Goal: Transaction & Acquisition: Purchase product/service

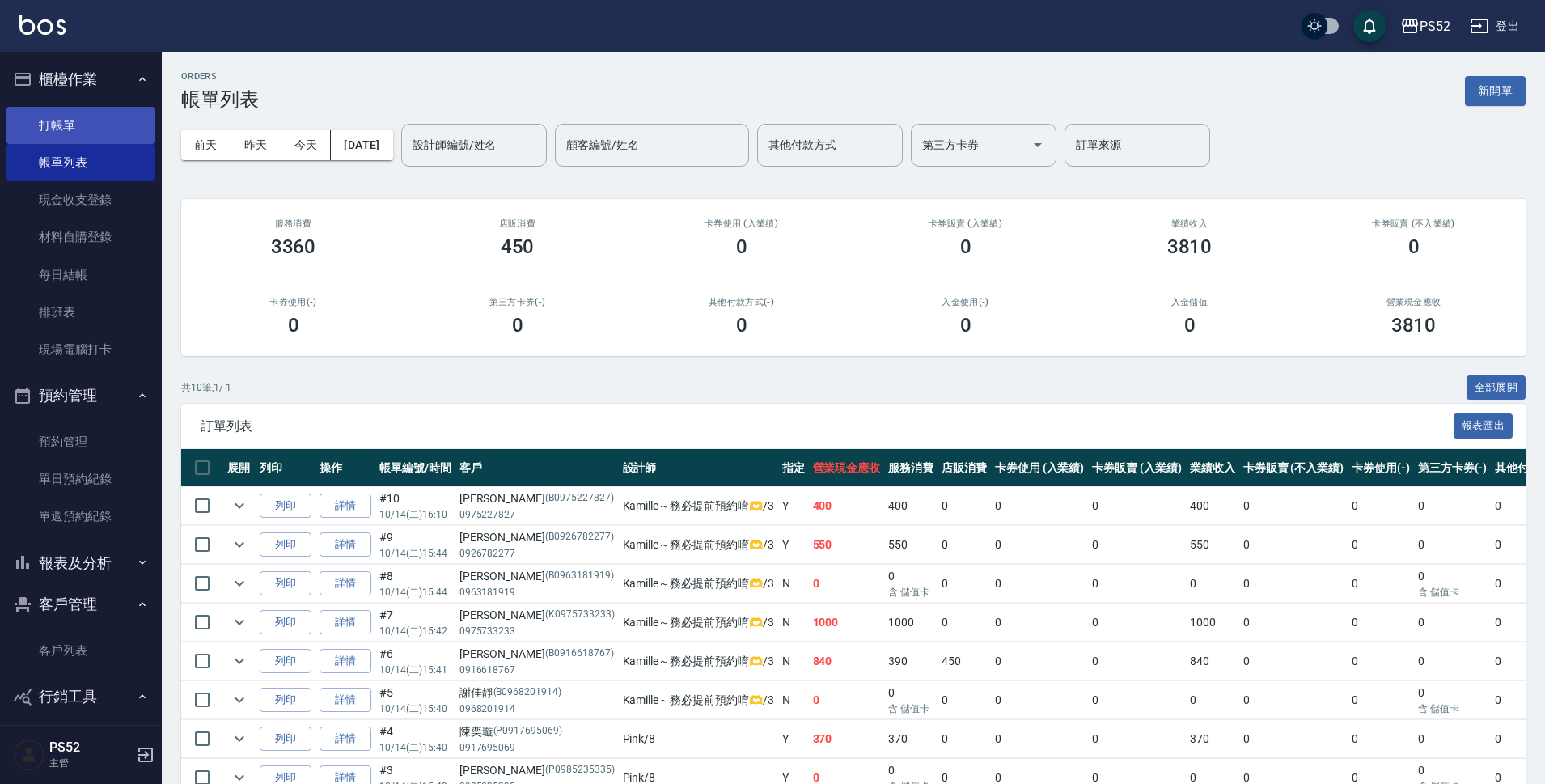
scroll to position [162, 0]
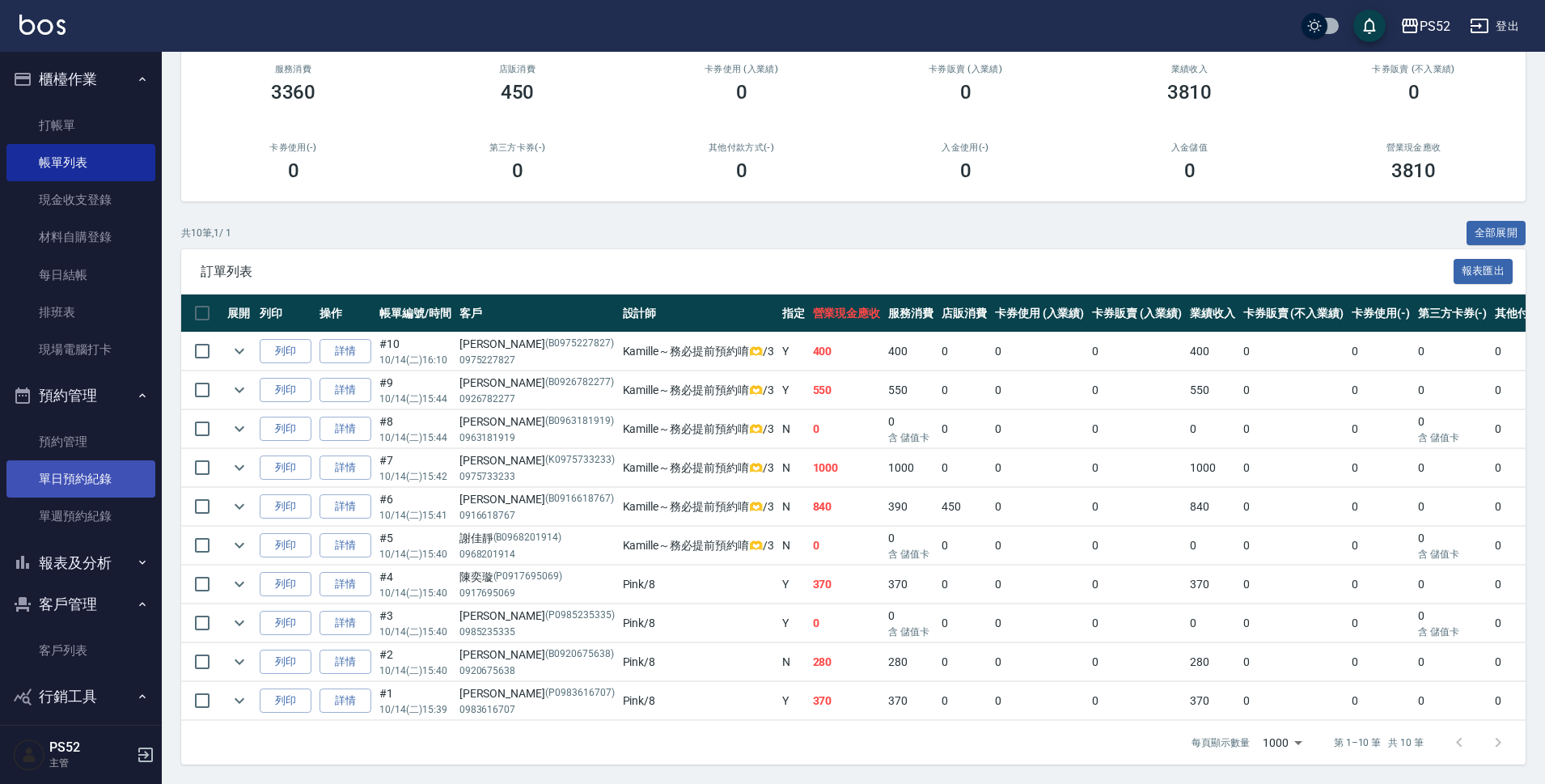
click at [75, 494] on link "單日預約紀錄" at bounding box center [81, 479] width 149 height 37
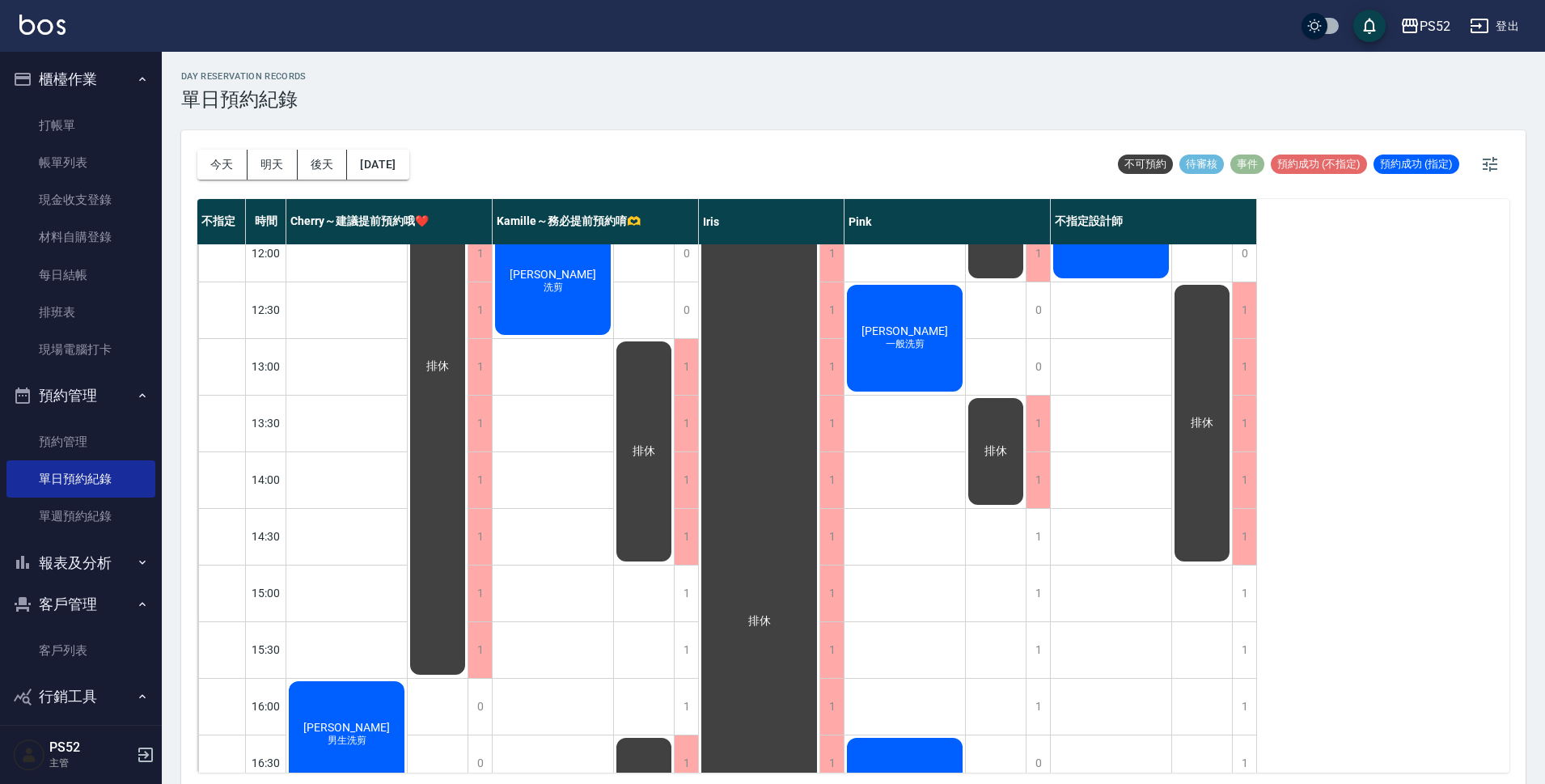
scroll to position [242, 0]
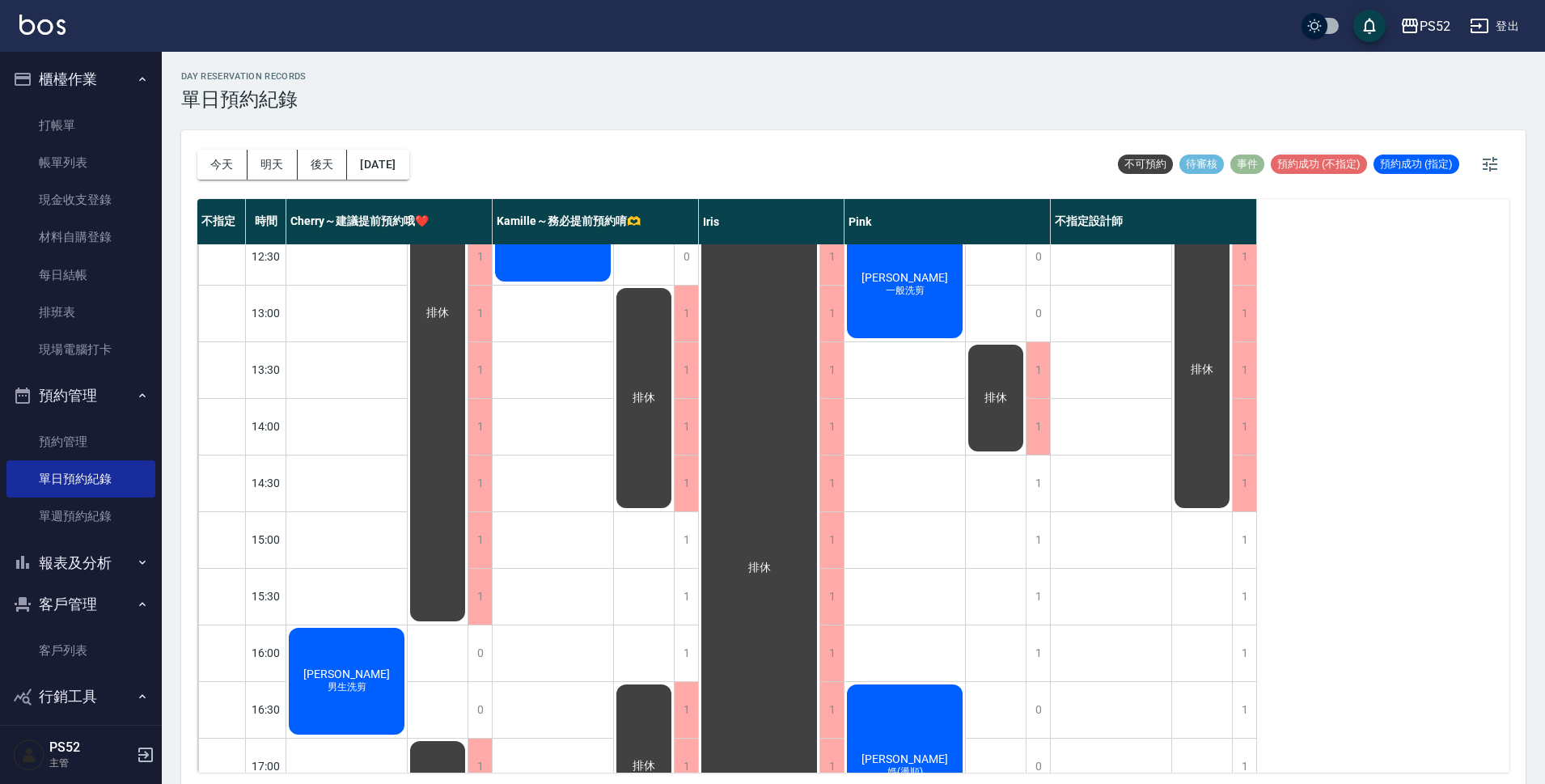
click at [328, 673] on span "[PERSON_NAME]" at bounding box center [347, 674] width 93 height 13
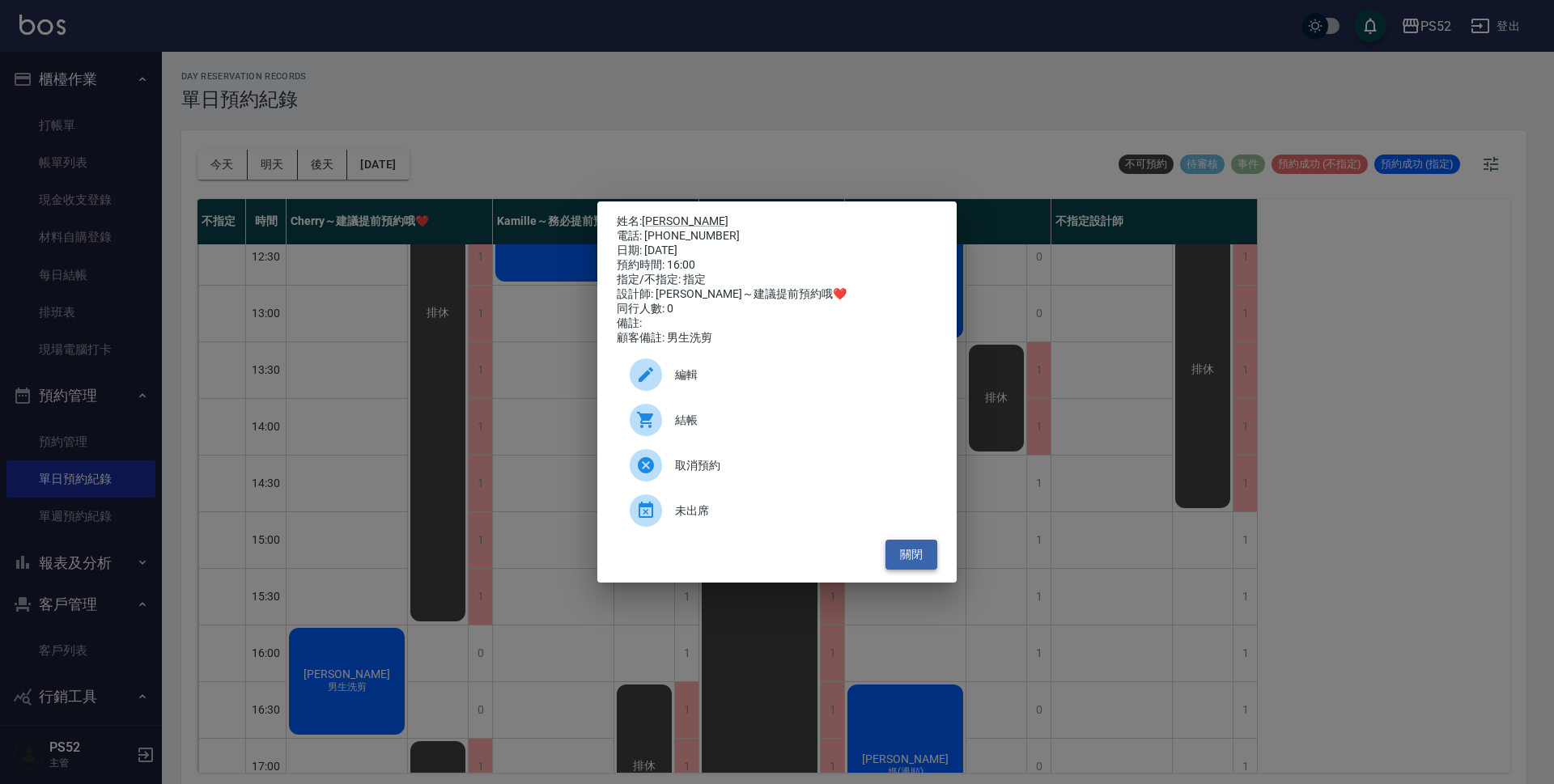
click at [914, 570] on button "關閉" at bounding box center [911, 554] width 52 height 30
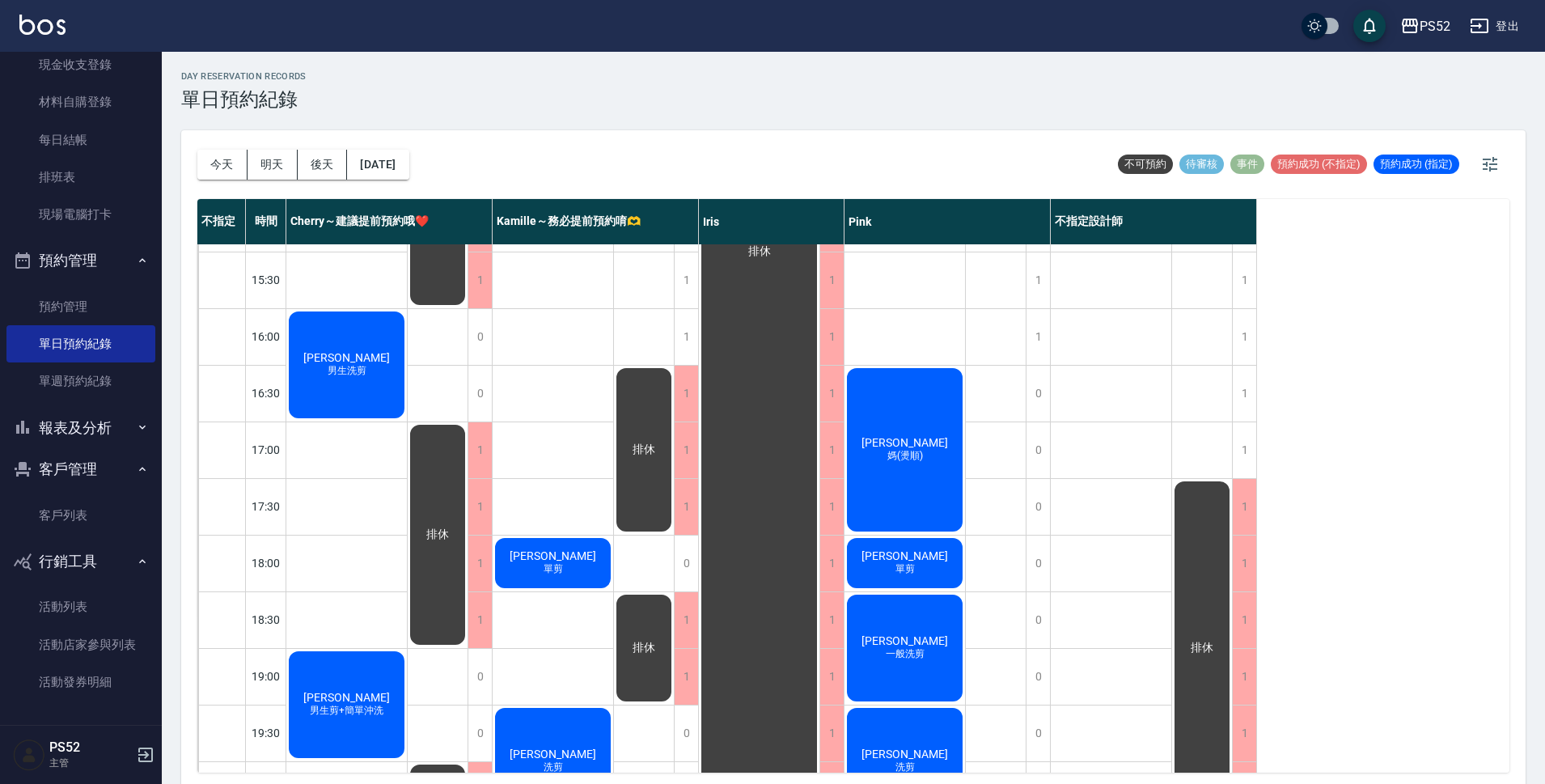
scroll to position [619, 0]
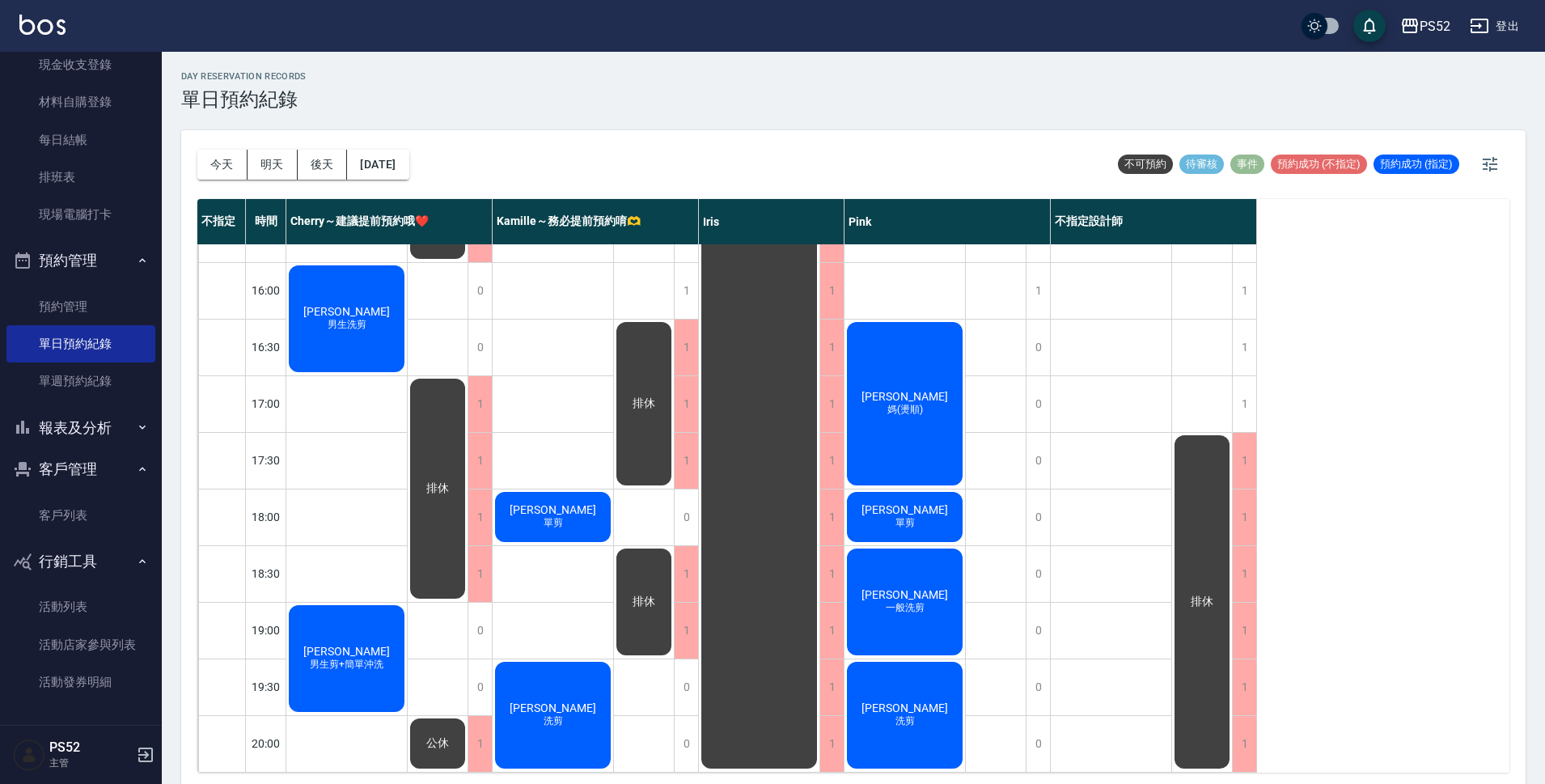
click at [356, 628] on div "李永元 男生剪+簡單沖洗" at bounding box center [347, 658] width 121 height 112
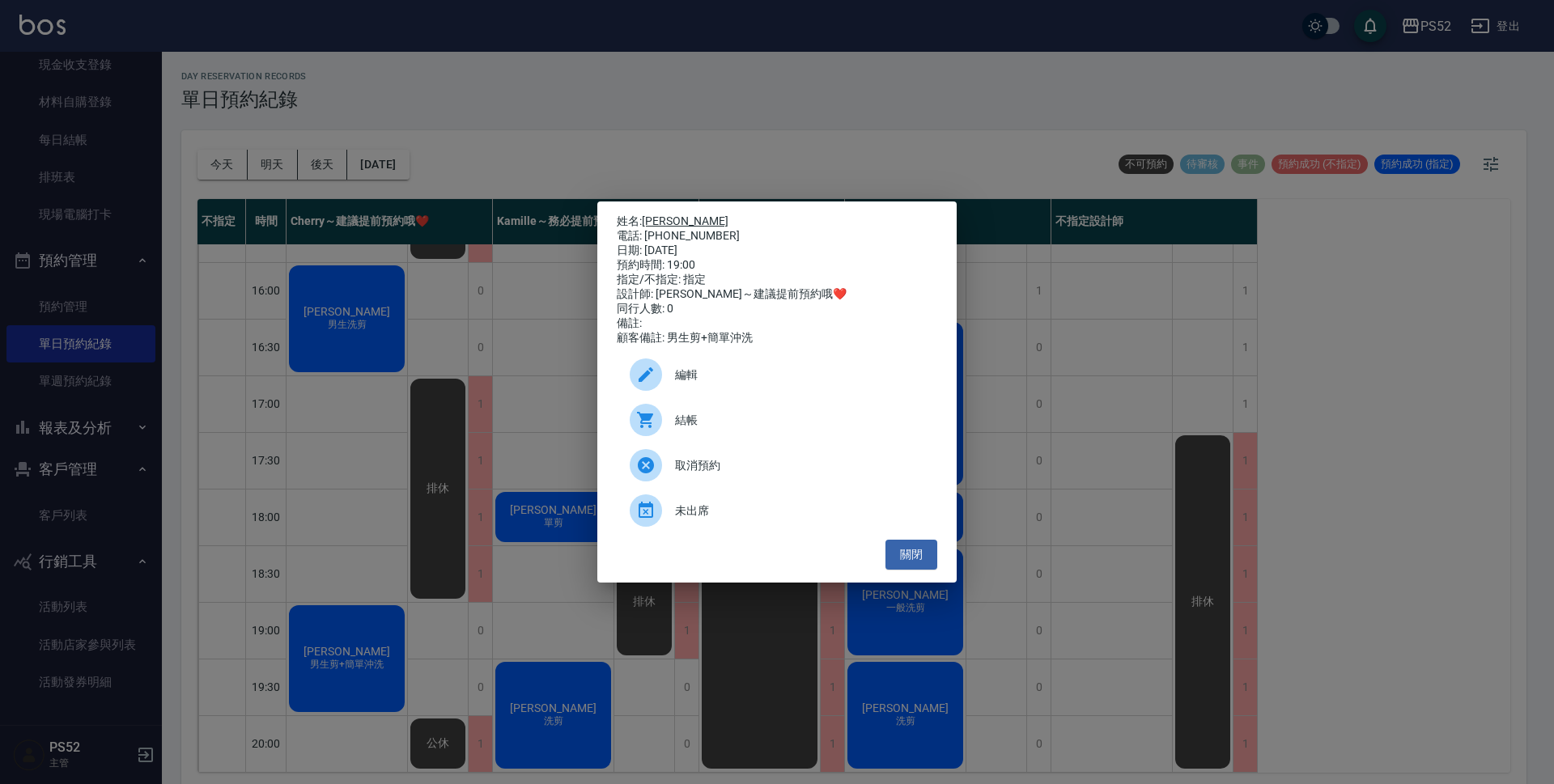
click at [647, 214] on link "[PERSON_NAME]" at bounding box center [685, 221] width 87 height 13
click at [916, 558] on button "關閉" at bounding box center [911, 554] width 52 height 30
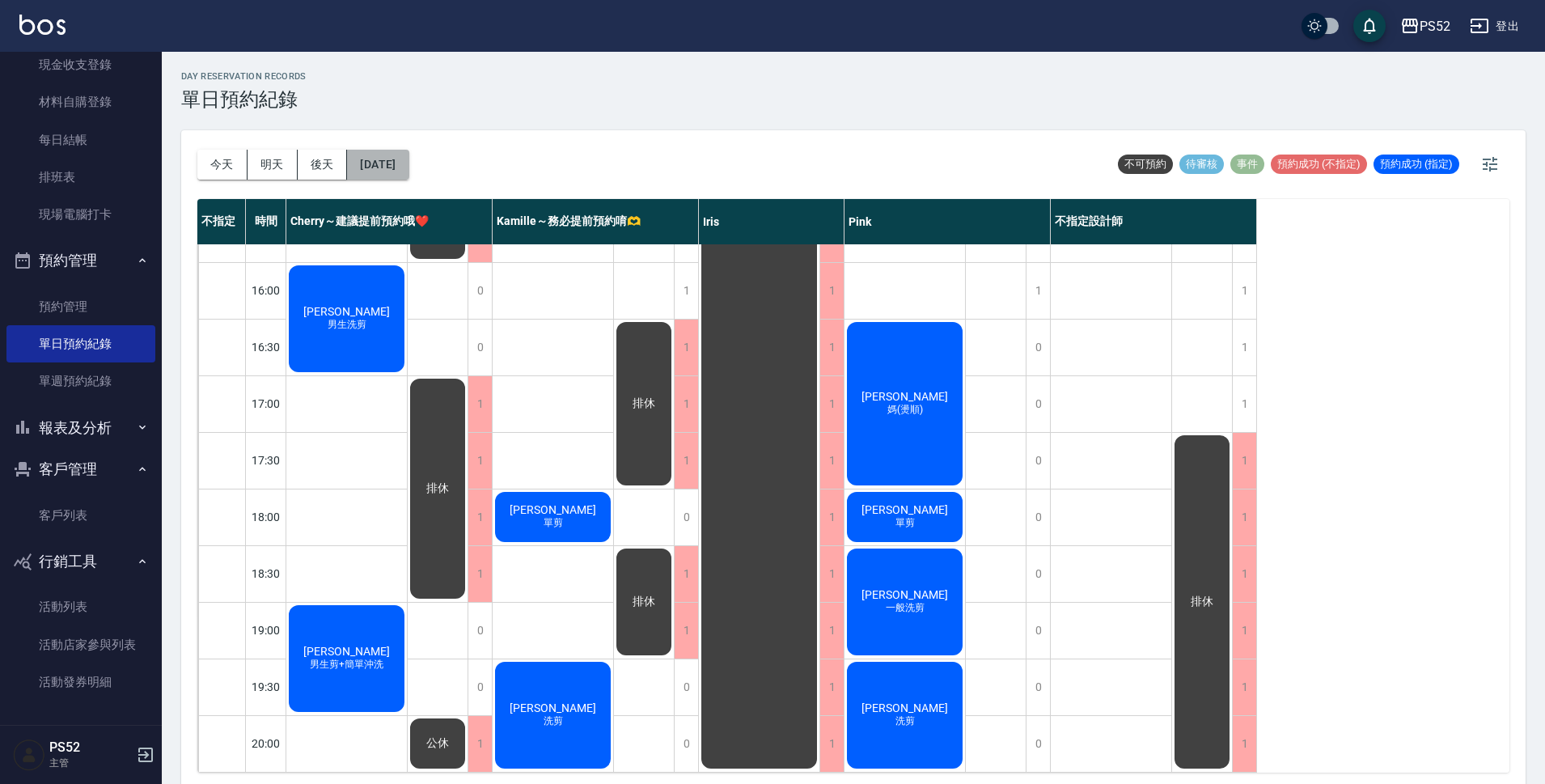
click at [409, 153] on button "[DATE]" at bounding box center [378, 165] width 61 height 30
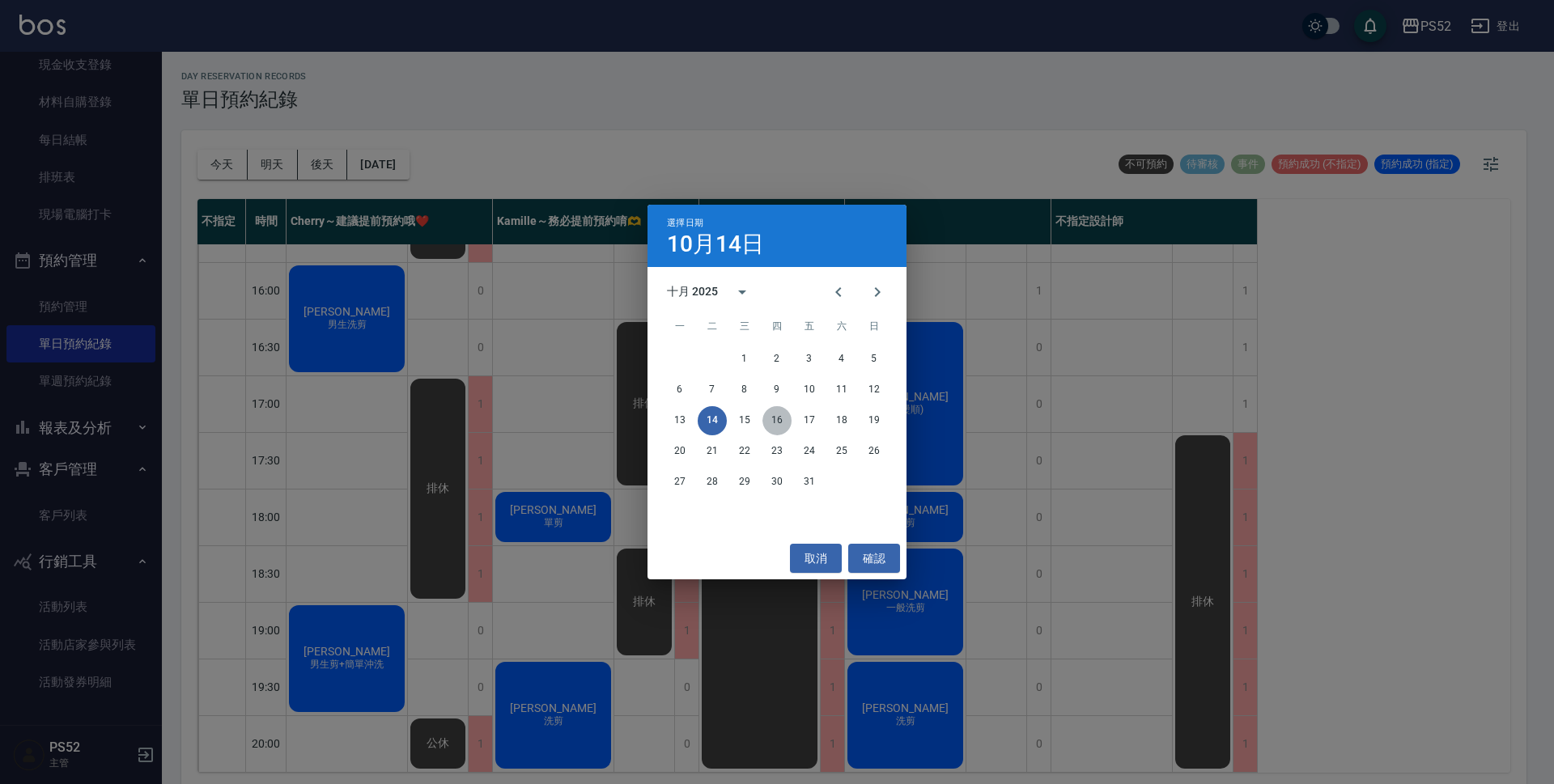
click at [777, 427] on button "16" at bounding box center [777, 420] width 29 height 29
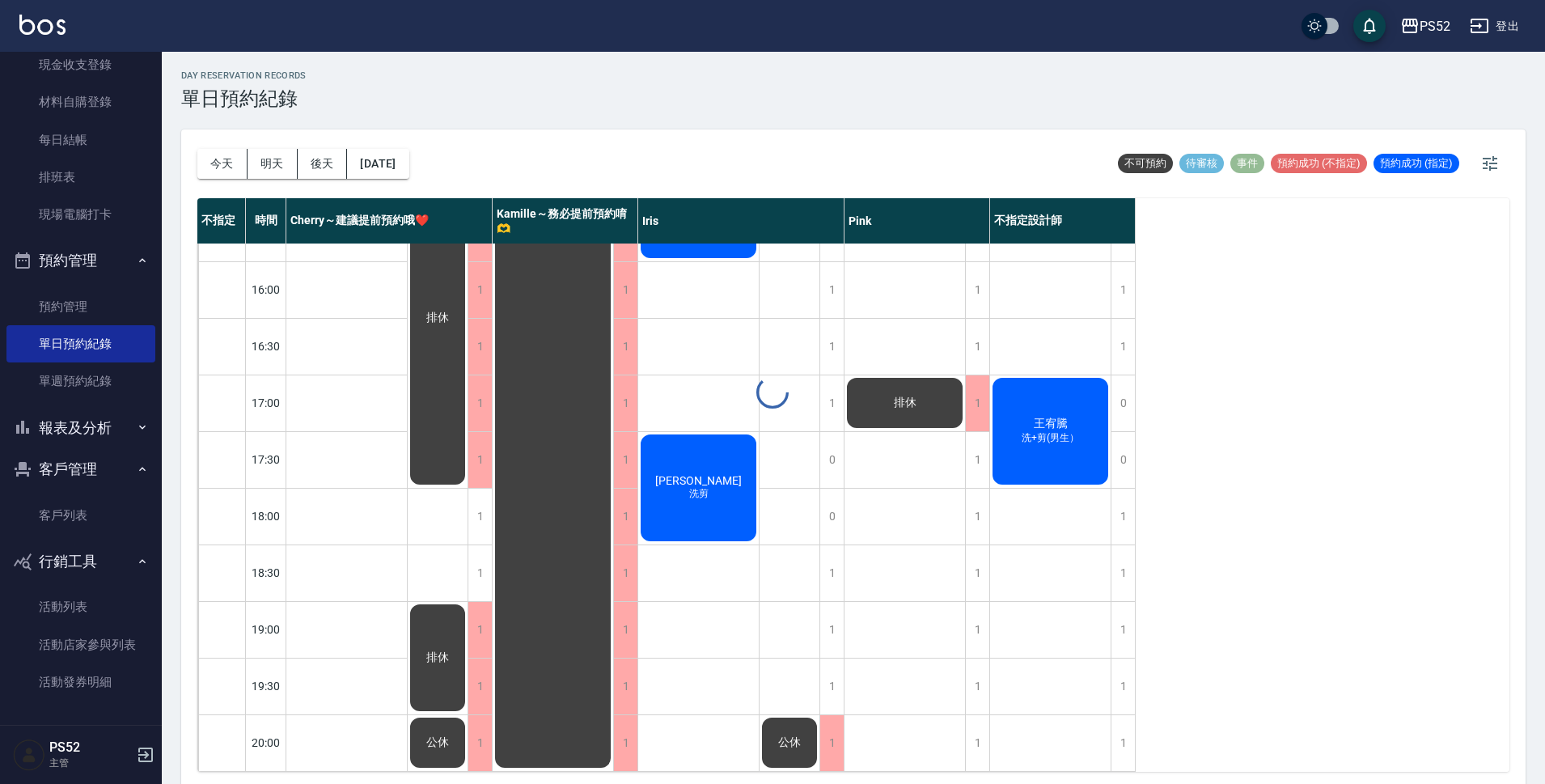
scroll to position [5, 0]
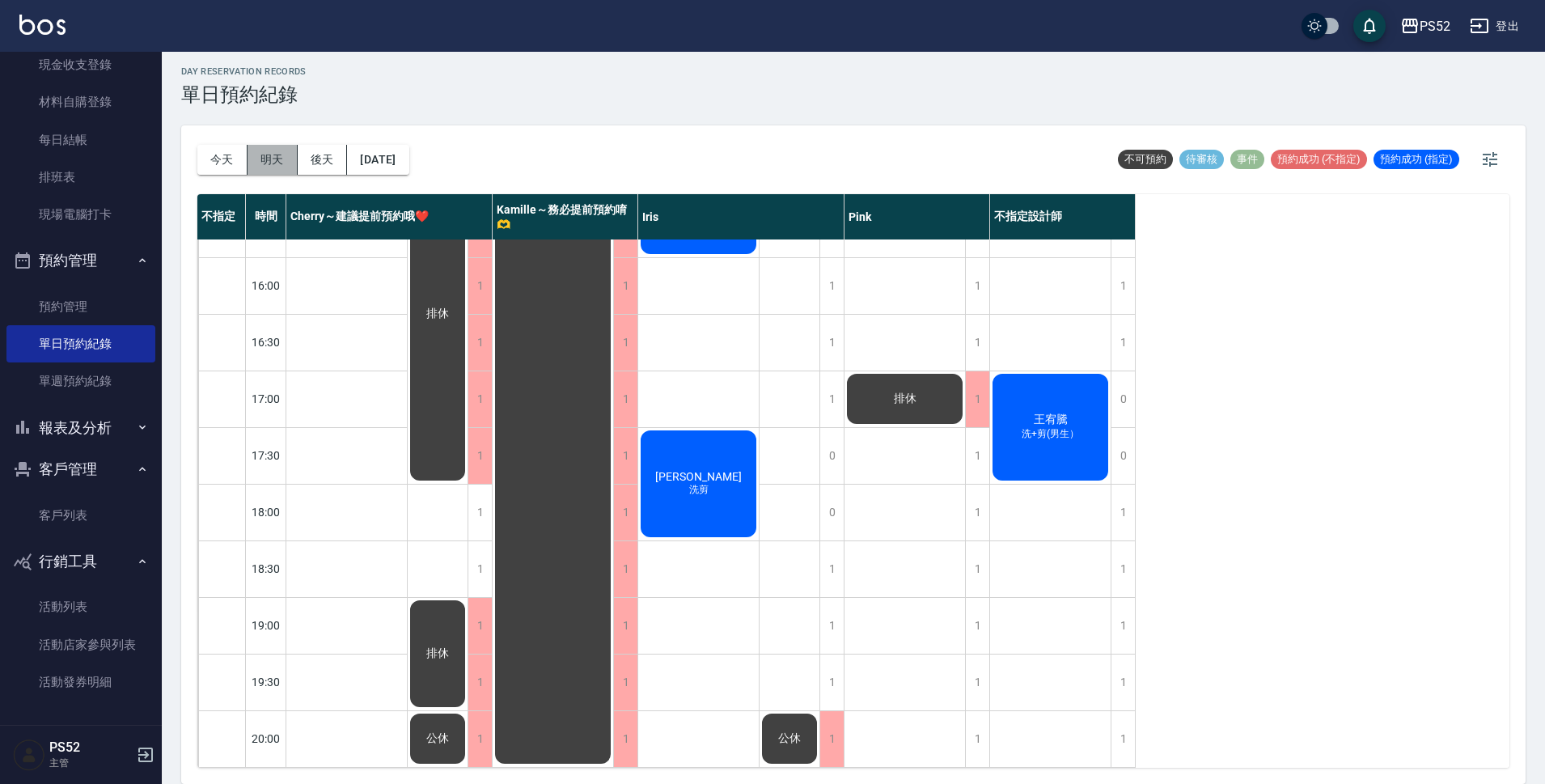
click at [274, 170] on button "明天" at bounding box center [272, 160] width 50 height 30
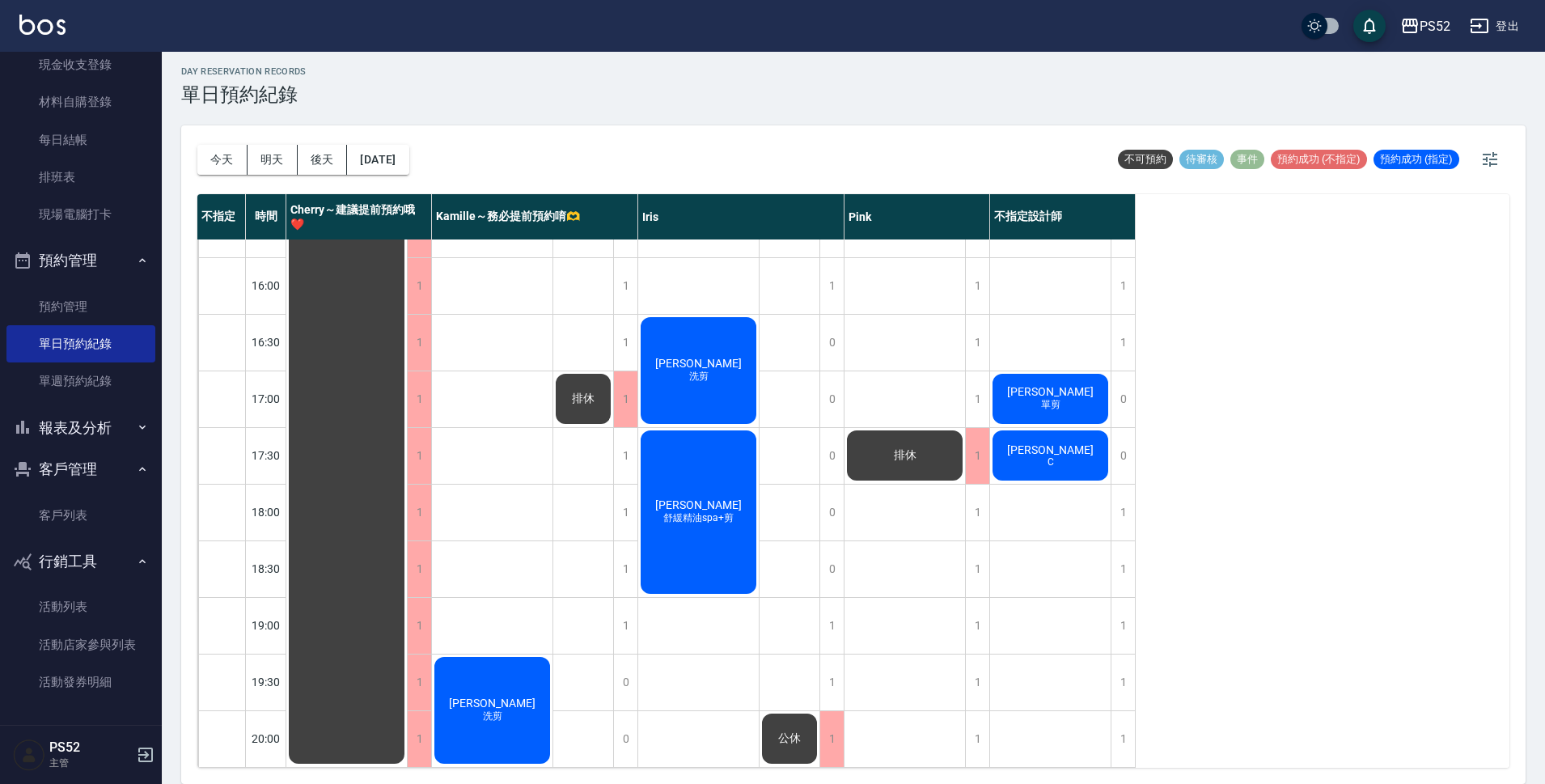
click at [1280, 491] on div "不指定 時間 Cherry～建議提前預約哦❤️ Kamille～務必提前預約唷🫶 Iris Pink 不指定設計師 10:30 11:00 11:30 12:…" at bounding box center [854, 481] width 1313 height 574
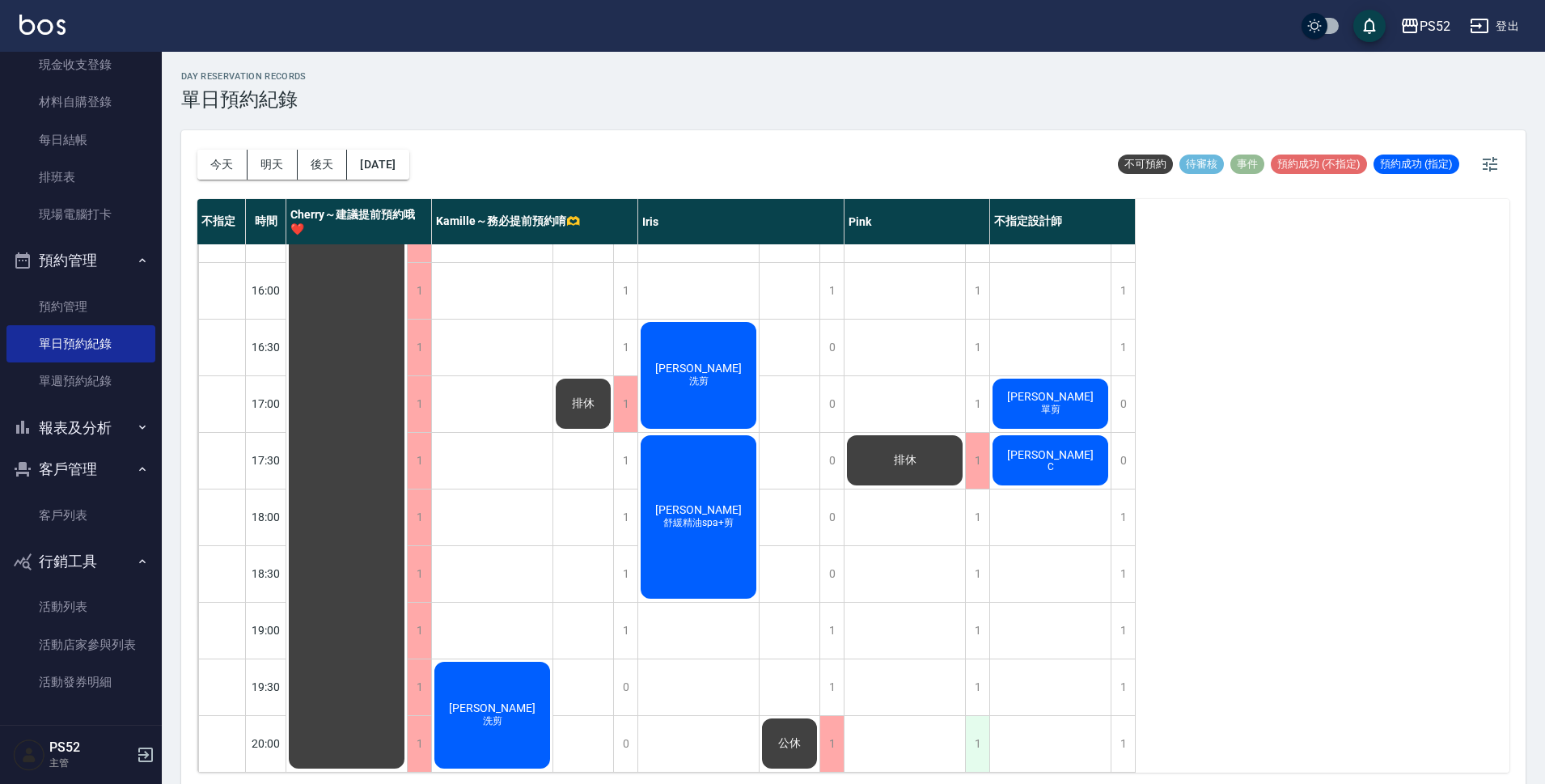
scroll to position [5, 0]
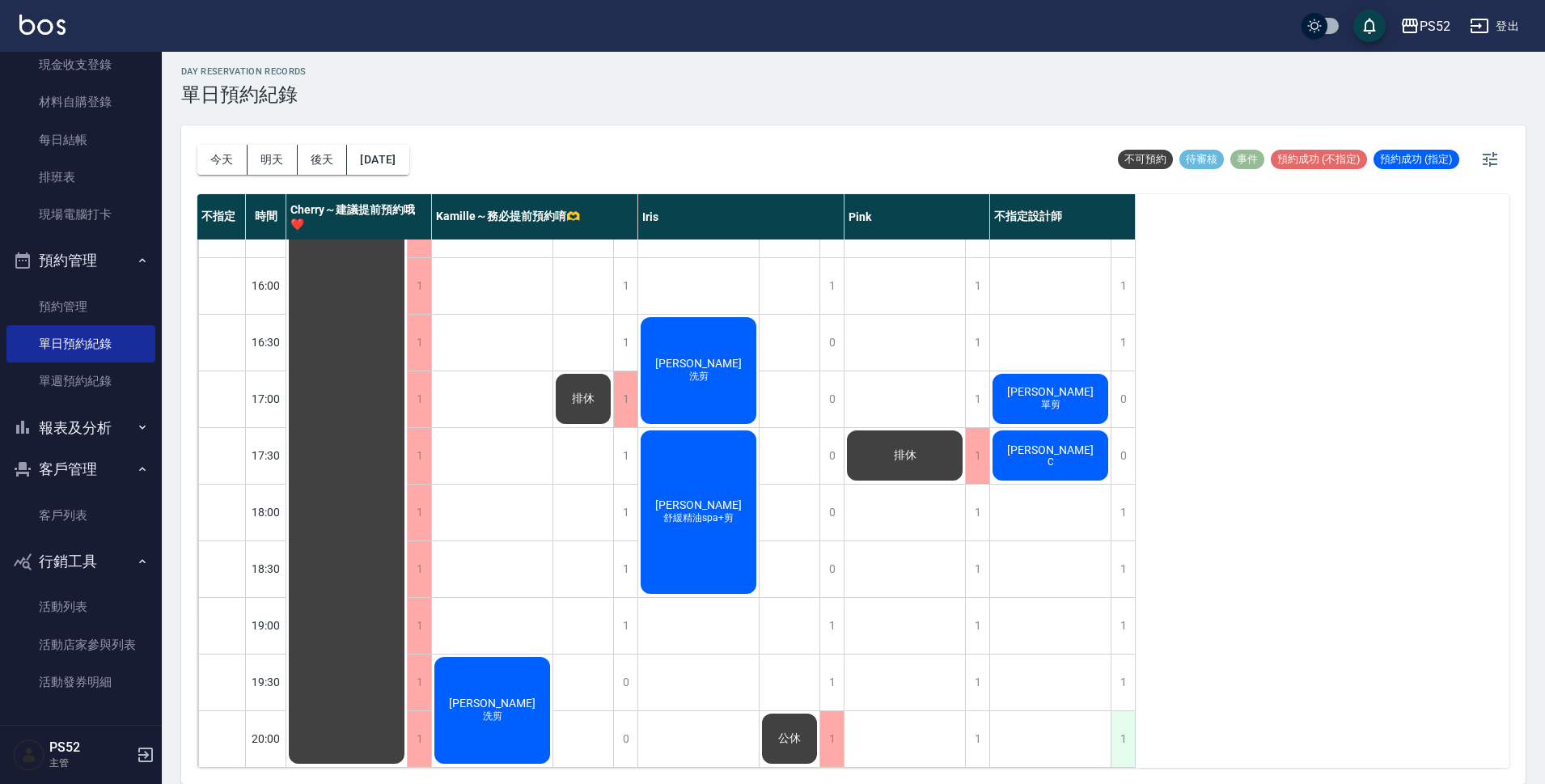
click at [1120, 734] on div "1" at bounding box center [1122, 739] width 24 height 55
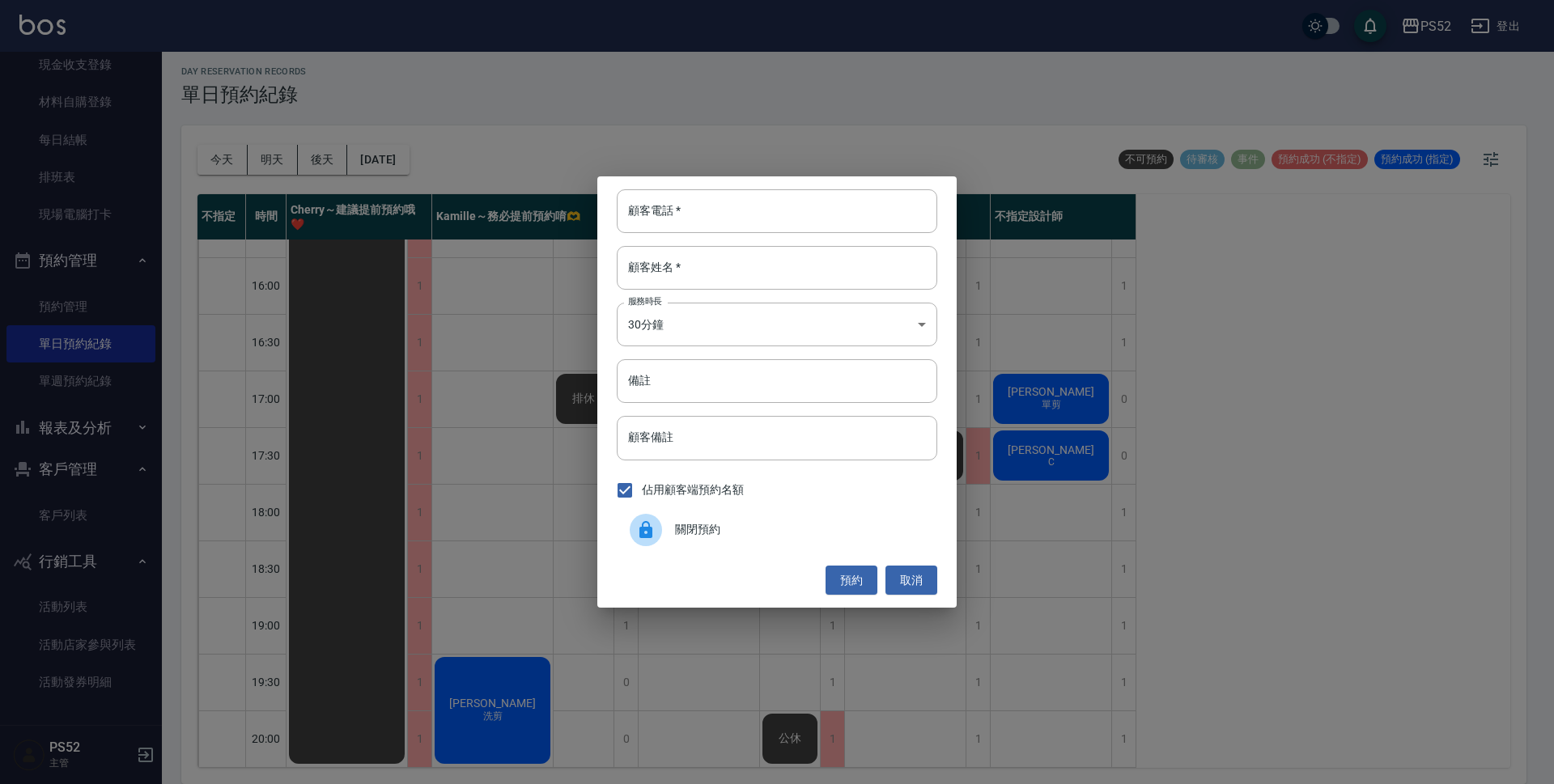
click at [669, 532] on div at bounding box center [652, 529] width 46 height 32
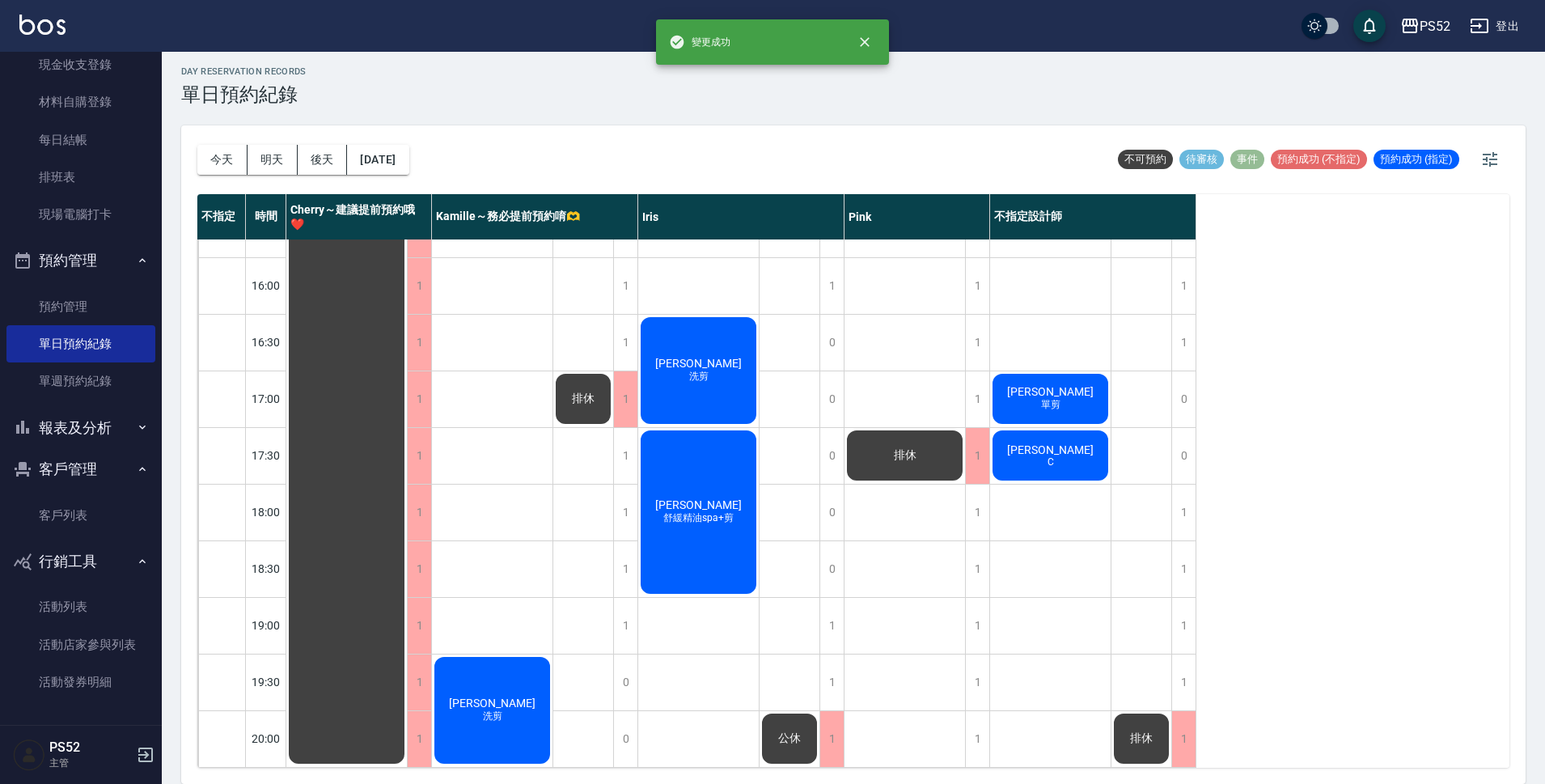
click at [316, 164] on button "後天" at bounding box center [323, 160] width 50 height 30
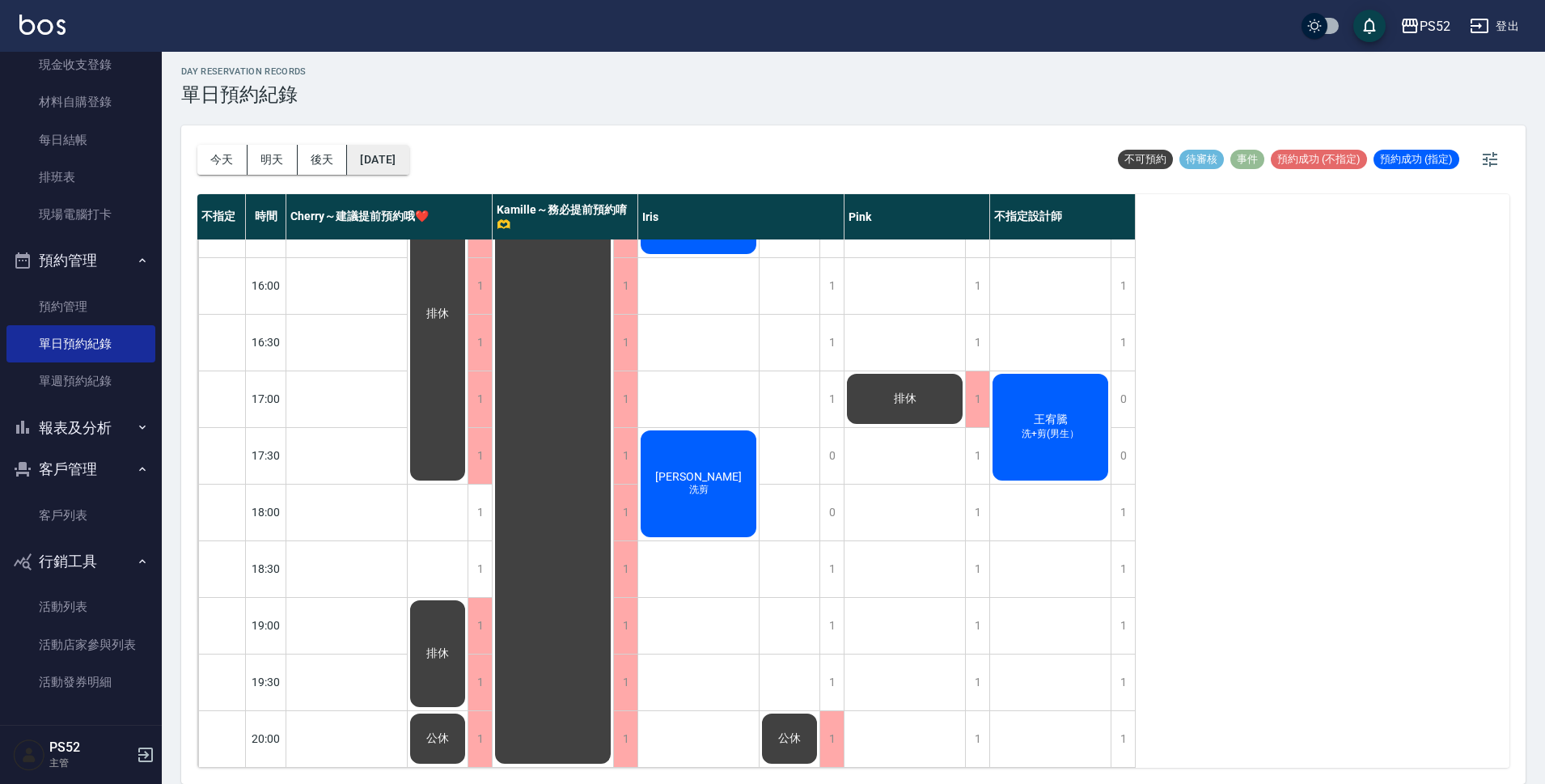
click at [380, 163] on button "2025/10/16" at bounding box center [378, 160] width 61 height 30
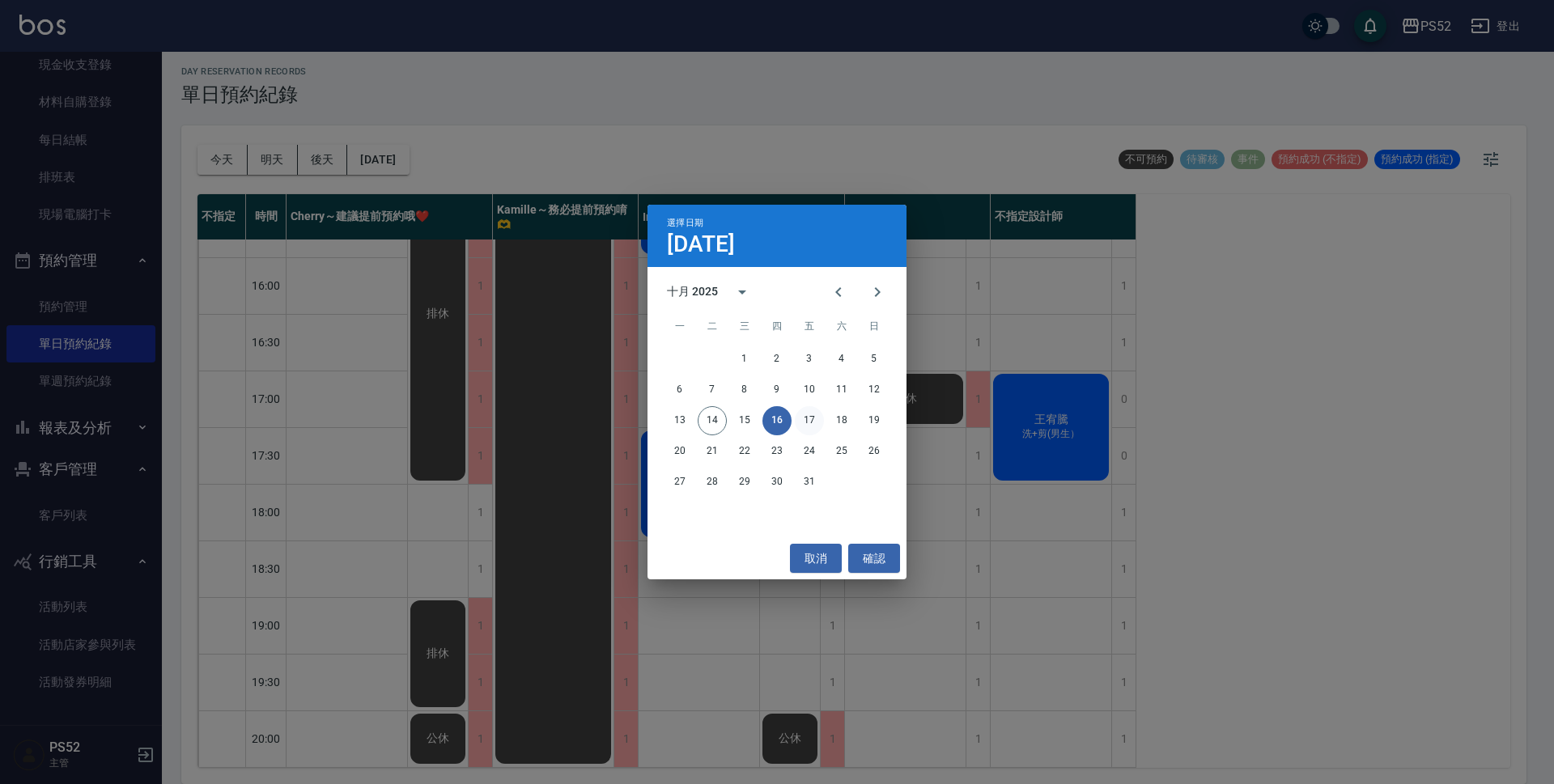
click at [809, 414] on button "17" at bounding box center [809, 420] width 29 height 29
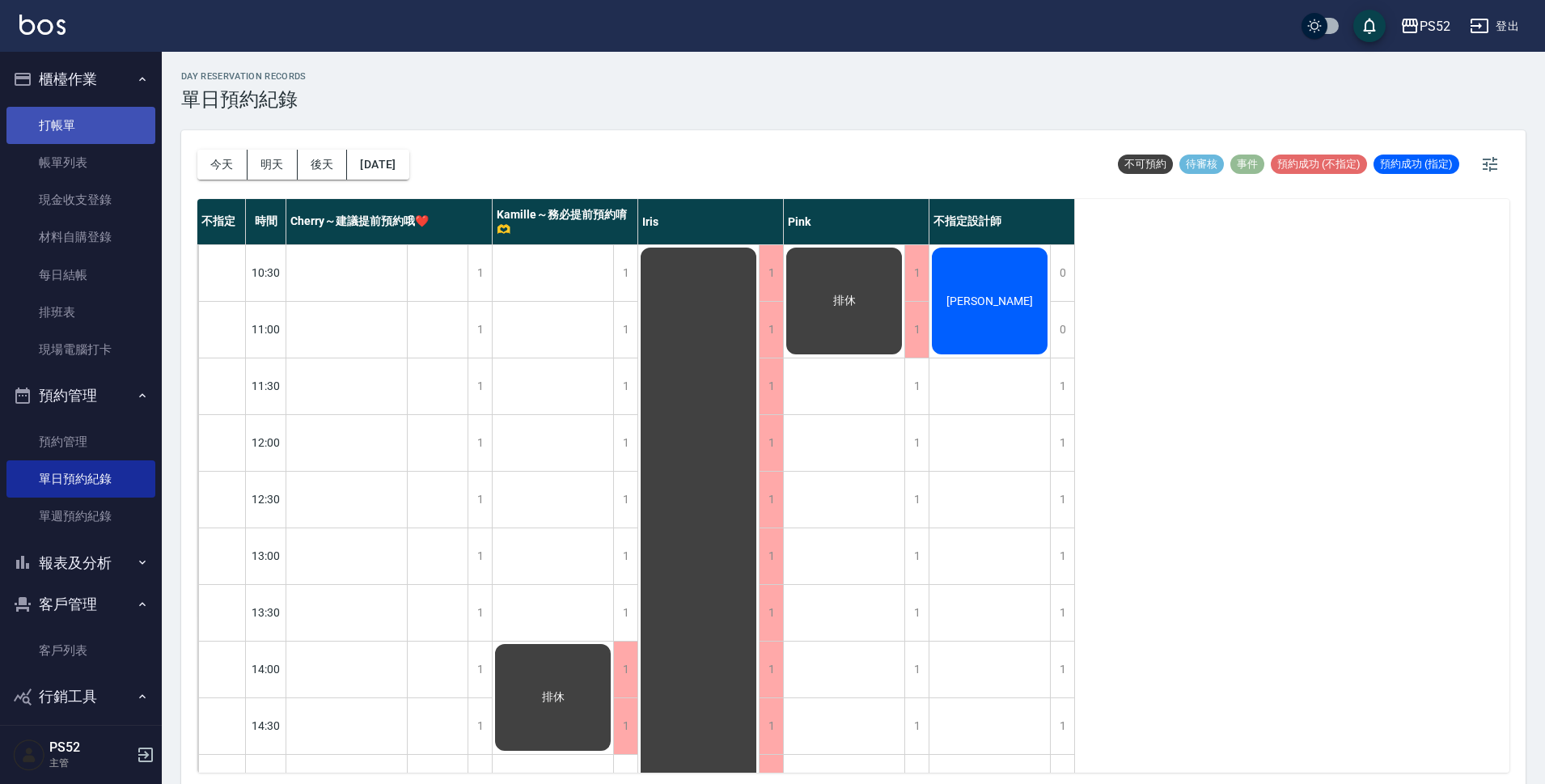
click at [72, 118] on link "打帳單" at bounding box center [81, 125] width 149 height 37
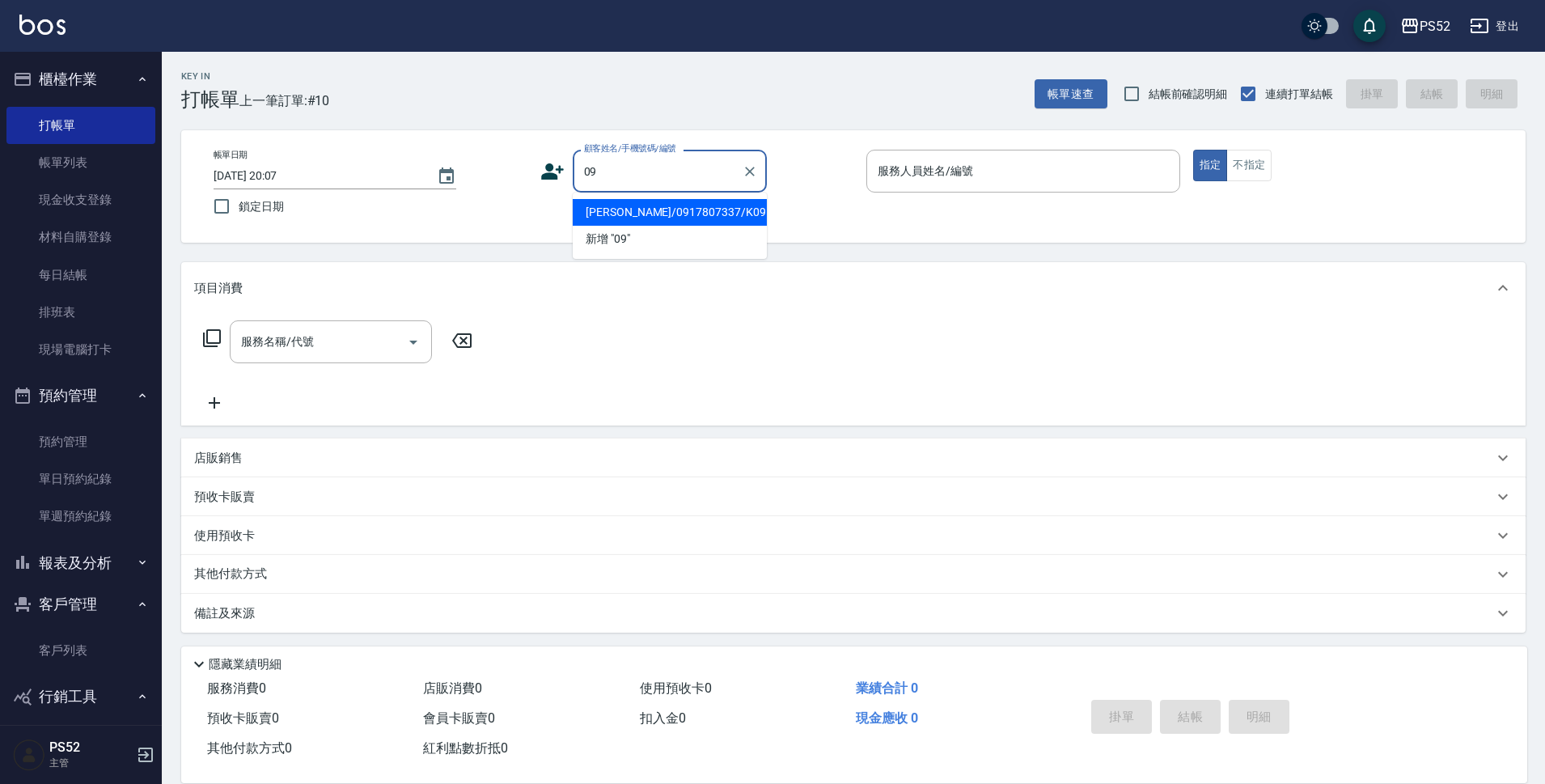
type input "0"
click at [652, 226] on li "曾珮慈/0907717887/K0907717887" at bounding box center [670, 213] width 194 height 26
type input "曾珮慈/0907717887/K0907717887"
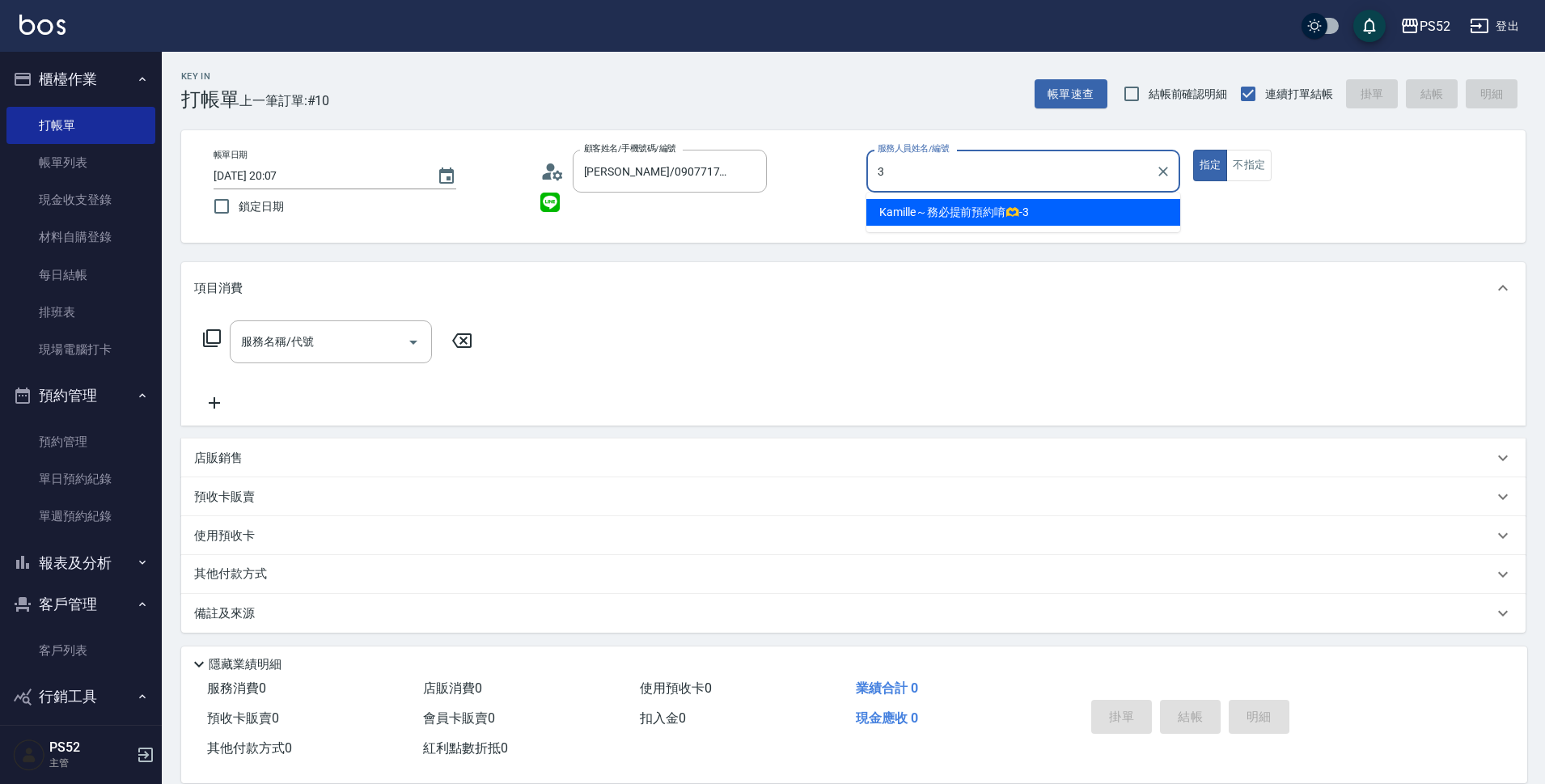
type input "3"
type button "true"
type input "Kamille～務必提前預約唷🫶-3"
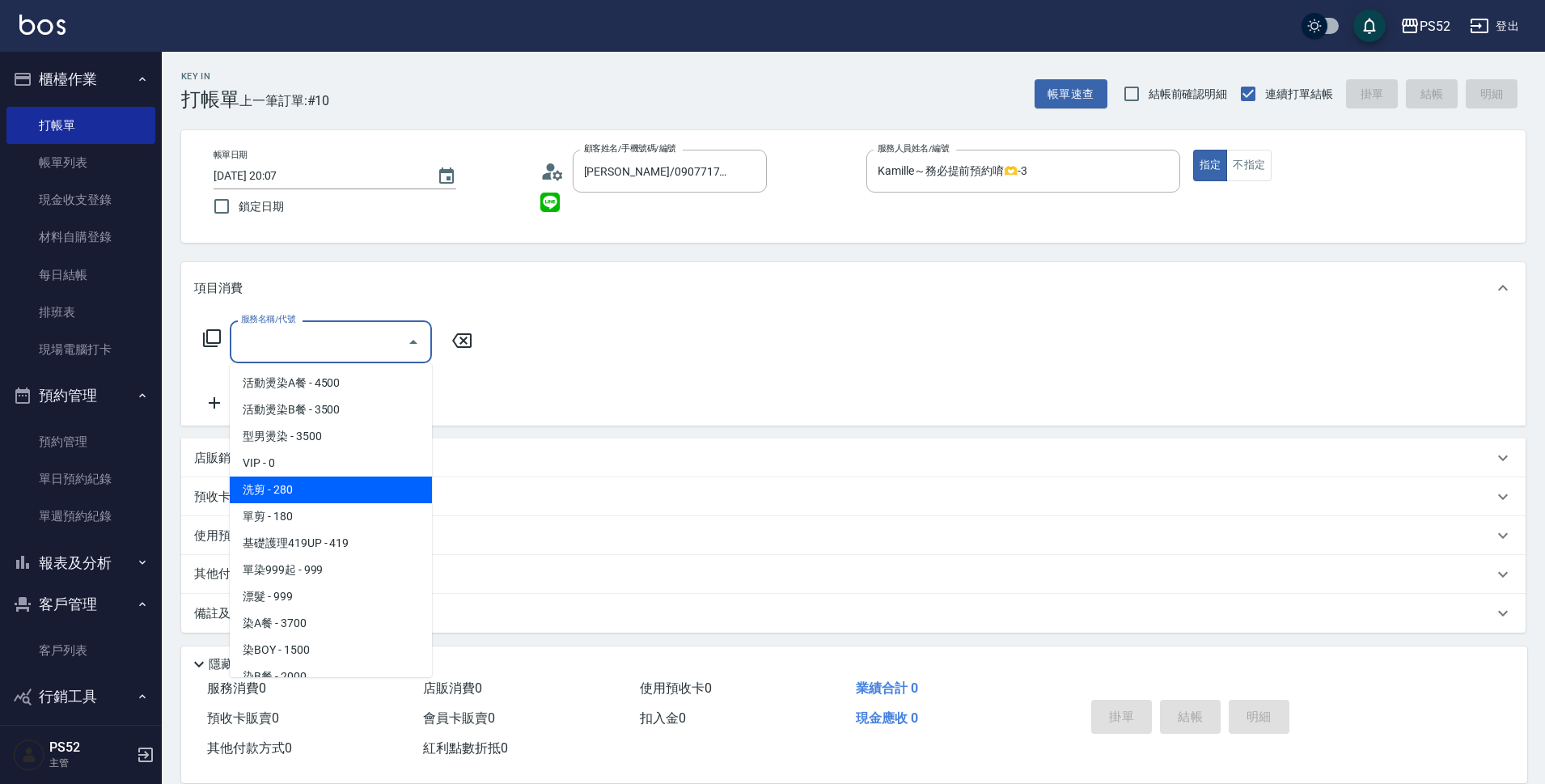
type input "洗剪(C1)"
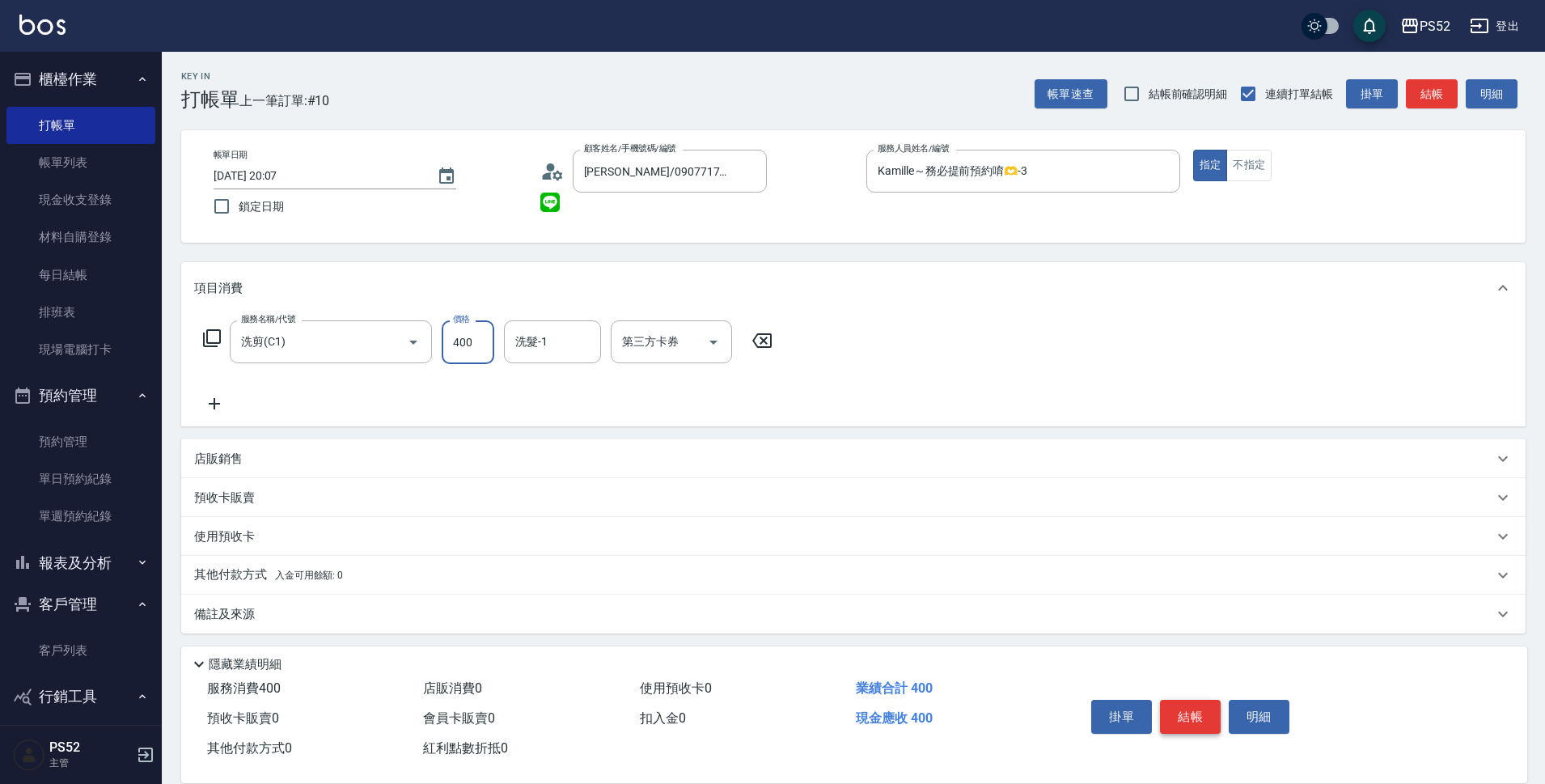
type input "400"
click at [1184, 712] on button "結帳" at bounding box center [1190, 716] width 60 height 34
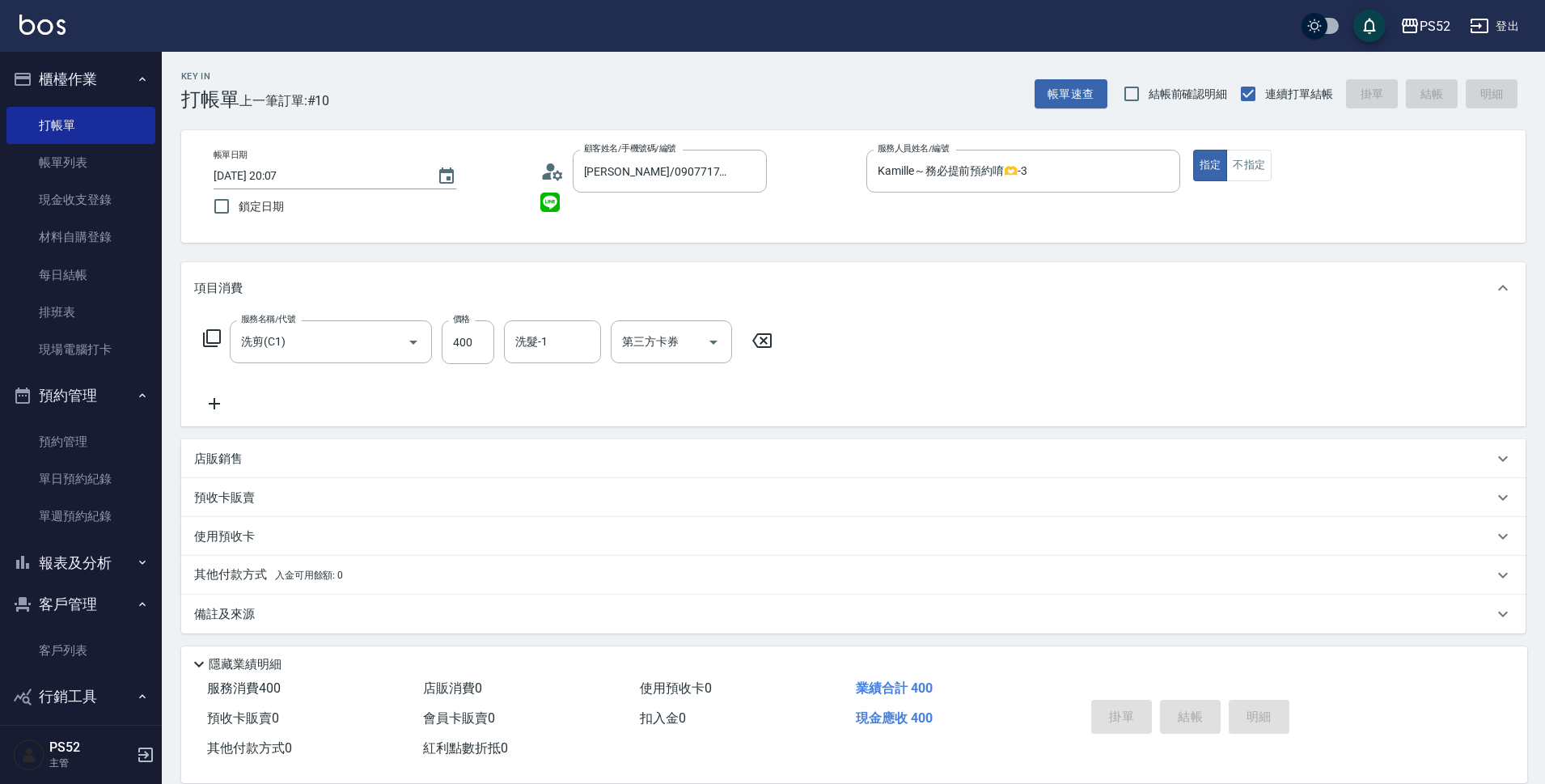
type input "2025/10/14 20:08"
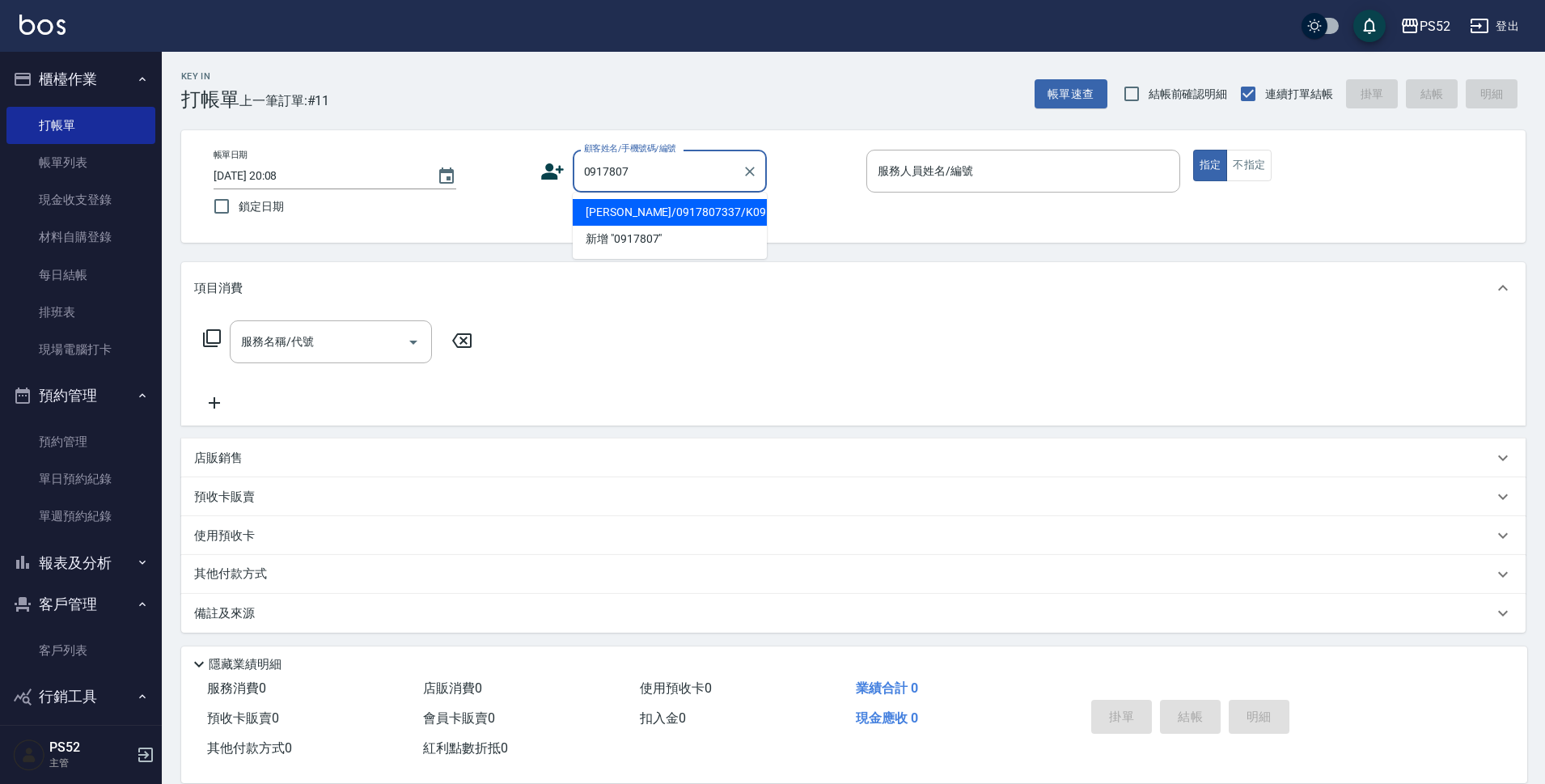
click at [659, 223] on li "黃銘賢/0917807337/K0917807337" at bounding box center [670, 213] width 194 height 26
type input "黃銘賢/0917807337/K0917807337"
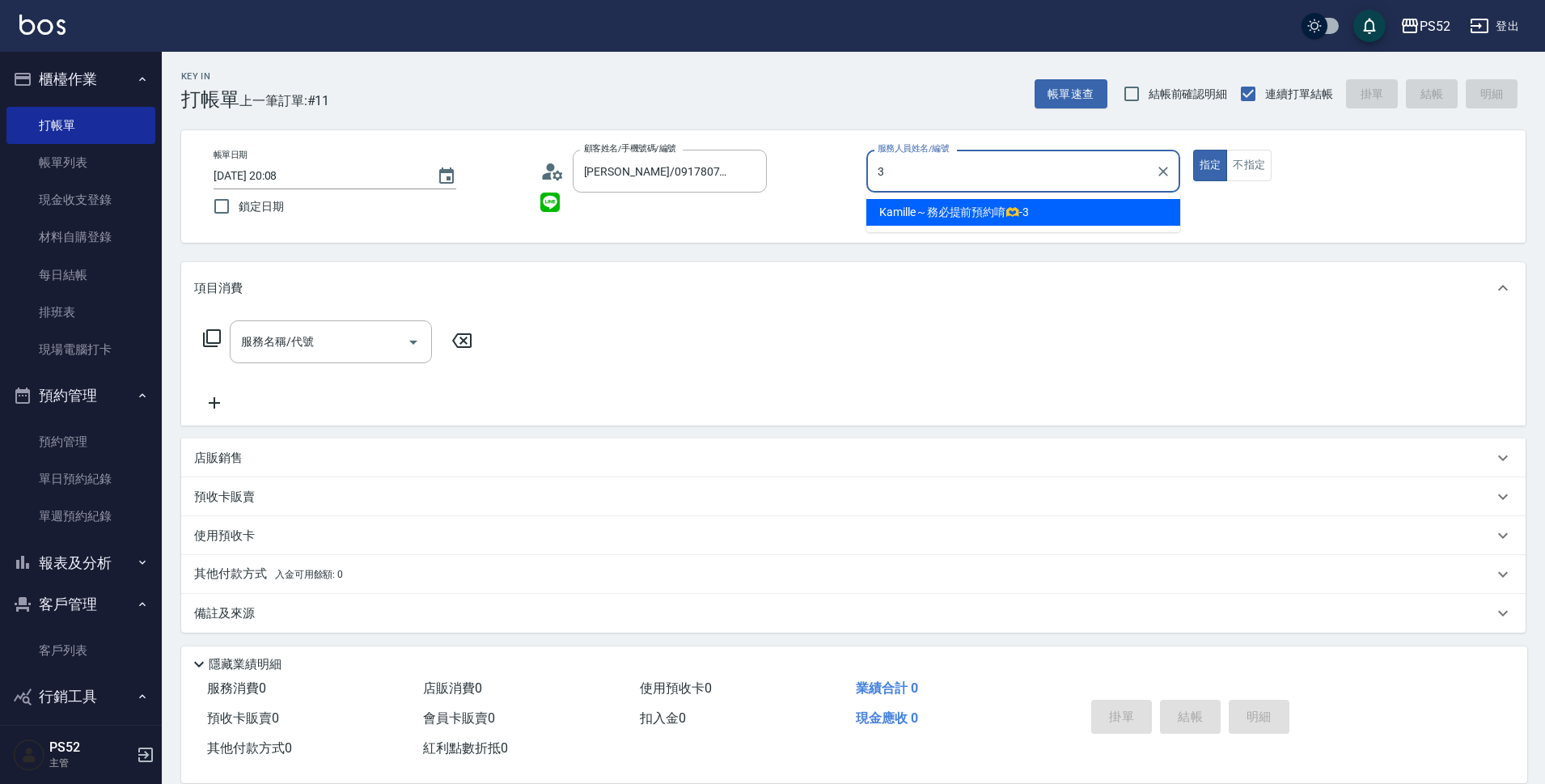
type input "Kamille～務必提前預約唷🫶-3"
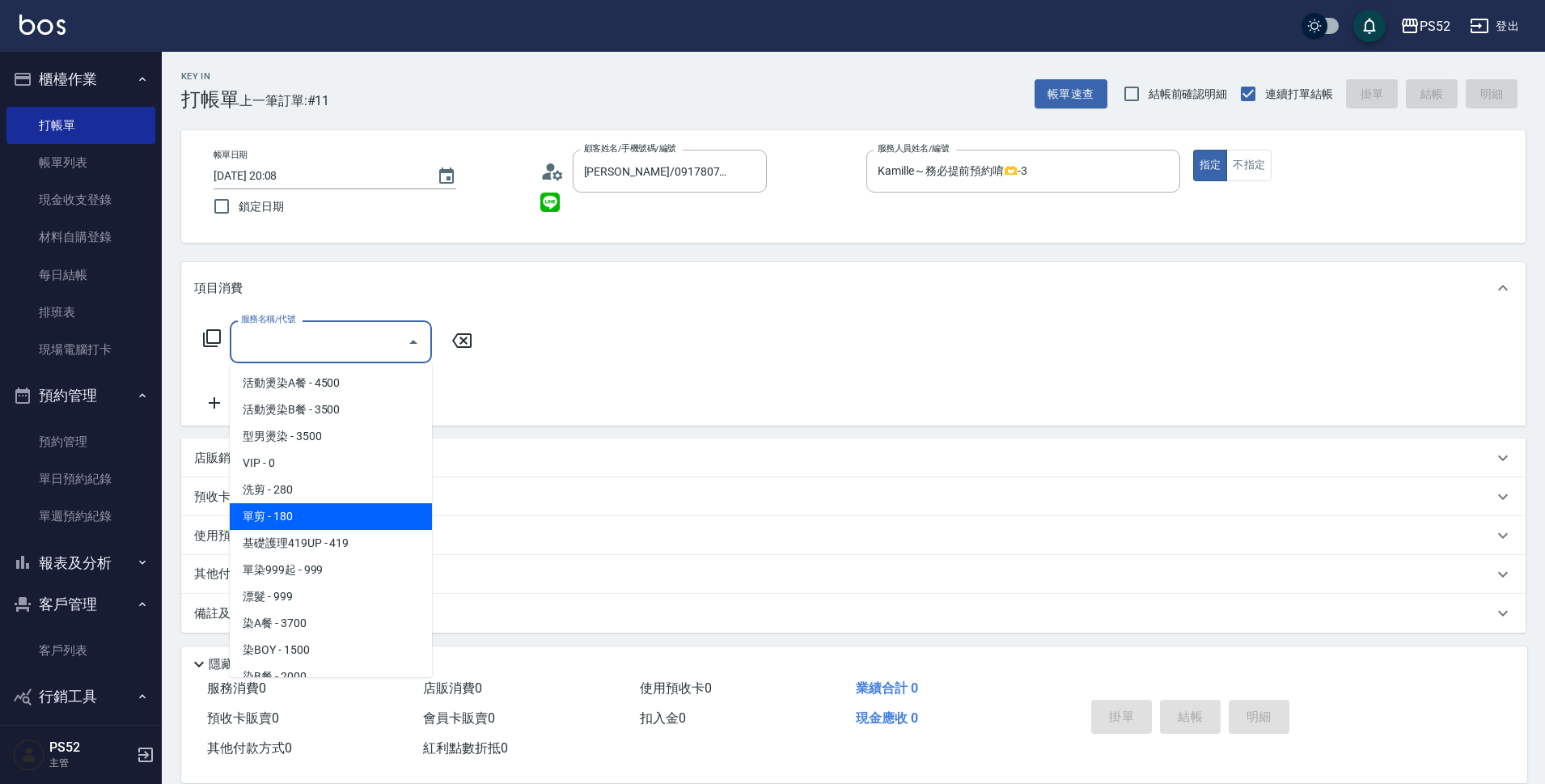
type input "單剪(C2)"
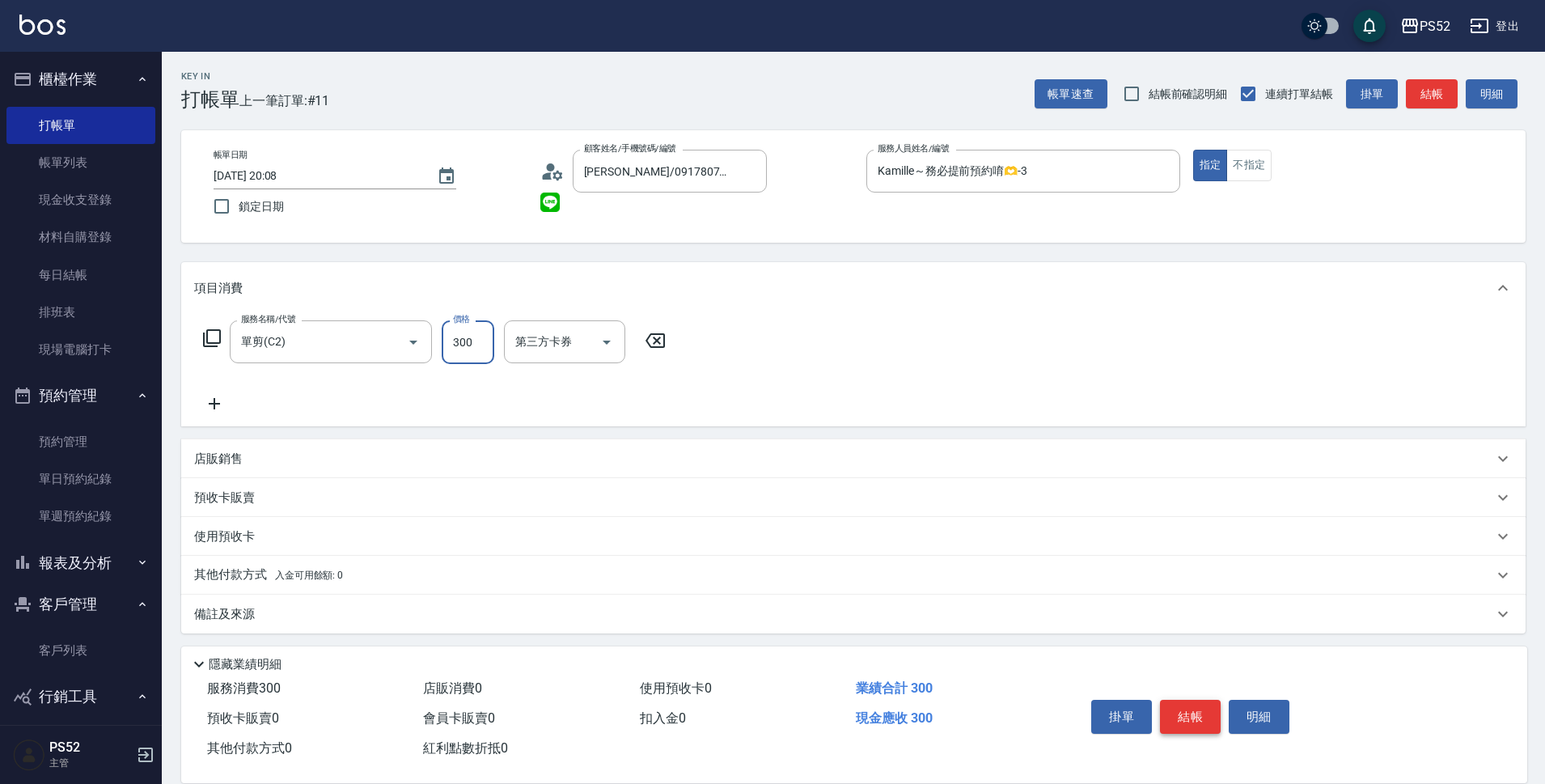
type input "300"
click at [1174, 700] on button "結帳" at bounding box center [1190, 716] width 60 height 34
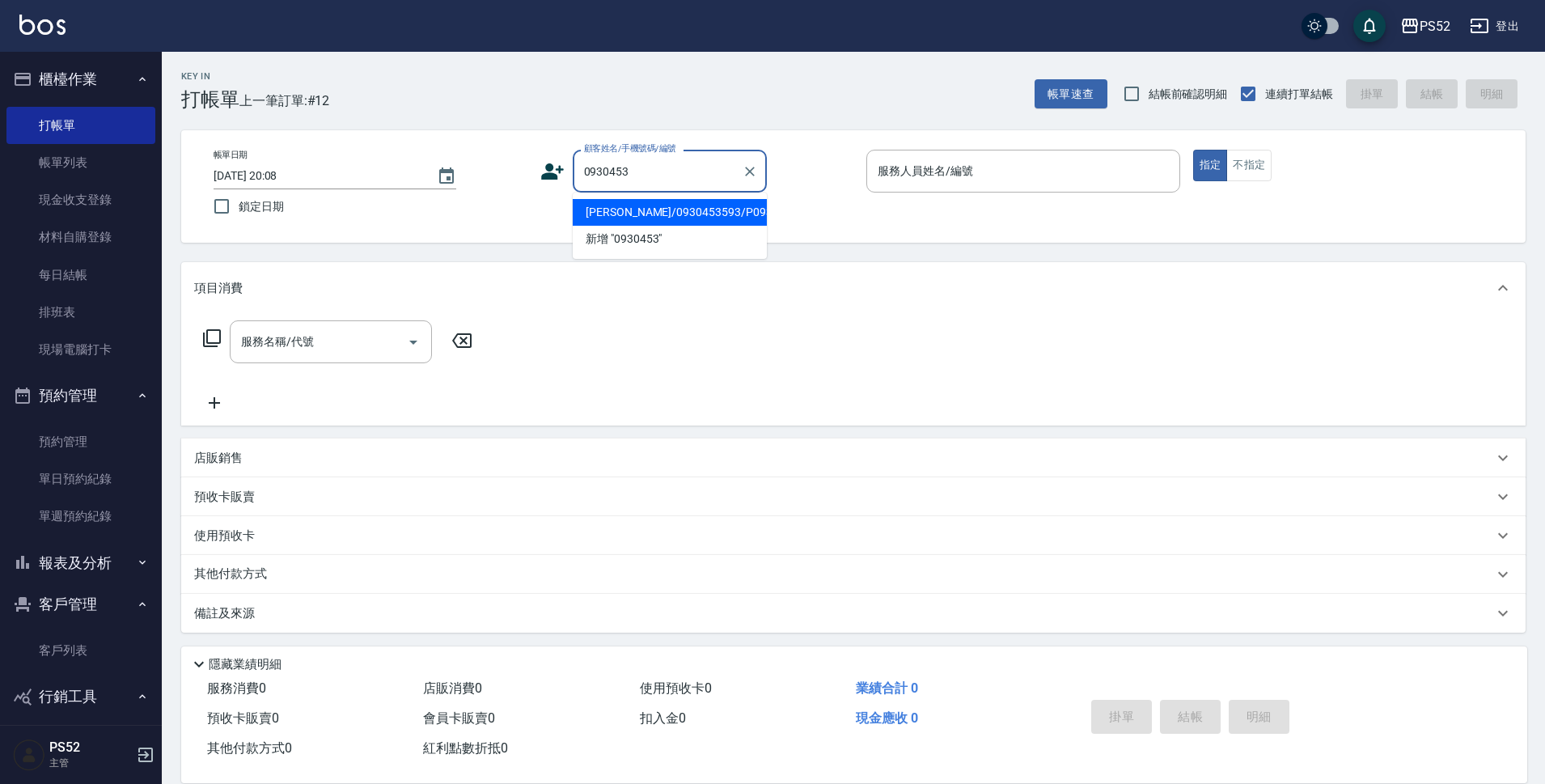
click at [688, 226] on li "黃銘威/0930453593/P0930453593" at bounding box center [670, 213] width 194 height 26
type input "黃銘威/0930453593/P0930453593"
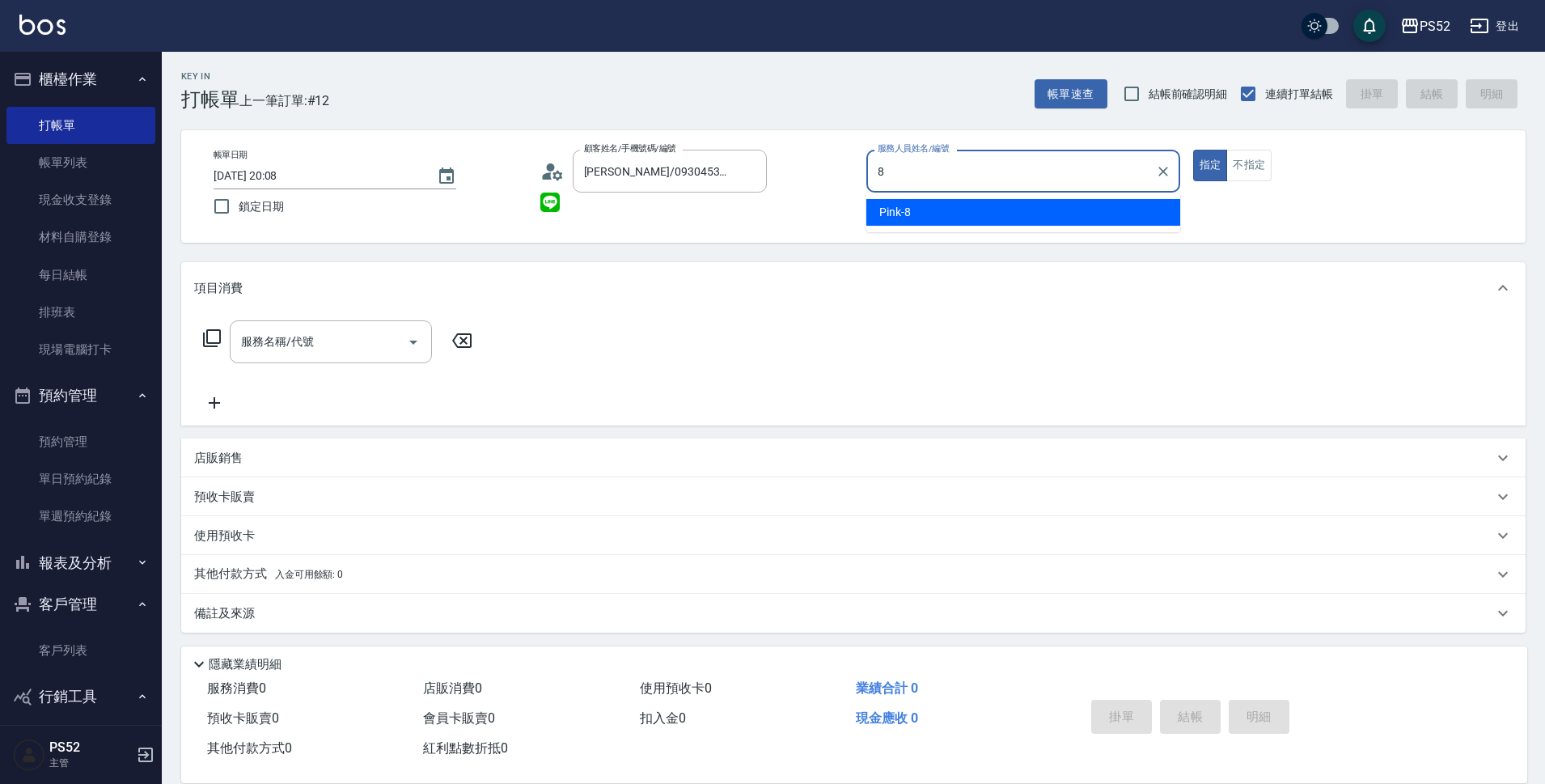
type input "Pink-8"
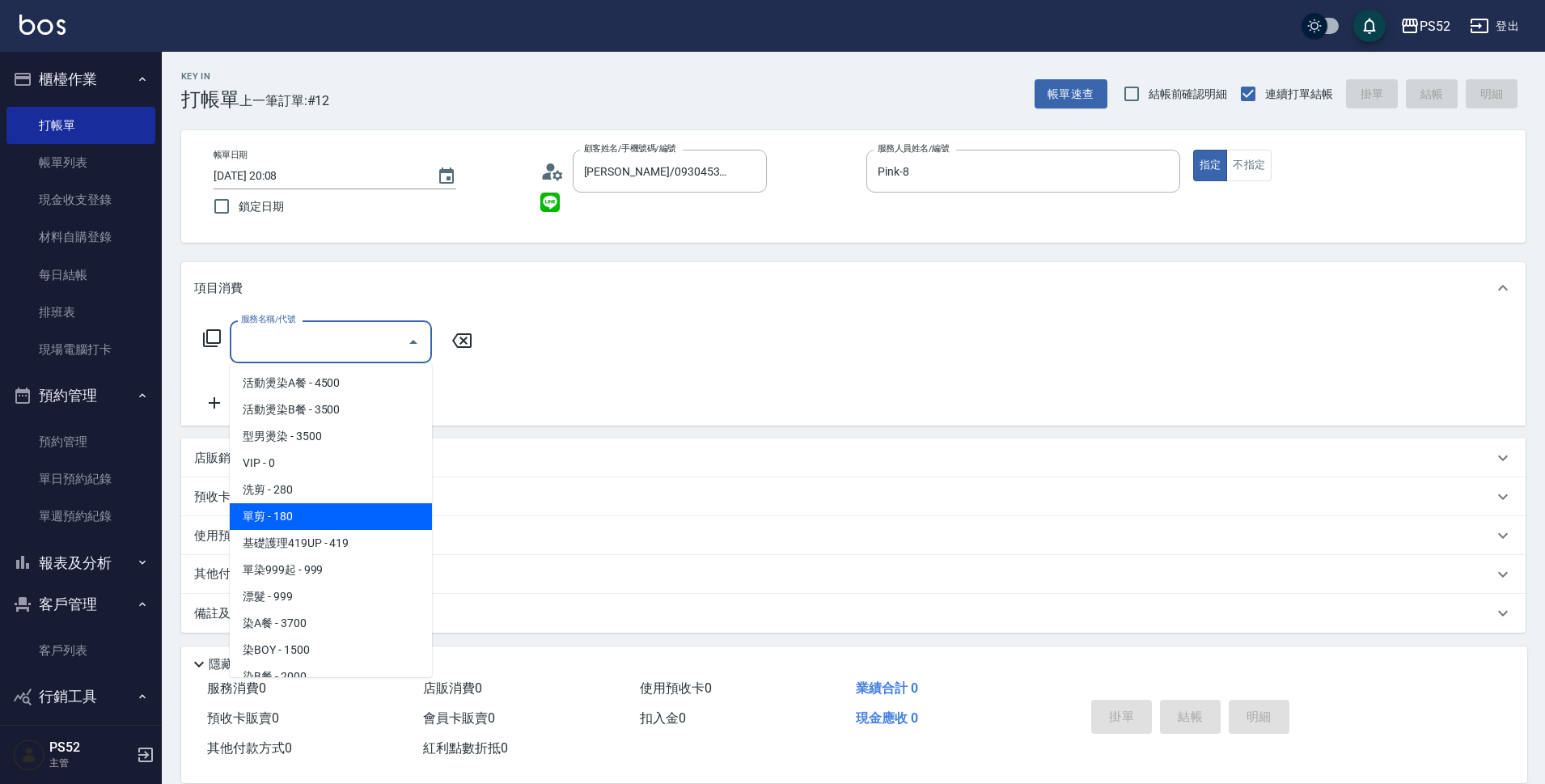
type input "單剪(C2)"
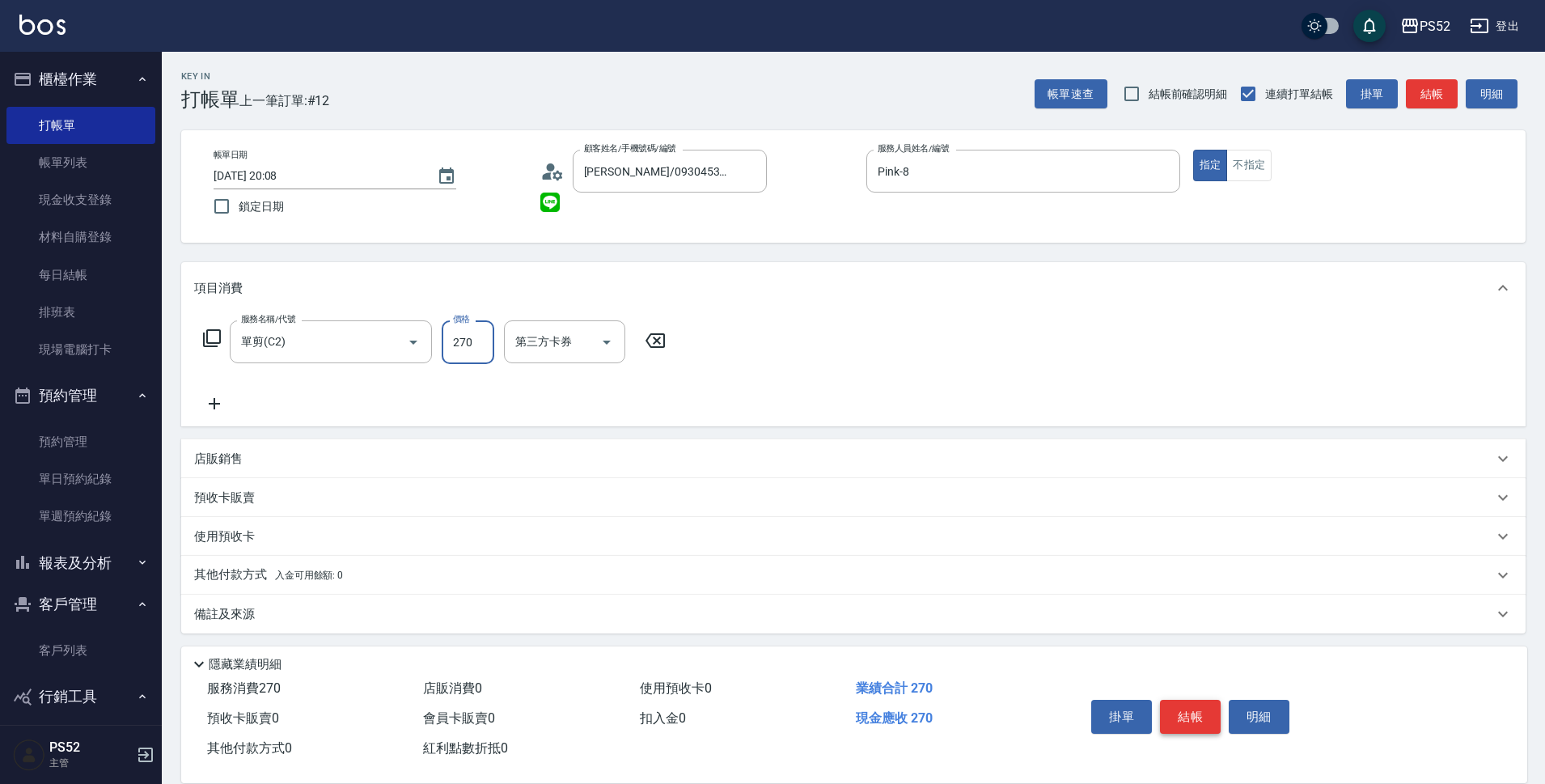
type input "270"
click at [1184, 701] on button "結帳" at bounding box center [1190, 716] width 60 height 34
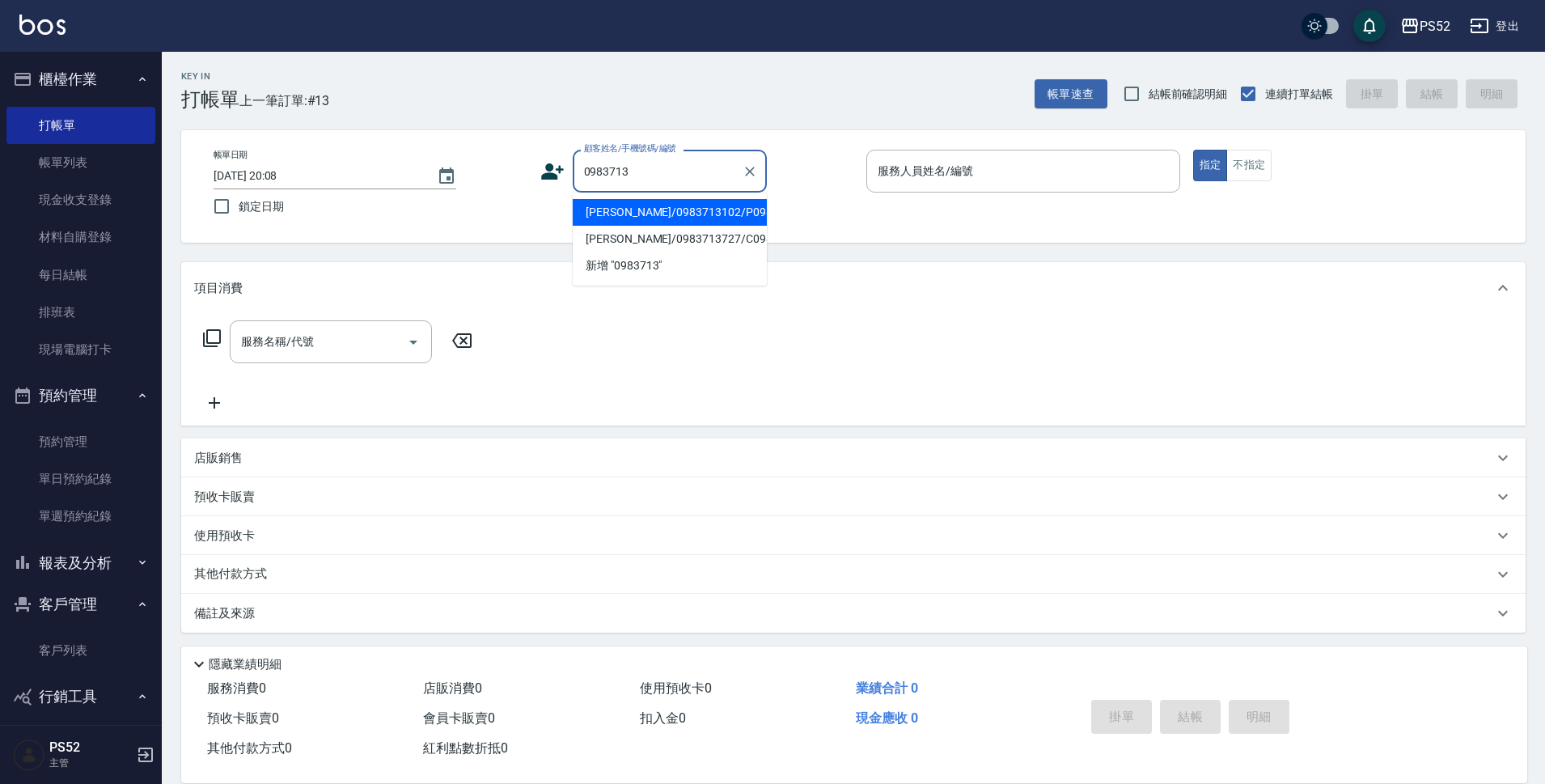
click at [651, 226] on li "曾致豪/0983713102/P0983713102" at bounding box center [670, 213] width 194 height 26
type input "曾致豪/0983713102/P0983713102"
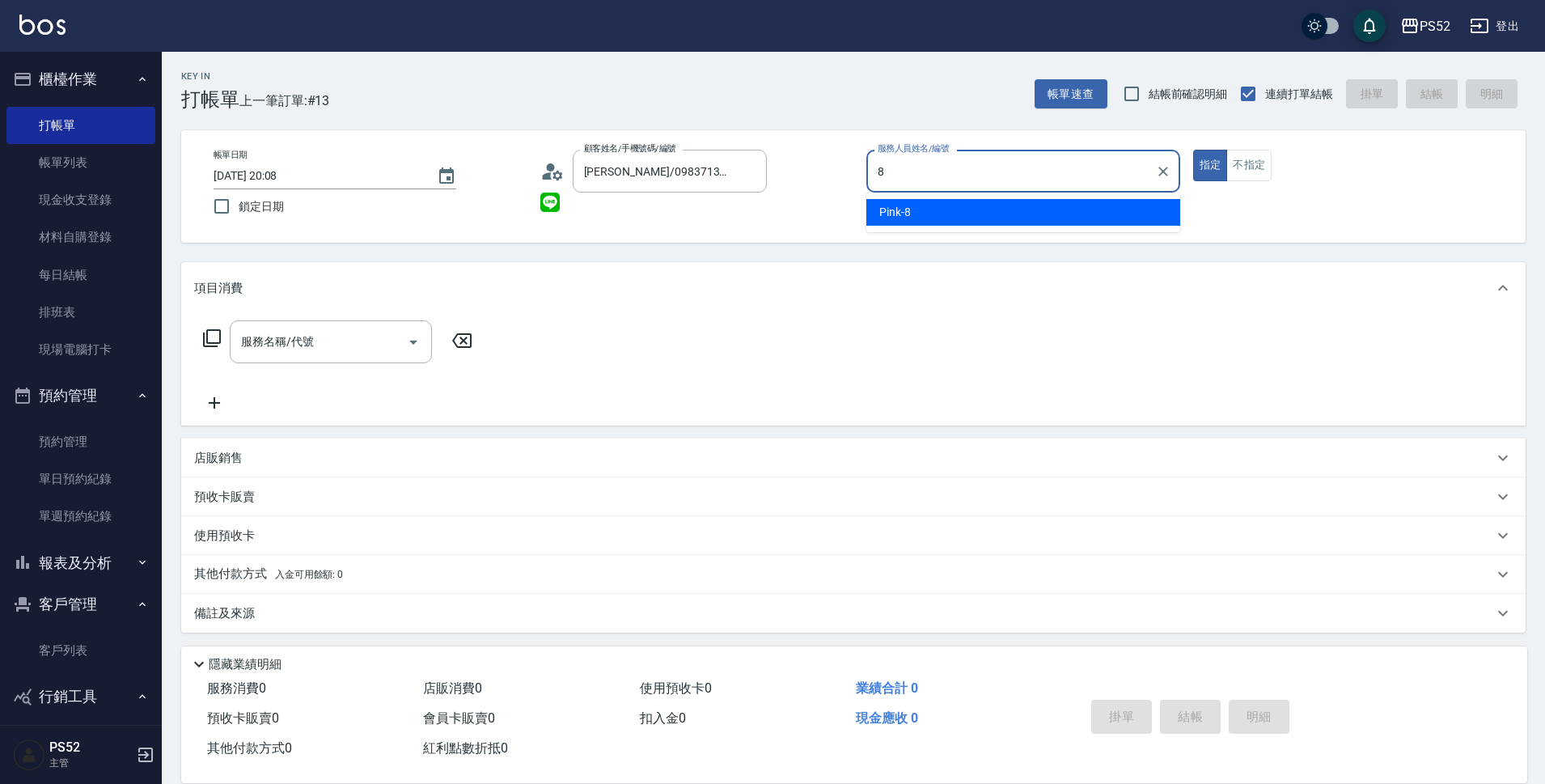
type input "Pink-8"
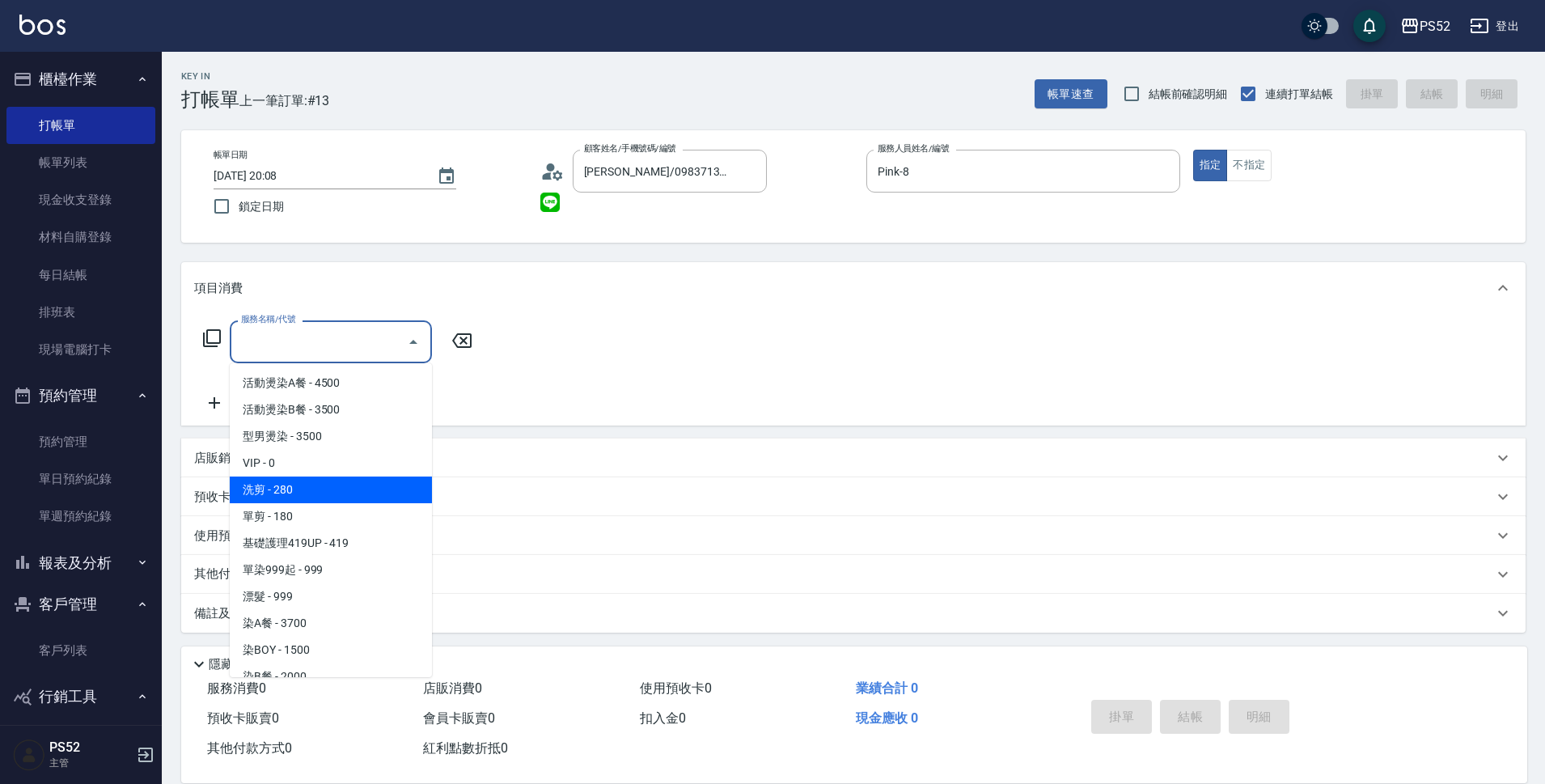
type input "洗剪(C1)"
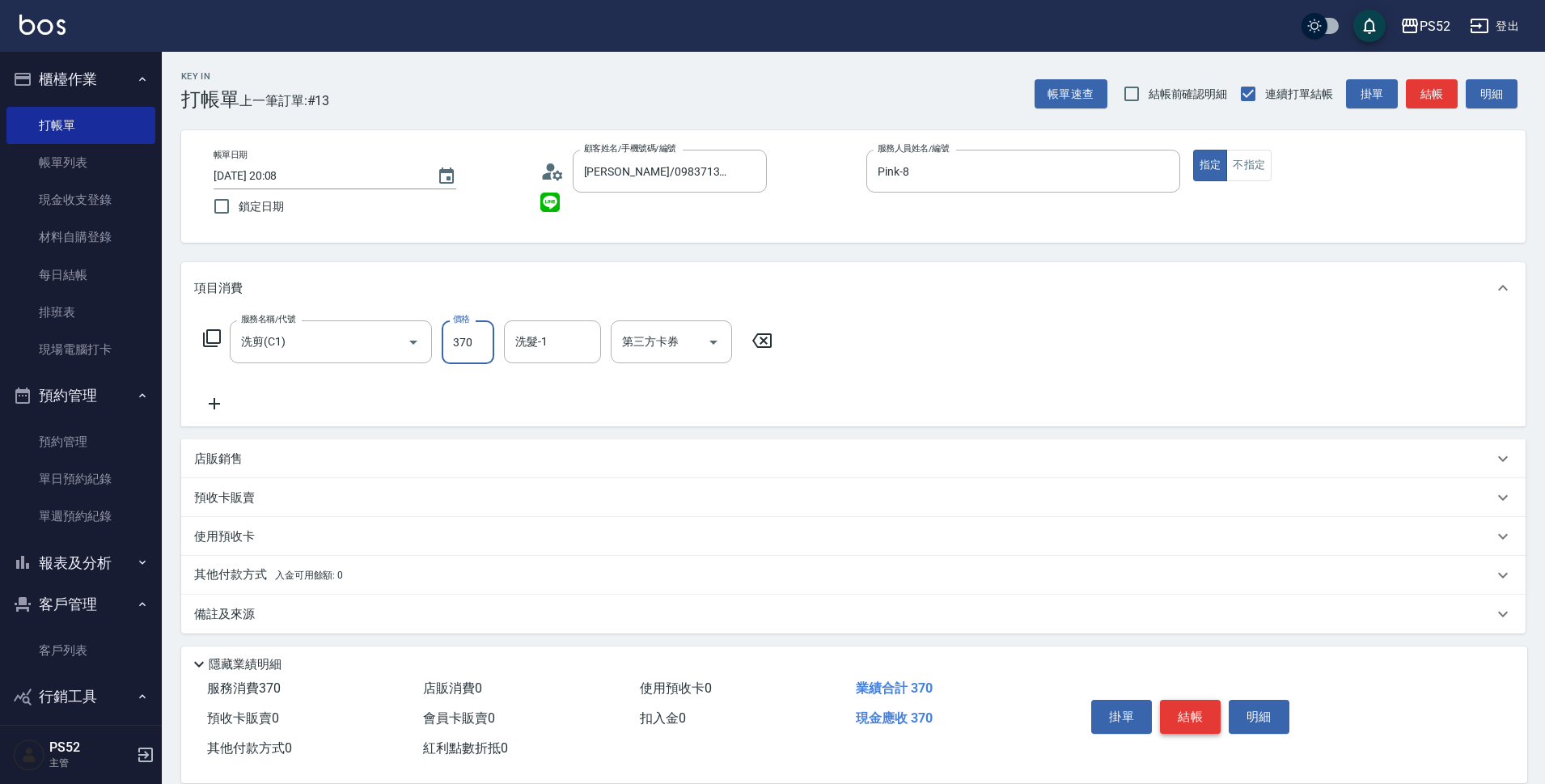
type input "370"
click at [1194, 700] on button "結帳" at bounding box center [1190, 716] width 60 height 34
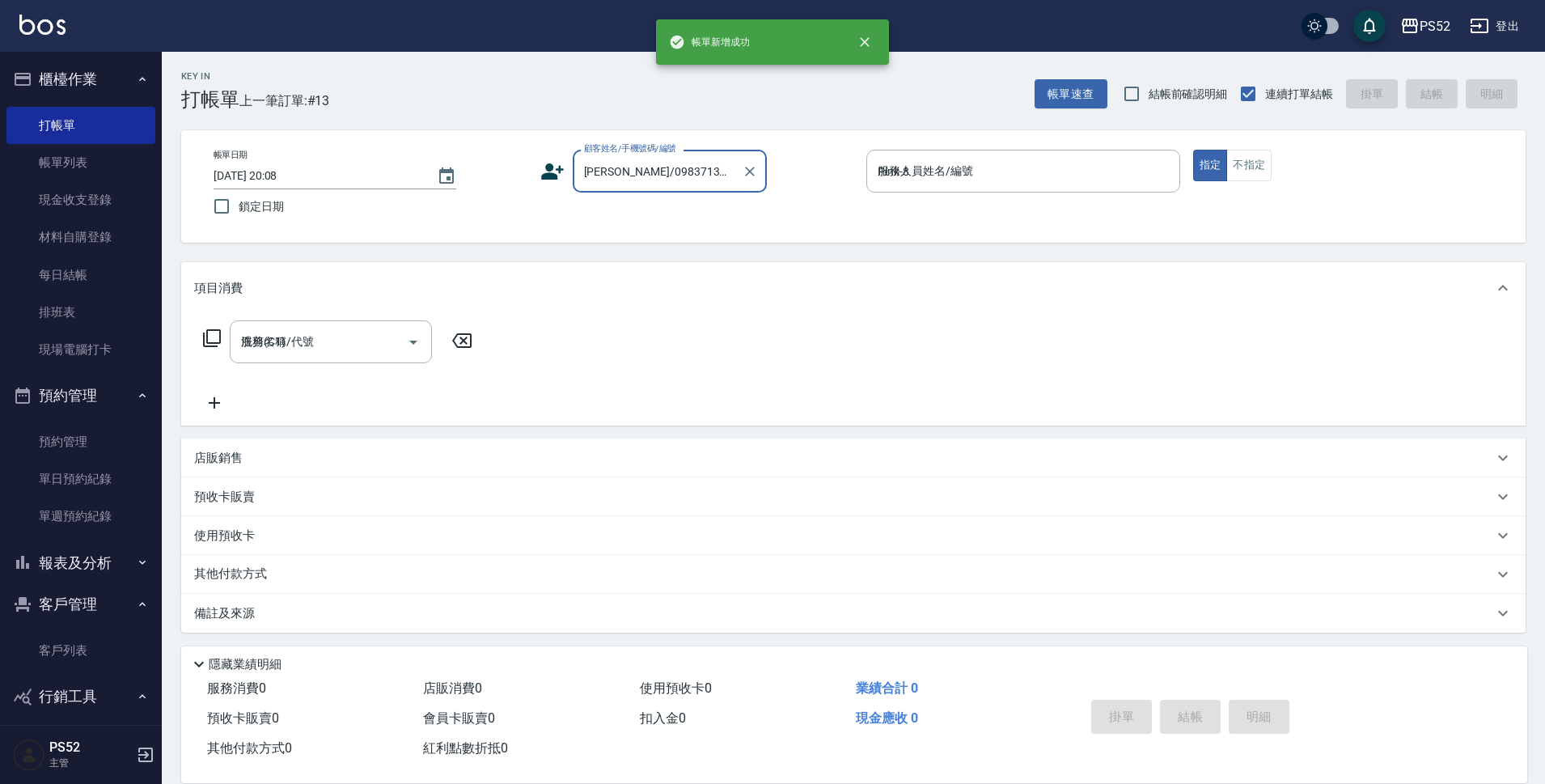
type input "2025/10/14 20:09"
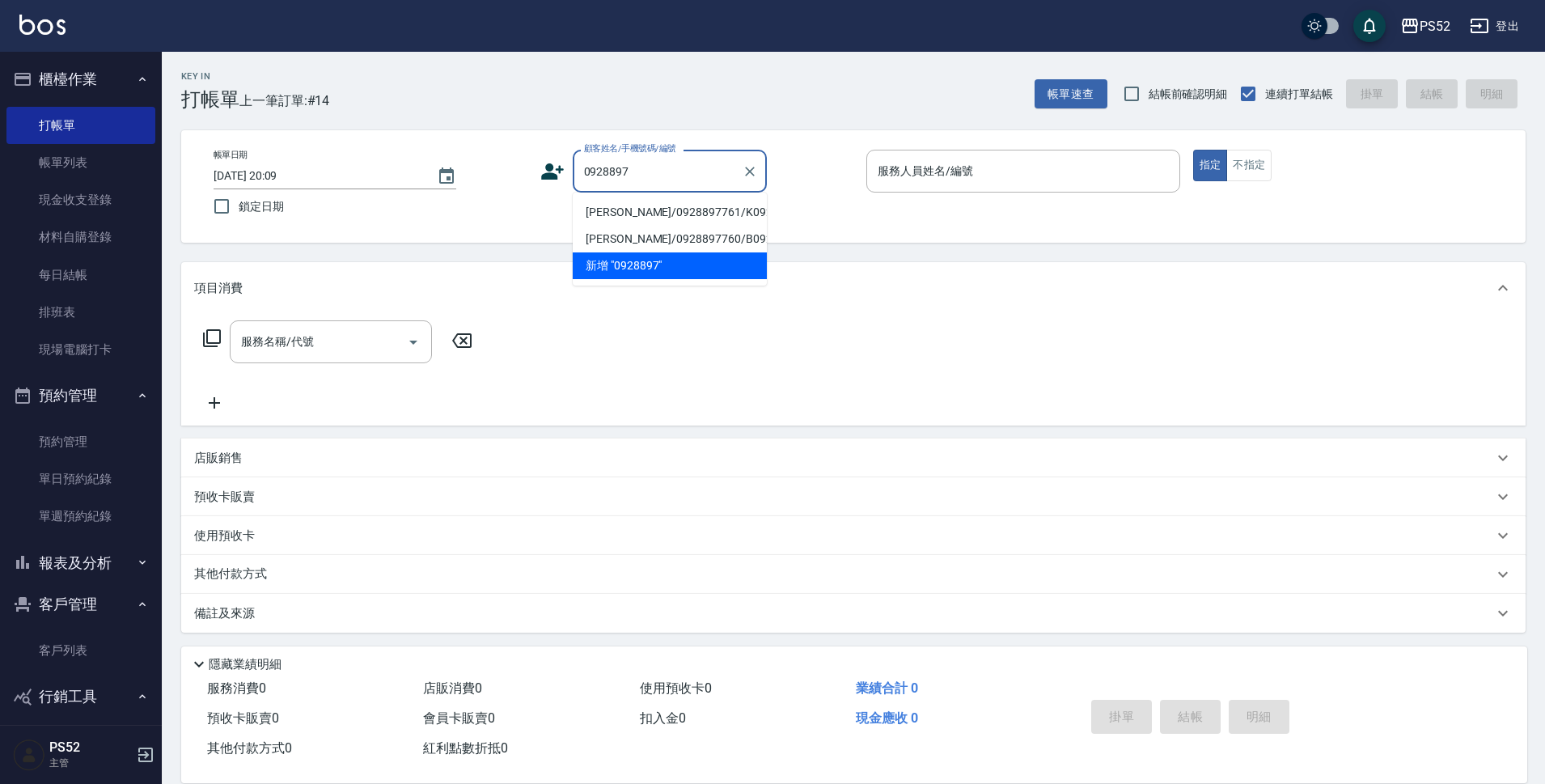
click at [682, 220] on li "辛明珍/0928897761/K0928897761" at bounding box center [670, 213] width 194 height 26
type input "辛明珍/0928897761/K0928897761"
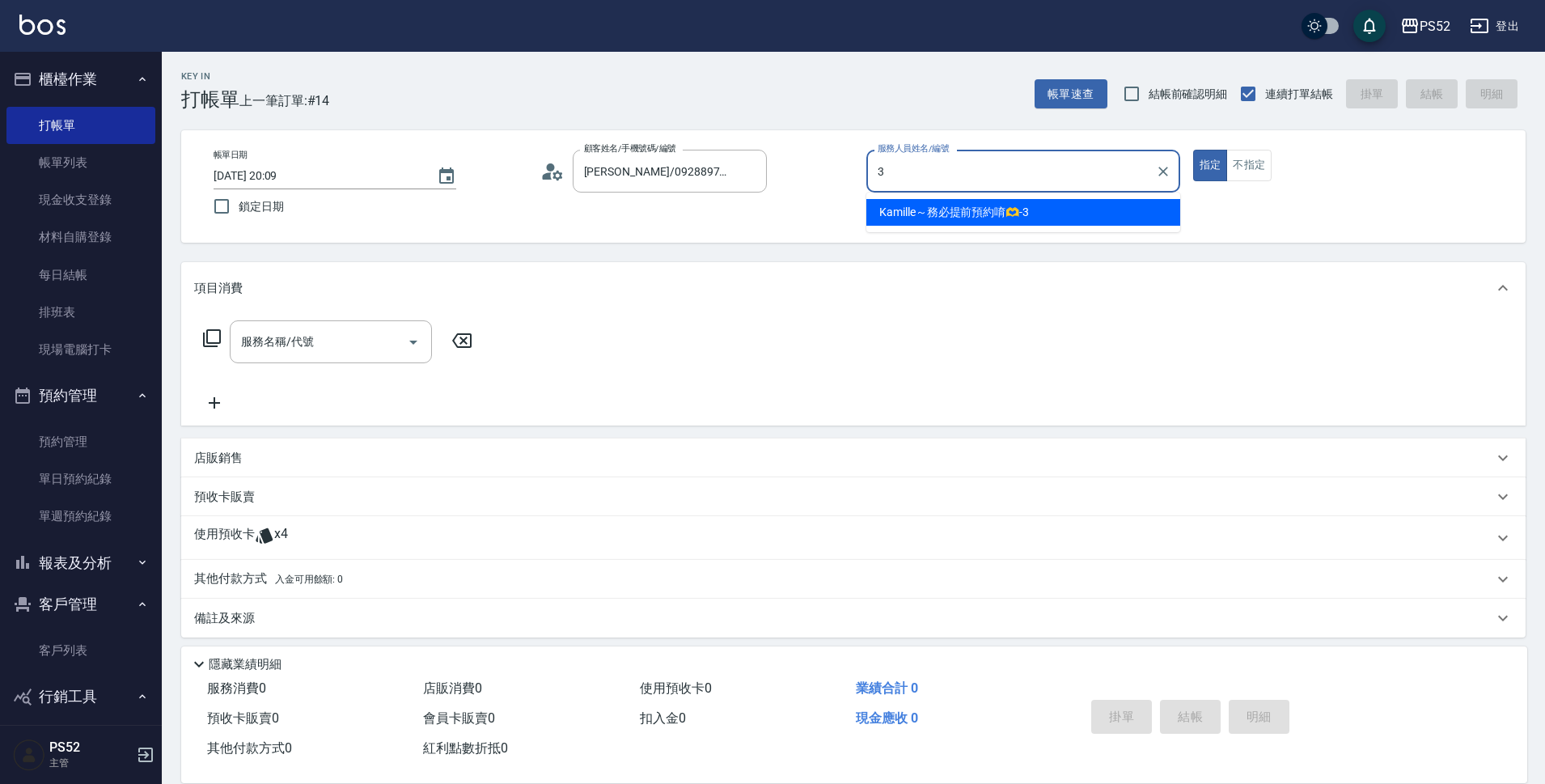
type input "Kamille～務必提前預約唷🫶-3"
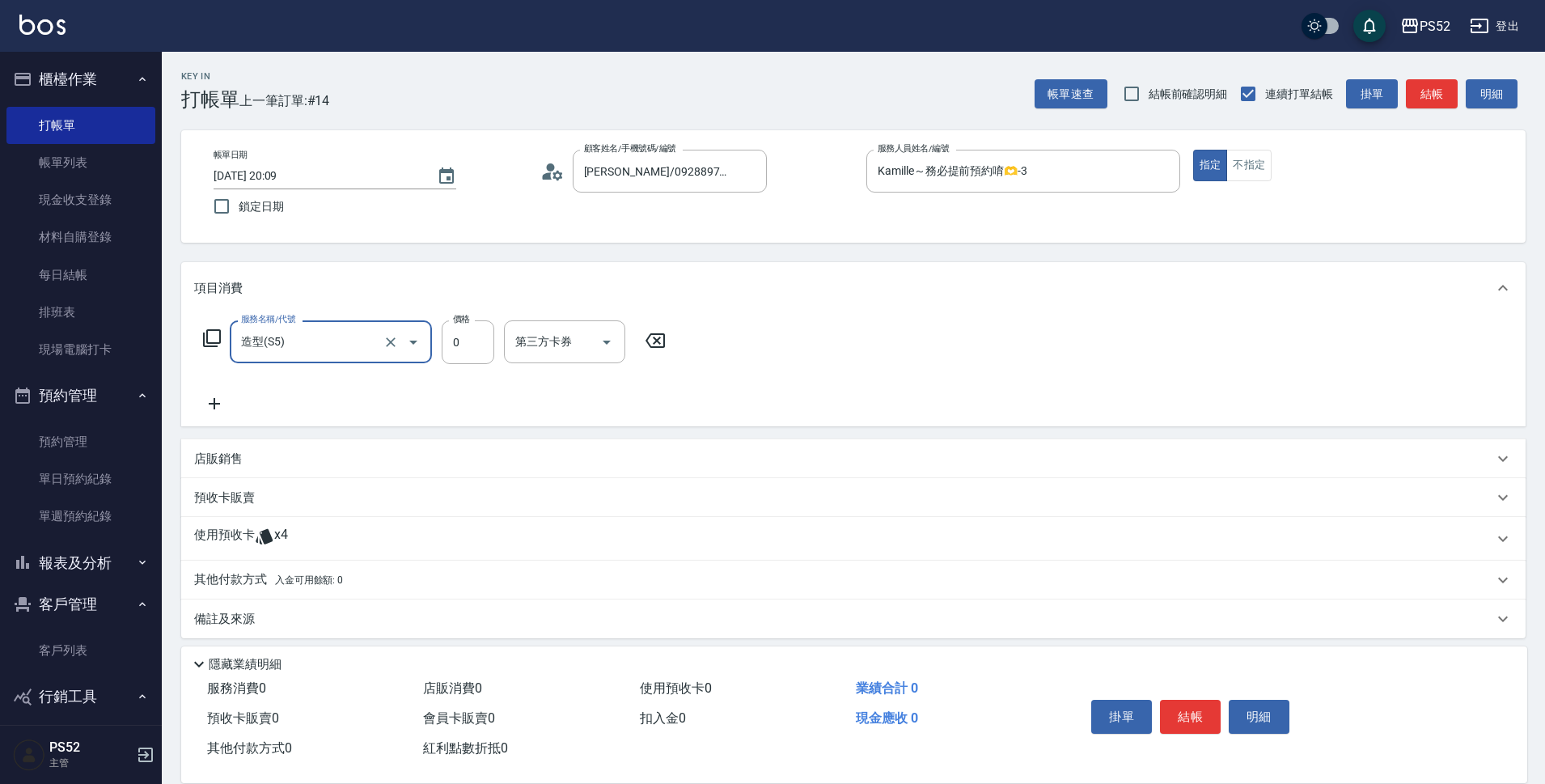
type input "造型(S5)"
type input "150"
click at [576, 333] on input "第三方卡券" at bounding box center [552, 342] width 83 height 28
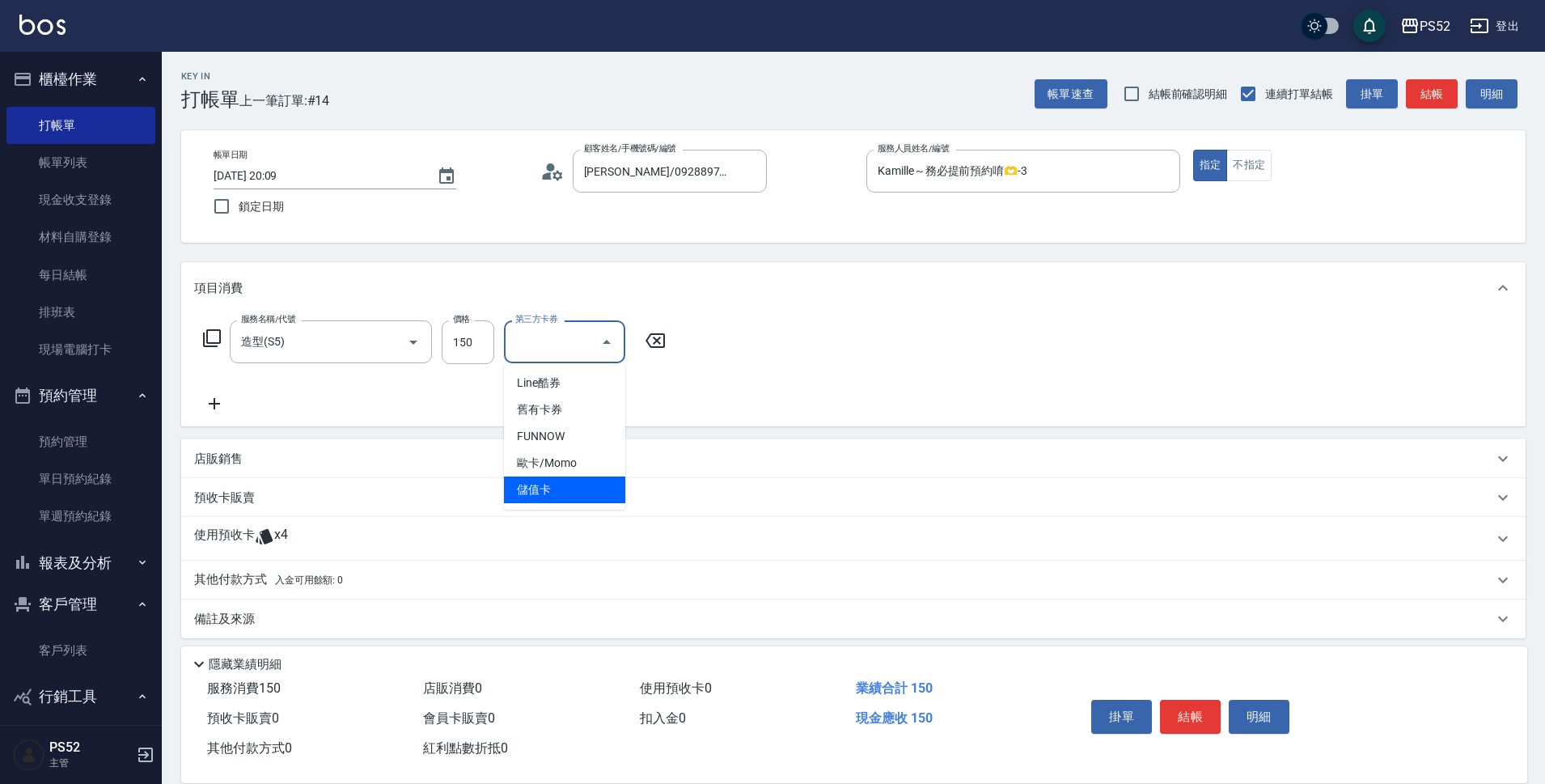
click at [577, 478] on span "儲值卡" at bounding box center [564, 490] width 122 height 26
type input "儲值卡"
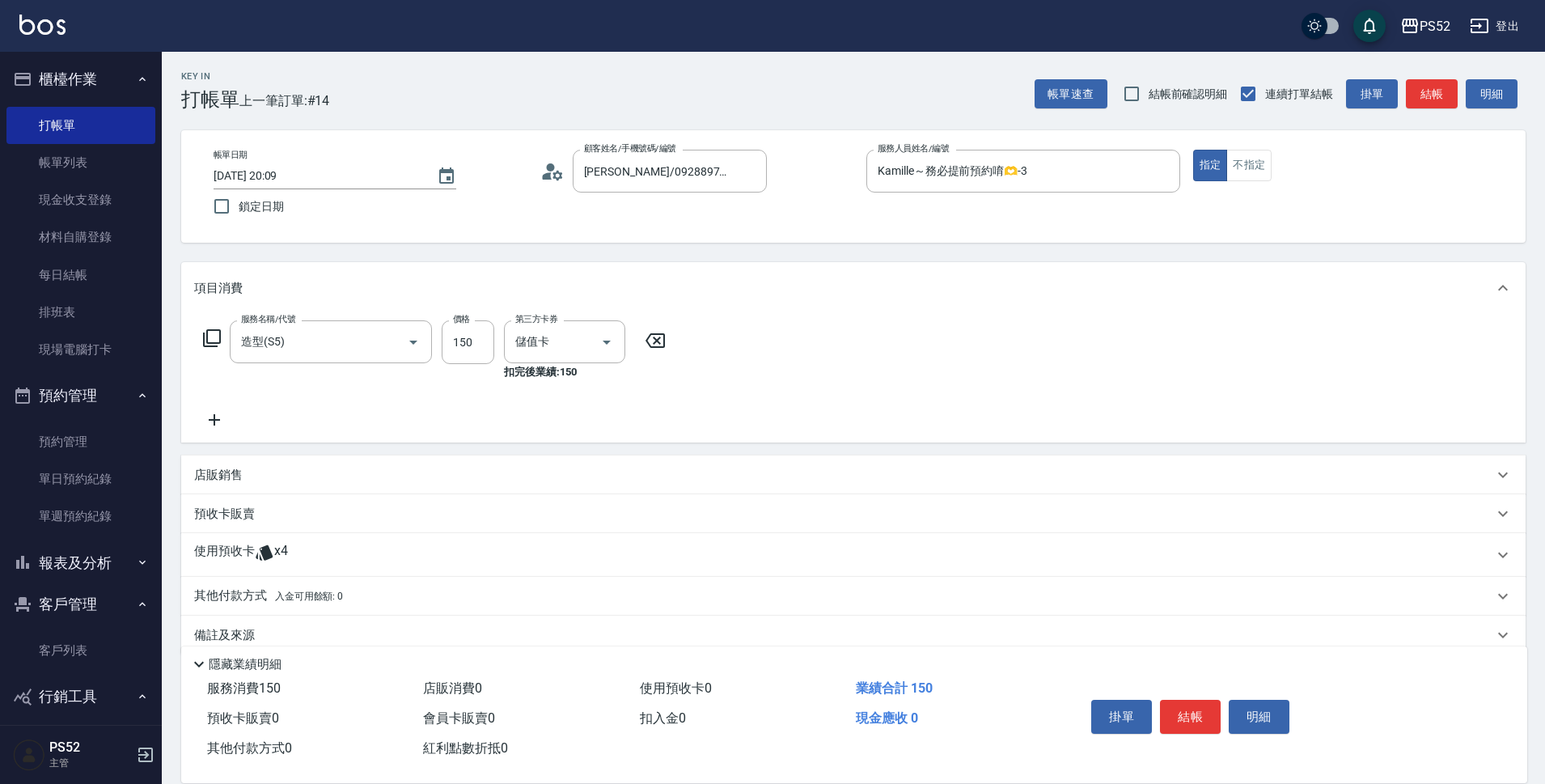
click at [353, 550] on div "使用預收卡 x4" at bounding box center [844, 554] width 1299 height 24
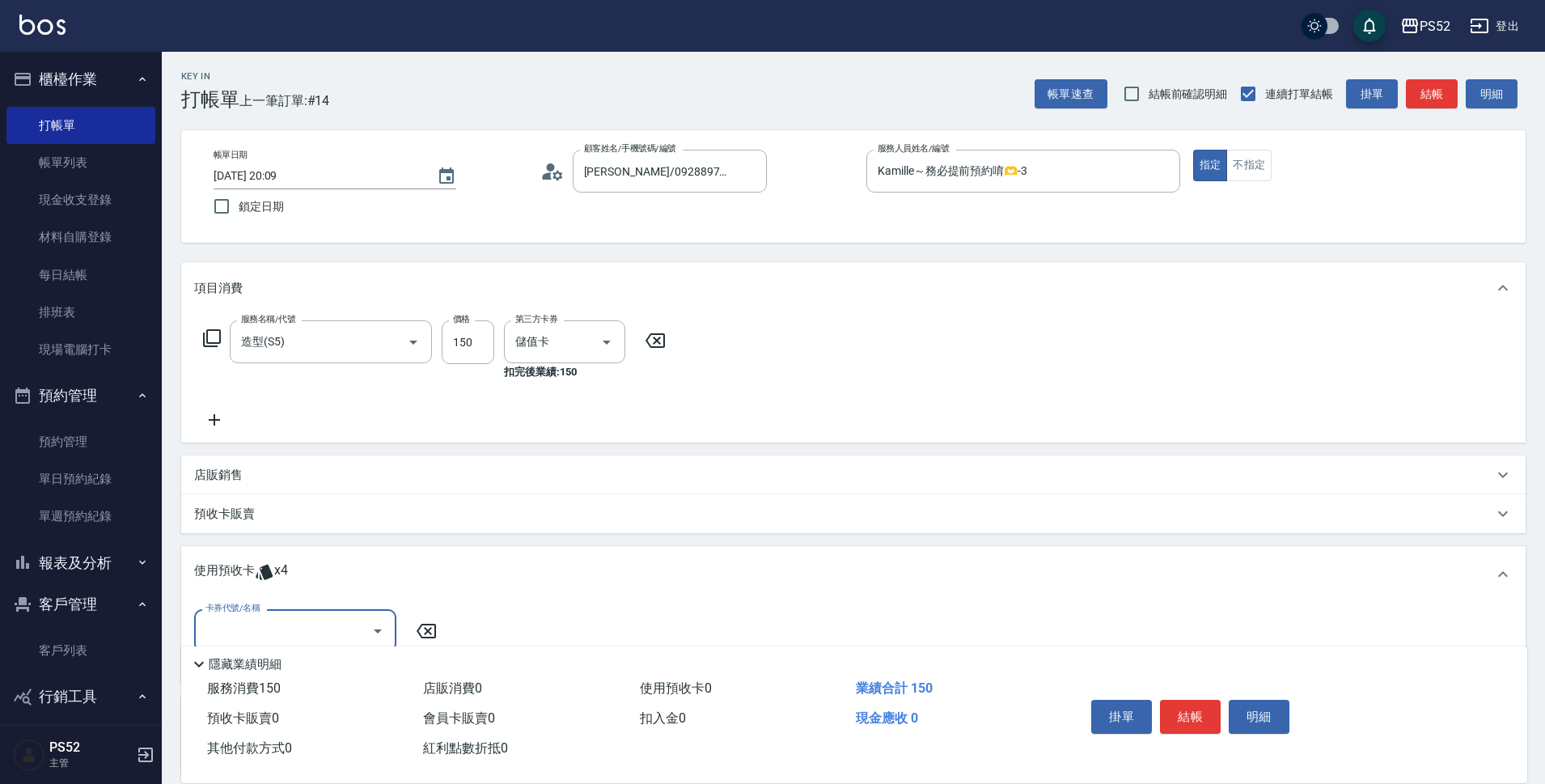
drag, startPoint x: 390, startPoint y: 612, endPoint x: 379, endPoint y: 614, distance: 11.2
click at [379, 614] on div "卡券代號/名稱" at bounding box center [295, 631] width 203 height 43
click at [332, 664] on div "洗髮卡 剩餘4張" at bounding box center [295, 672] width 203 height 26
type input "洗髮卡"
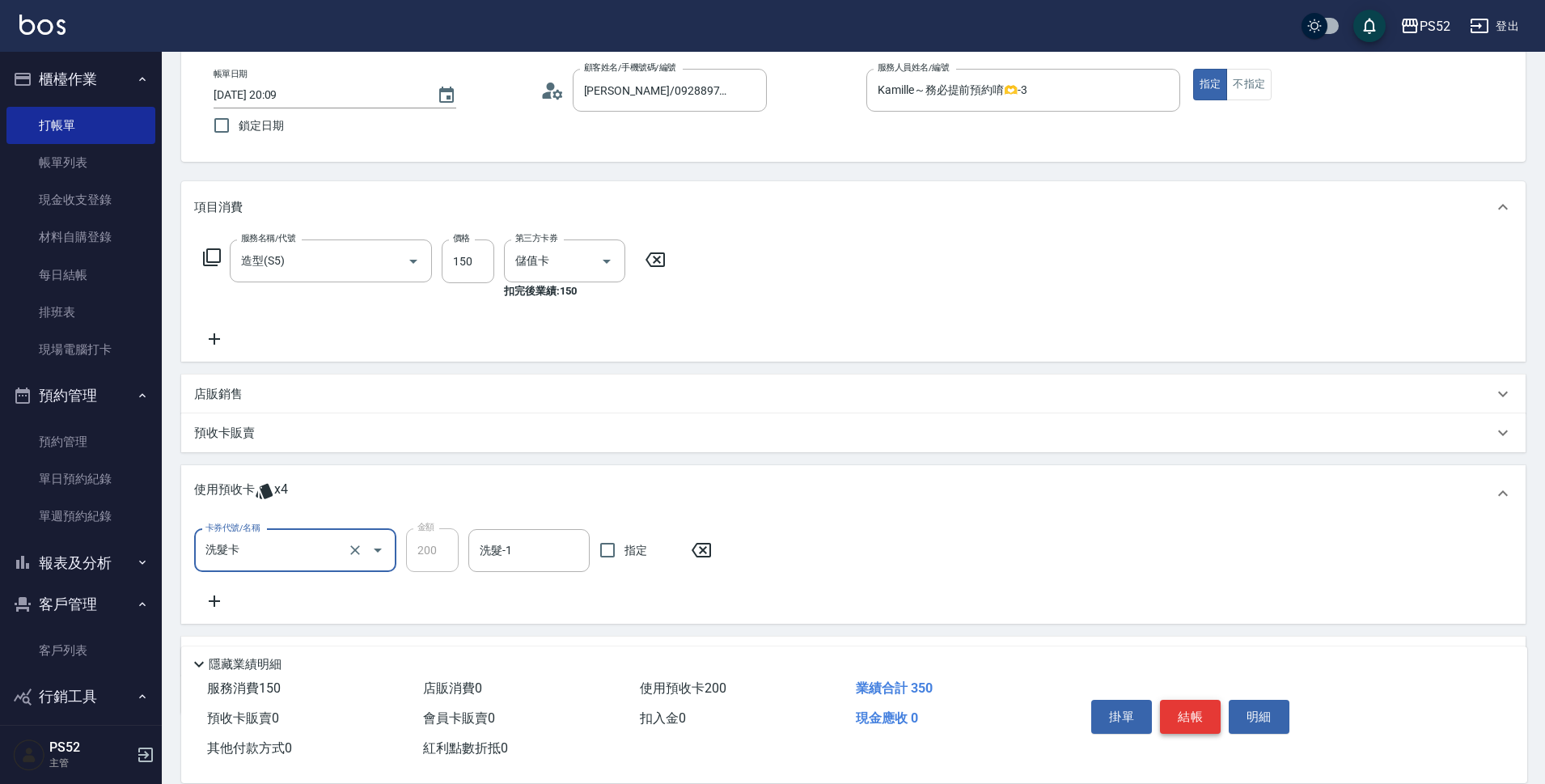
click at [1189, 702] on button "結帳" at bounding box center [1190, 716] width 60 height 34
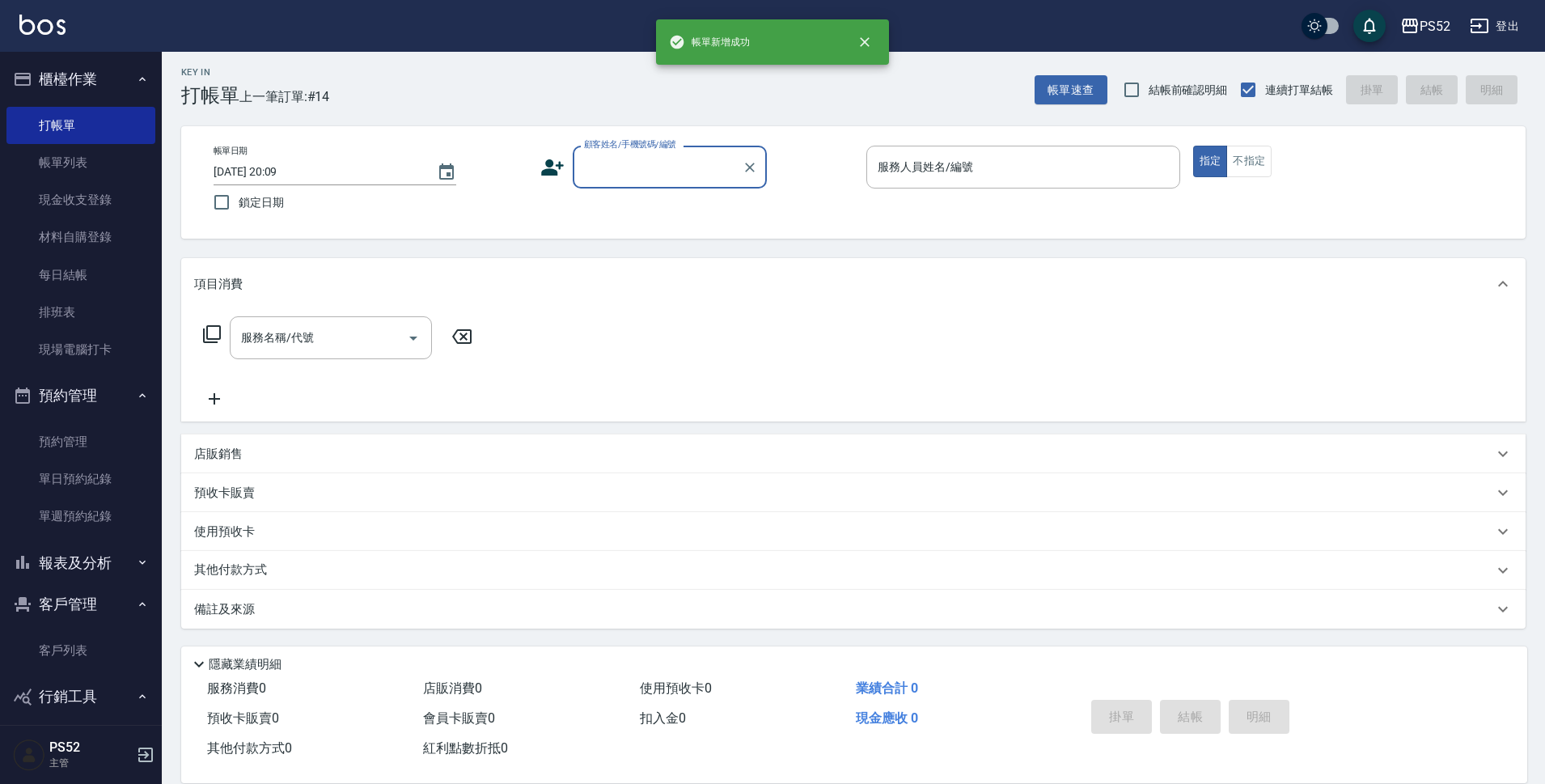
scroll to position [0, 0]
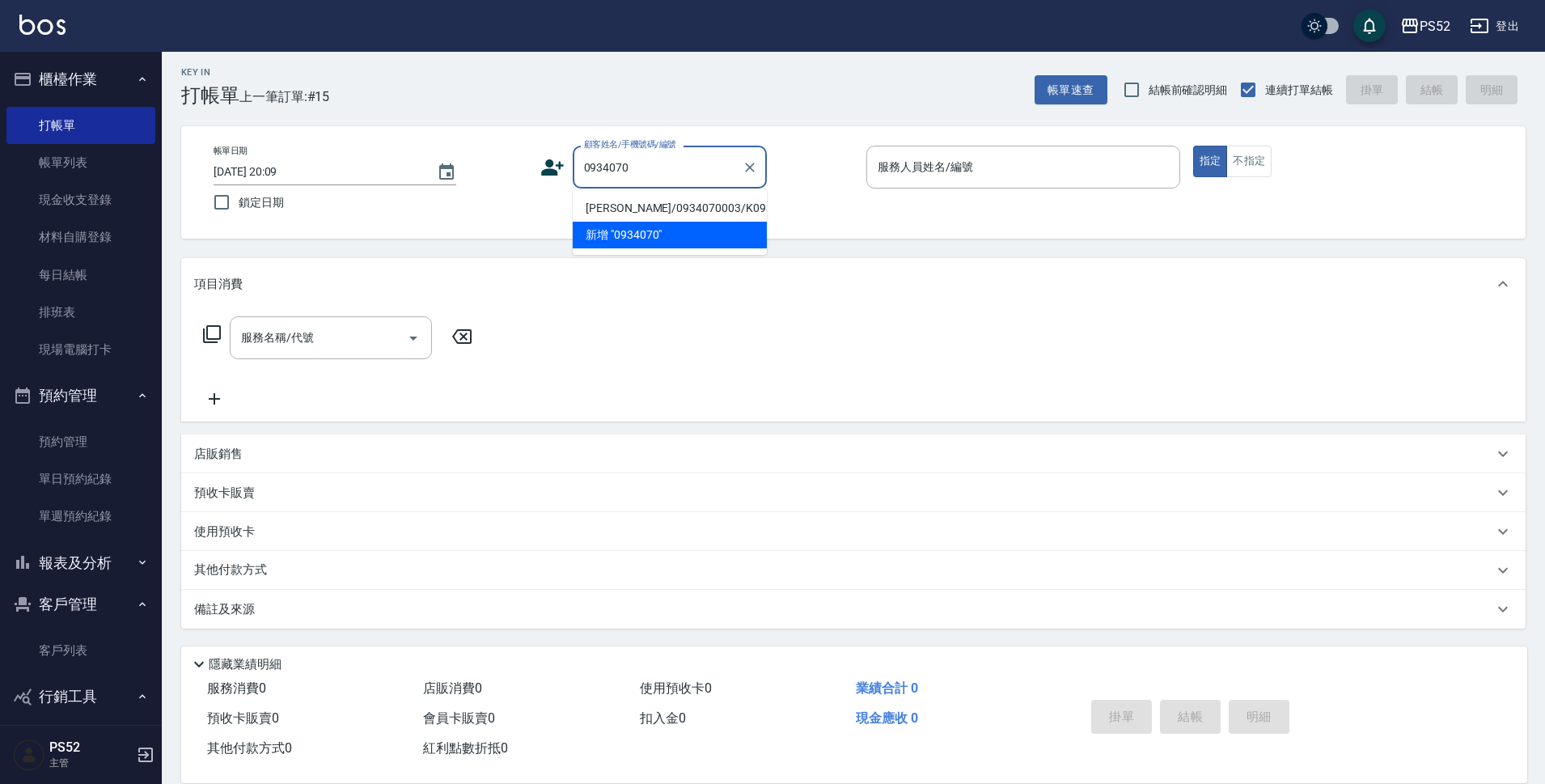
click at [613, 198] on li "陳彥文/0934070003/K0934070003" at bounding box center [670, 208] width 194 height 26
type input "陳彥文/0934070003/K0934070003"
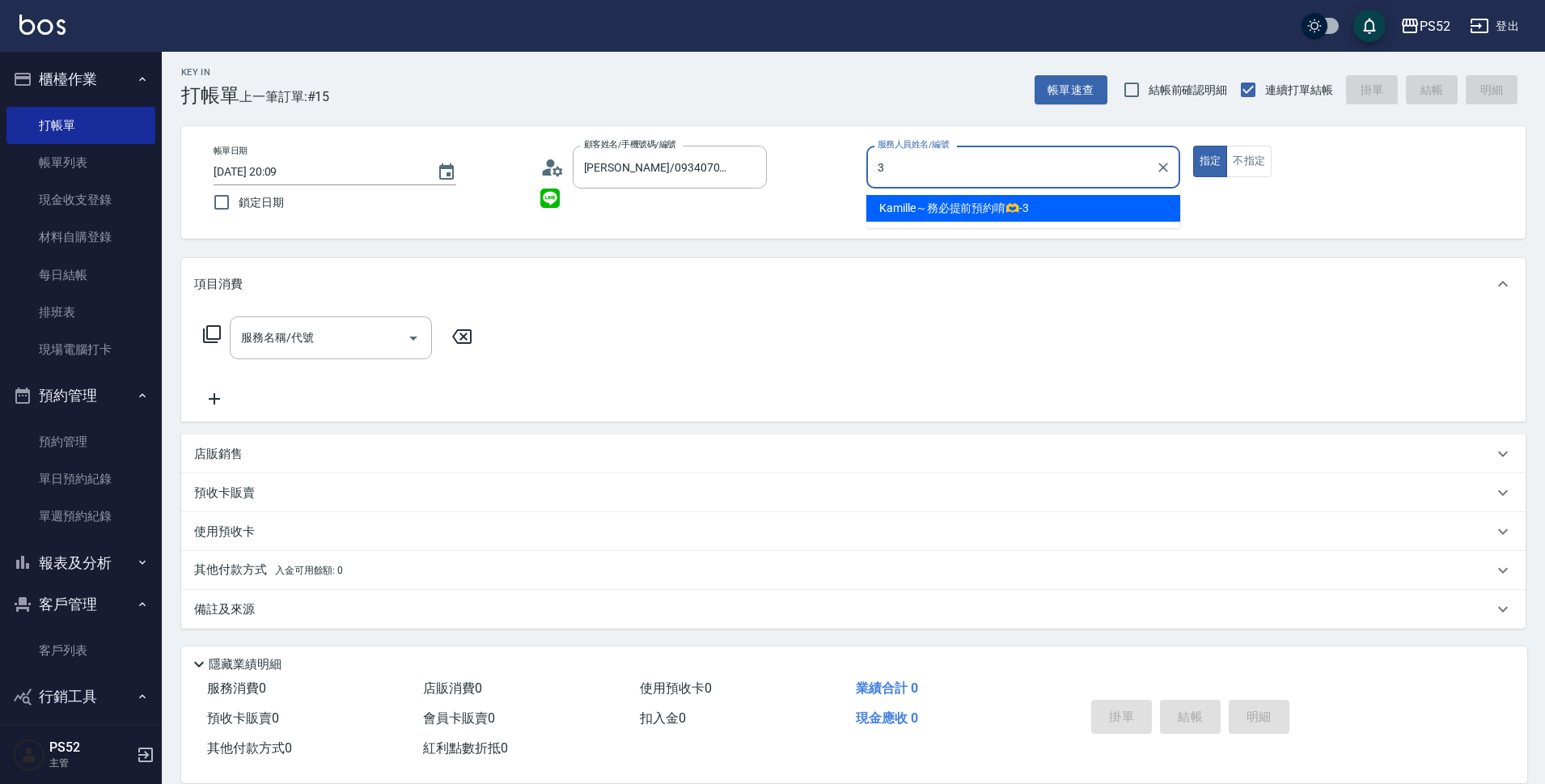
type input "Kamille～務必提前預約唷🫶-3"
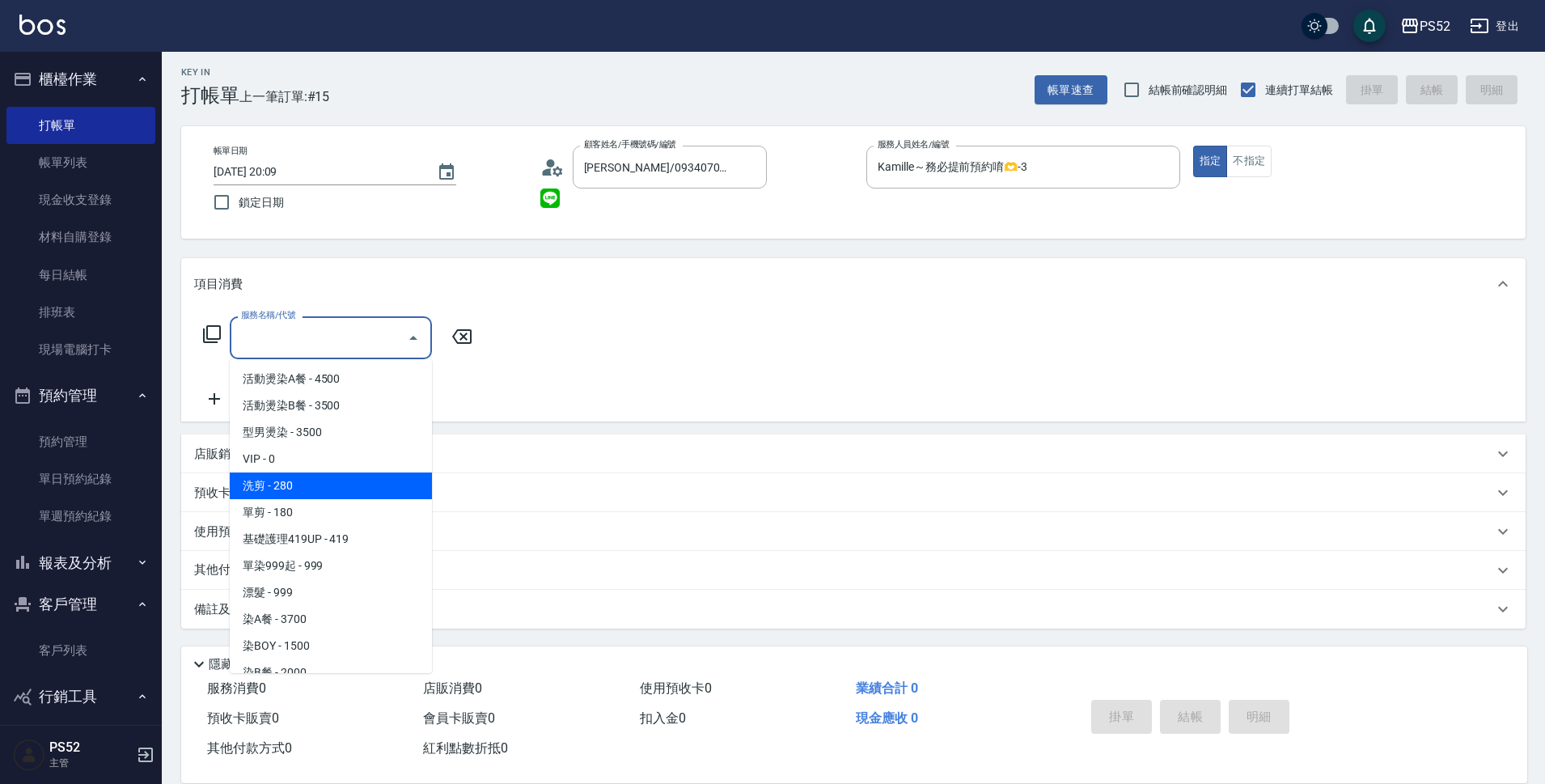
type input "洗剪(C1)"
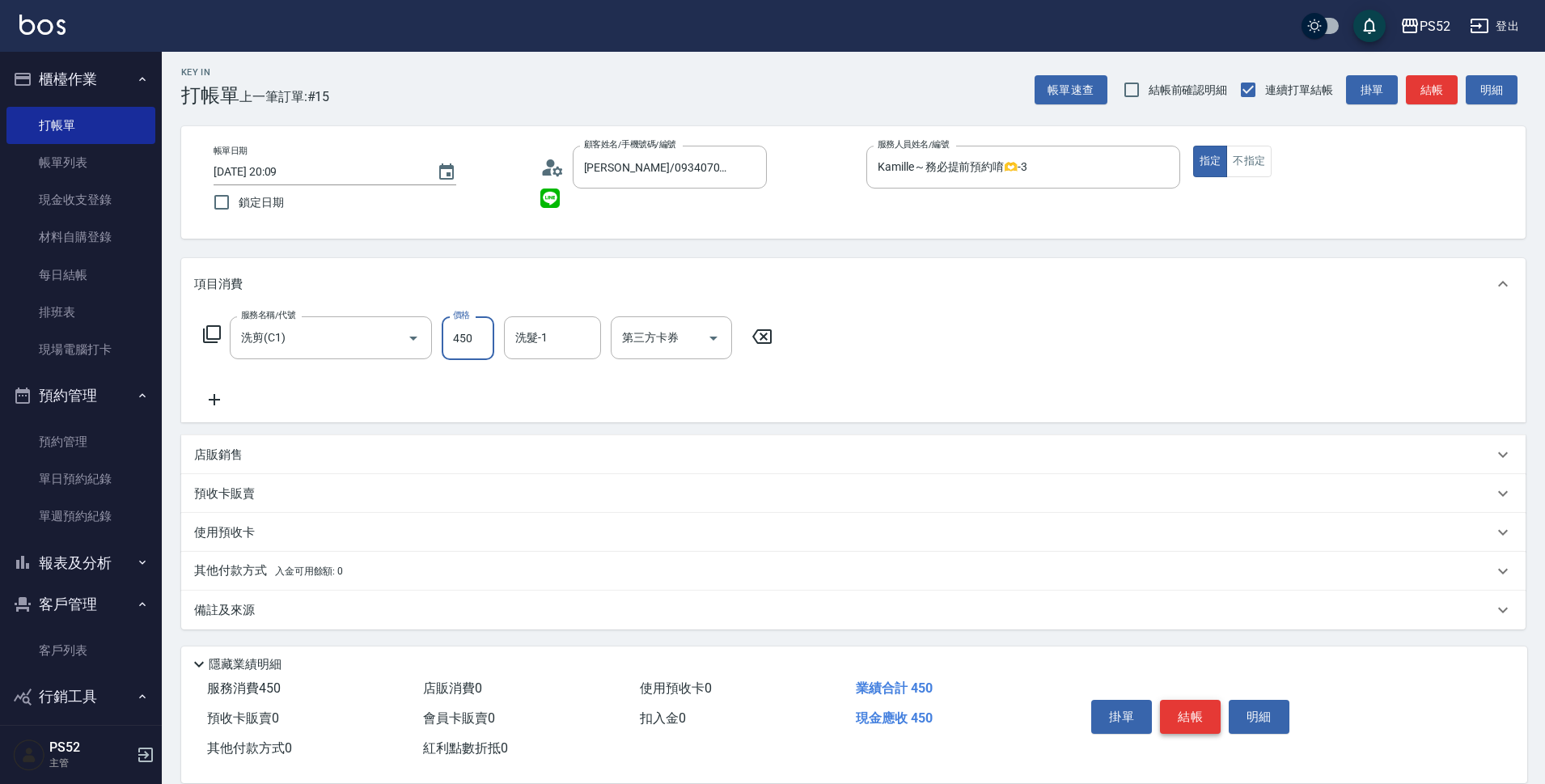
type input "450"
click at [1185, 713] on button "結帳" at bounding box center [1190, 716] width 60 height 34
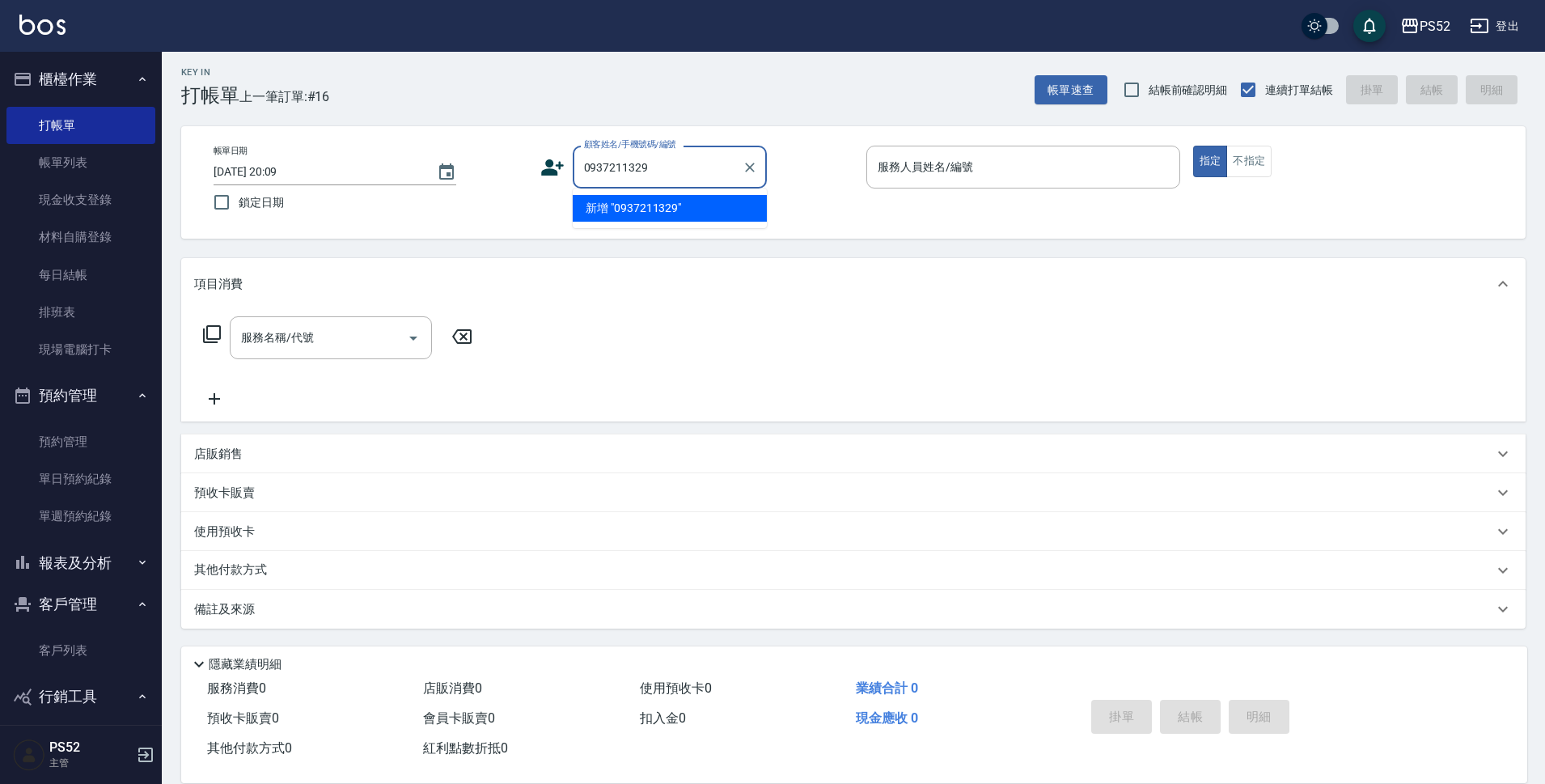
type input "0937211329"
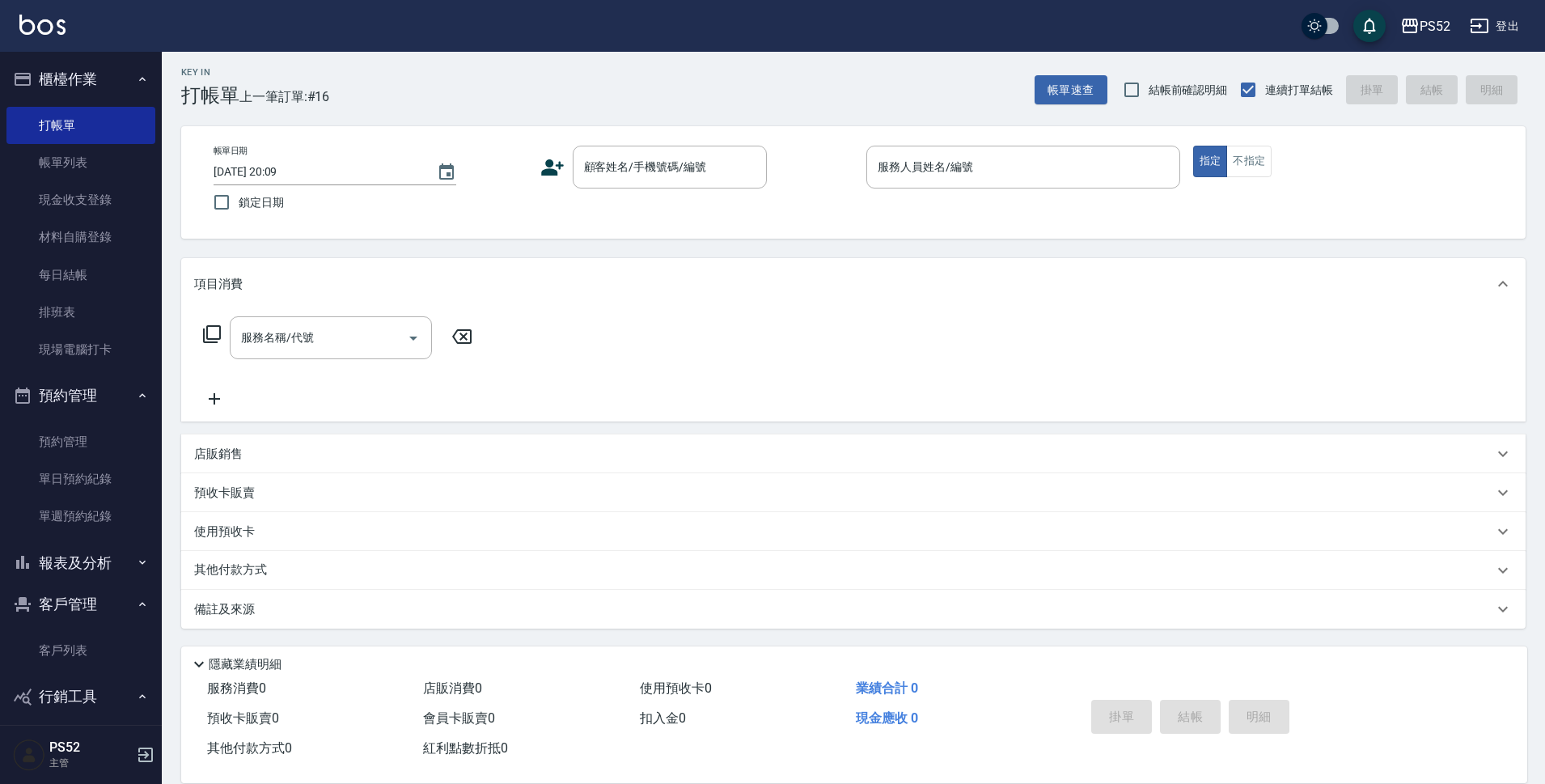
click at [552, 168] on icon at bounding box center [552, 167] width 24 height 24
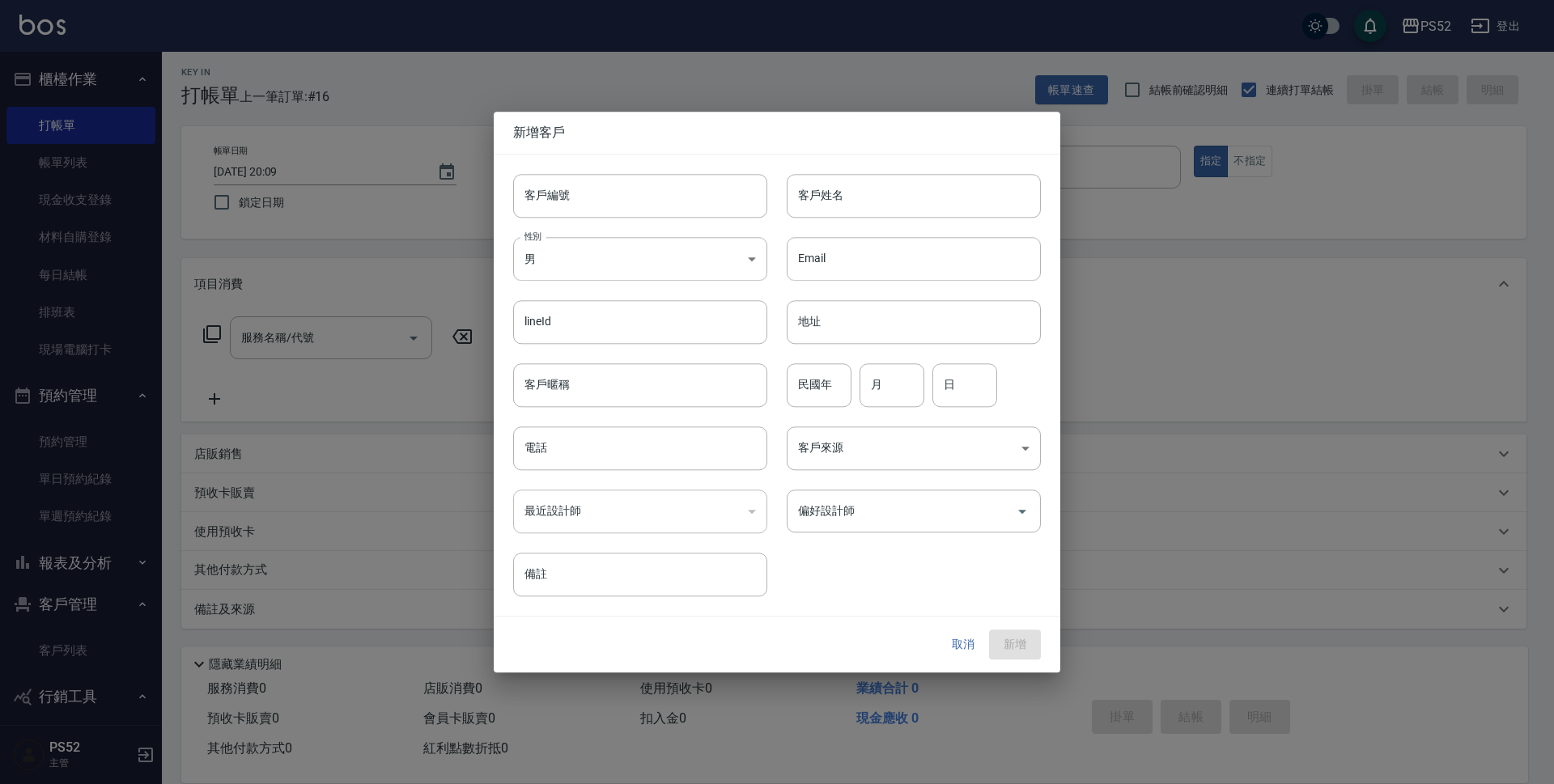
click at [564, 170] on div "客戶編號 客戶編號" at bounding box center [631, 186] width 274 height 63
click at [577, 189] on input "客戶編號" at bounding box center [640, 195] width 254 height 44
type input "b"
paste input "0937211329"
type input "B0937211329"
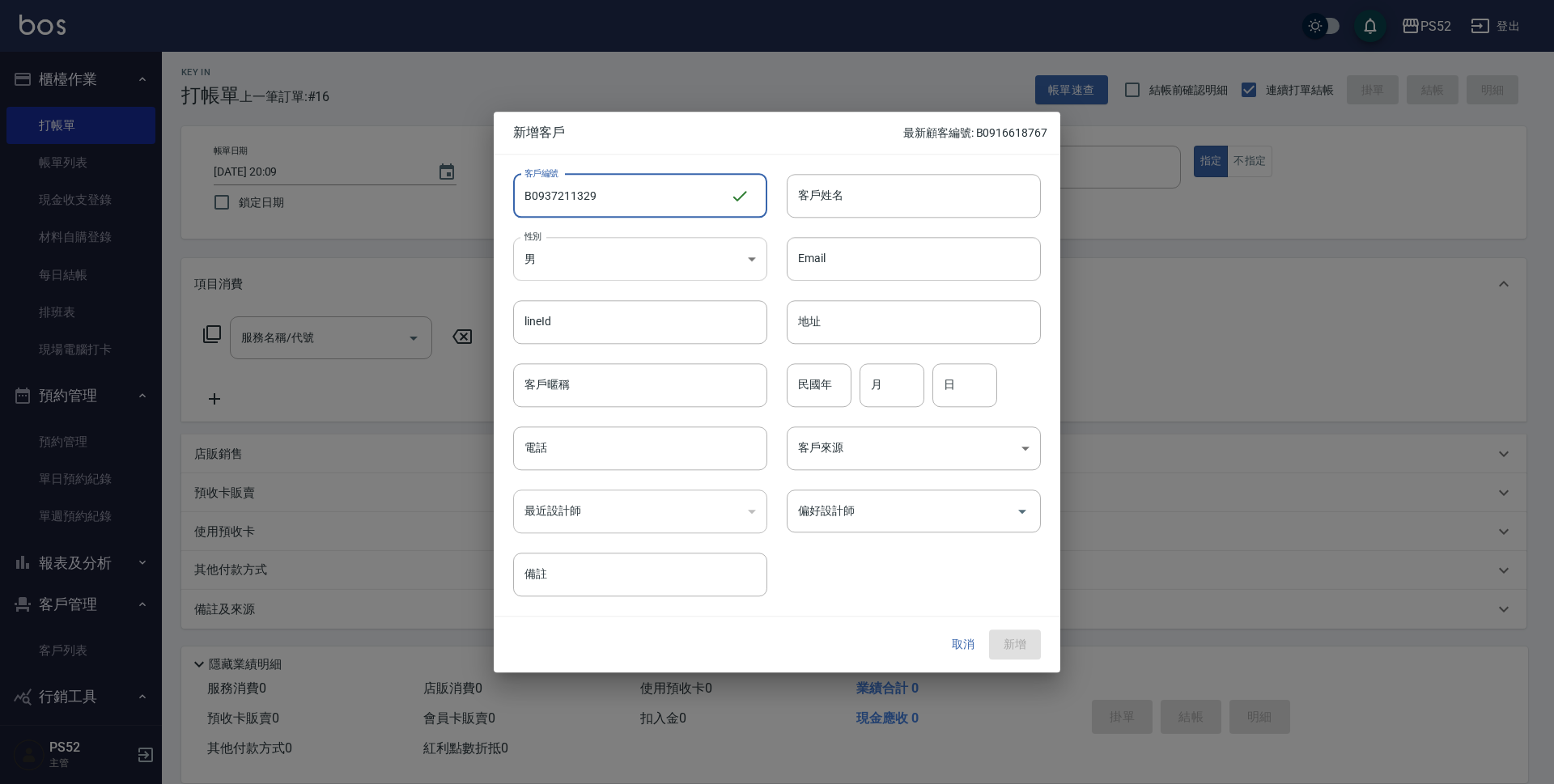
click at [566, 267] on body "PS52 登出 櫃檯作業 打帳單 帳單列表 現金收支登錄 材料自購登錄 每日結帳 排班表 現場電腦打卡 預約管理 預約管理 單日預約紀錄 單週預約紀錄 報表及…" at bounding box center [777, 390] width 1554 height 788
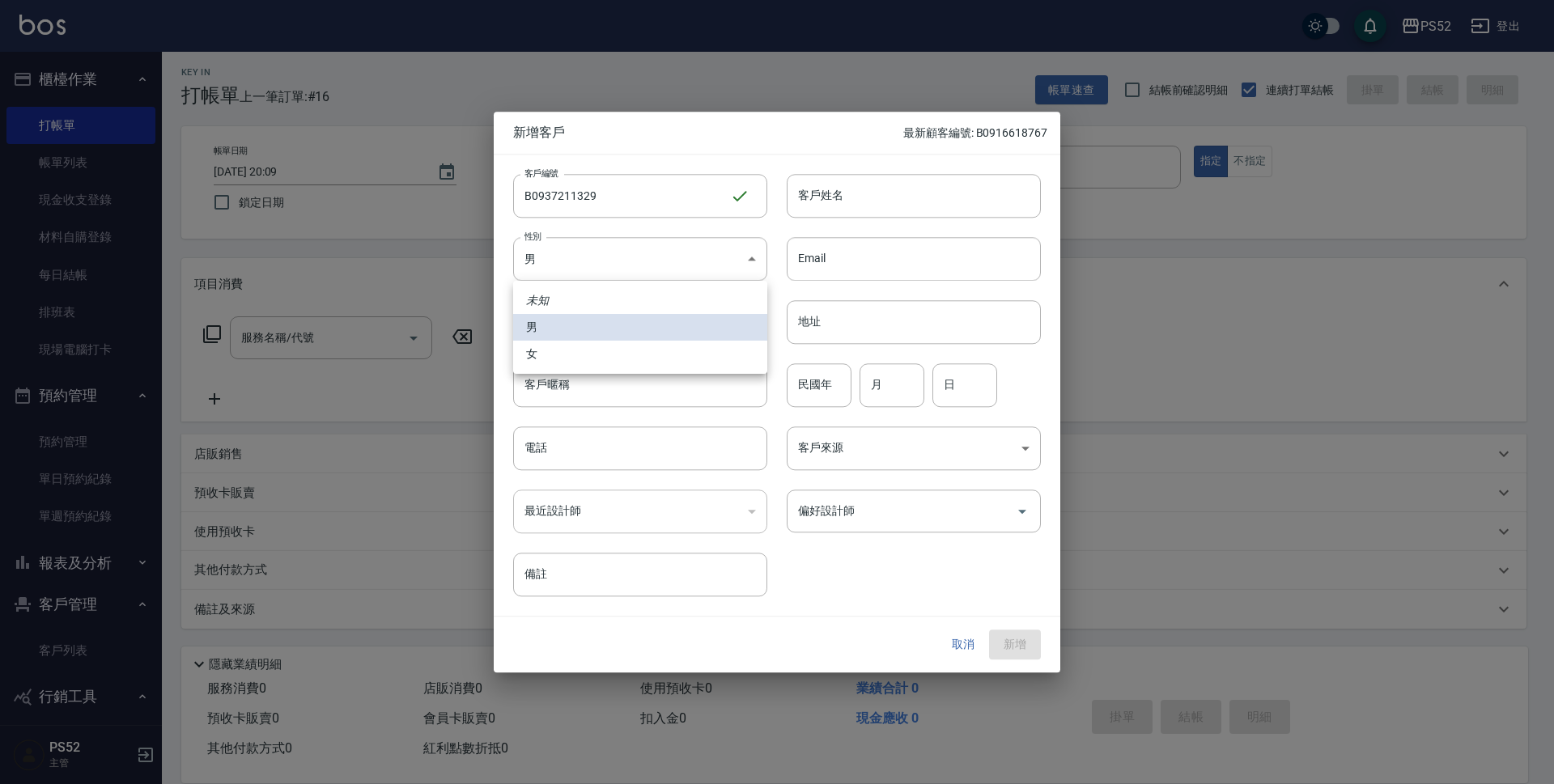
click at [573, 357] on li "女" at bounding box center [640, 354] width 254 height 26
type input "FEMALE"
click at [593, 447] on input "電話" at bounding box center [640, 448] width 254 height 44
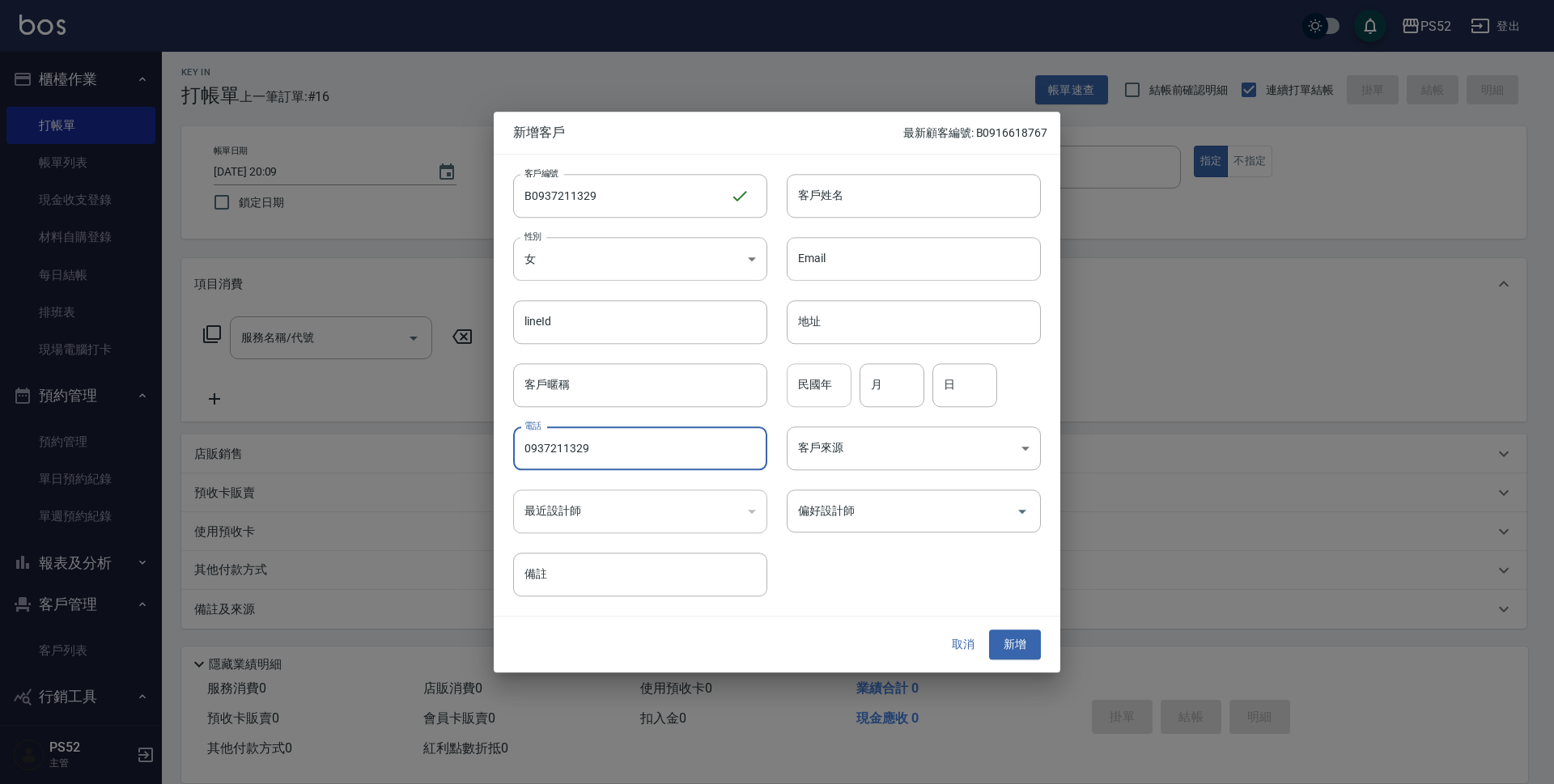
type input "0937211329"
click at [832, 386] on input "民國年" at bounding box center [819, 385] width 65 height 44
type input "55"
type input "6"
type input "1"
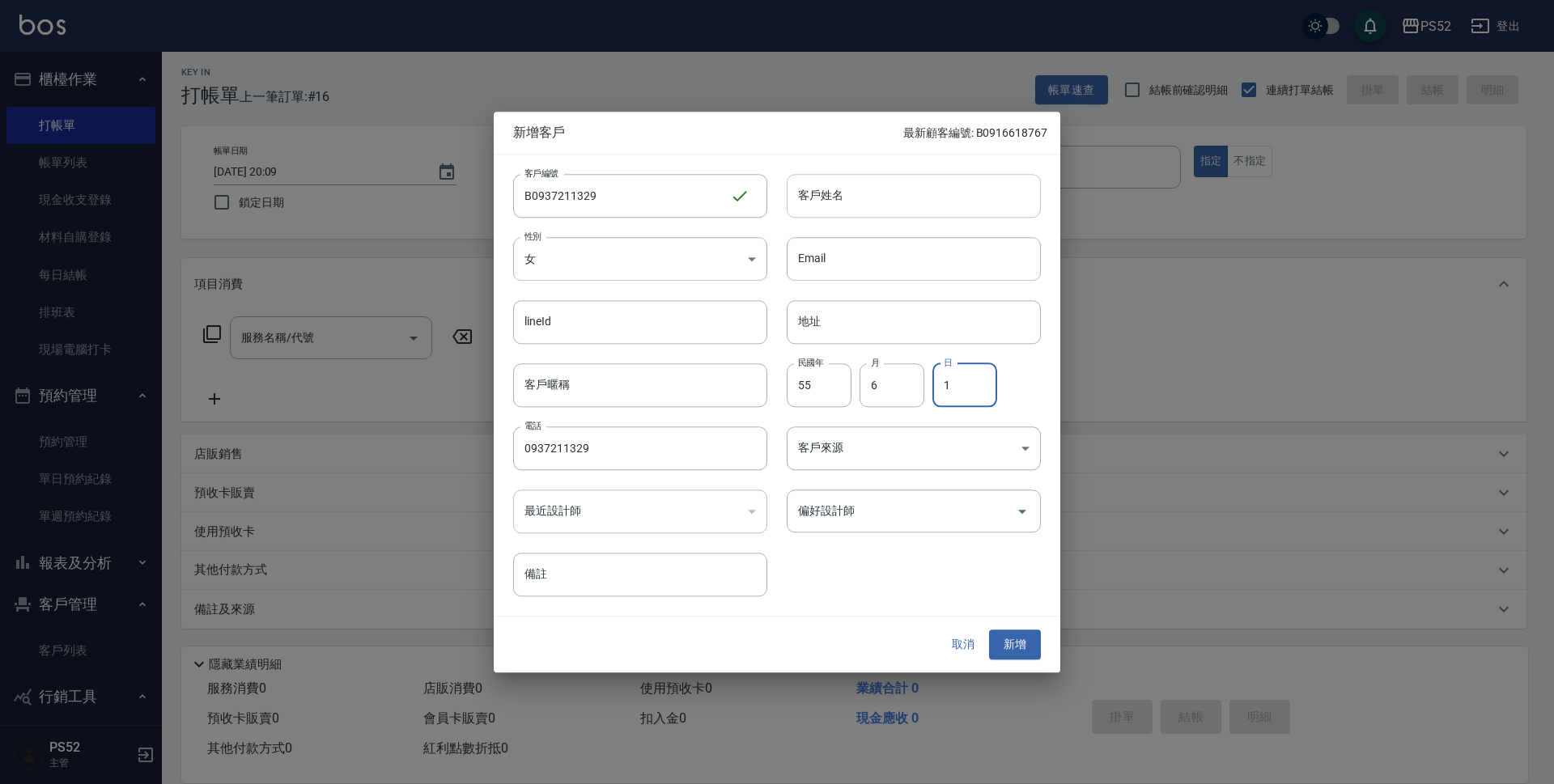
click at [881, 216] on input "客戶姓名" at bounding box center [914, 195] width 254 height 44
type input "林滿娟"
click at [986, 643] on button "取消" at bounding box center [963, 645] width 52 height 30
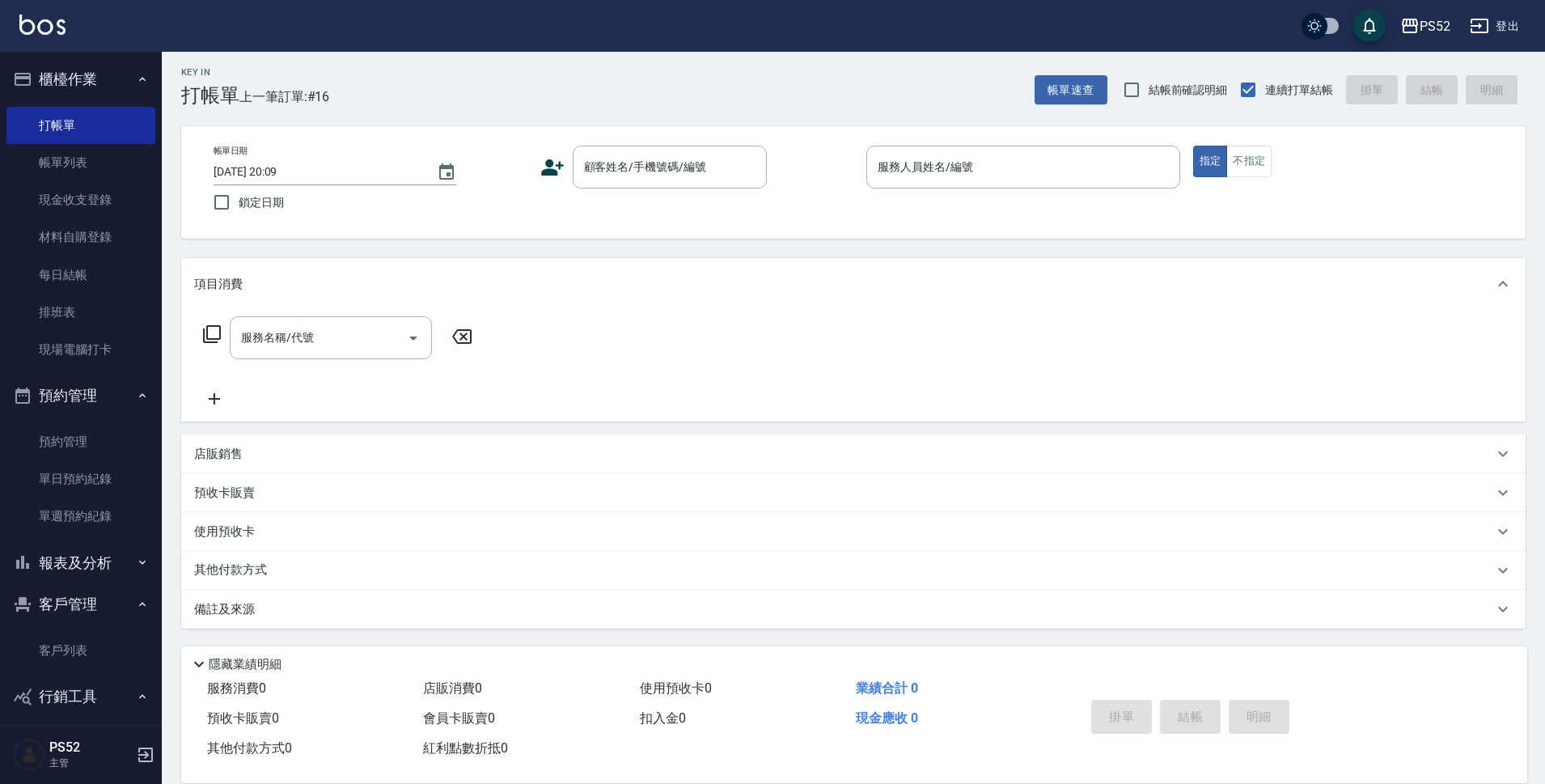
click at [1003, 647] on div "隱藏業績明細" at bounding box center [854, 660] width 1346 height 27
click at [698, 172] on input "顧客姓名/手機號碼/編號" at bounding box center [658, 167] width 155 height 28
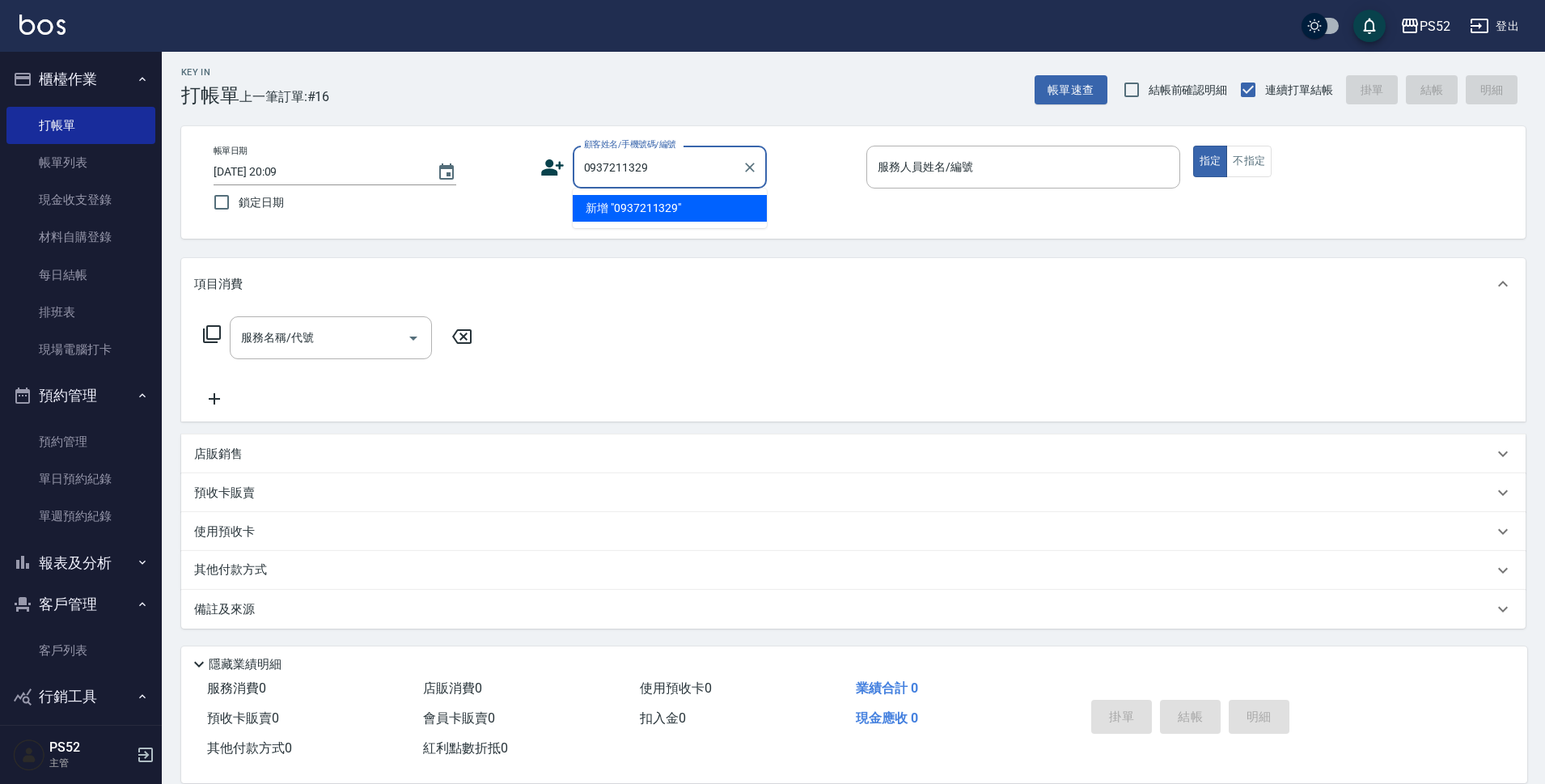
type input "0937211329"
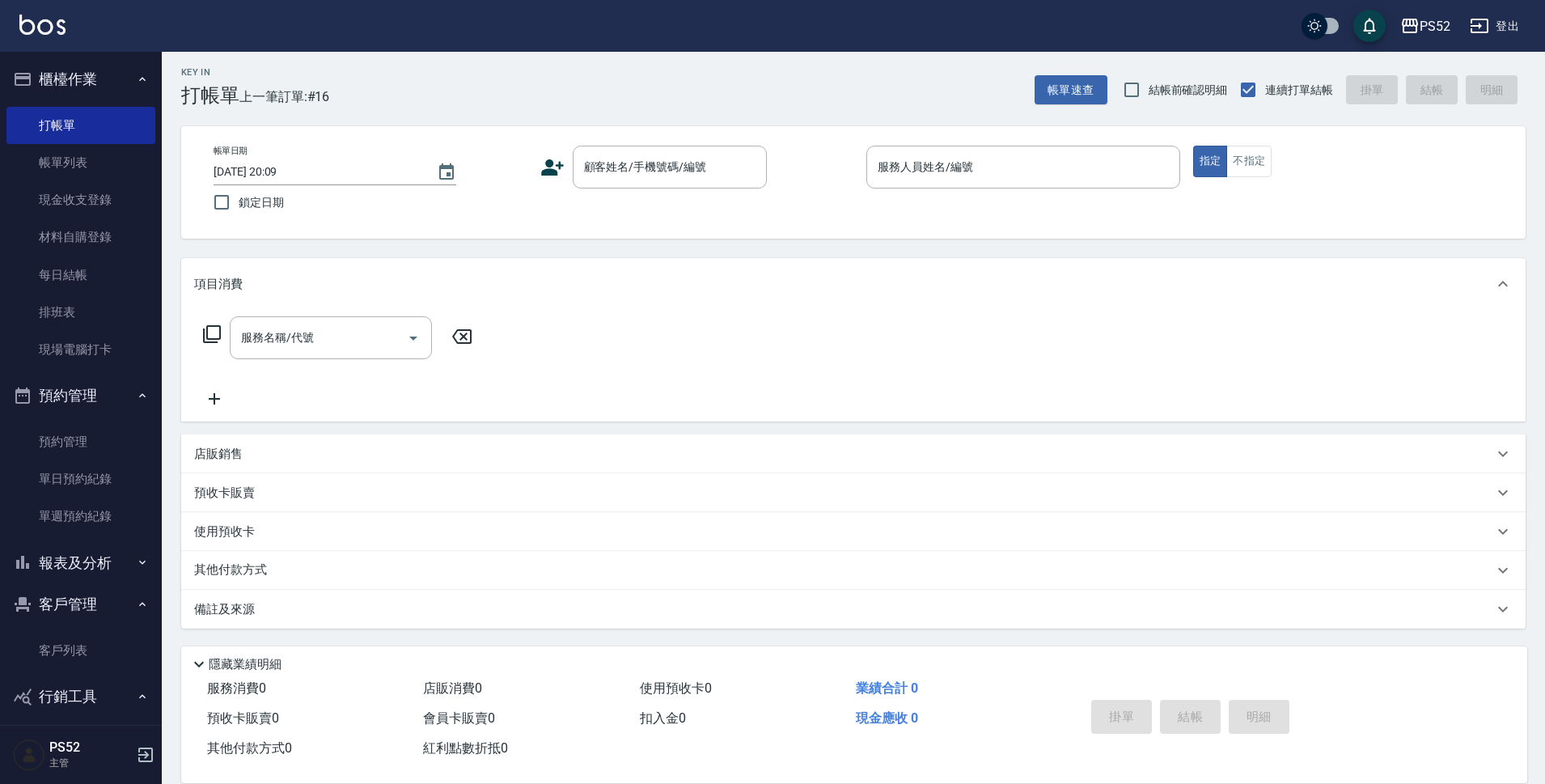
click at [548, 167] on icon at bounding box center [552, 168] width 22 height 17
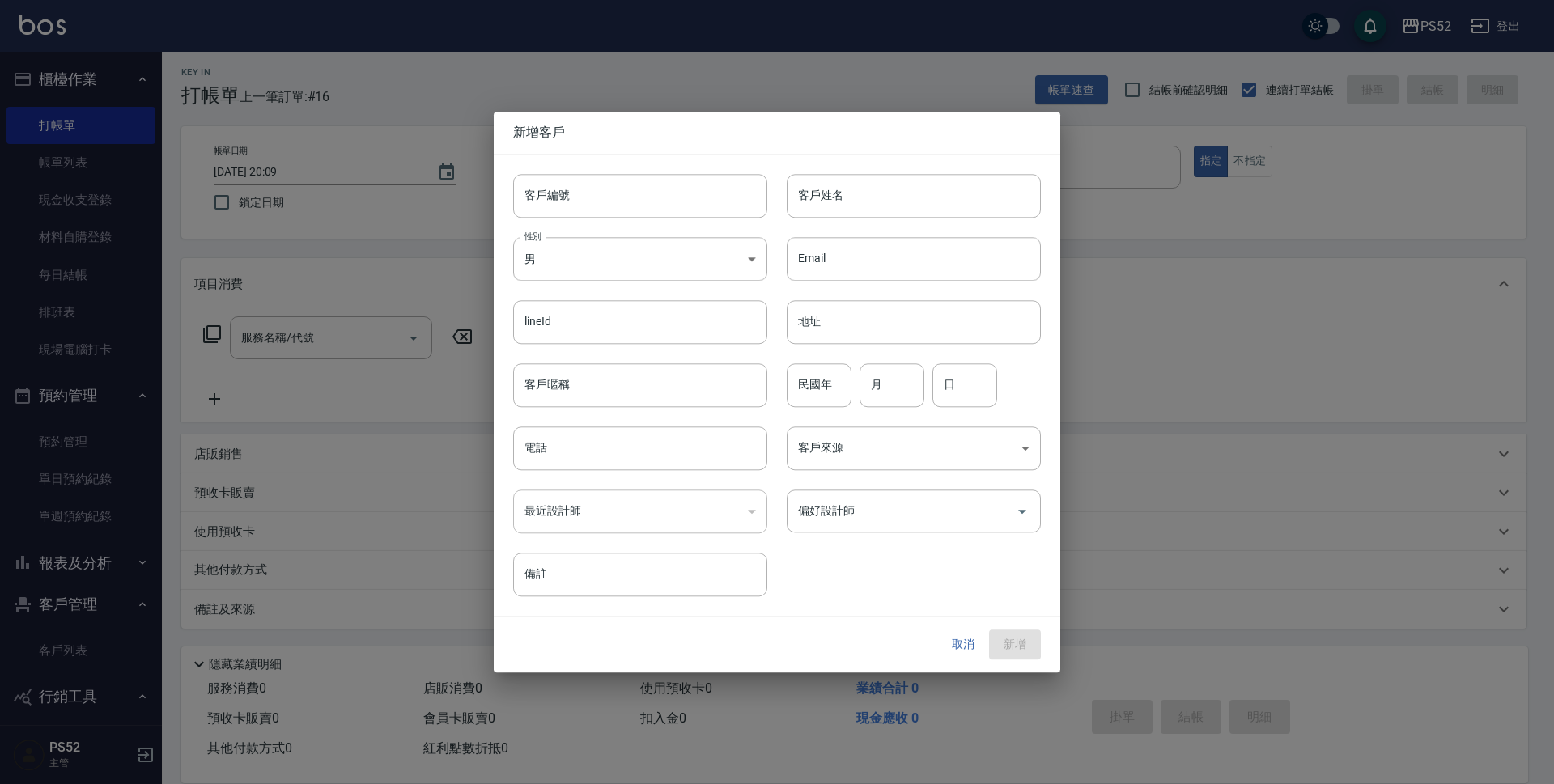
click at [579, 167] on div "客戶編號 客戶編號" at bounding box center [631, 186] width 274 height 63
click at [592, 203] on input "客戶編號" at bounding box center [640, 195] width 254 height 44
paste input "0937211329"
type input "B0937211329"
click at [578, 272] on body "PS52 登出 櫃檯作業 打帳單 帳單列表 現金收支登錄 材料自購登錄 每日結帳 排班表 現場電腦打卡 預約管理 預約管理 單日預約紀錄 單週預約紀錄 報表及…" at bounding box center [777, 390] width 1554 height 788
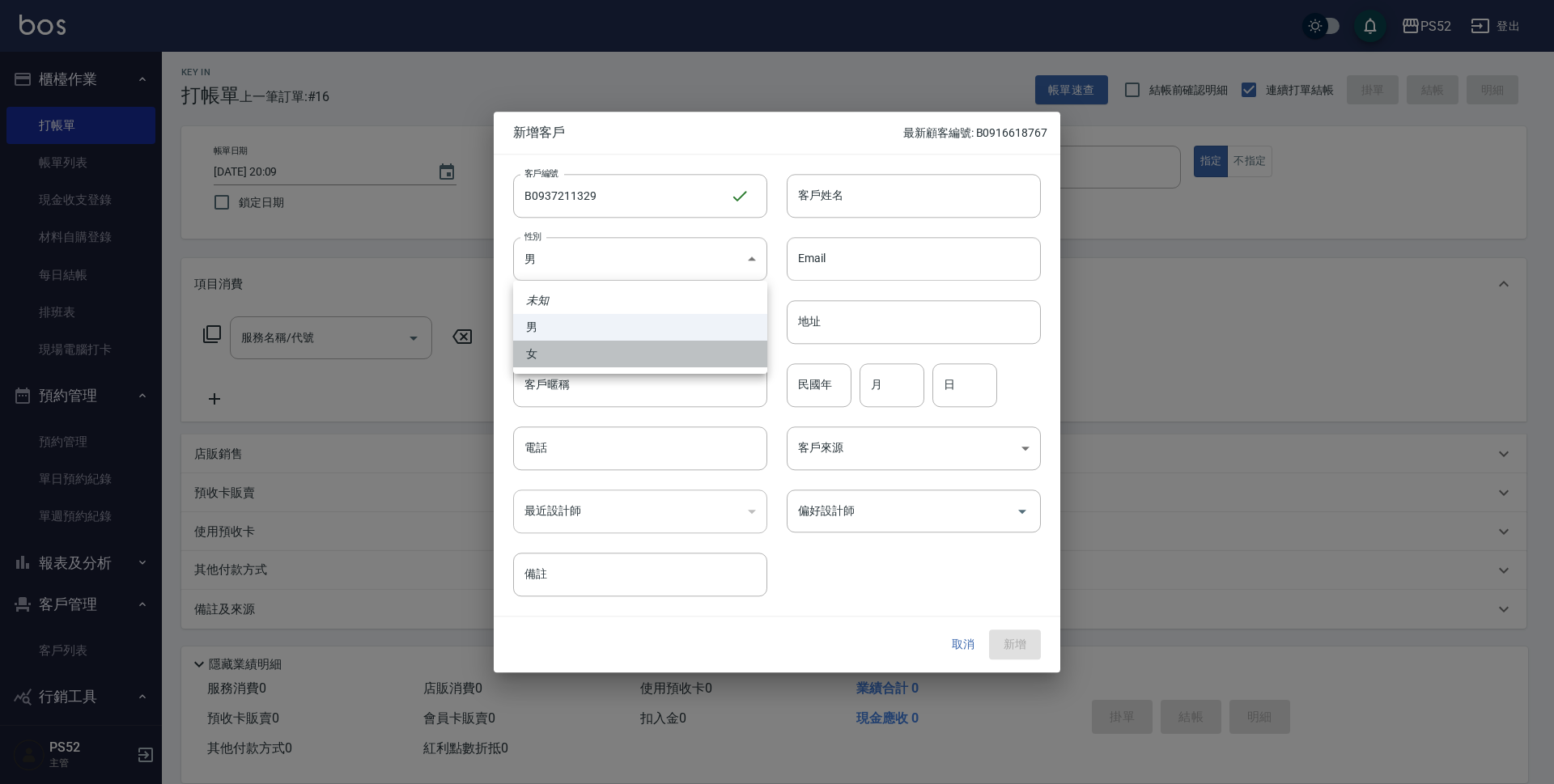
click at [564, 346] on li "女" at bounding box center [640, 354] width 254 height 26
type input "FEMALE"
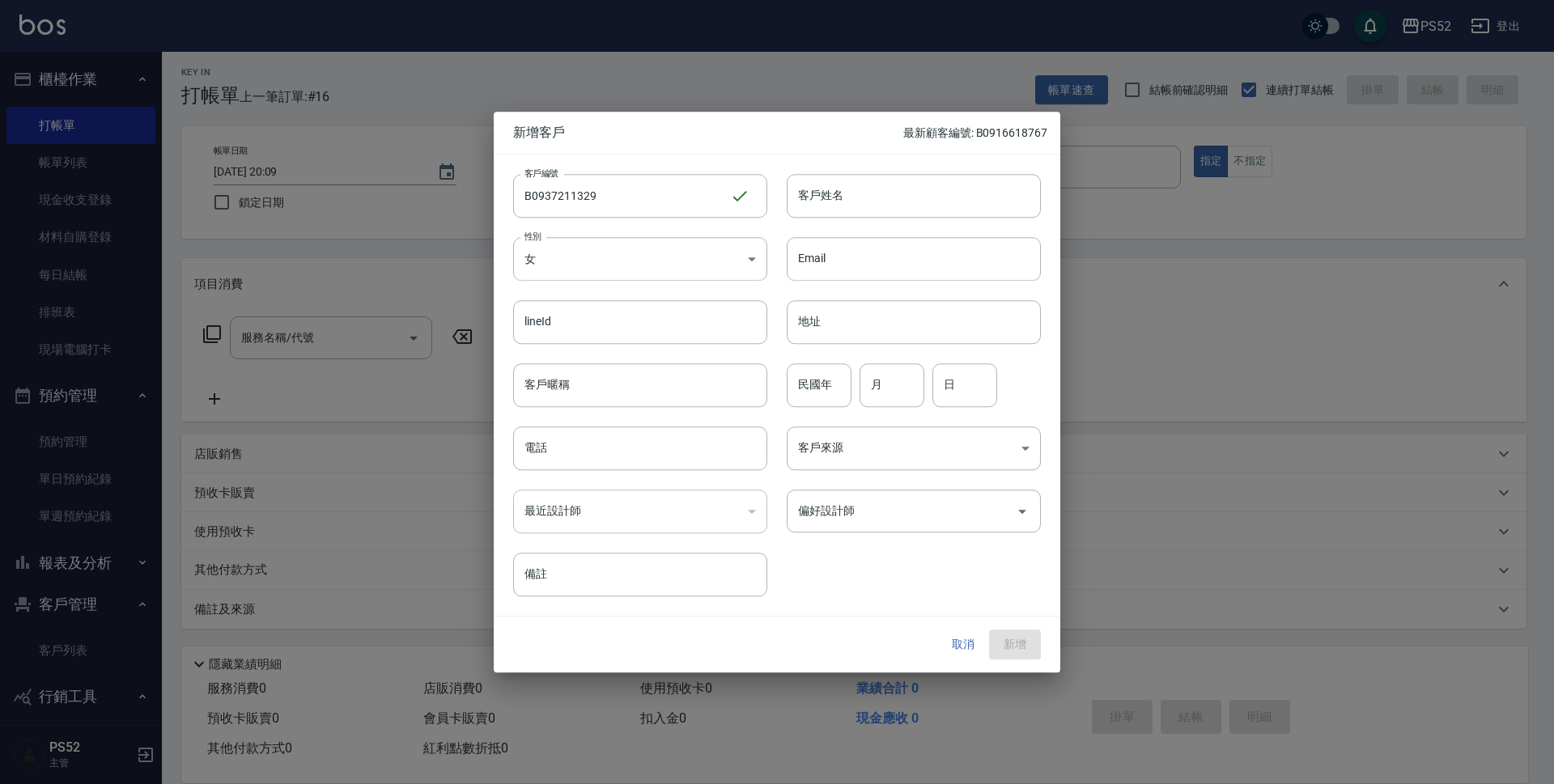
click at [577, 457] on input "電話" at bounding box center [640, 448] width 254 height 44
click at [581, 448] on input "電話" at bounding box center [640, 448] width 254 height 44
paste input "0937211329"
type input "0937211329"
click at [782, 376] on div "民國年 民國年 月 月 日 日" at bounding box center [904, 375] width 274 height 63
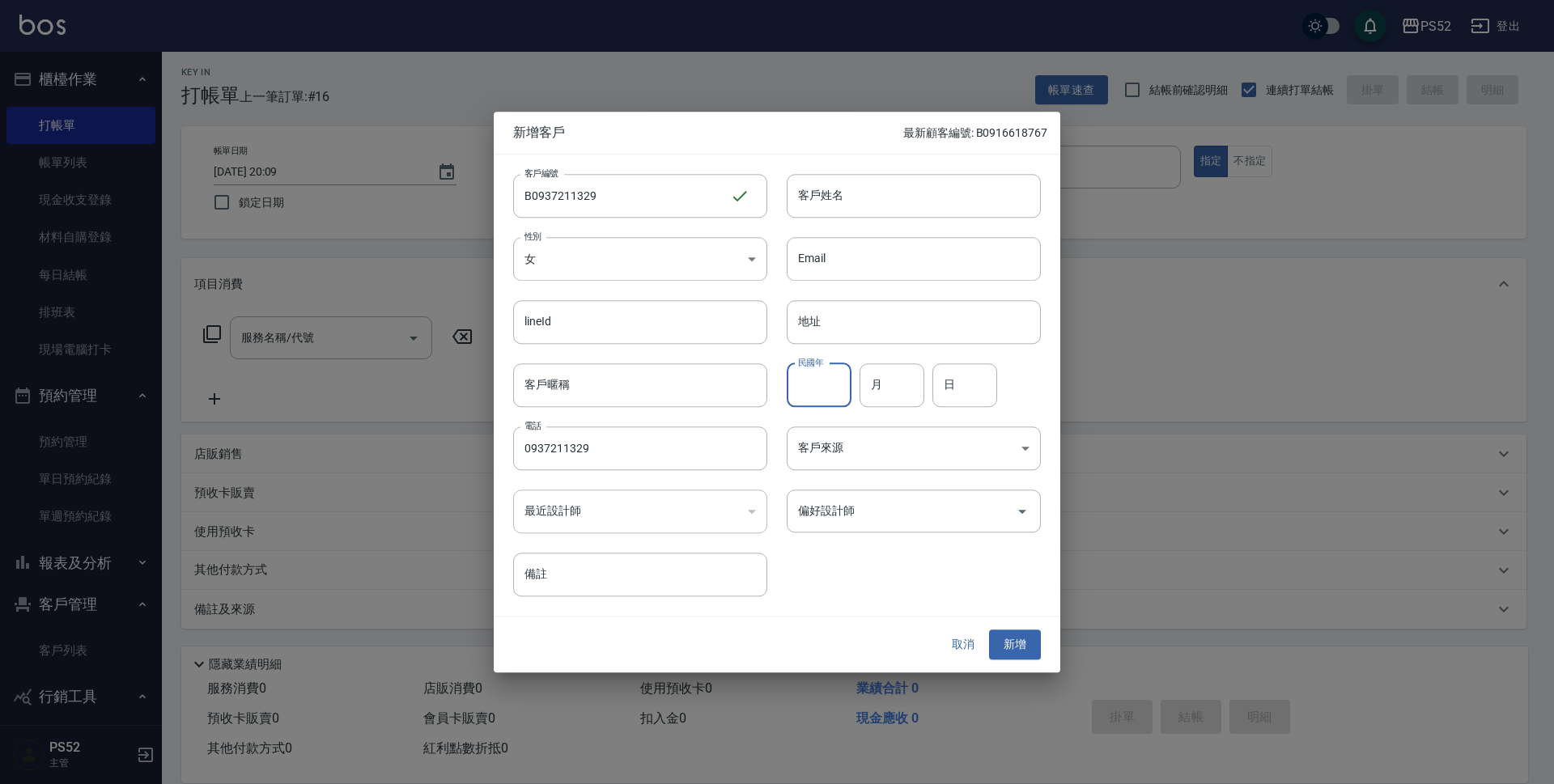
click at [814, 395] on input "民國年" at bounding box center [819, 385] width 65 height 44
type input "55"
type input "6"
type input "1"
click at [878, 194] on input "客戶姓名" at bounding box center [914, 195] width 254 height 44
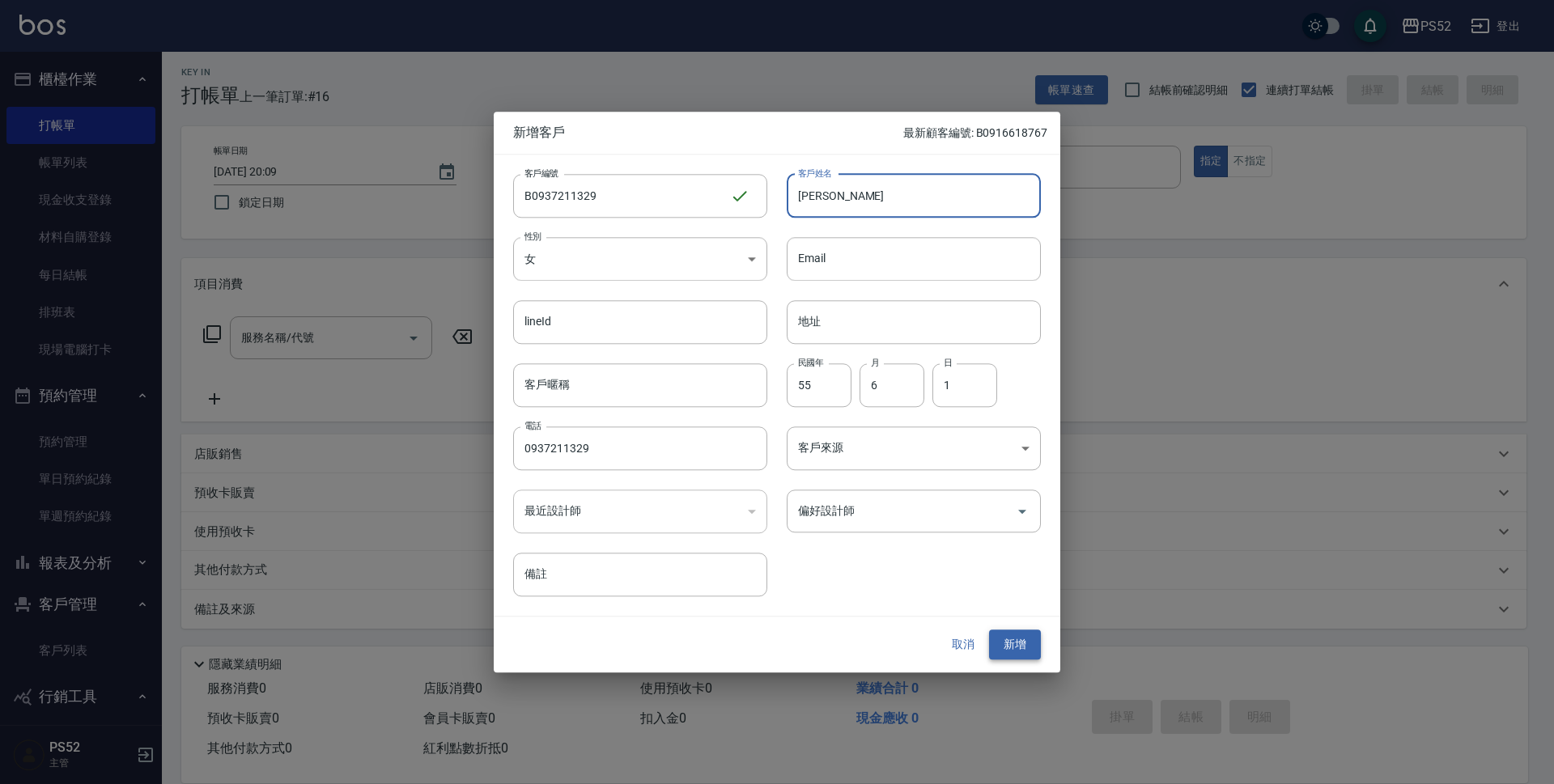
type input "林滿娟"
click at [1001, 651] on button "新增" at bounding box center [1014, 645] width 52 height 30
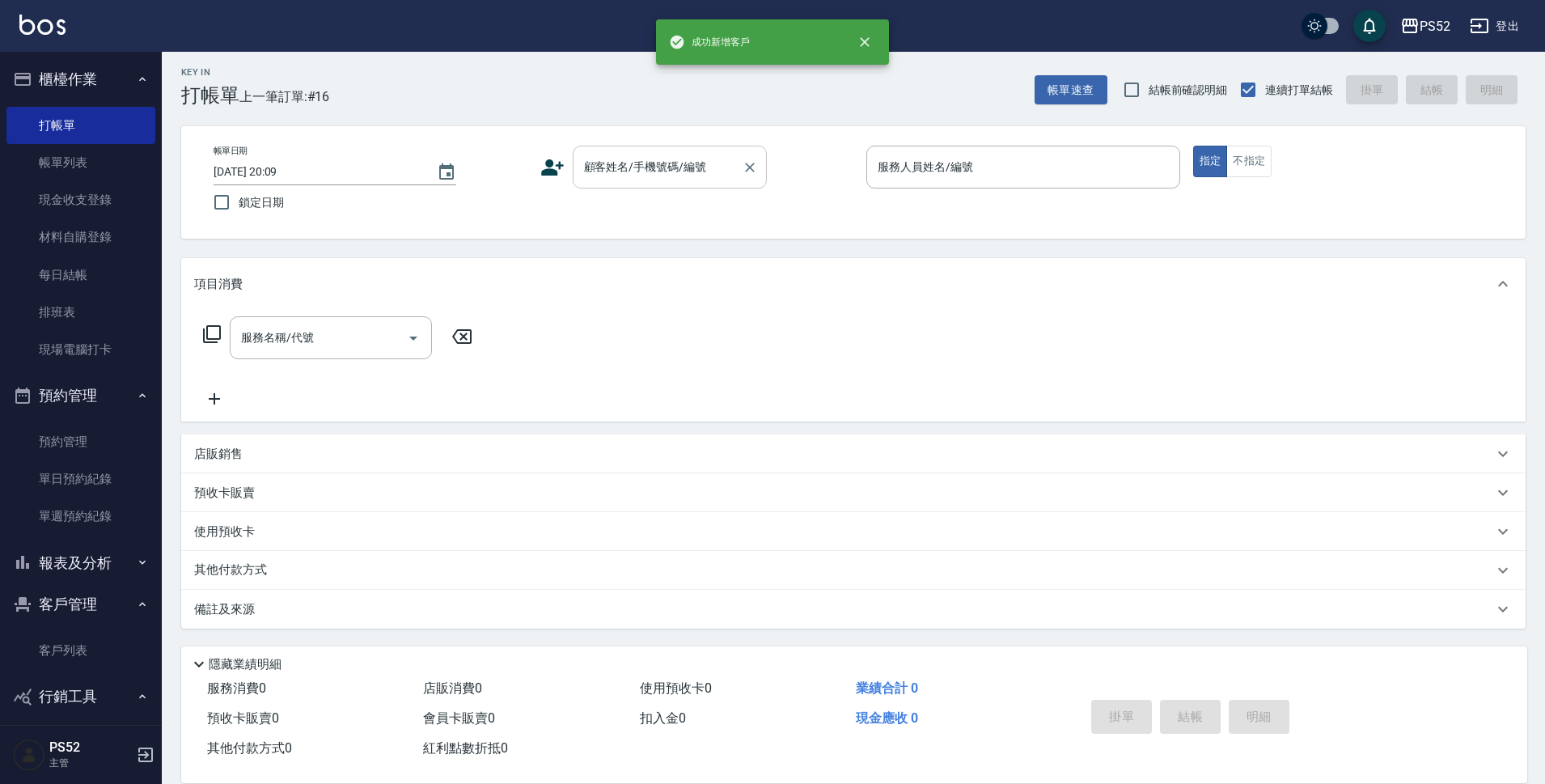
click at [710, 164] on input "顧客姓名/手機號碼/編號" at bounding box center [658, 167] width 155 height 28
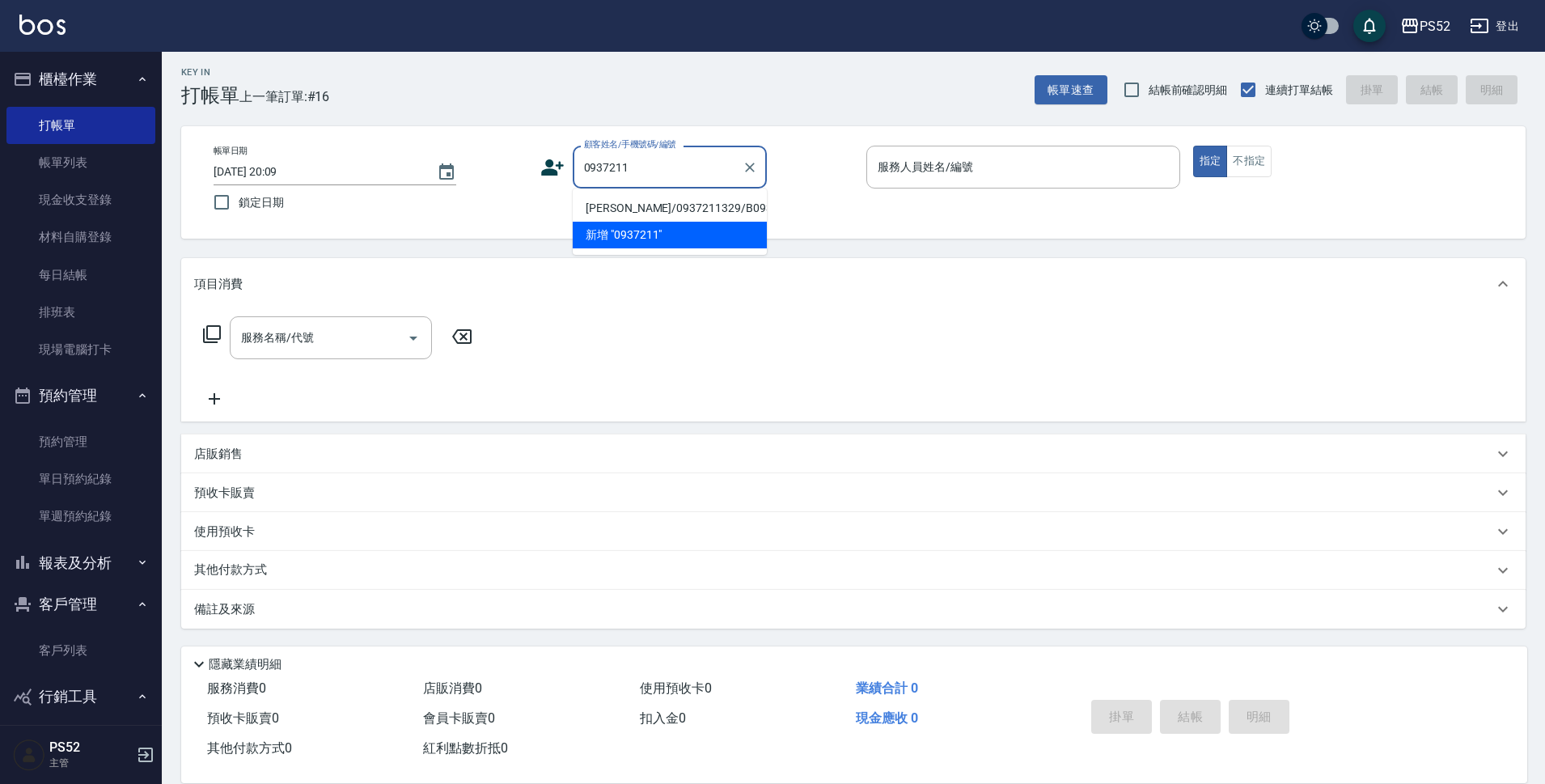
click at [668, 210] on li "林滿娟/0937211329/B0937211329" at bounding box center [670, 208] width 194 height 26
type input "林滿娟/0937211329/B0937211329"
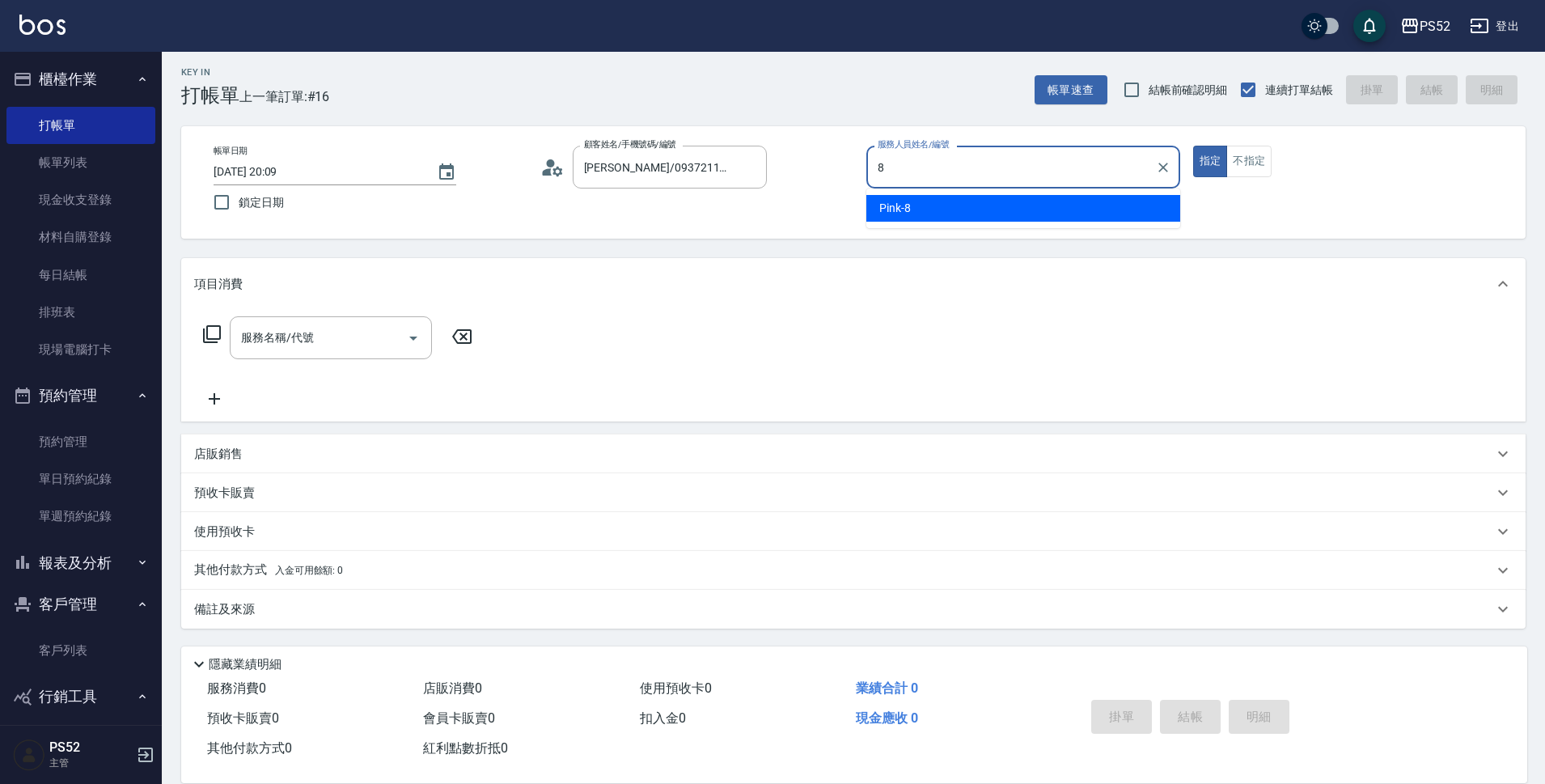
type input "Pink-8"
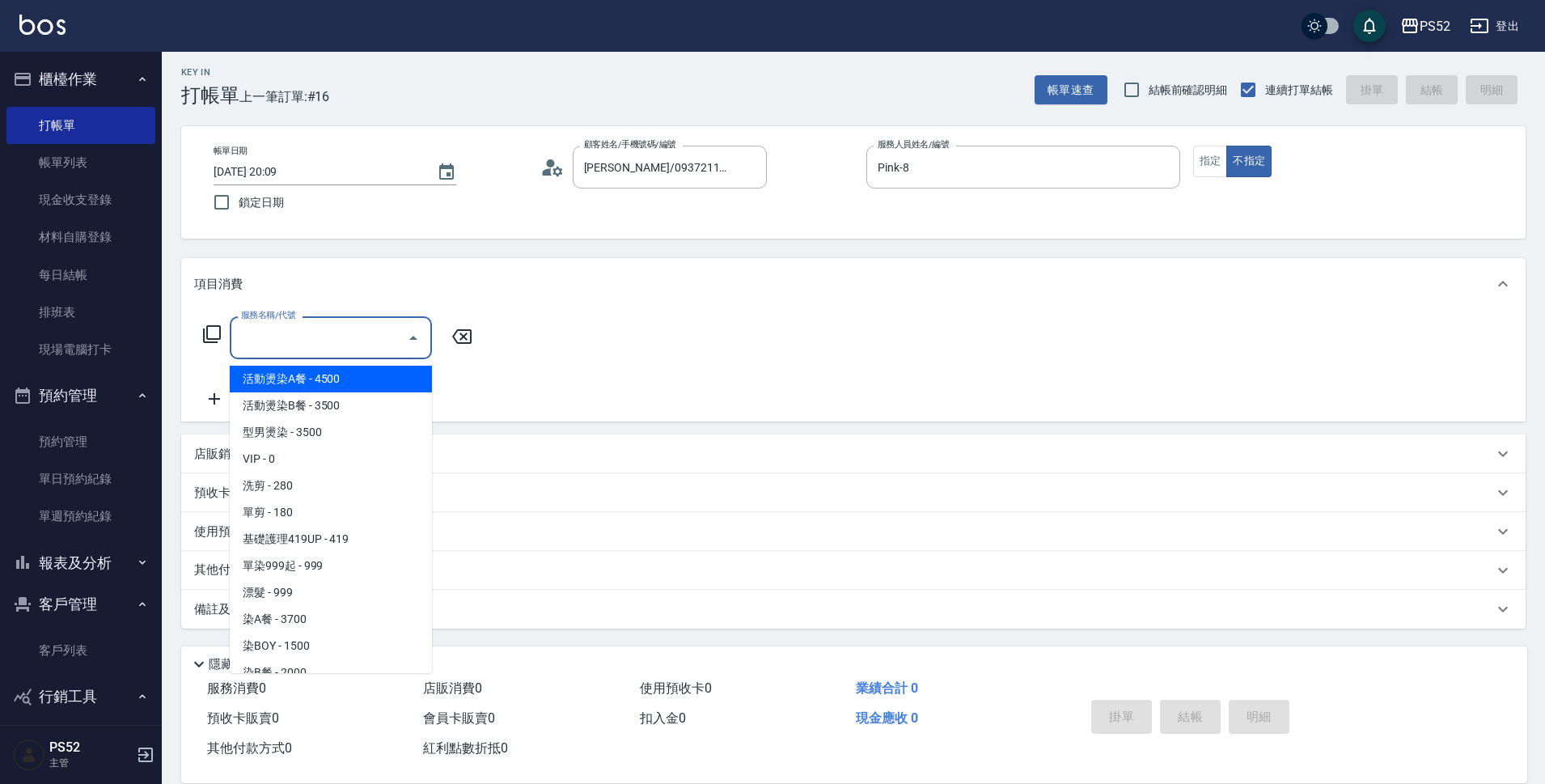
drag, startPoint x: 309, startPoint y: 350, endPoint x: 306, endPoint y: 427, distance: 77.1
click at [309, 351] on input "服務名稱/代號" at bounding box center [319, 337] width 164 height 28
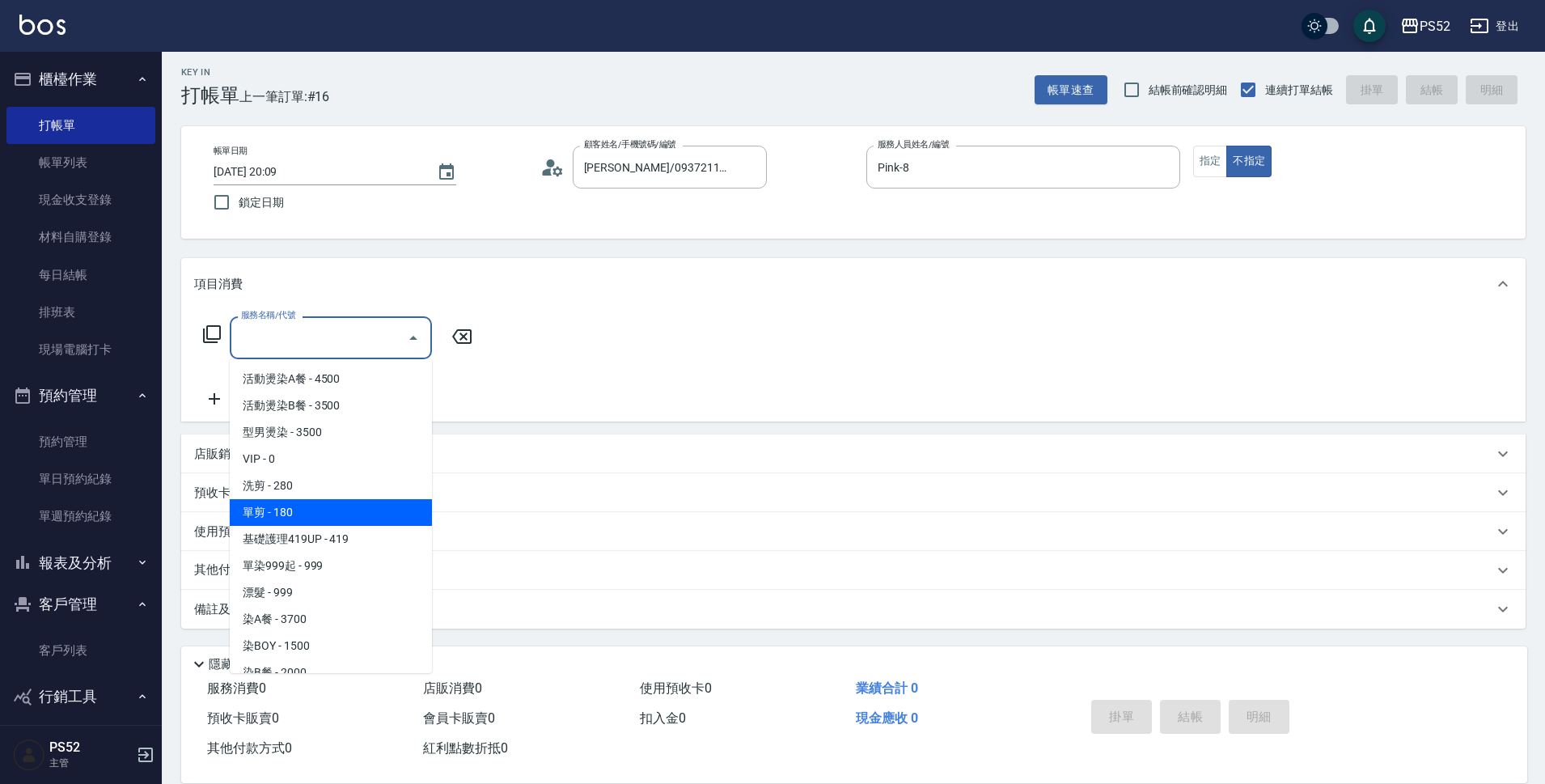
click at [308, 502] on span "單剪 - 180" at bounding box center [331, 513] width 203 height 26
type input "單剪(C2)"
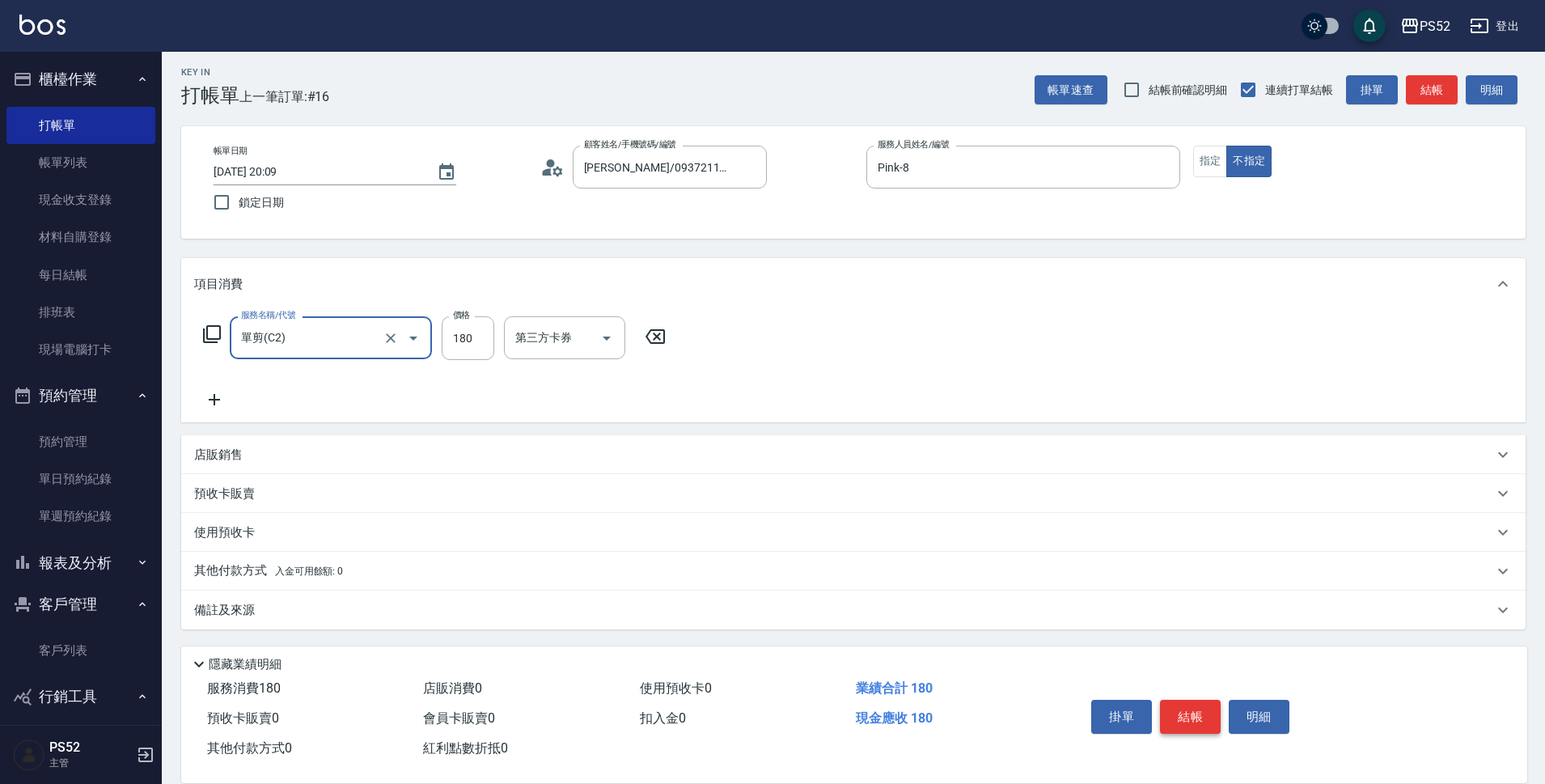
click at [1209, 713] on button "結帳" at bounding box center [1190, 716] width 60 height 34
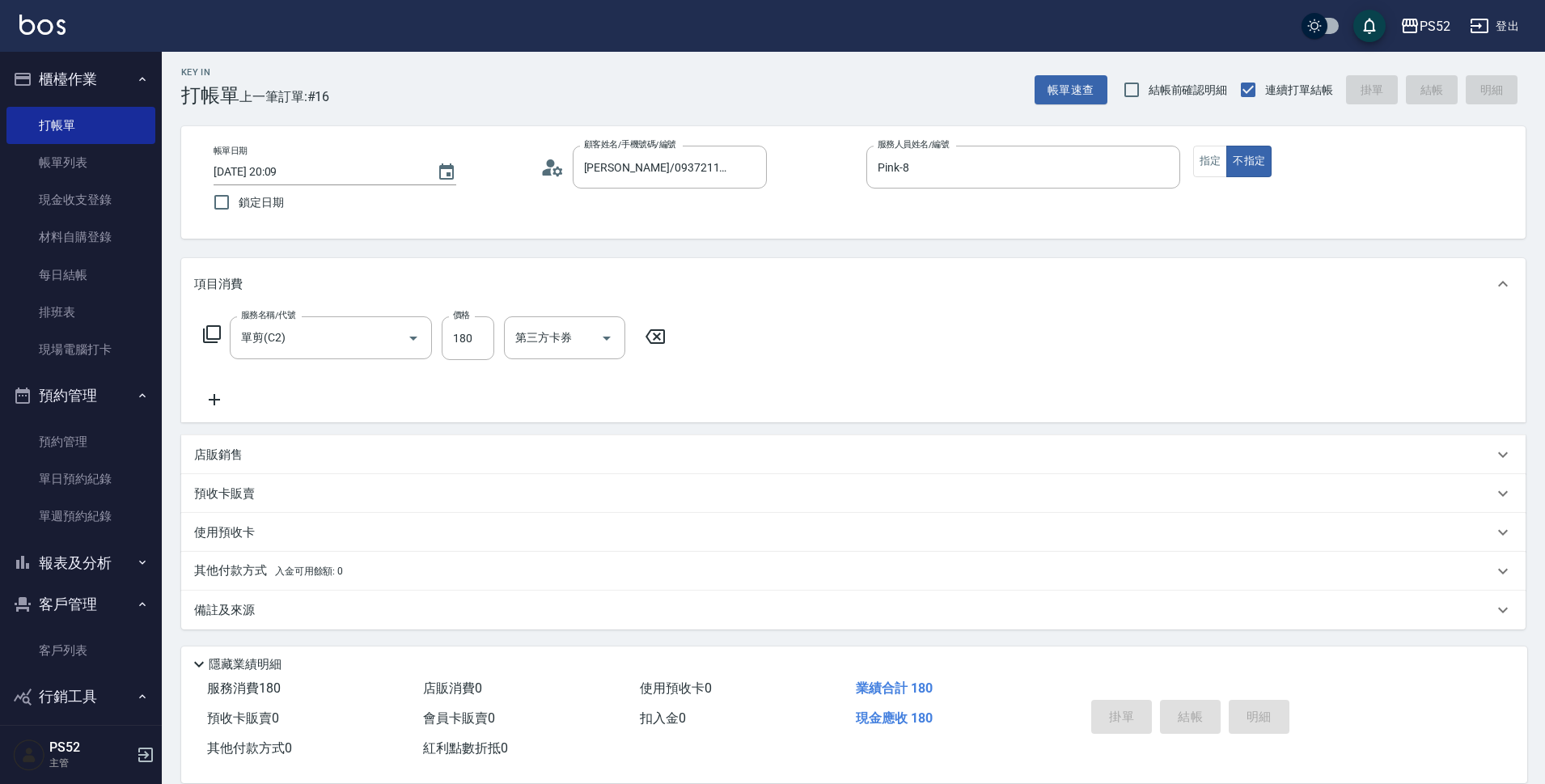
type input "2025/10/14 20:10"
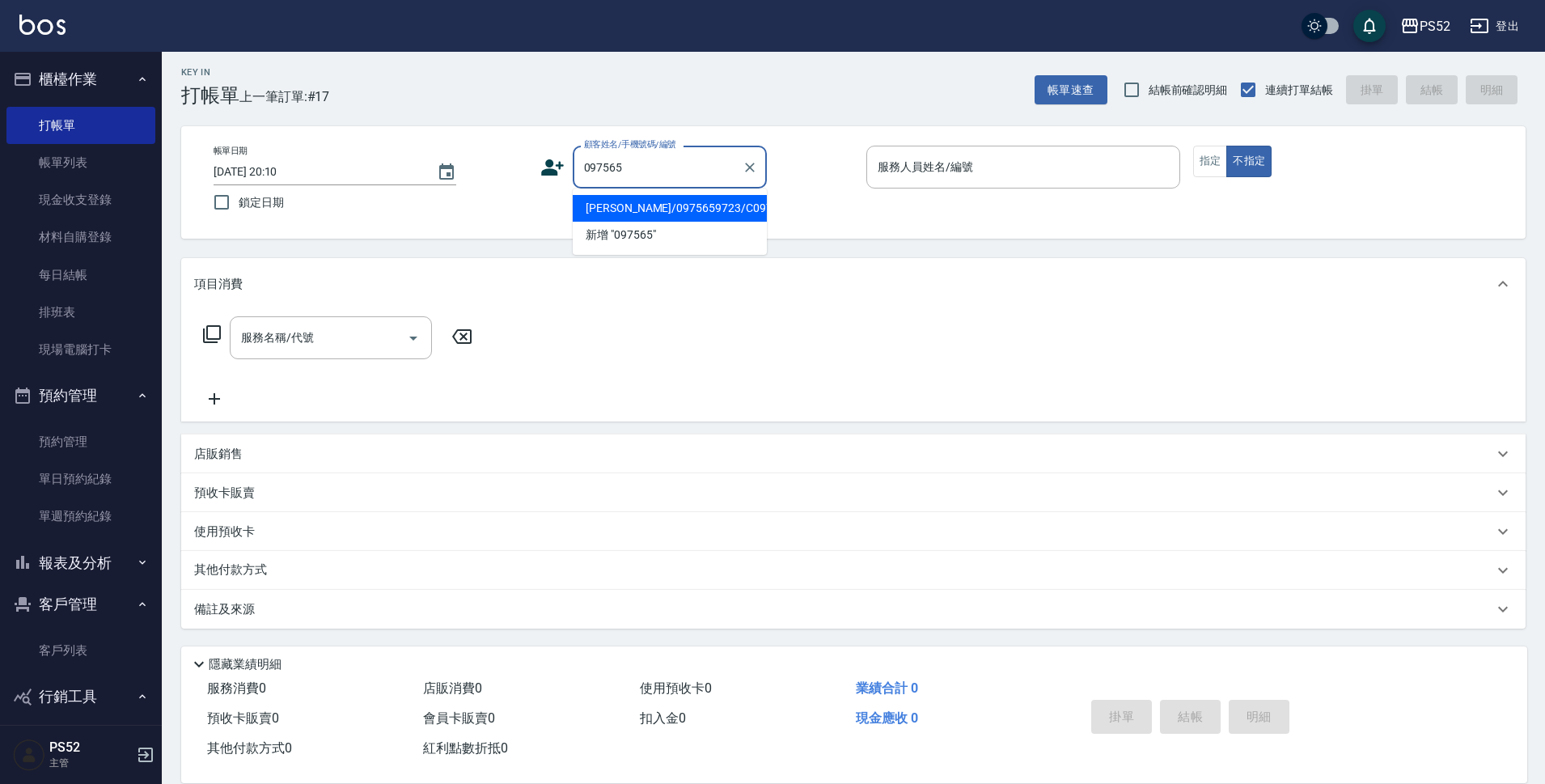
click at [688, 216] on li "張仁吉/0975659723/C0975659723" at bounding box center [670, 208] width 194 height 26
type input "張仁吉/0975659723/C0975659723"
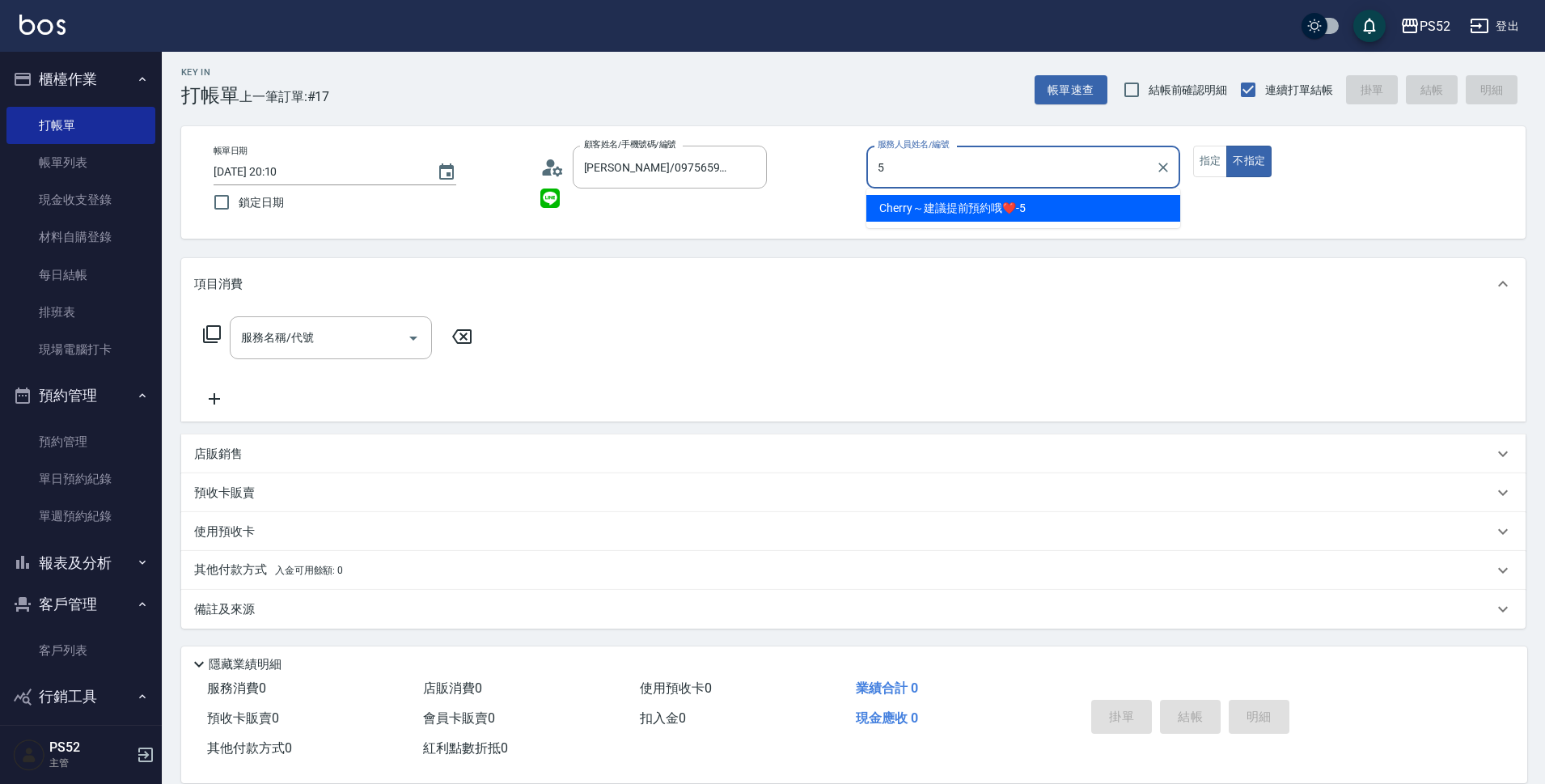
type input "Cherry～建議提前預約哦❤️-5"
type button "false"
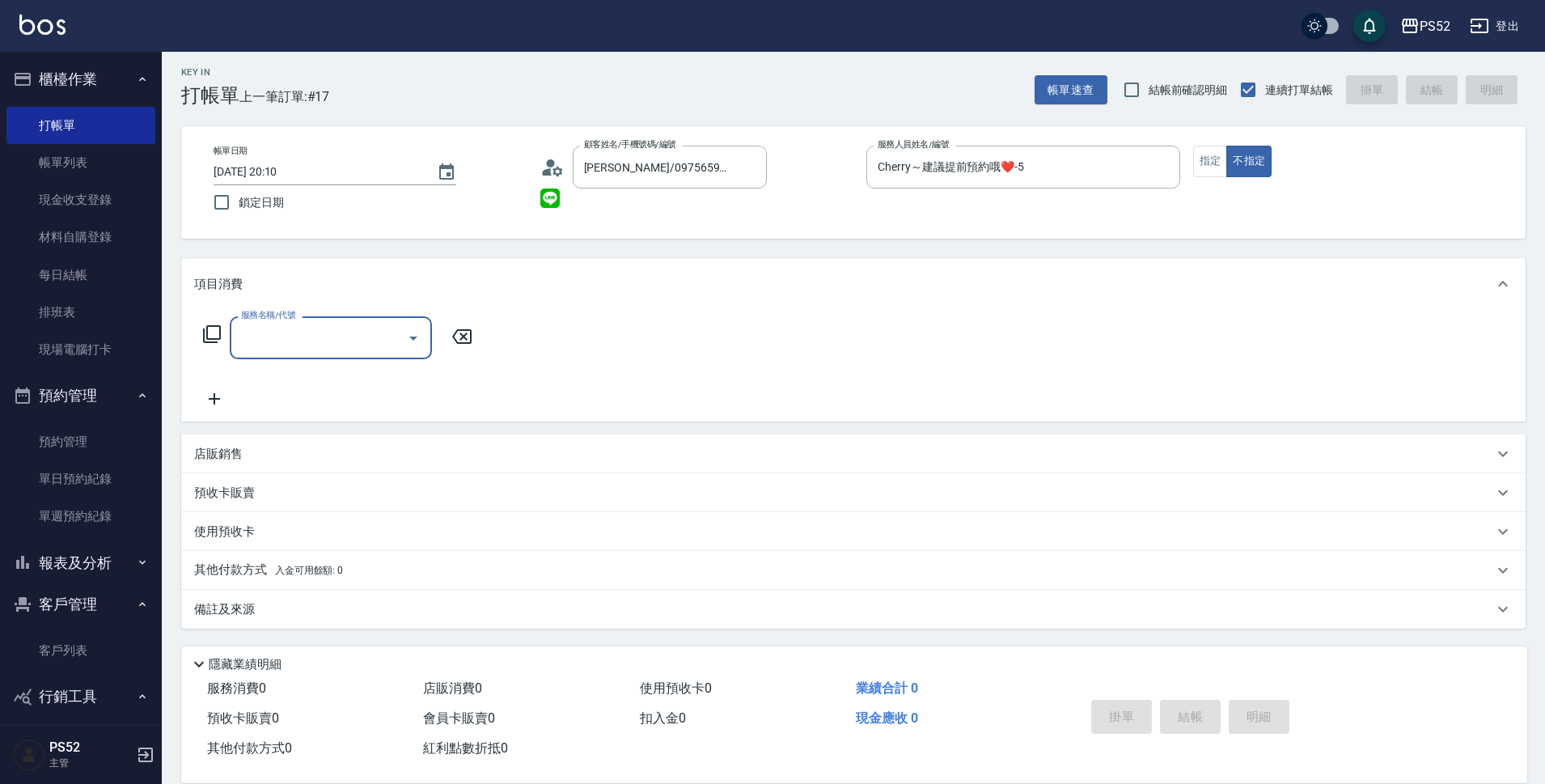
click at [1187, 163] on div "帳單日期 2025/10/14 20:10 鎖定日期 顧客姓名/手機號碼/編號 張仁吉/0975659723/C0975659723 顧客姓名/手機號碼/編號…" at bounding box center [854, 182] width 1306 height 74
click at [1207, 167] on button "指定" at bounding box center [1211, 161] width 35 height 31
click at [301, 339] on input "服務名稱/代號" at bounding box center [319, 337] width 164 height 28
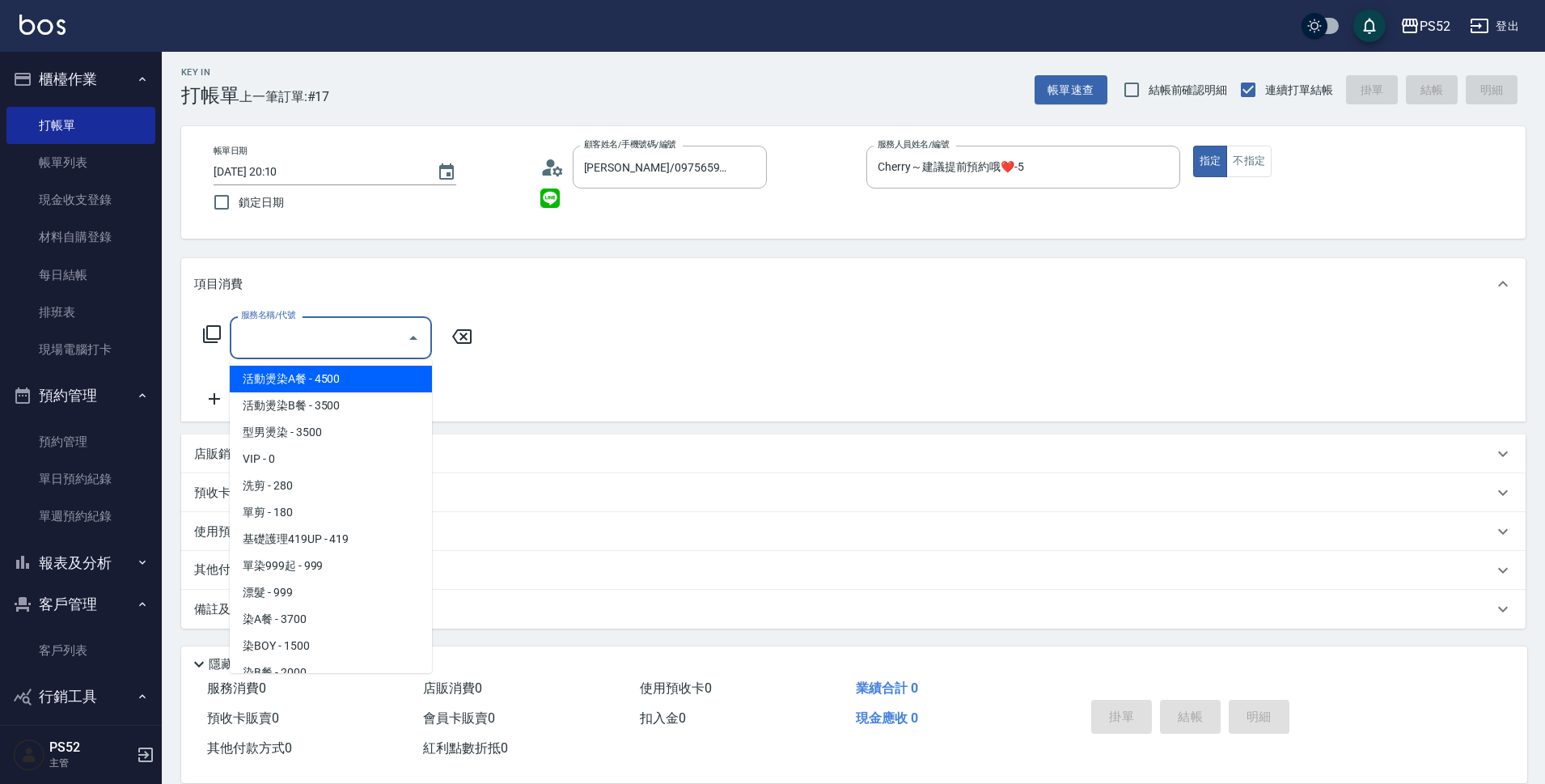
type input "5"
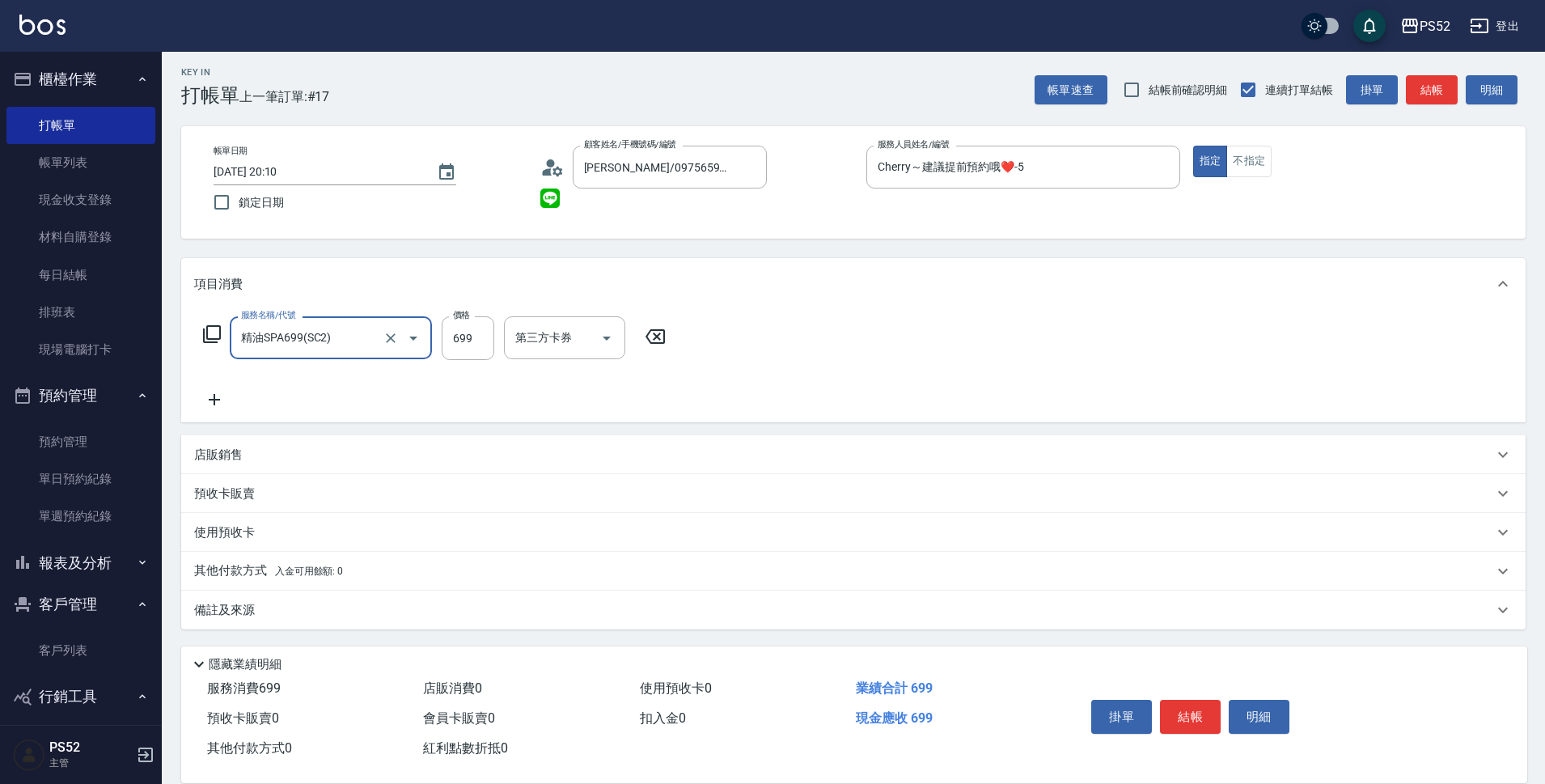
type input "精油SPA699(SC2)"
click at [762, 358] on div "第三方卡券" at bounding box center [778, 337] width 122 height 43
type input "640"
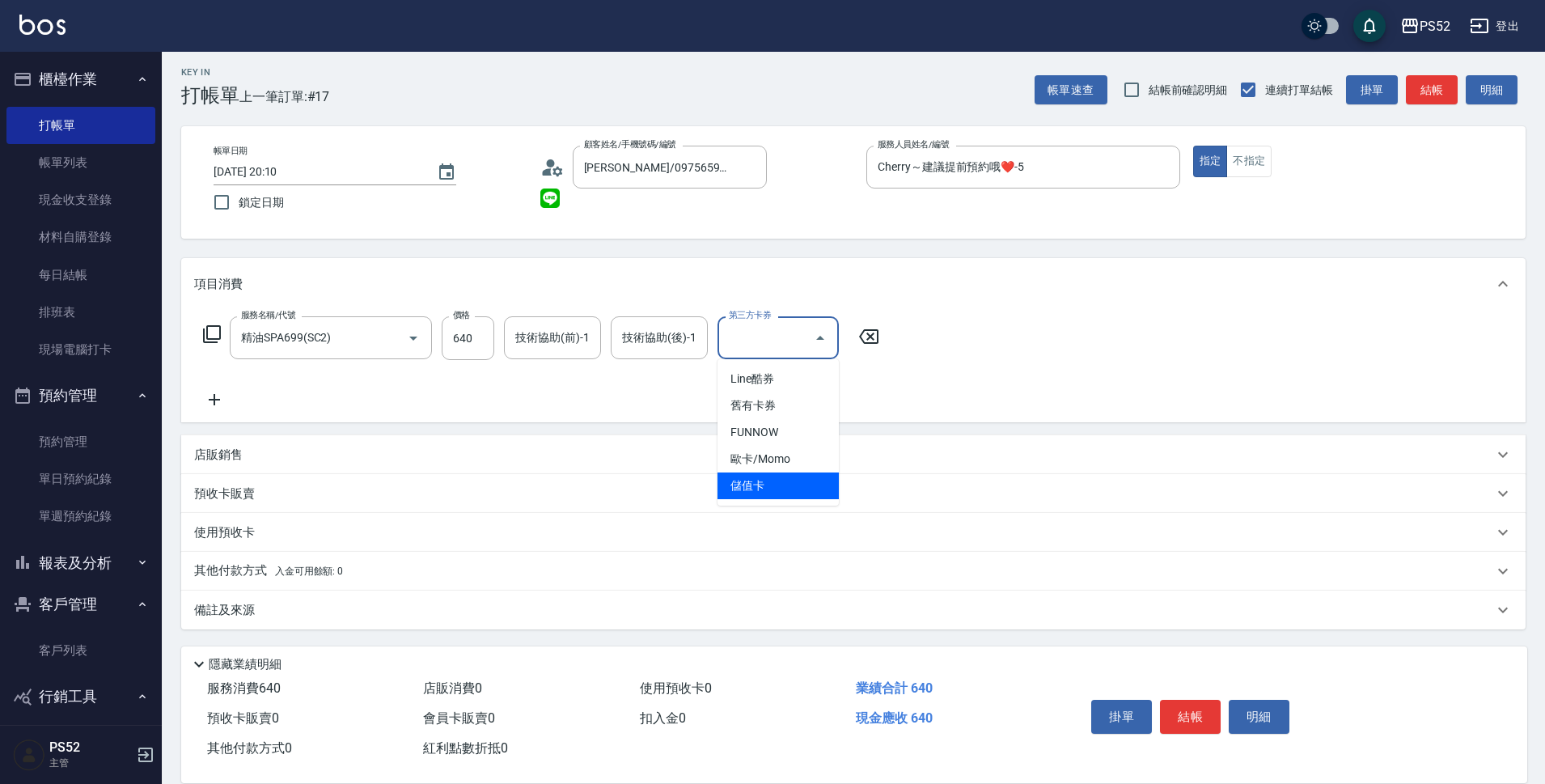
click at [736, 484] on span "儲值卡" at bounding box center [778, 485] width 122 height 26
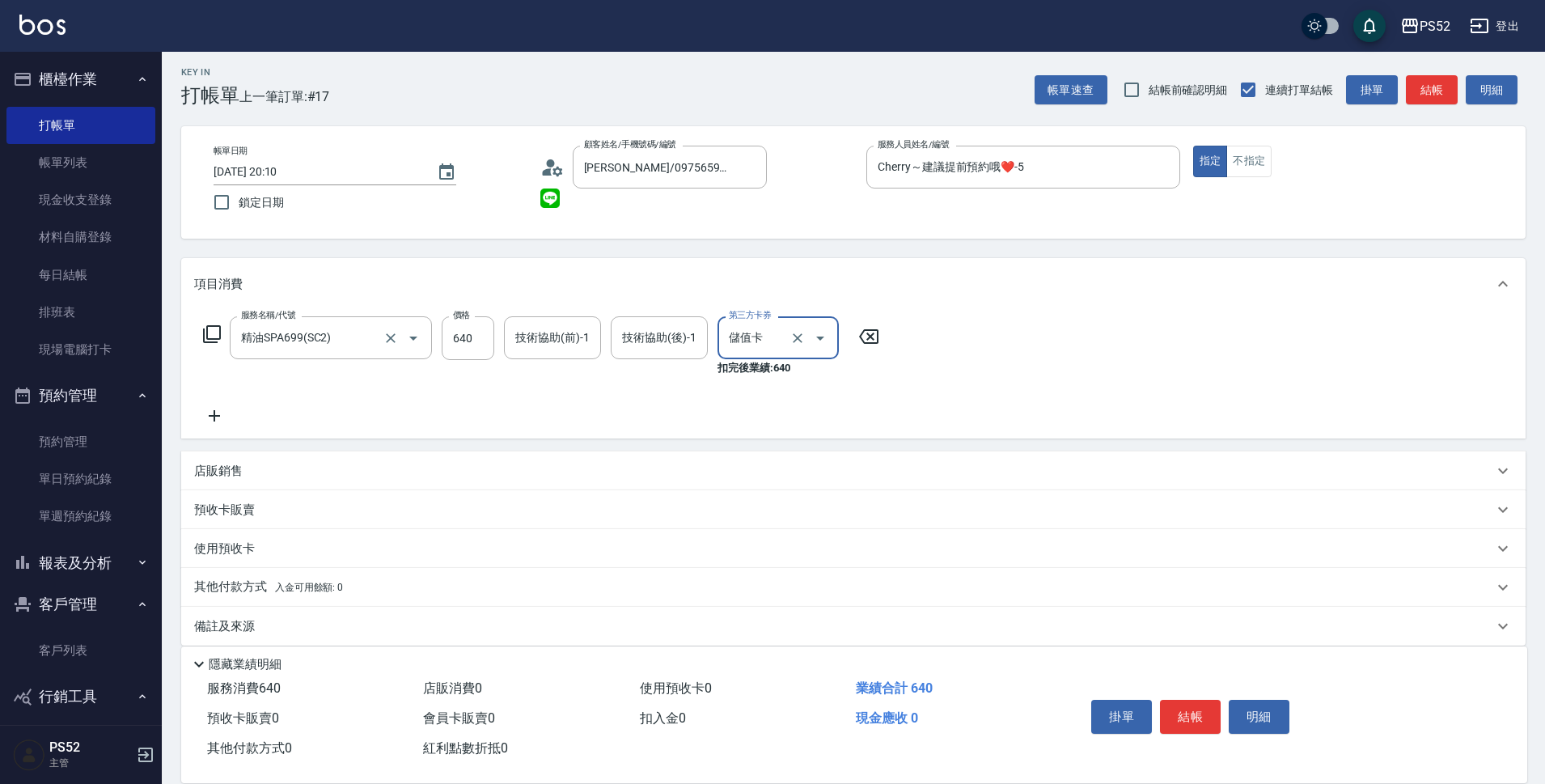
type input "儲值卡"
click at [210, 421] on icon at bounding box center [214, 415] width 41 height 19
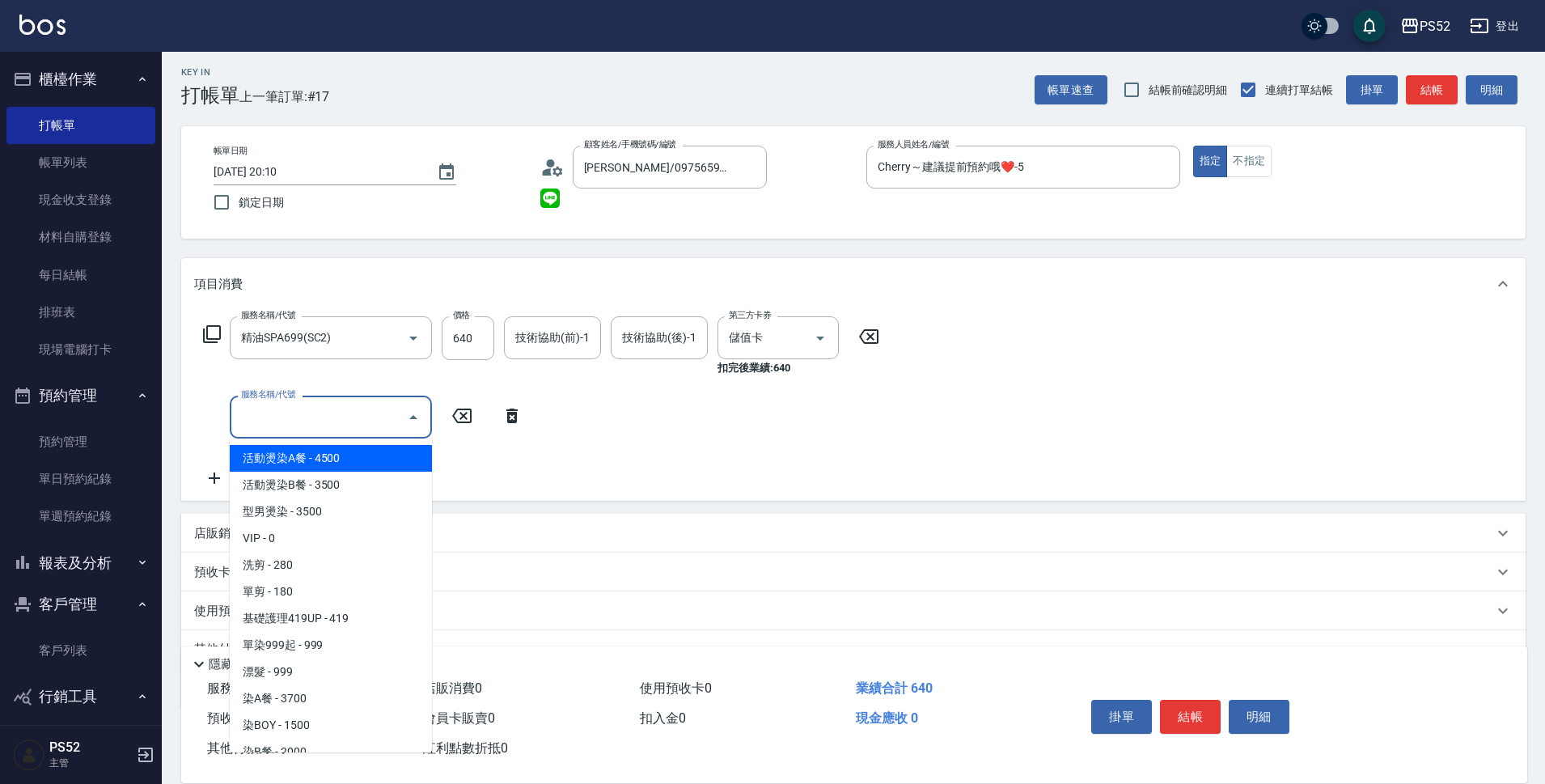
click at [265, 421] on input "服務名稱/代號" at bounding box center [319, 417] width 164 height 28
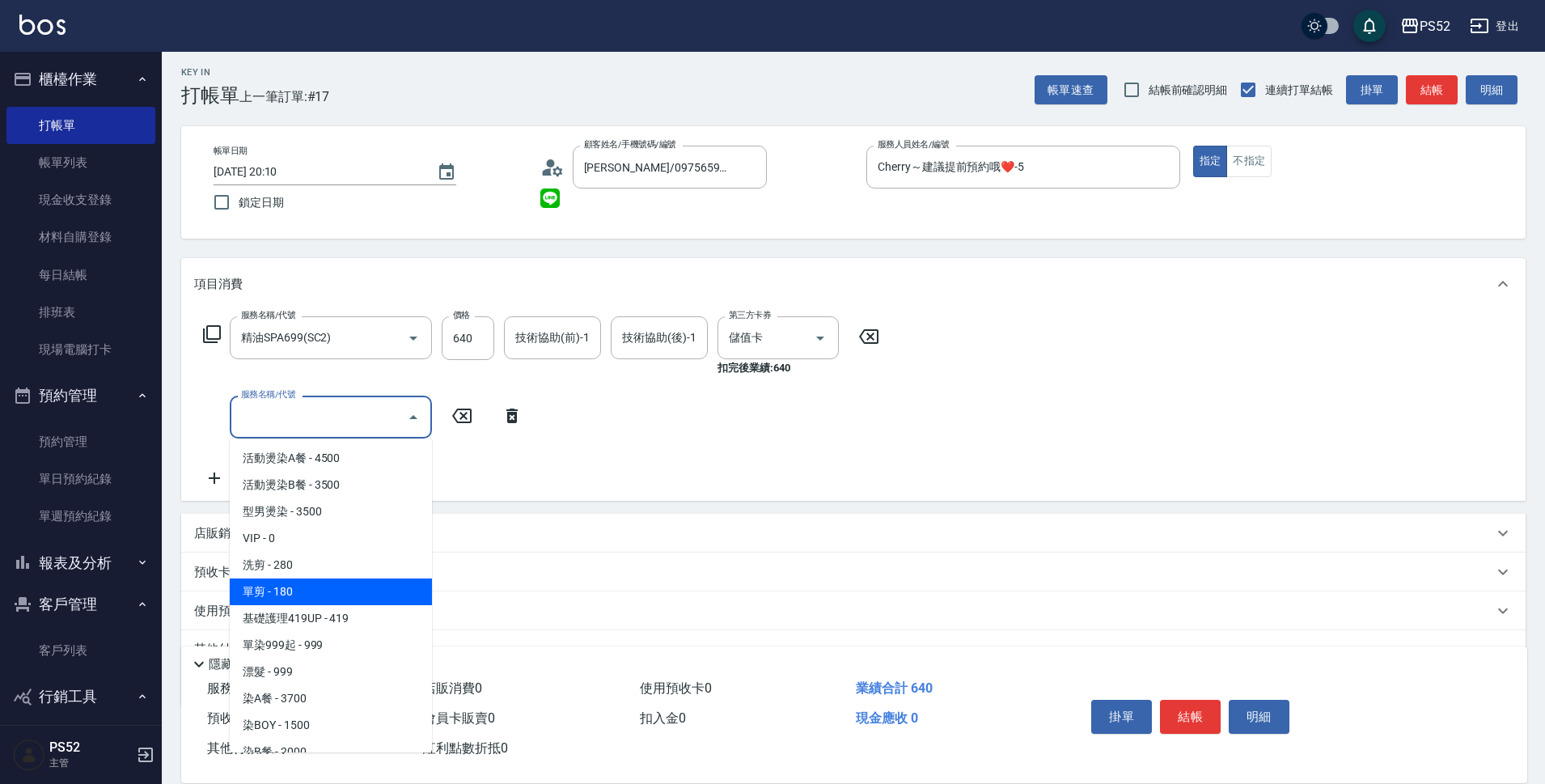
click at [290, 581] on span "單剪 - 180" at bounding box center [331, 591] width 203 height 26
type input "單剪(C2)"
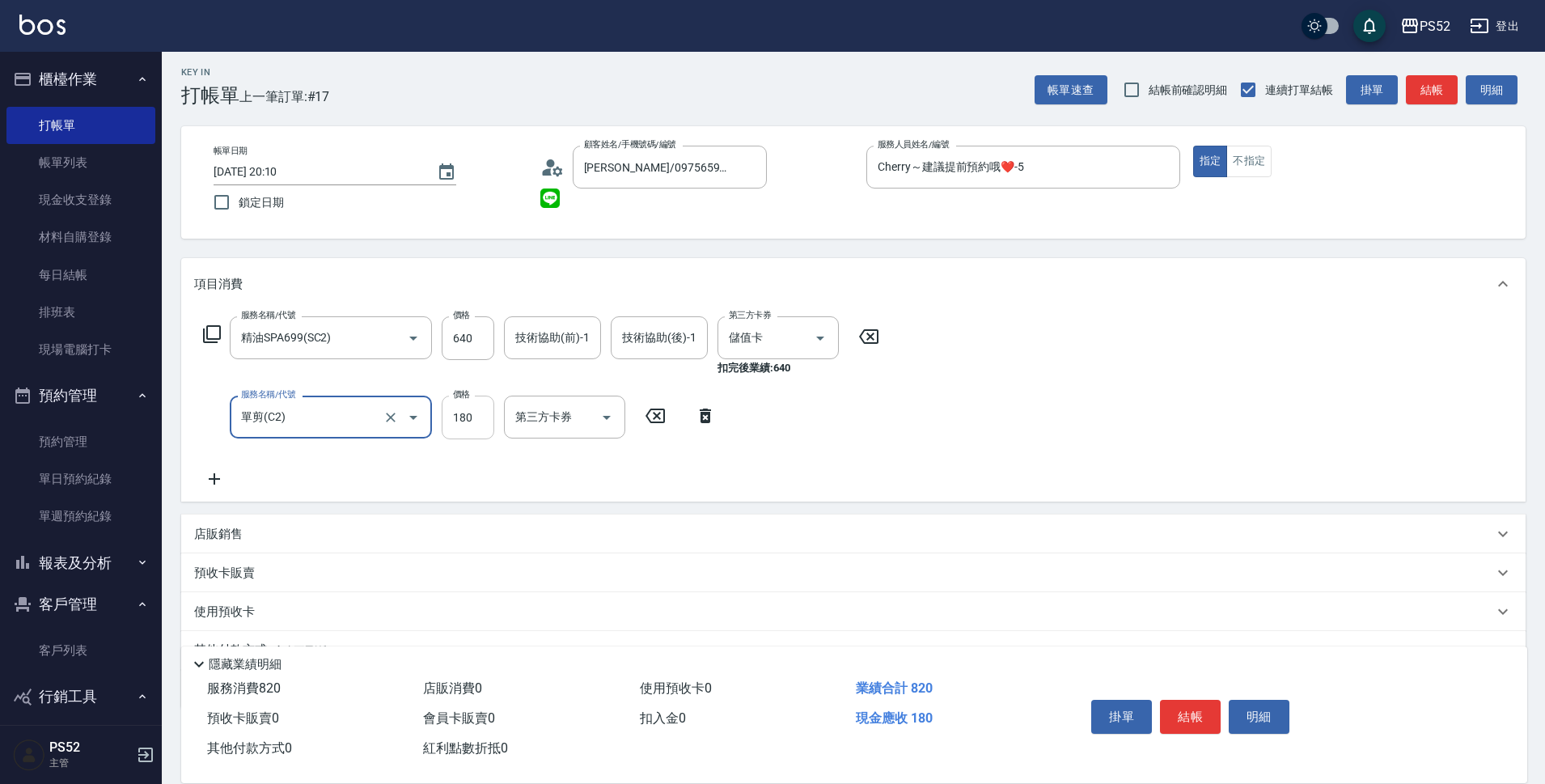
click at [463, 428] on input "180" at bounding box center [468, 417] width 53 height 44
click at [599, 416] on icon "Open" at bounding box center [606, 417] width 19 height 19
type input "260"
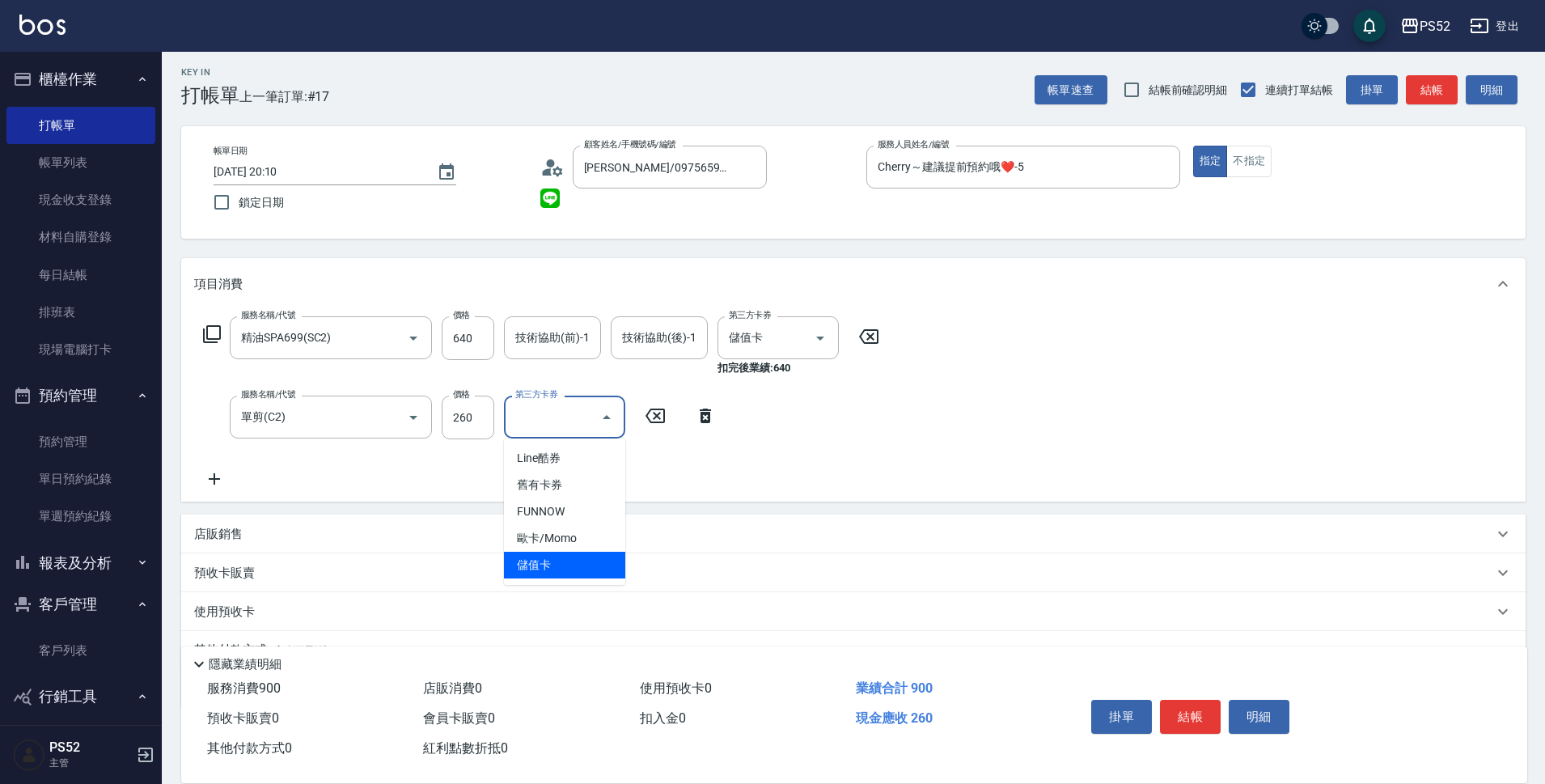
click at [554, 552] on span "儲值卡" at bounding box center [564, 565] width 122 height 26
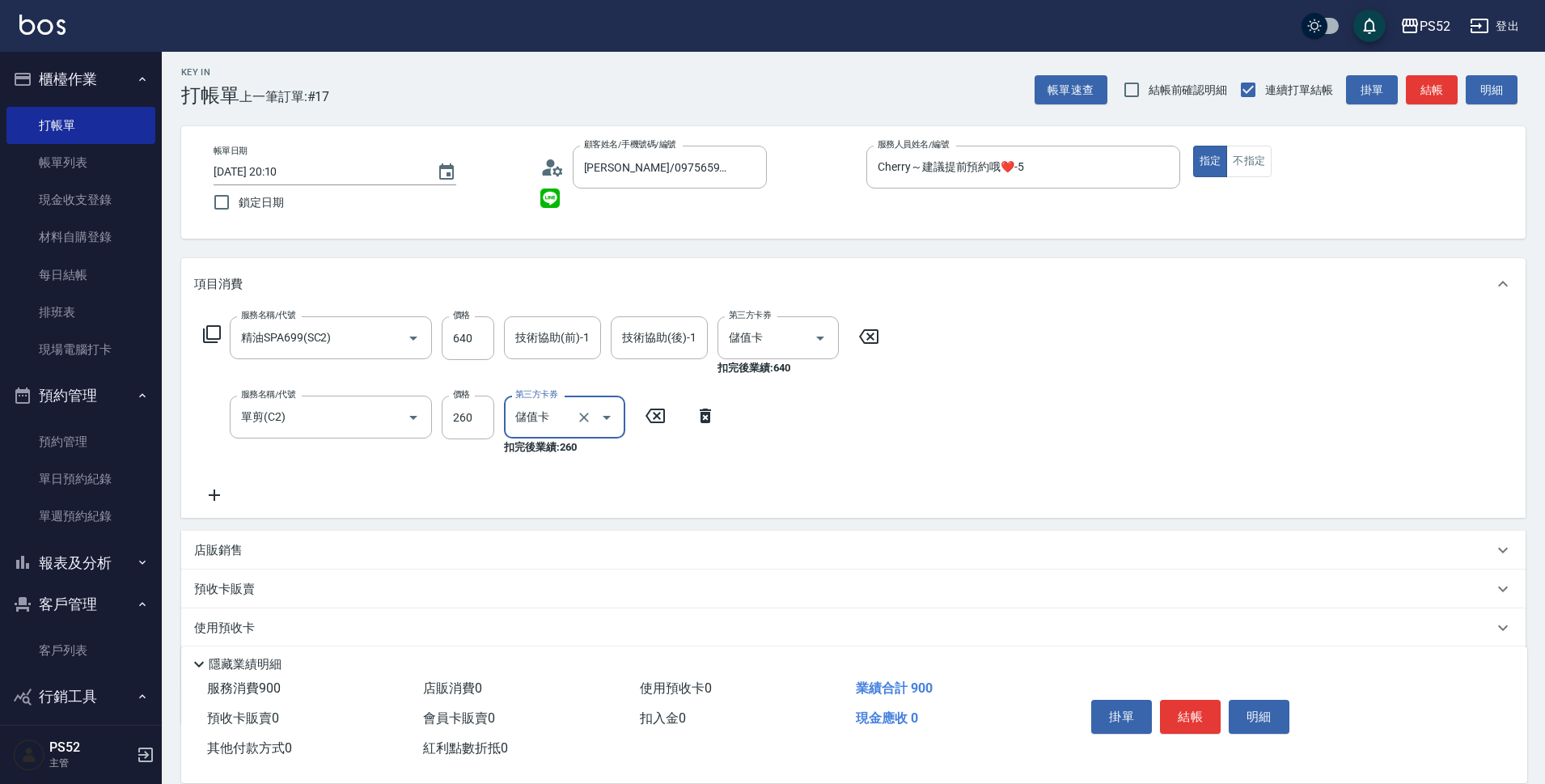
type input "儲值卡"
click at [1185, 700] on button "結帳" at bounding box center [1190, 716] width 60 height 34
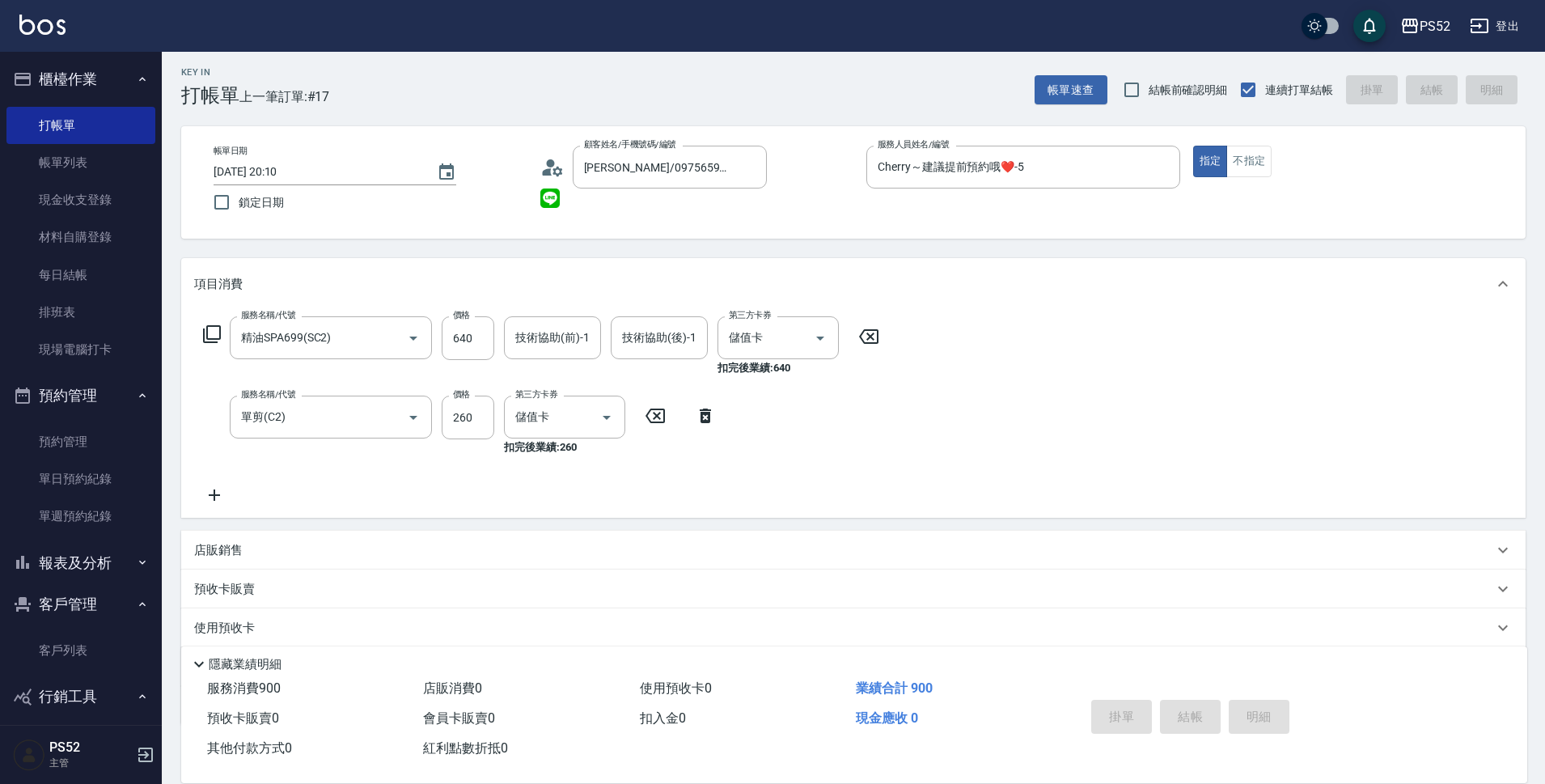
type input "2025/10/14 20:11"
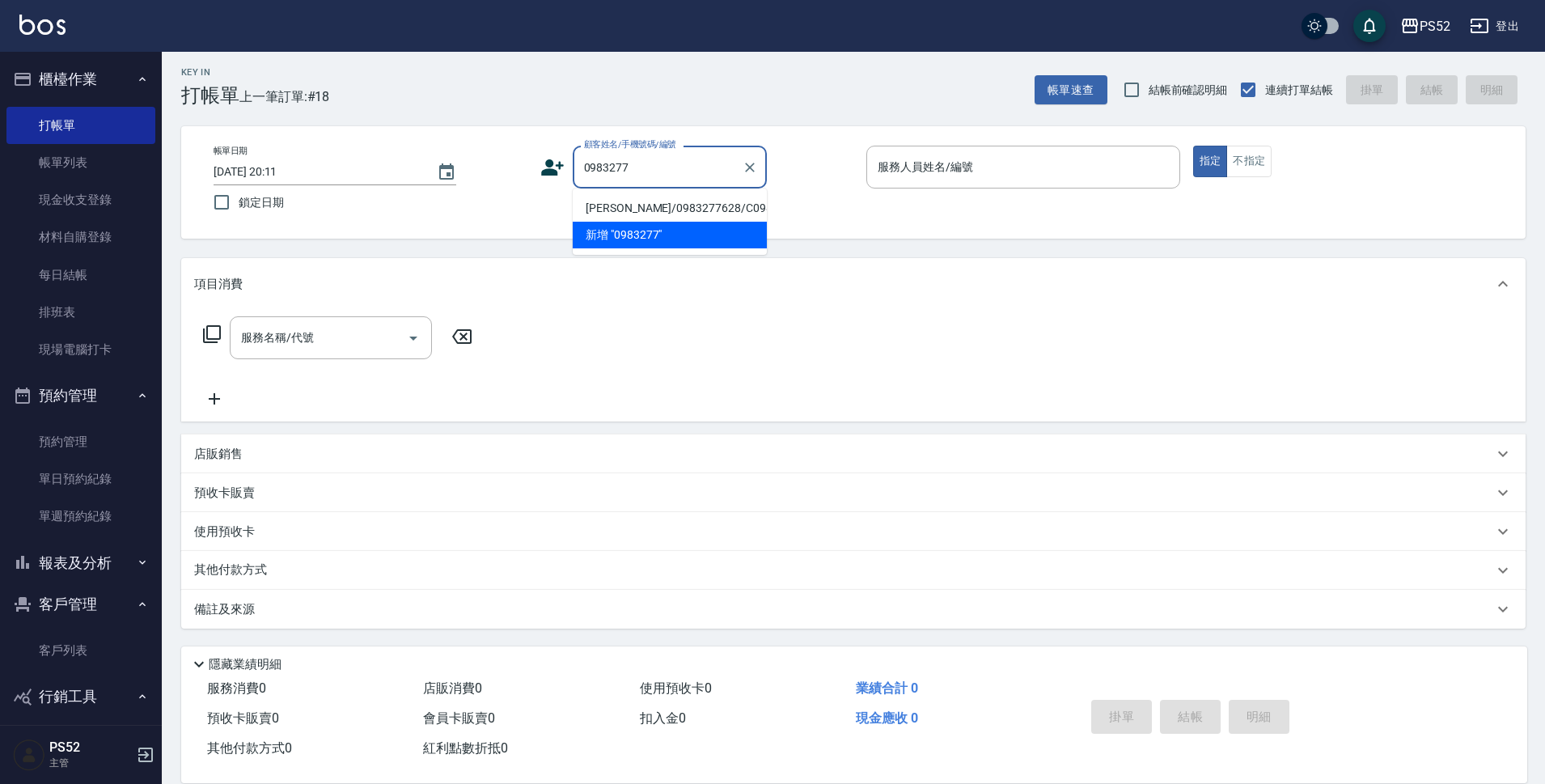
click at [668, 215] on li "李永元/0983277628/C0983277628" at bounding box center [670, 208] width 194 height 26
type input "李永元/0983277628/C0983277628"
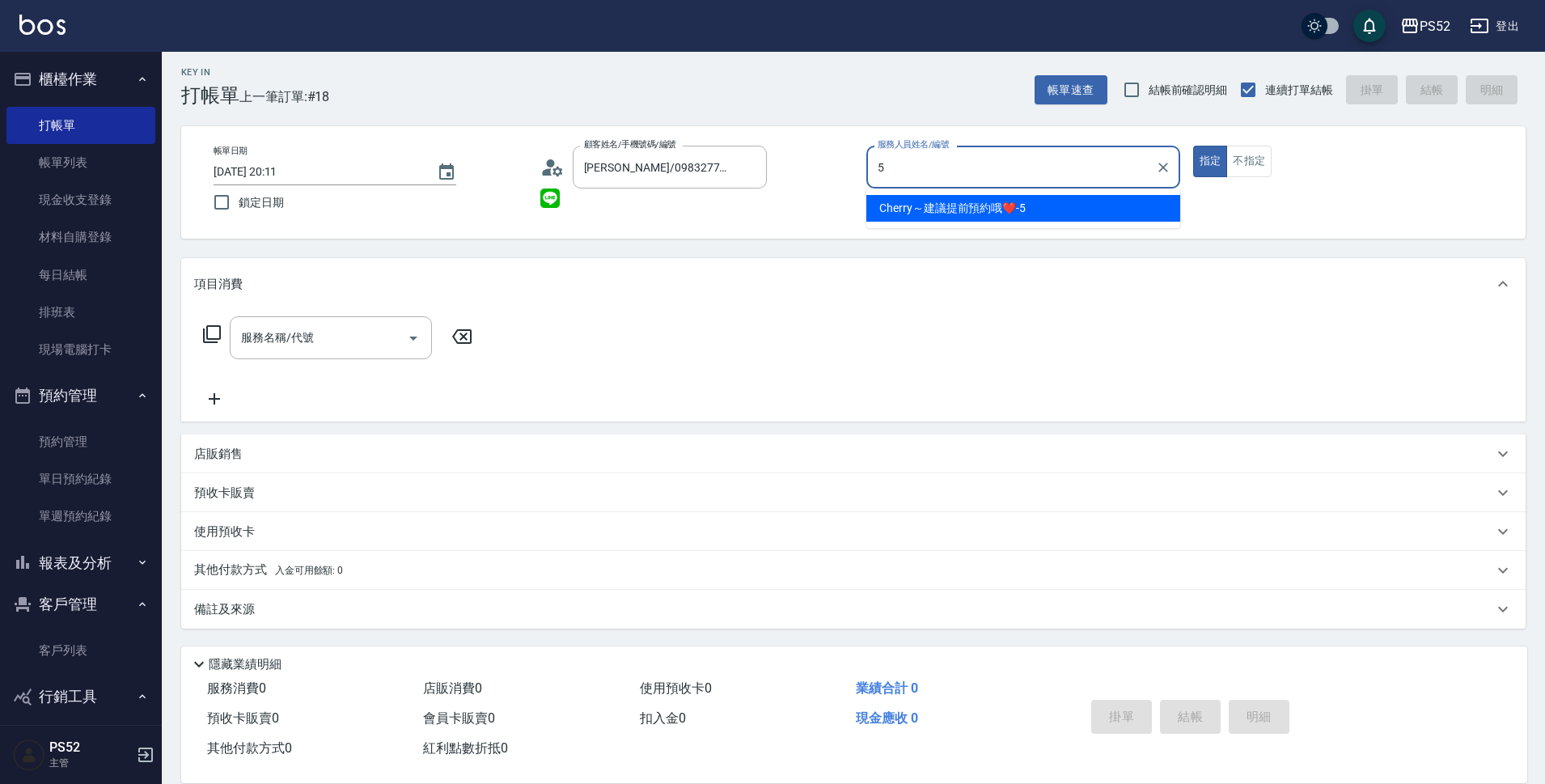
type input "Cherry～建議提前預約哦❤️-5"
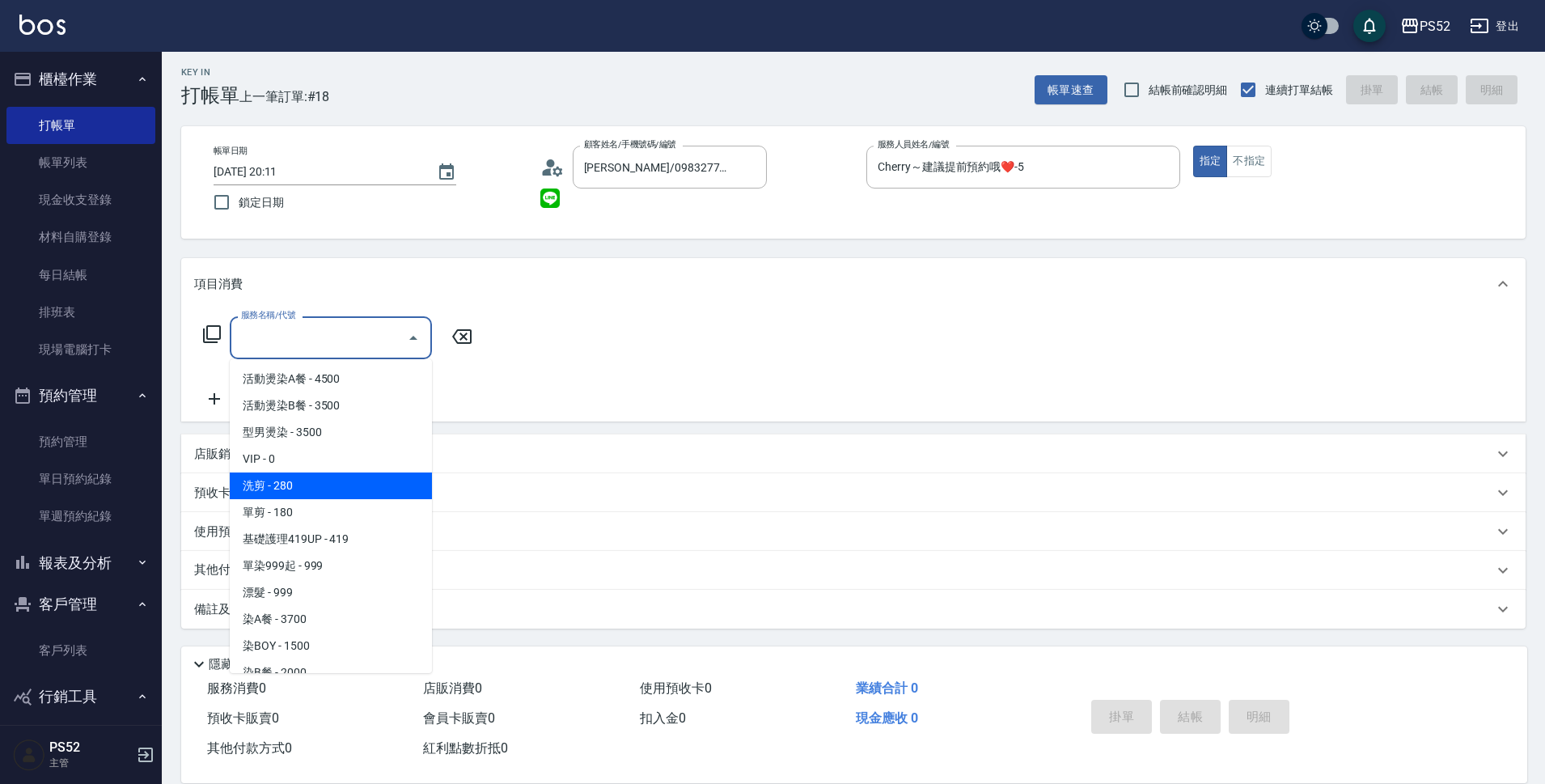
type input "洗剪(C1)"
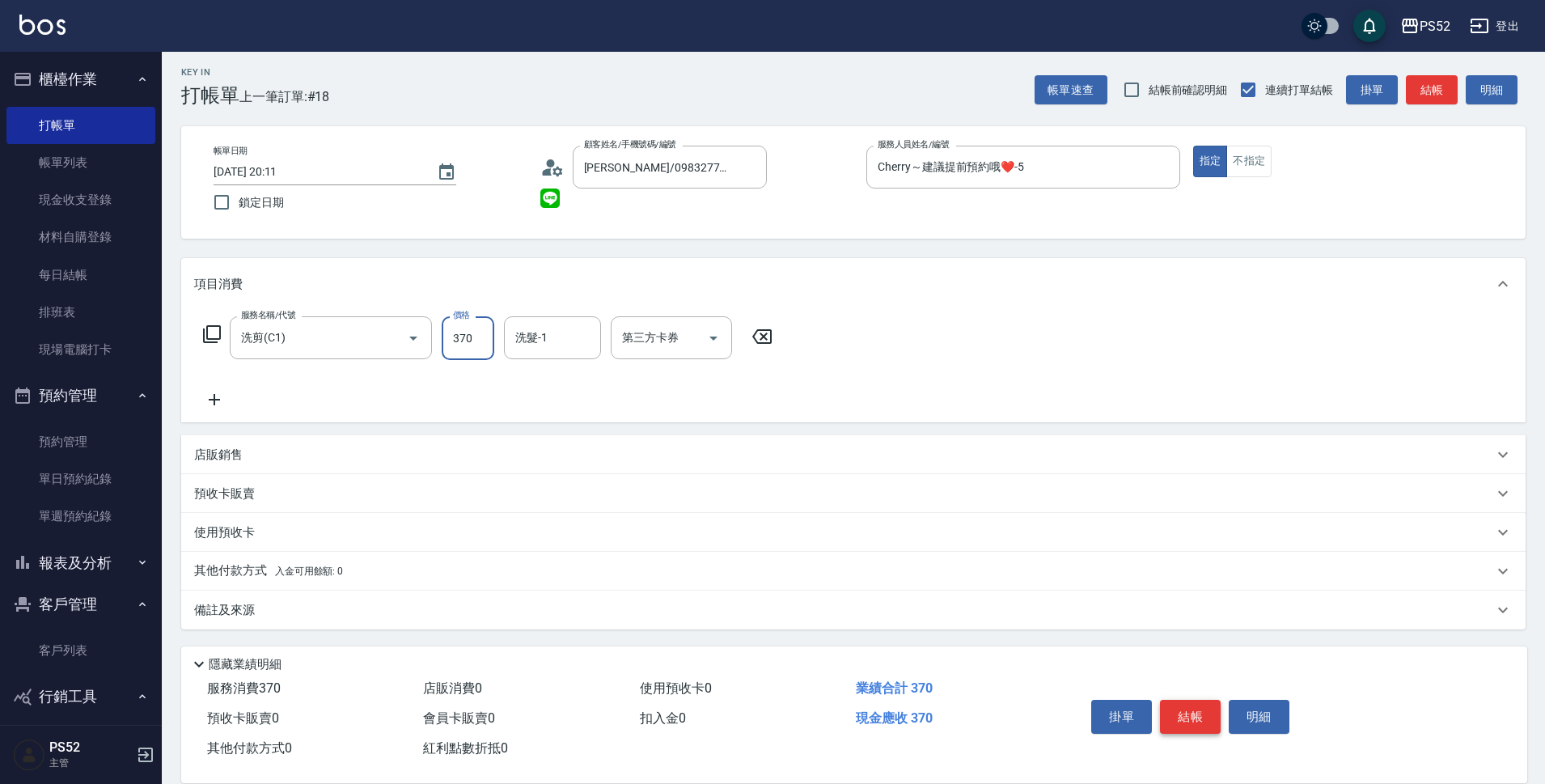
type input "370"
click at [1193, 722] on button "結帳" at bounding box center [1190, 716] width 60 height 34
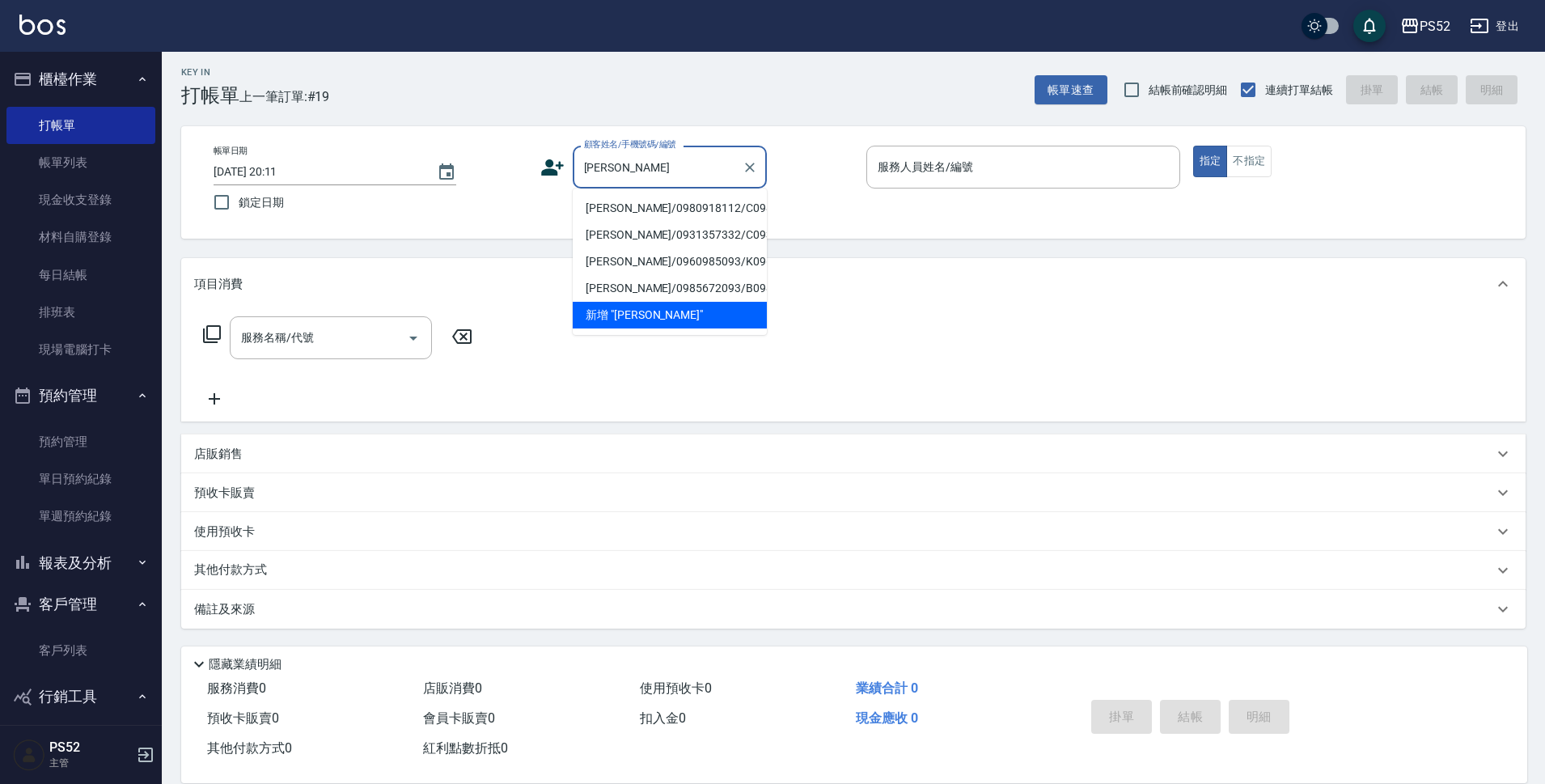
click at [601, 222] on li "陳雅莉/0980918112/C0980918112" at bounding box center [670, 208] width 194 height 26
type input "陳雅莉/0980918112/C0980918112"
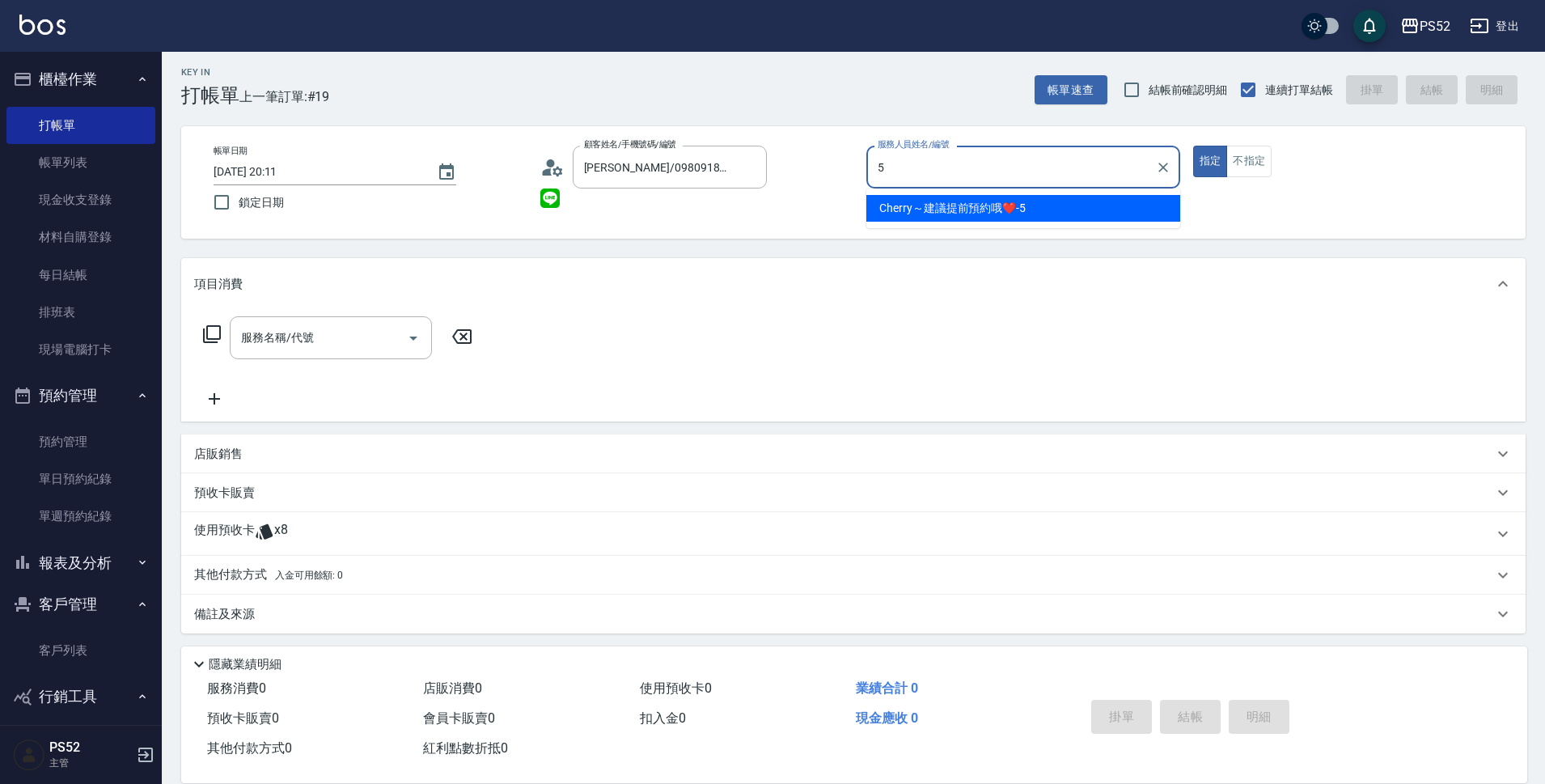
type input "Cherry～建議提前預約哦❤️-5"
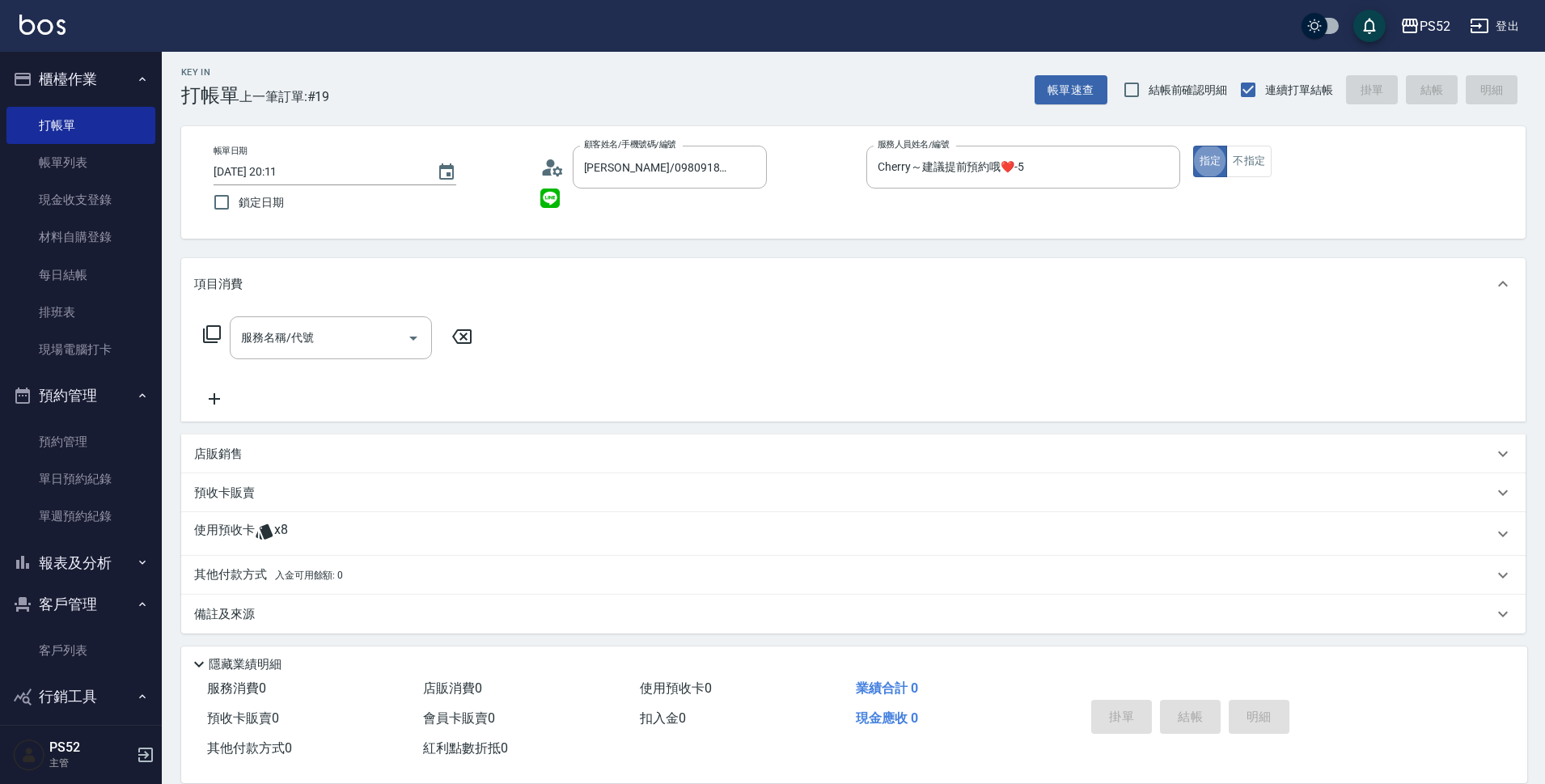
click at [342, 520] on div "使用預收卡 x8" at bounding box center [854, 533] width 1345 height 44
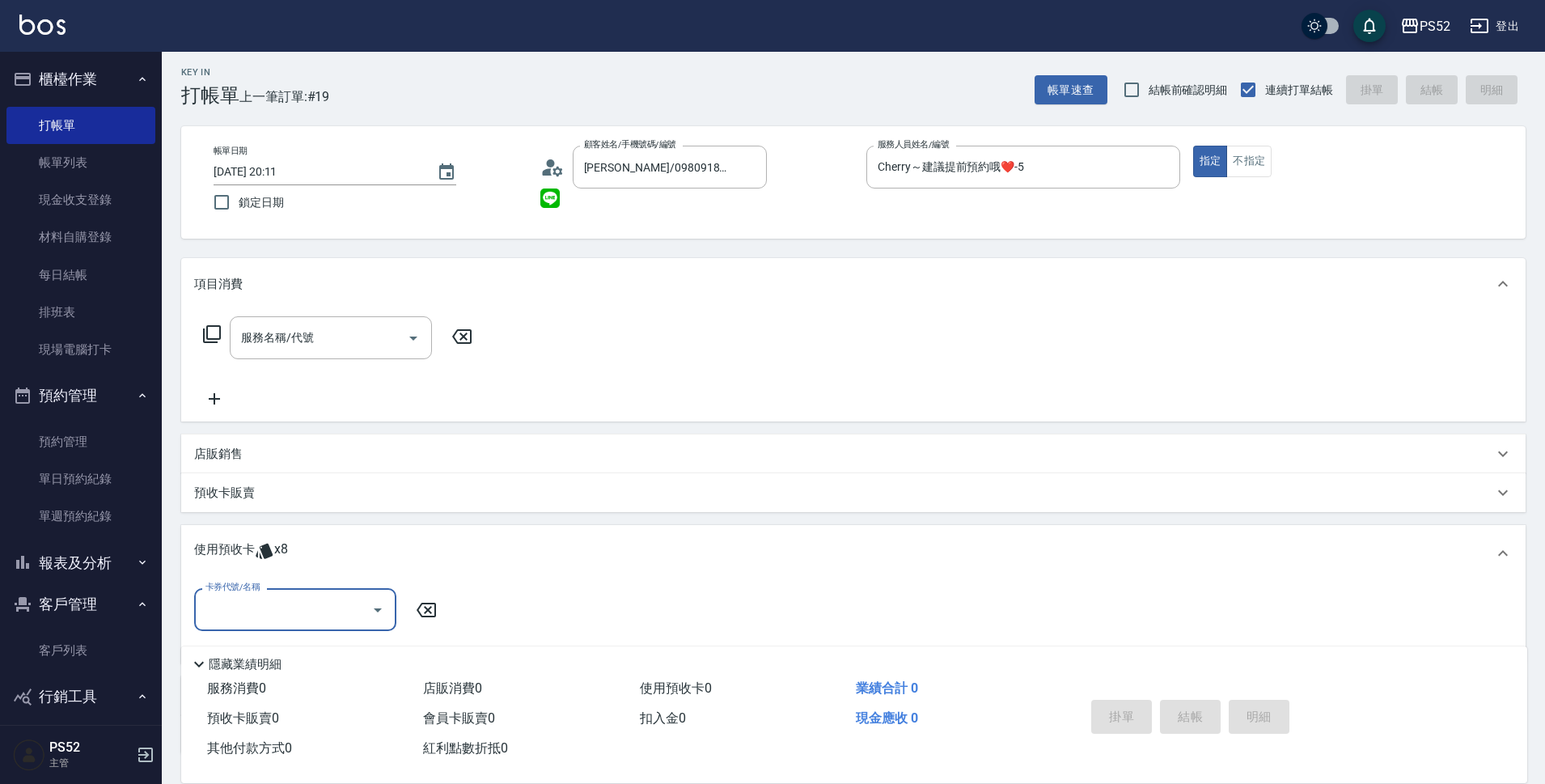
click at [328, 624] on div "卡券代號/名稱" at bounding box center [295, 610] width 203 height 43
click at [324, 655] on div "洗髮卡 剩餘8張" at bounding box center [295, 651] width 203 height 26
type input "洗髮卡"
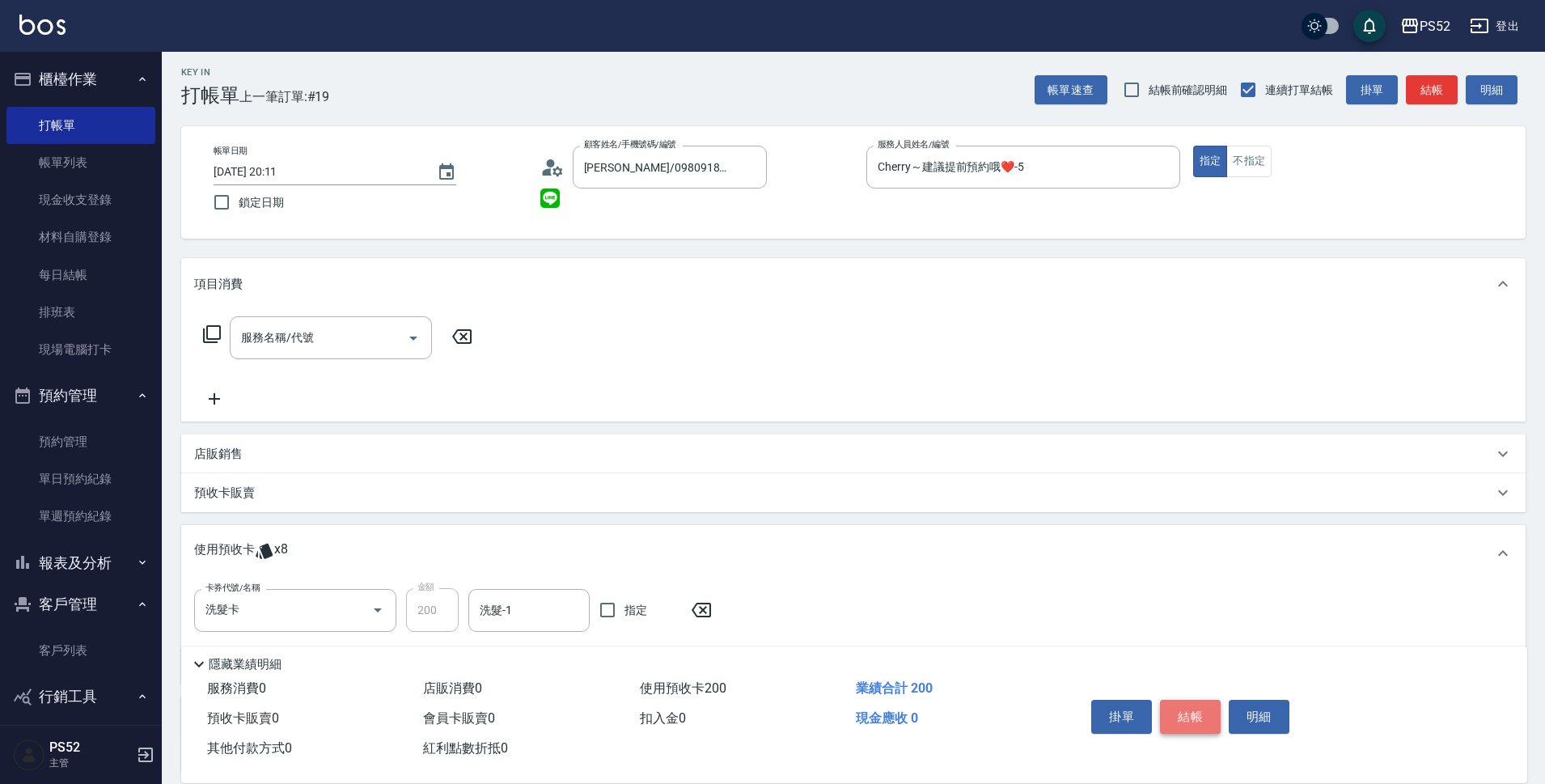
click at [1216, 703] on button "結帳" at bounding box center [1190, 716] width 60 height 34
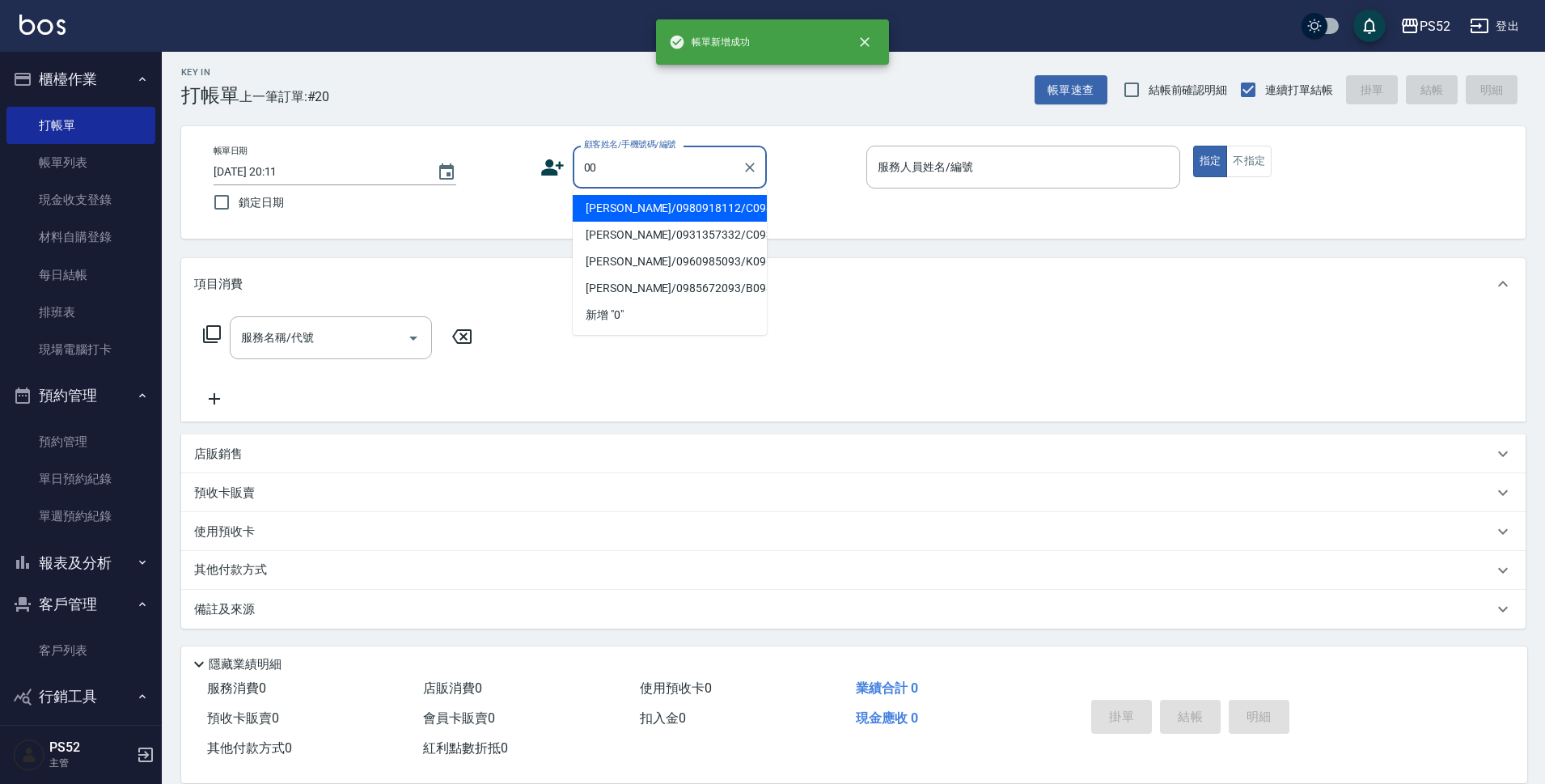
type input "00"
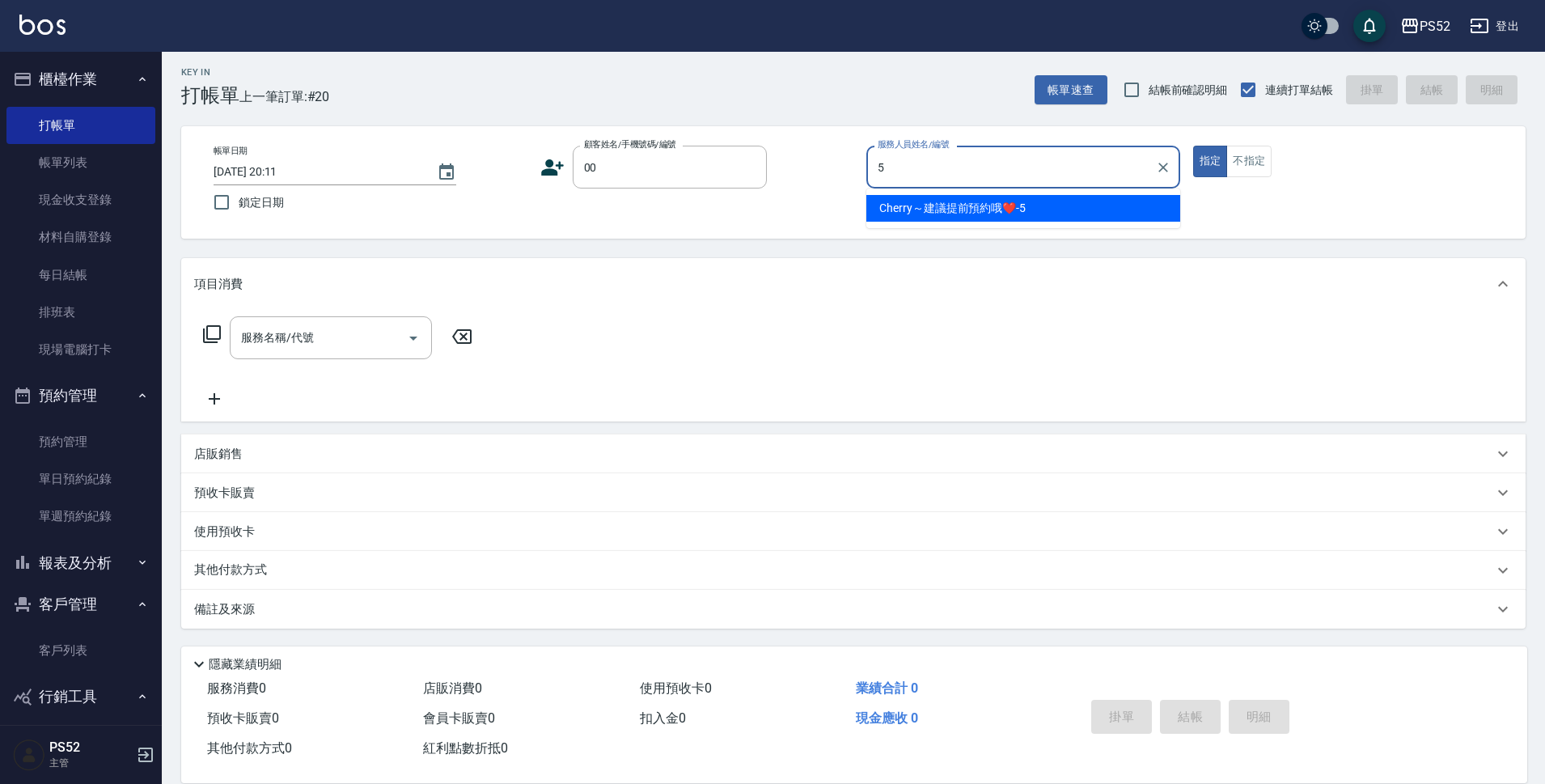
type input "Cherry～建議提前預約哦❤️-5"
type input "無名氏/00/PS00"
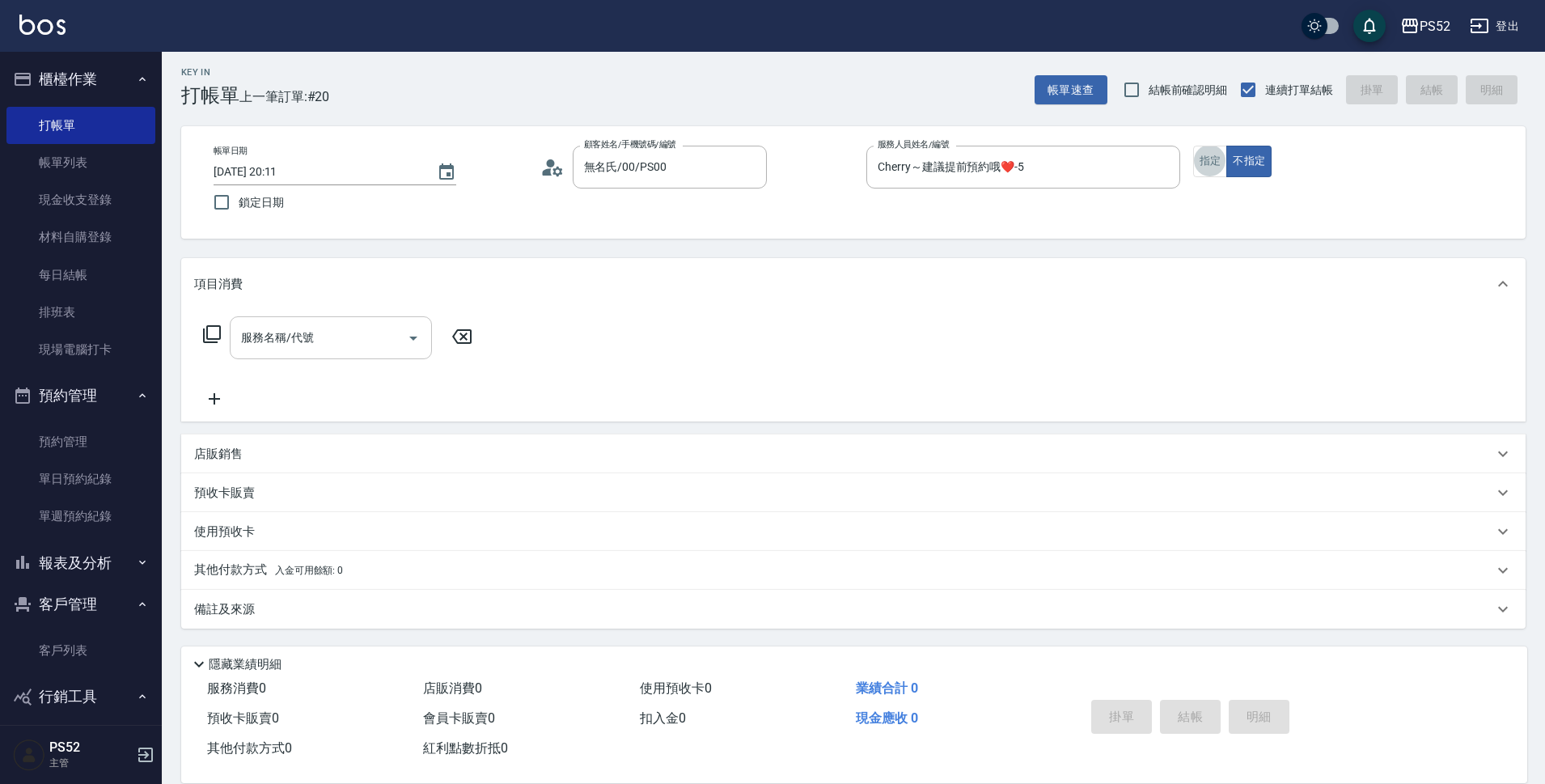
click at [290, 338] on div "服務名稱/代號 服務名稱/代號" at bounding box center [331, 337] width 203 height 43
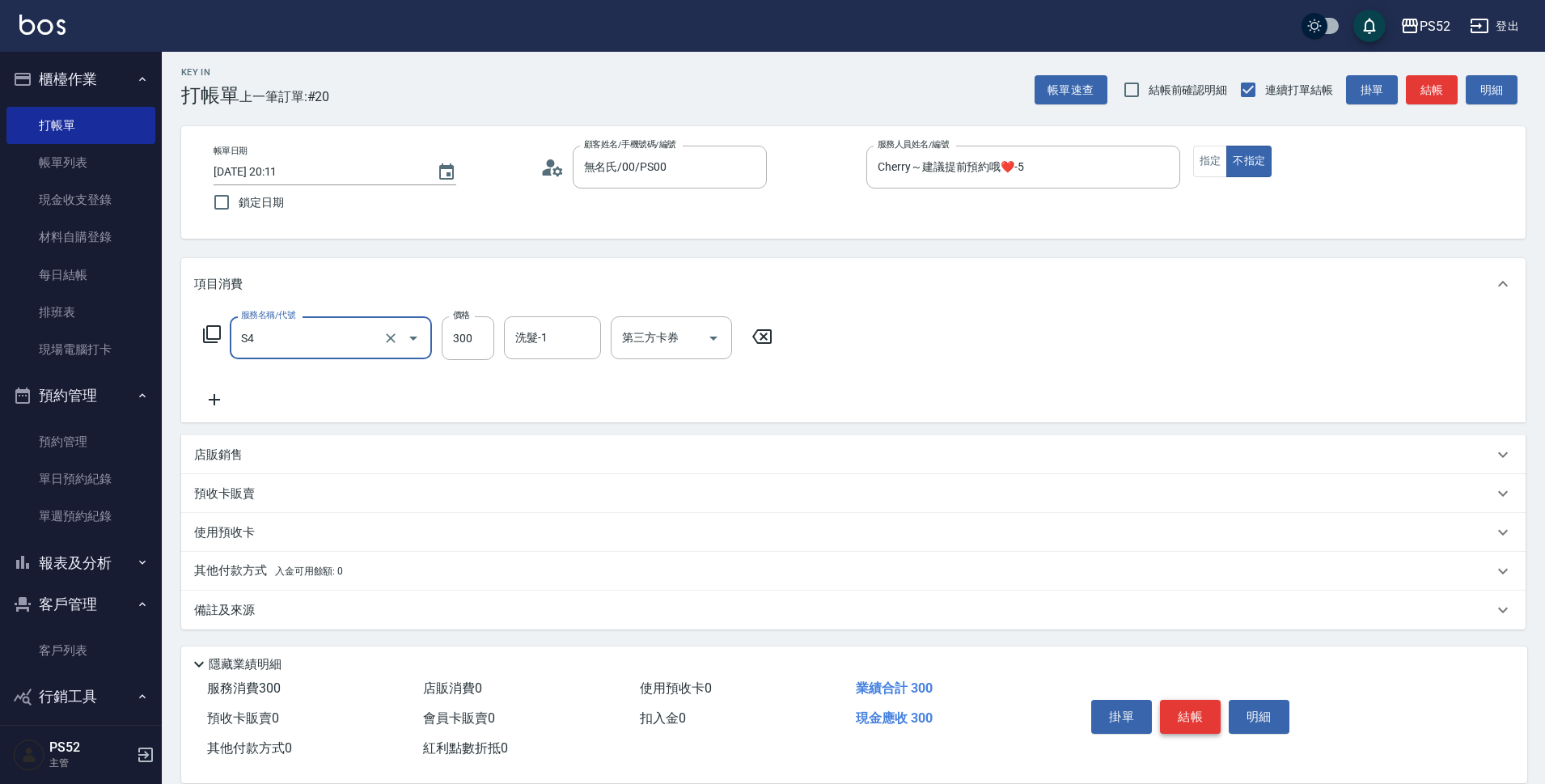
type input "洗髮300元(S4)"
click at [1189, 702] on button "結帳" at bounding box center [1190, 716] width 60 height 34
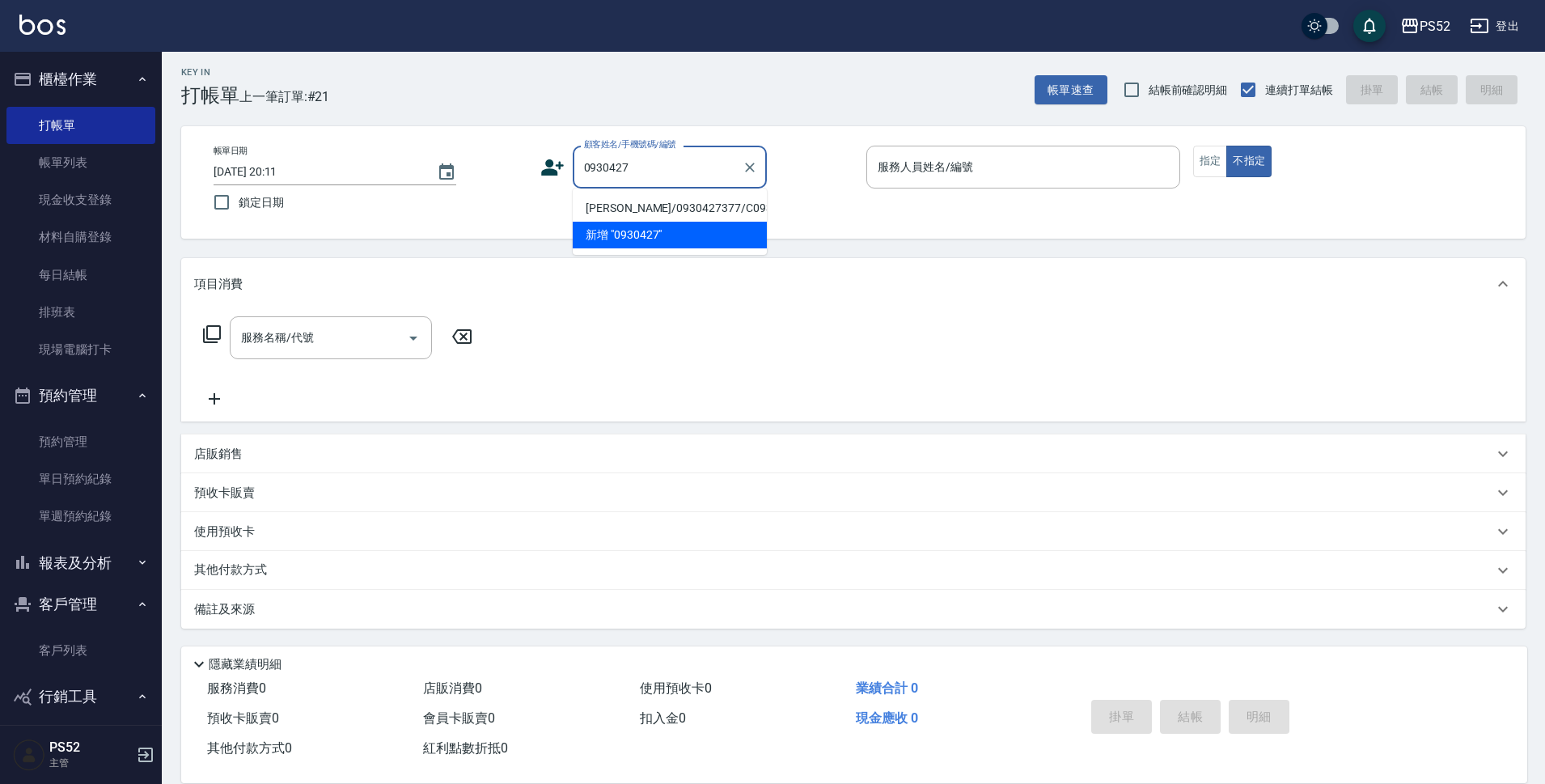
click at [651, 222] on li "王秀玲/0930427377/C0930427377" at bounding box center [670, 208] width 194 height 26
type input "王秀玲/0930427377/C0930427377"
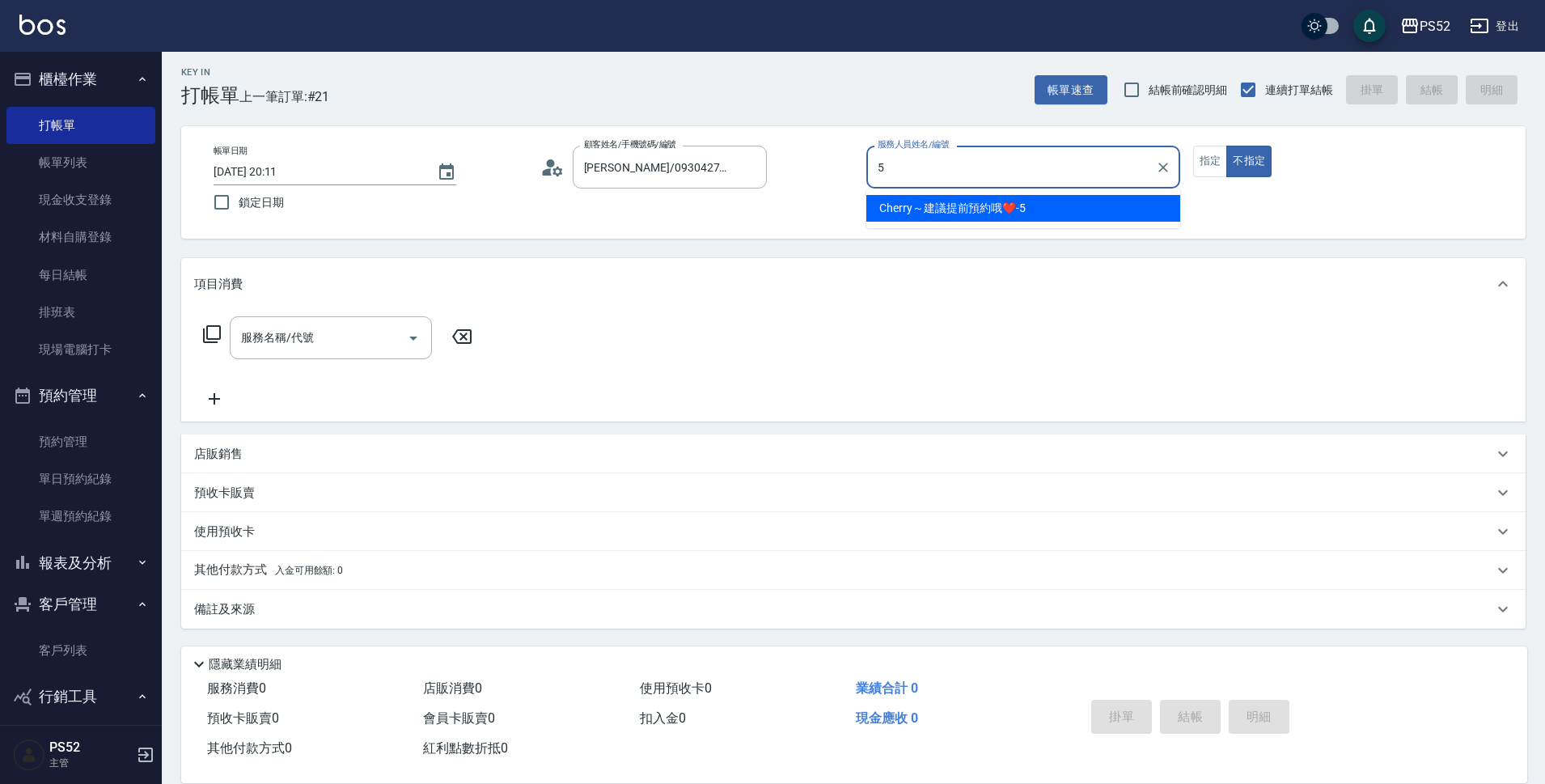
type input "Cherry～建議提前預約哦❤️-5"
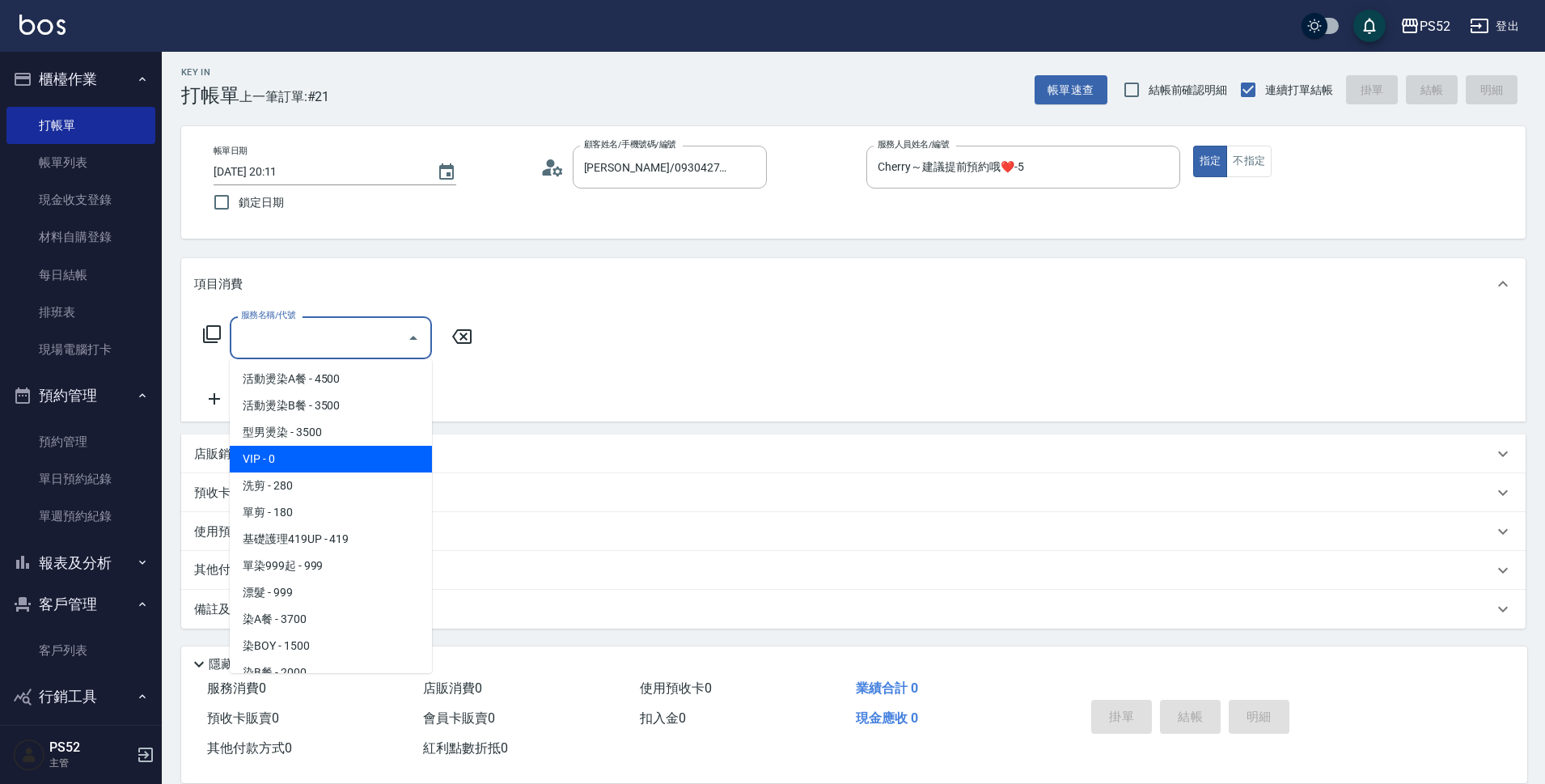
type input "VIP(888)"
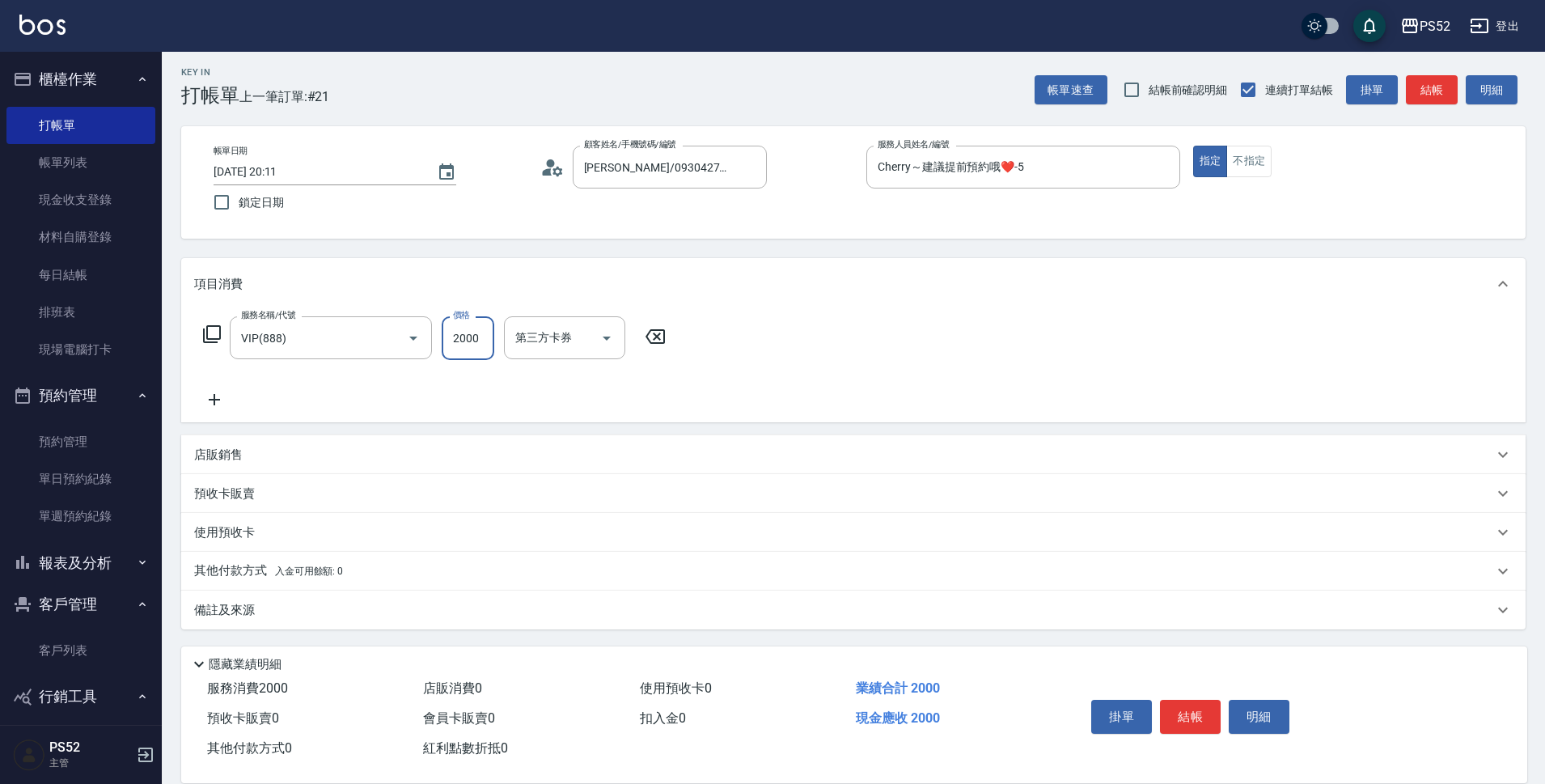
type input "2000"
click at [222, 392] on icon at bounding box center [214, 399] width 41 height 19
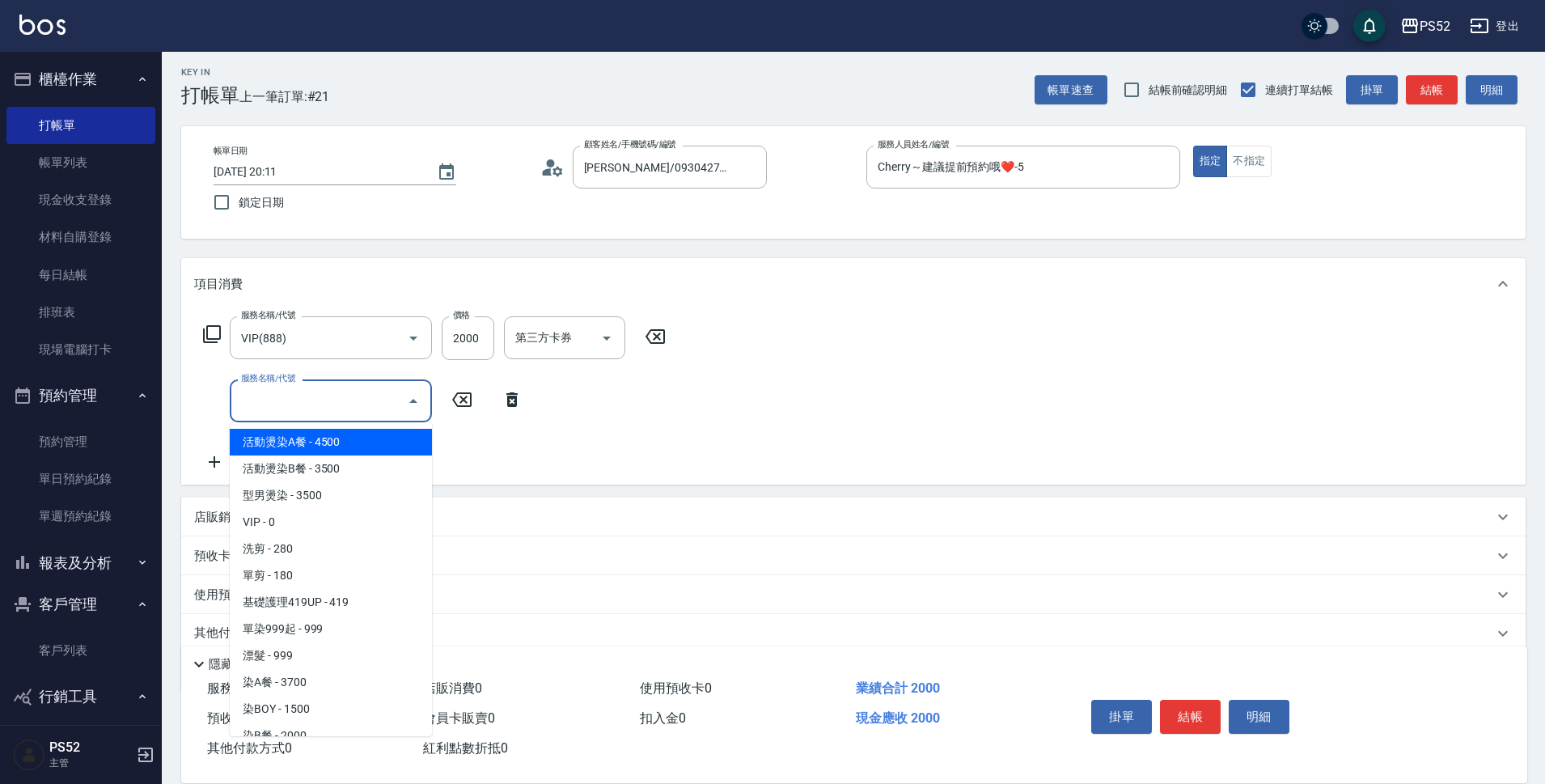
click at [256, 404] on input "服務名稱/代號" at bounding box center [319, 401] width 164 height 28
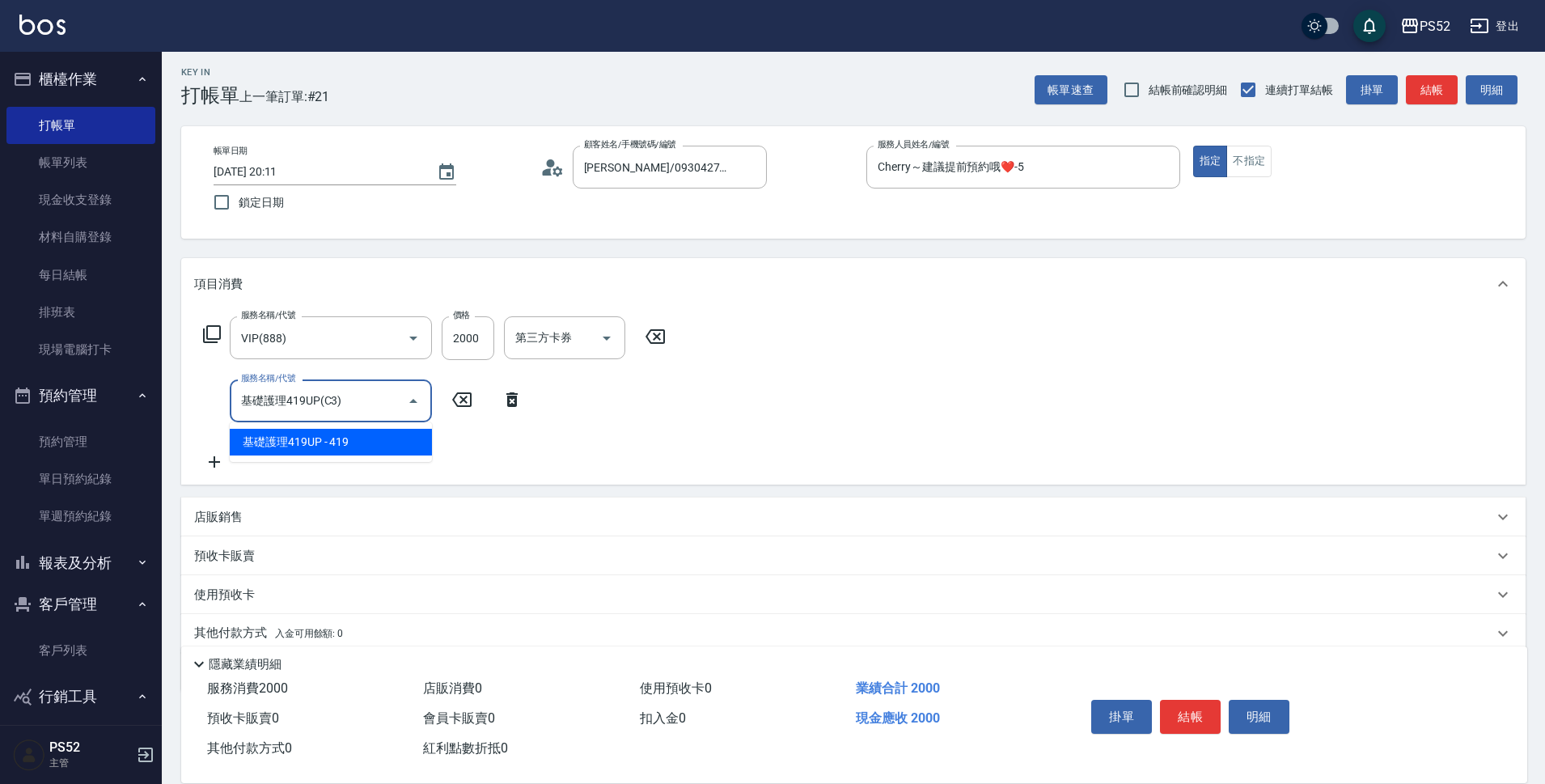
type input "基礎護理419UP(C3)"
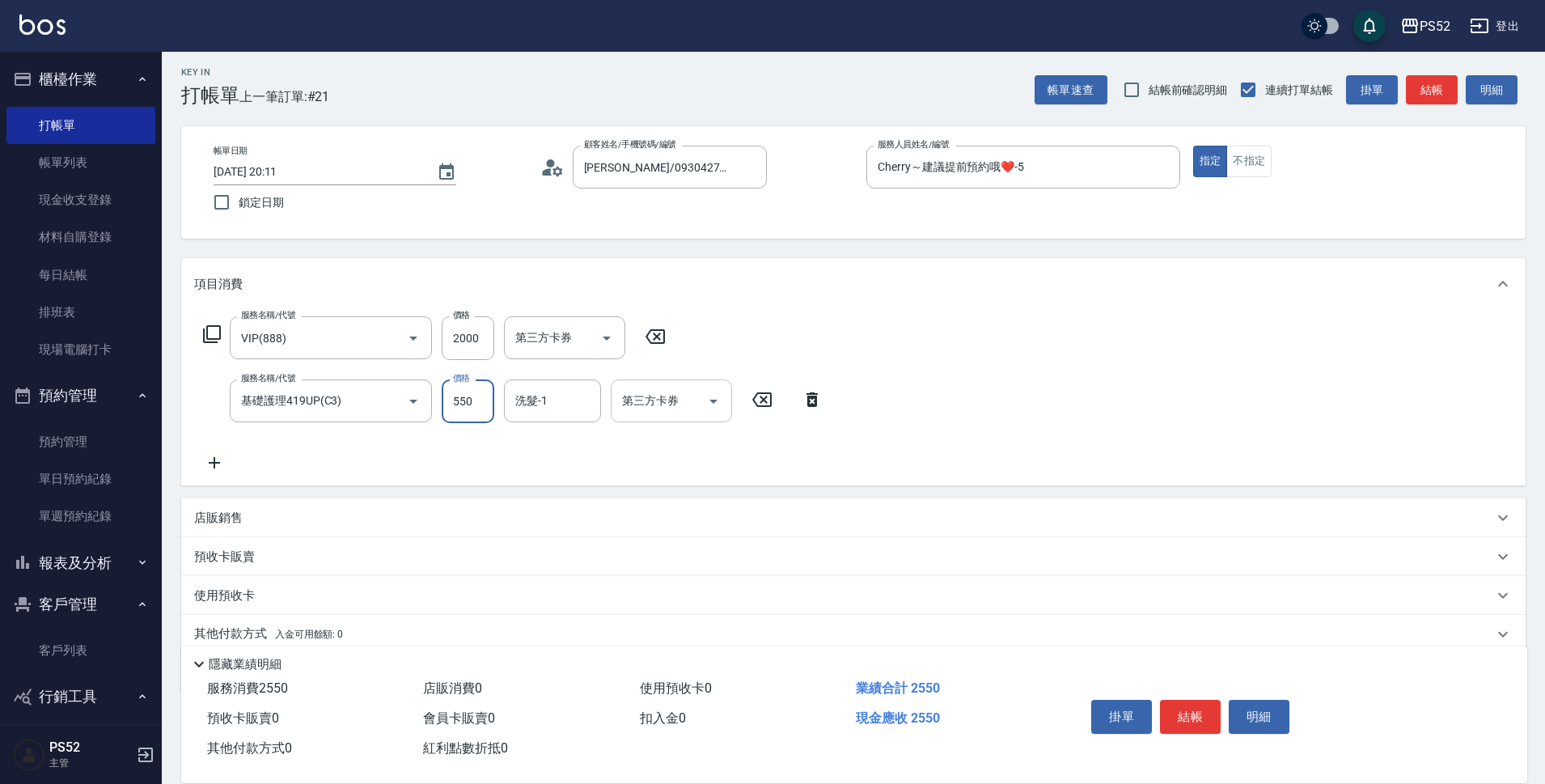
type input "550"
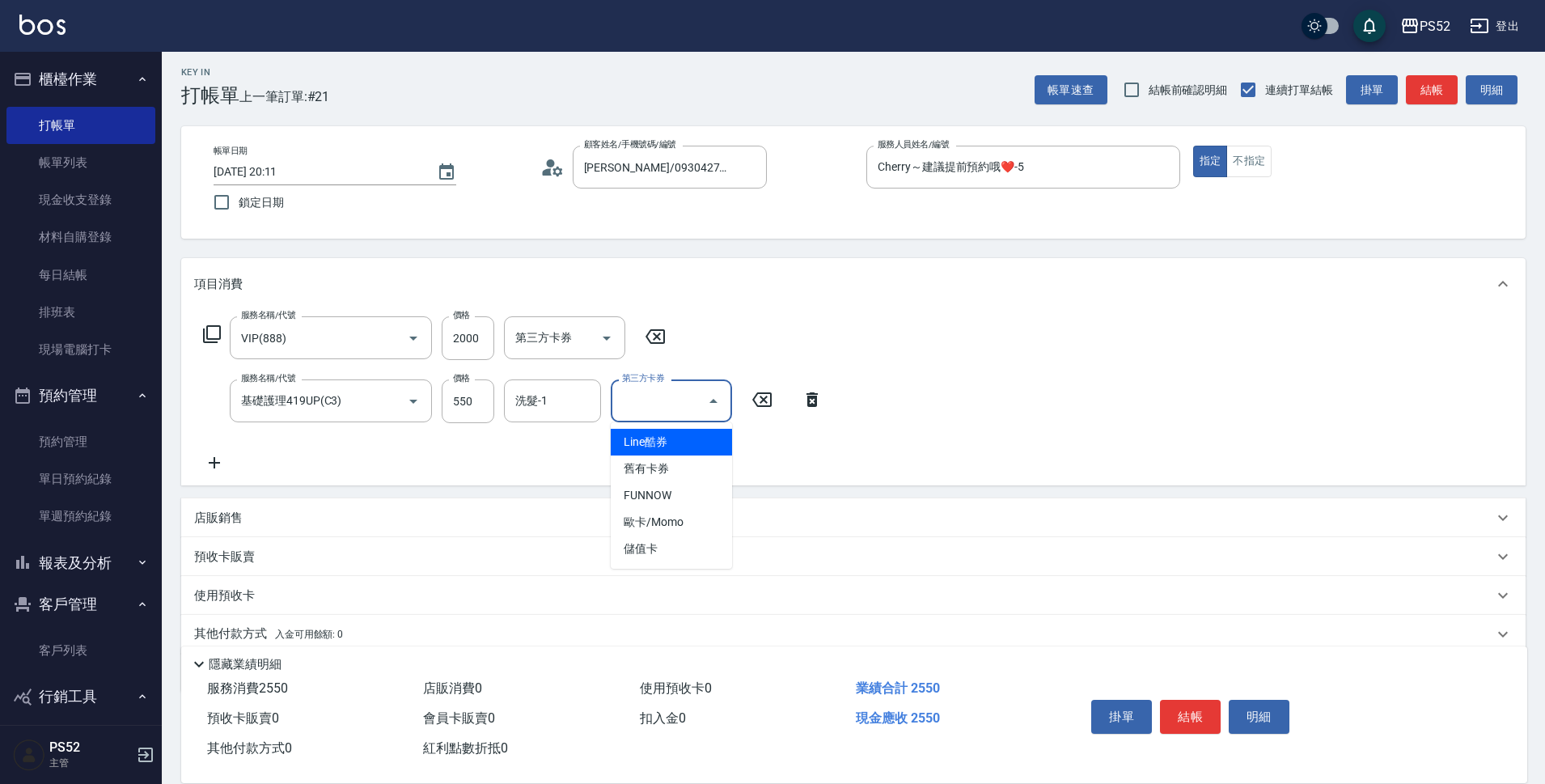
click at [688, 392] on input "第三方卡券" at bounding box center [659, 401] width 83 height 28
click at [661, 549] on span "儲值卡" at bounding box center [672, 549] width 122 height 26
type input "儲值卡"
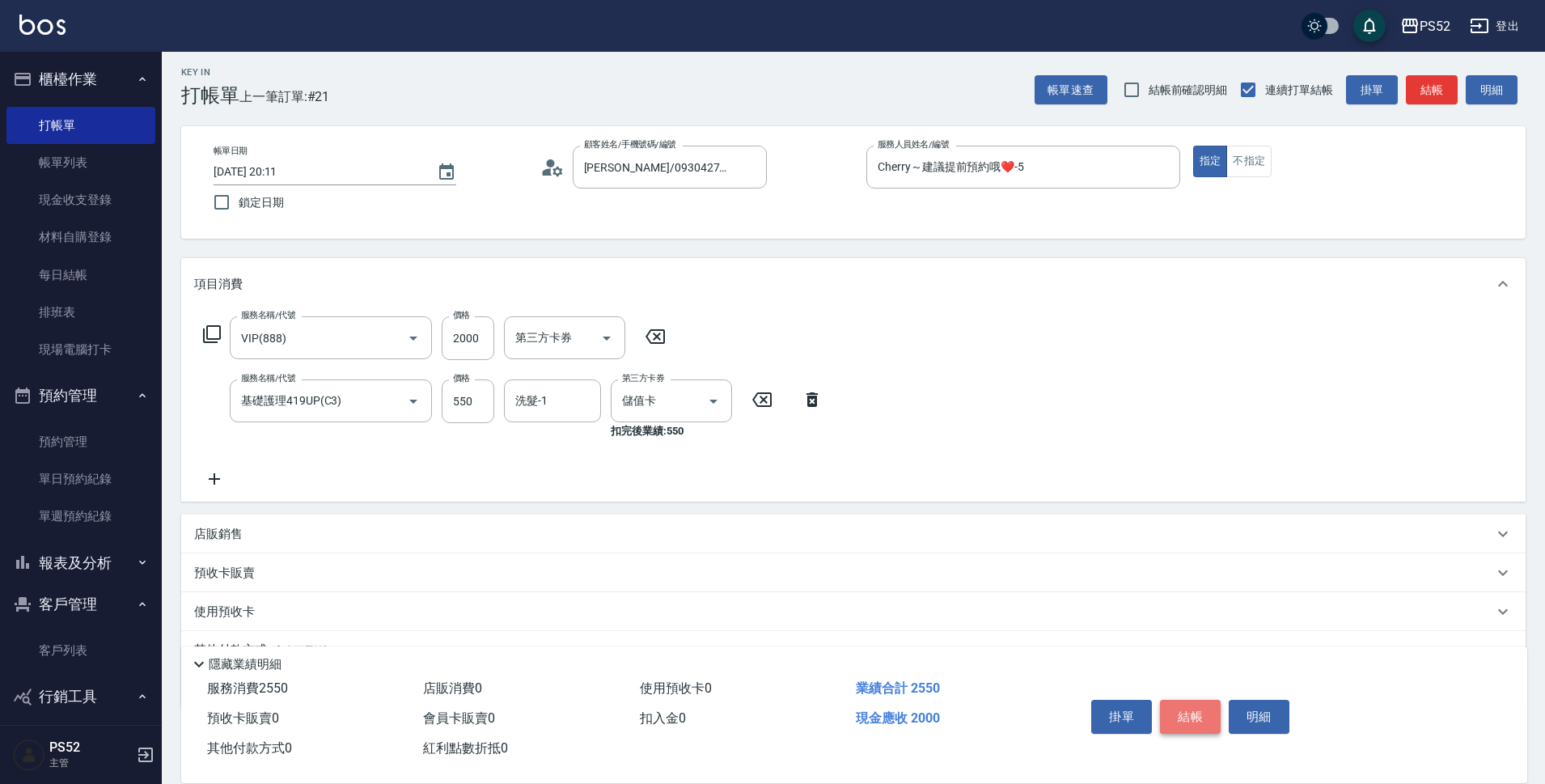
click at [1208, 705] on button "結帳" at bounding box center [1190, 716] width 60 height 34
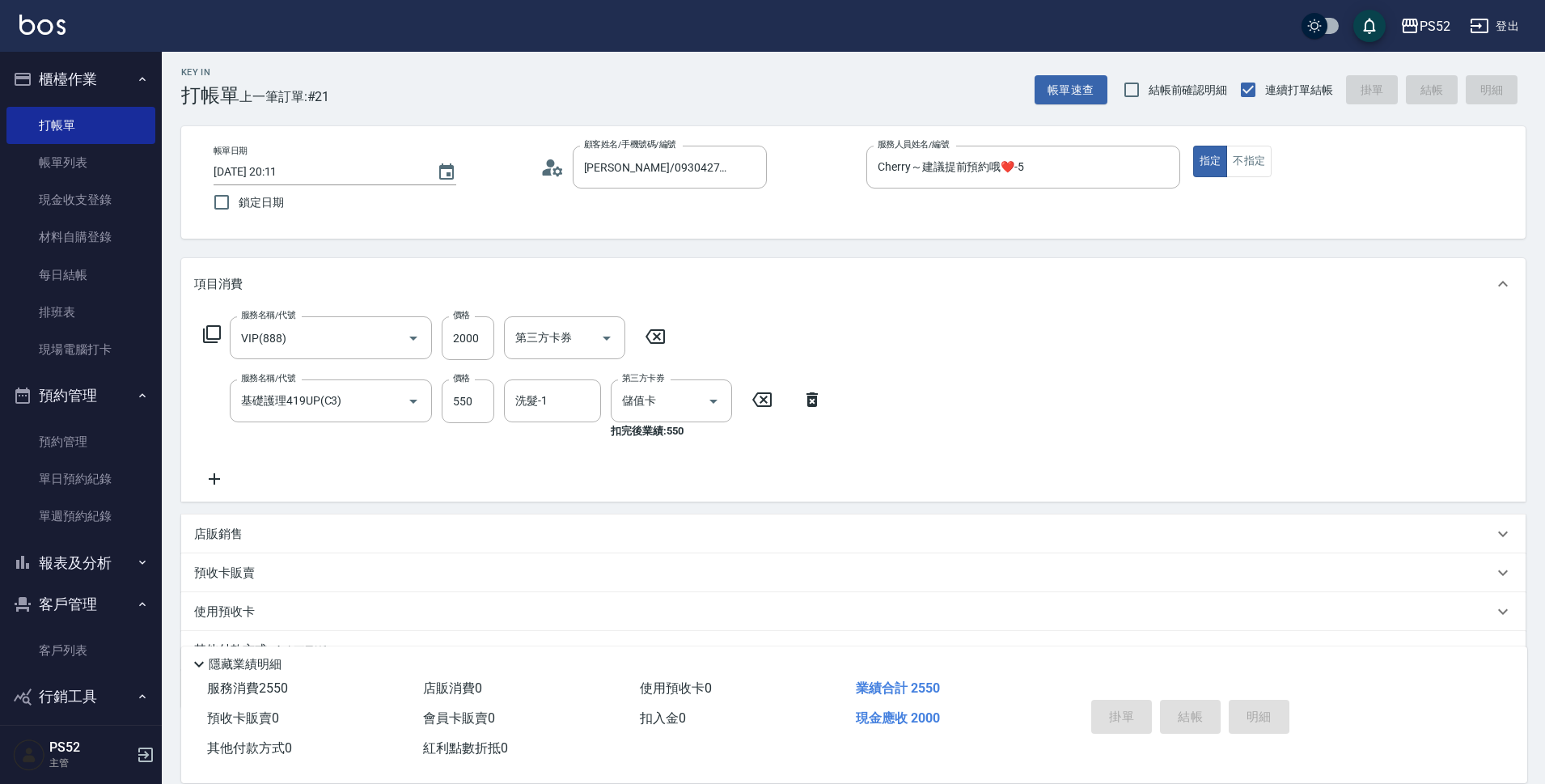
type input "2025/10/14 20:12"
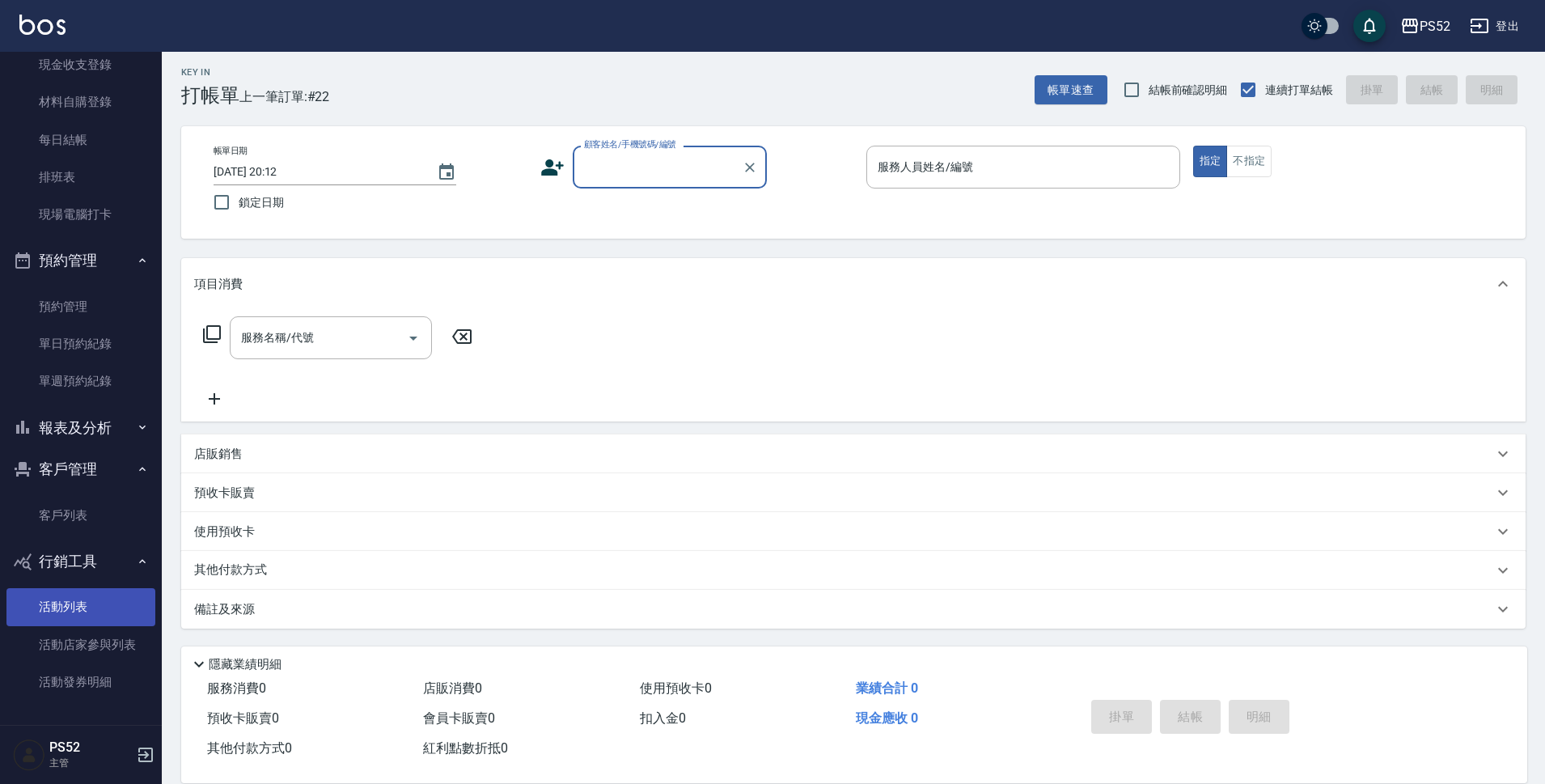
scroll to position [136, 0]
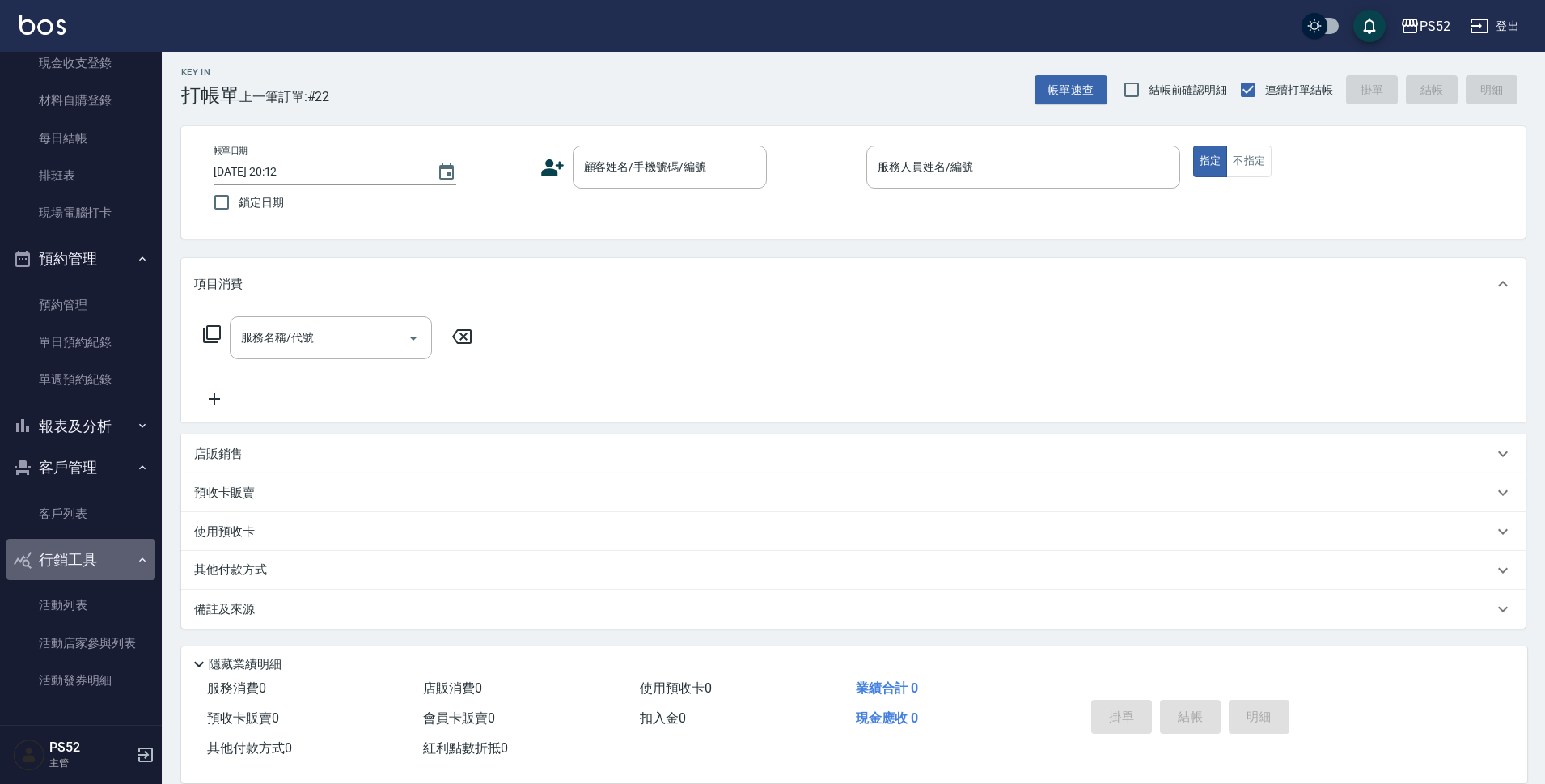
click at [82, 557] on button "行銷工具" at bounding box center [81, 560] width 149 height 42
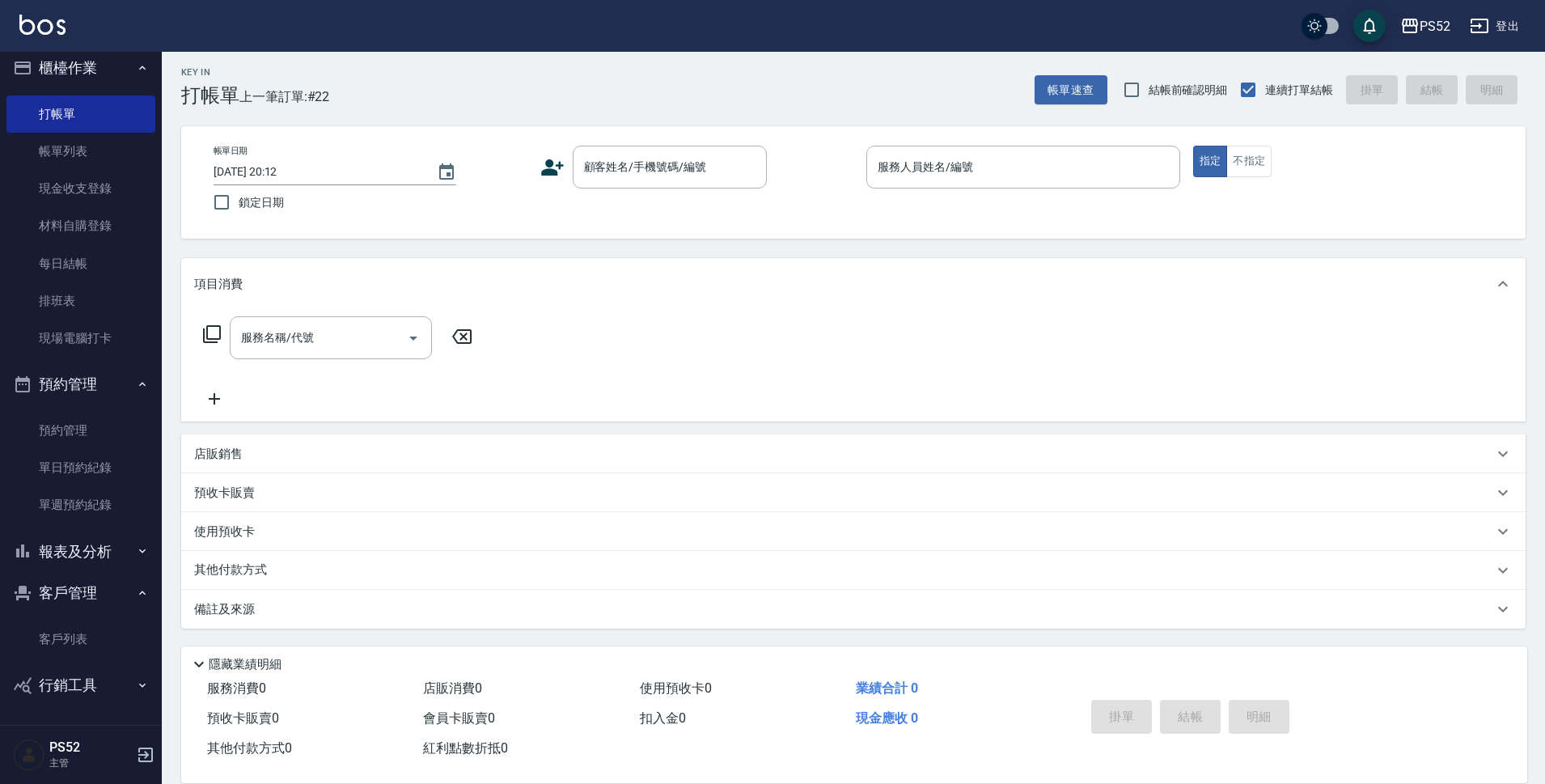
click at [98, 552] on button "報表及分析" at bounding box center [81, 552] width 149 height 42
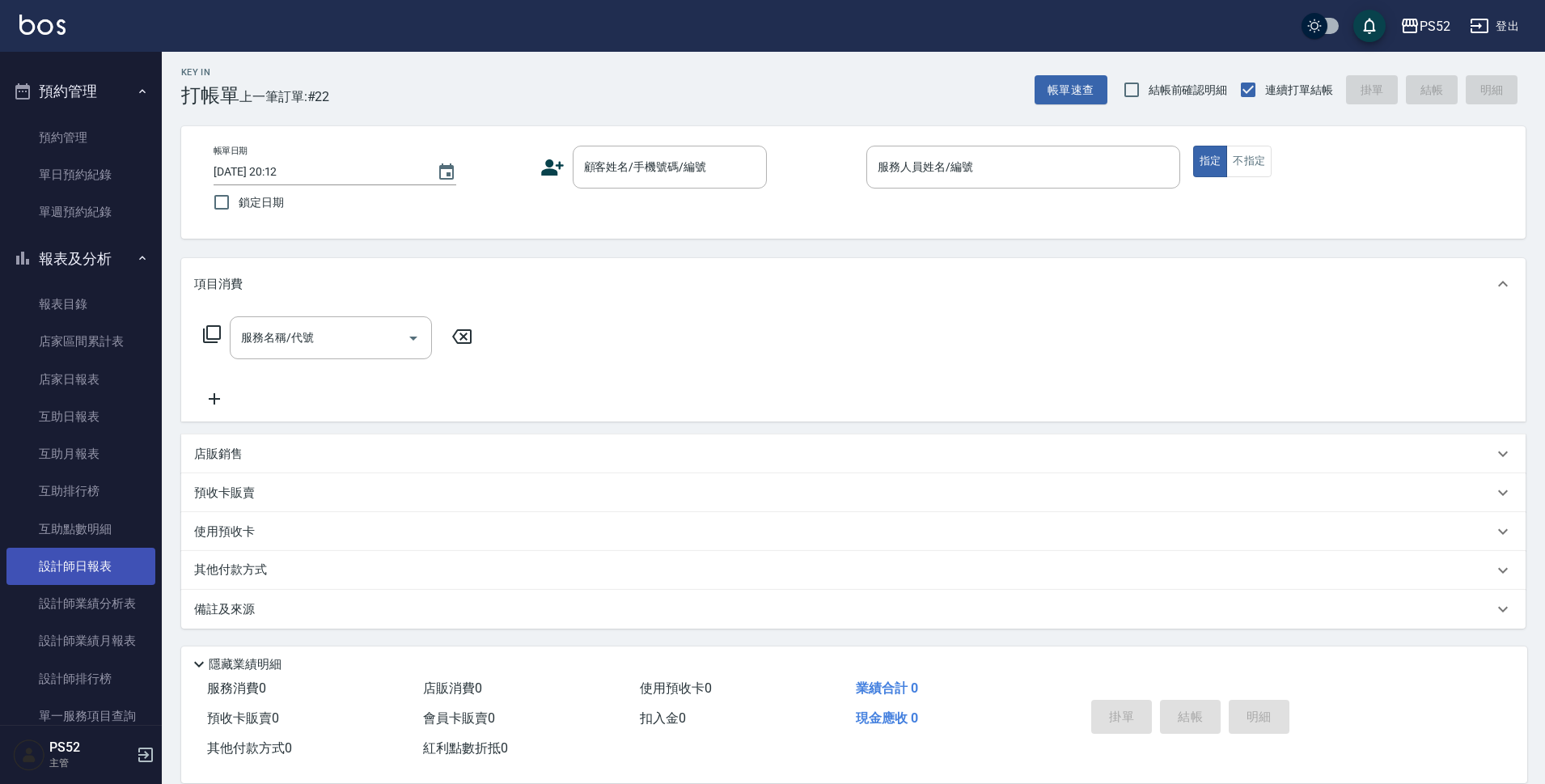
scroll to position [308, 0]
click at [80, 566] on link "設計師日報表" at bounding box center [81, 562] width 149 height 37
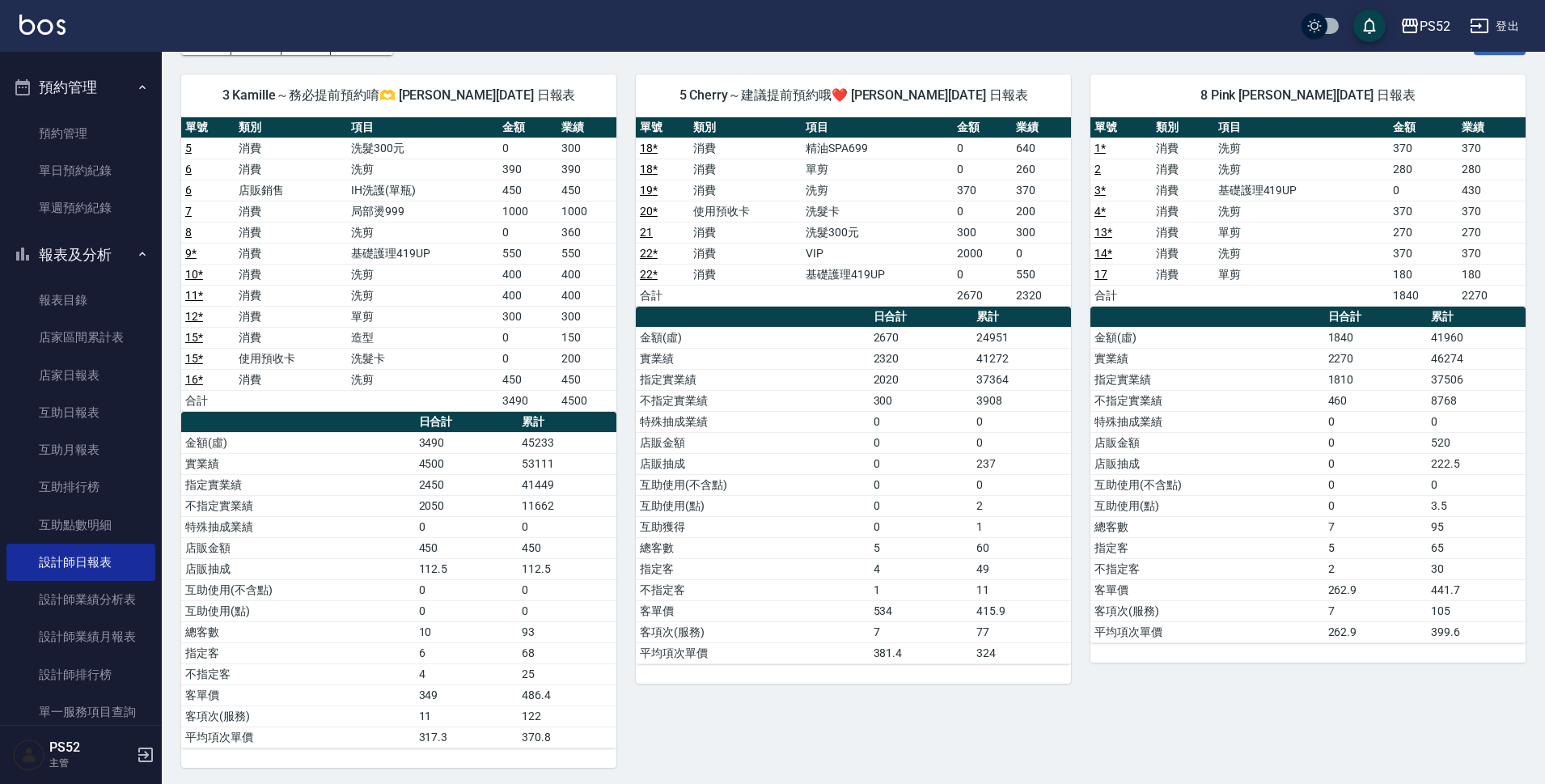
scroll to position [108, 0]
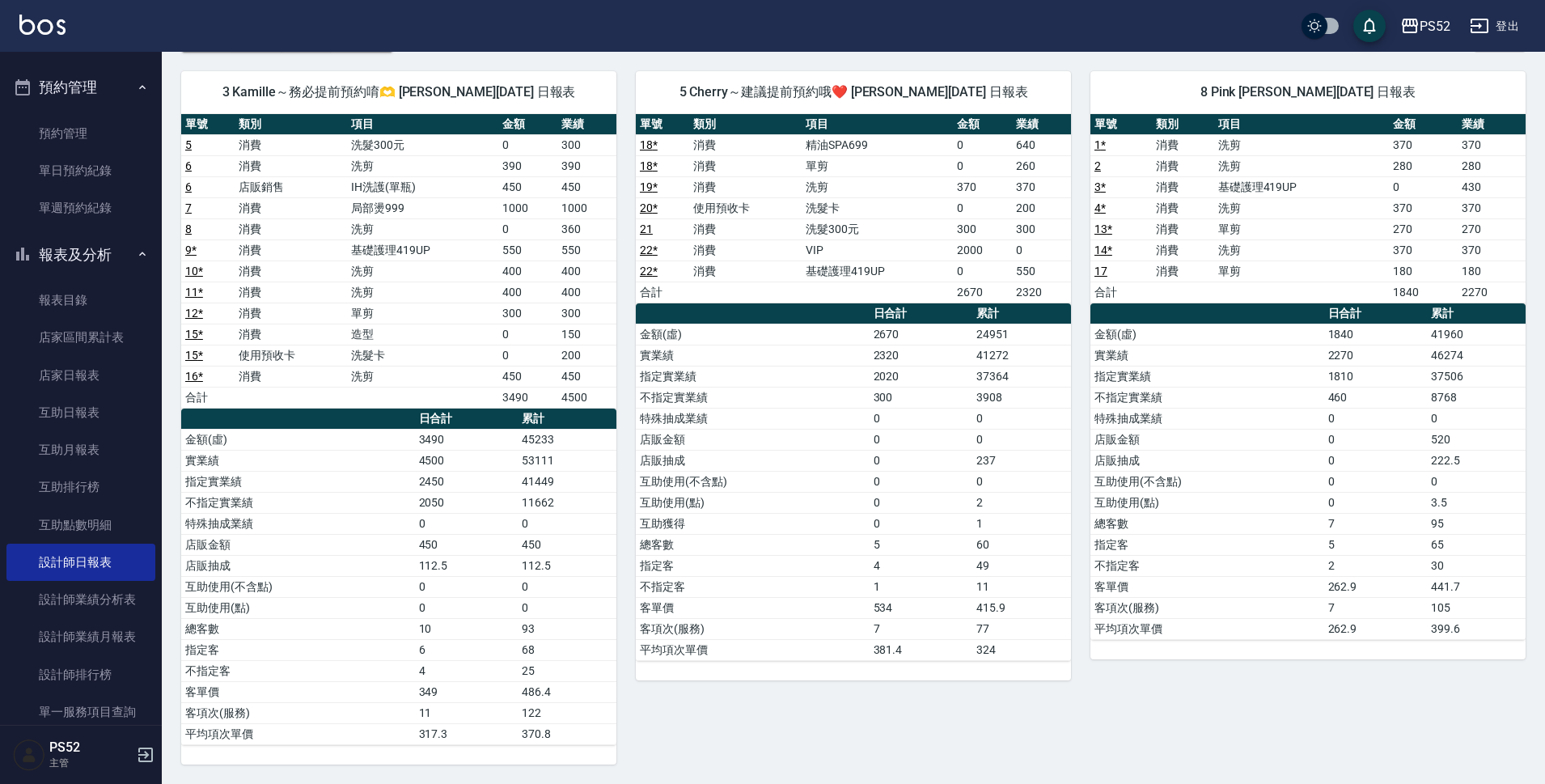
click at [97, 252] on button "報表及分析" at bounding box center [81, 255] width 149 height 42
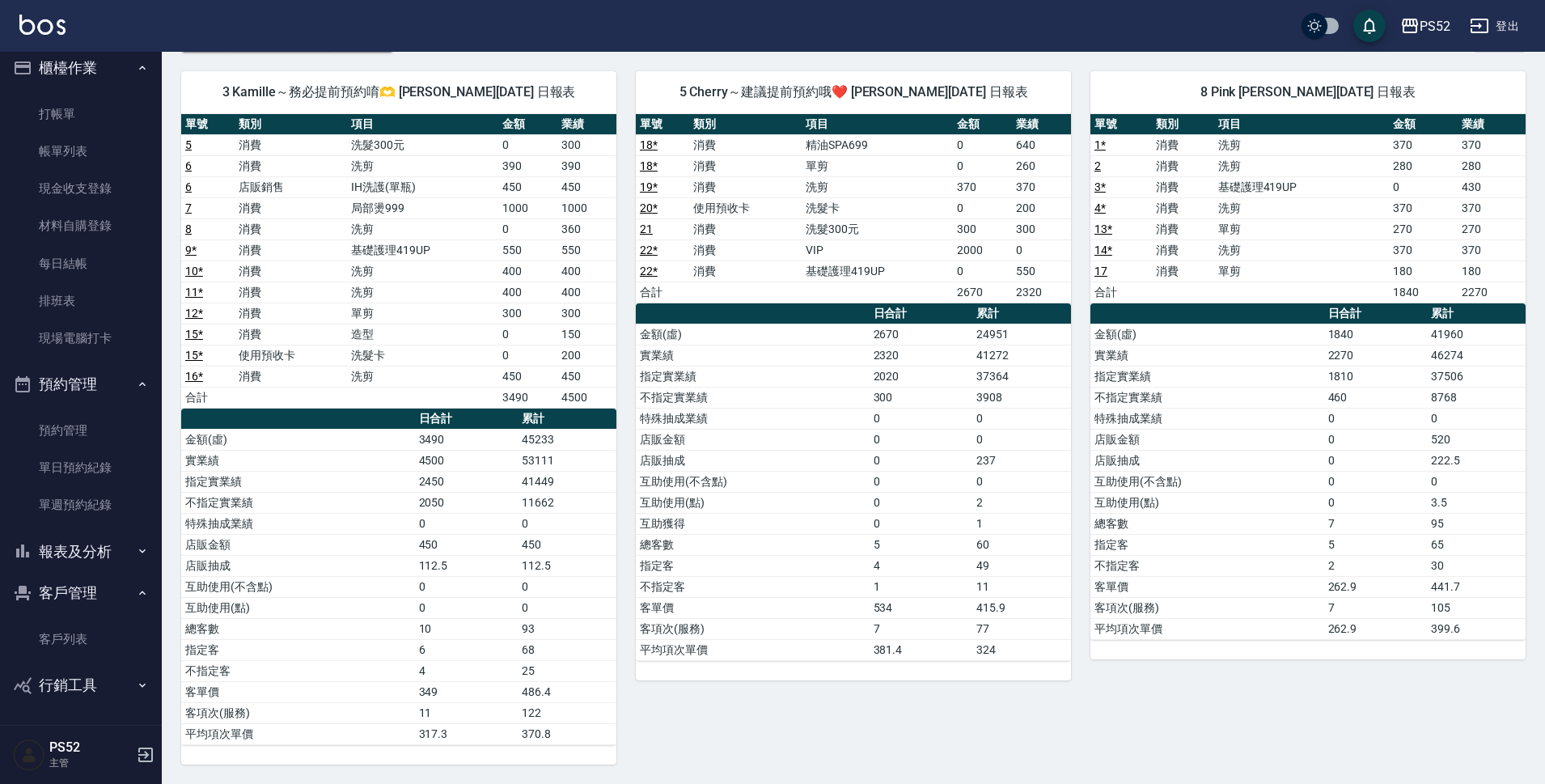
scroll to position [12, 0]
click at [90, 124] on link "打帳單" at bounding box center [81, 113] width 149 height 37
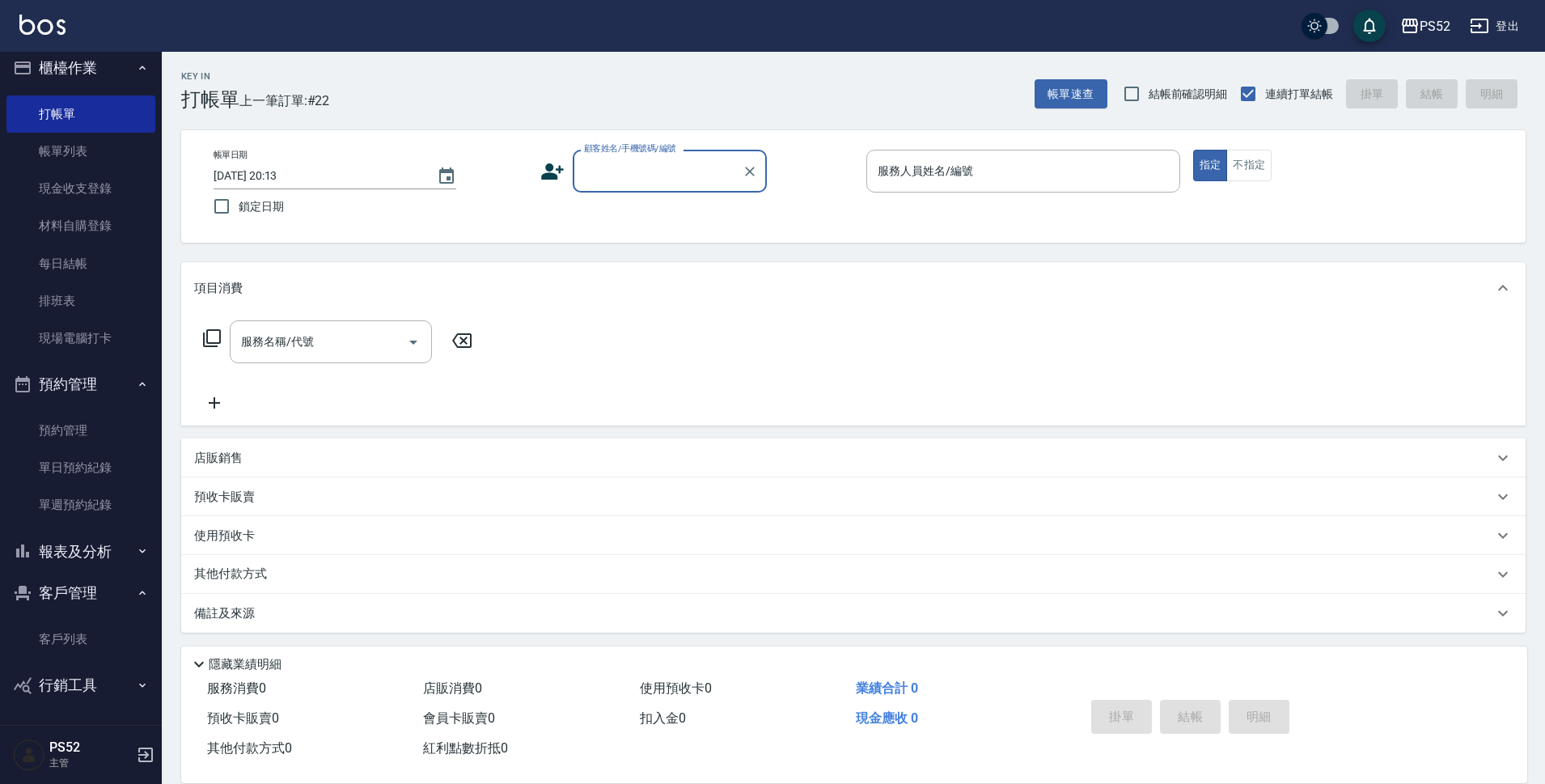
click at [603, 170] on input "顧客姓名/手機號碼/編號" at bounding box center [658, 171] width 155 height 28
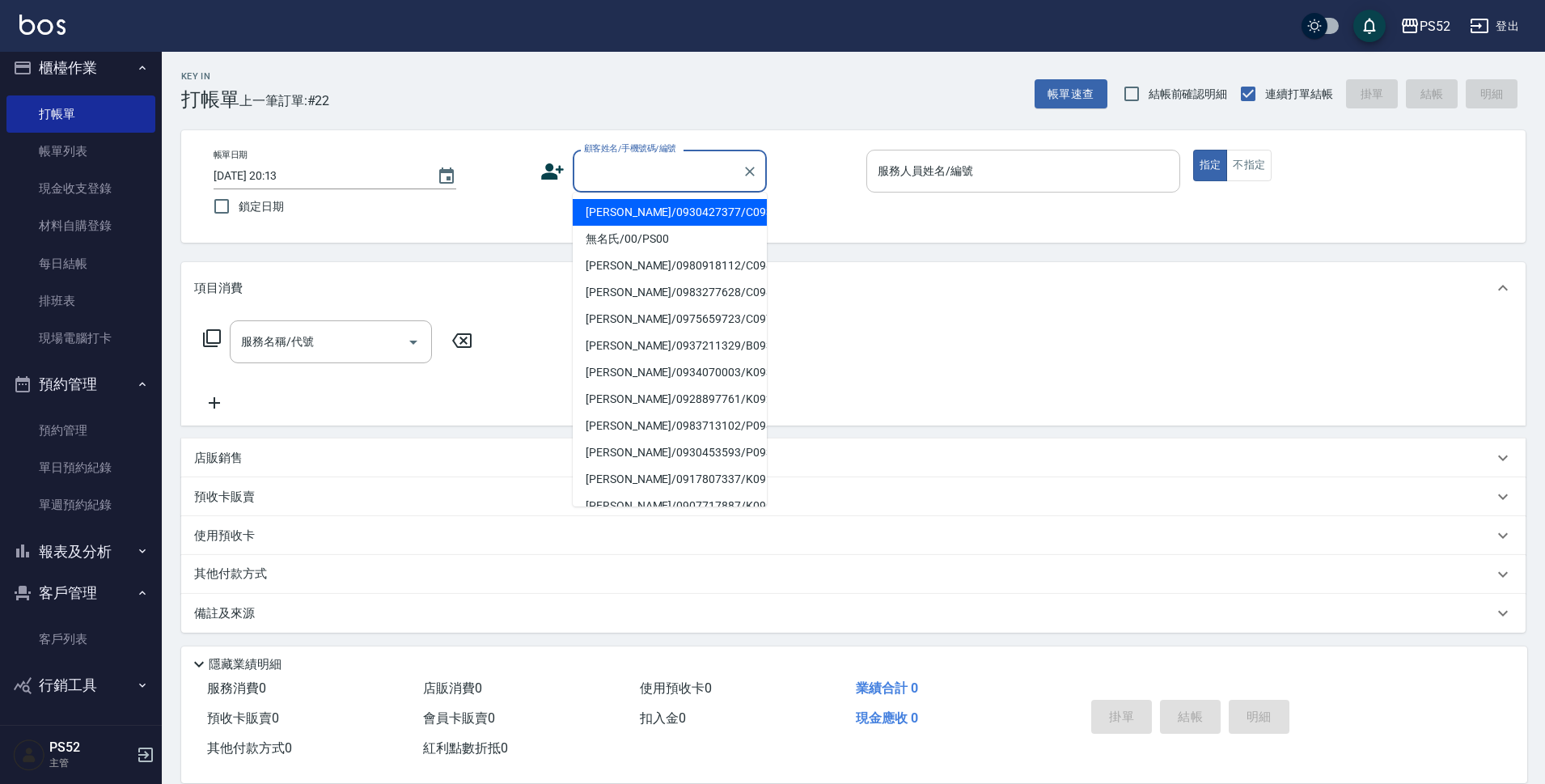
click at [916, 193] on div "服務人員姓名/編號" at bounding box center [1024, 171] width 314 height 43
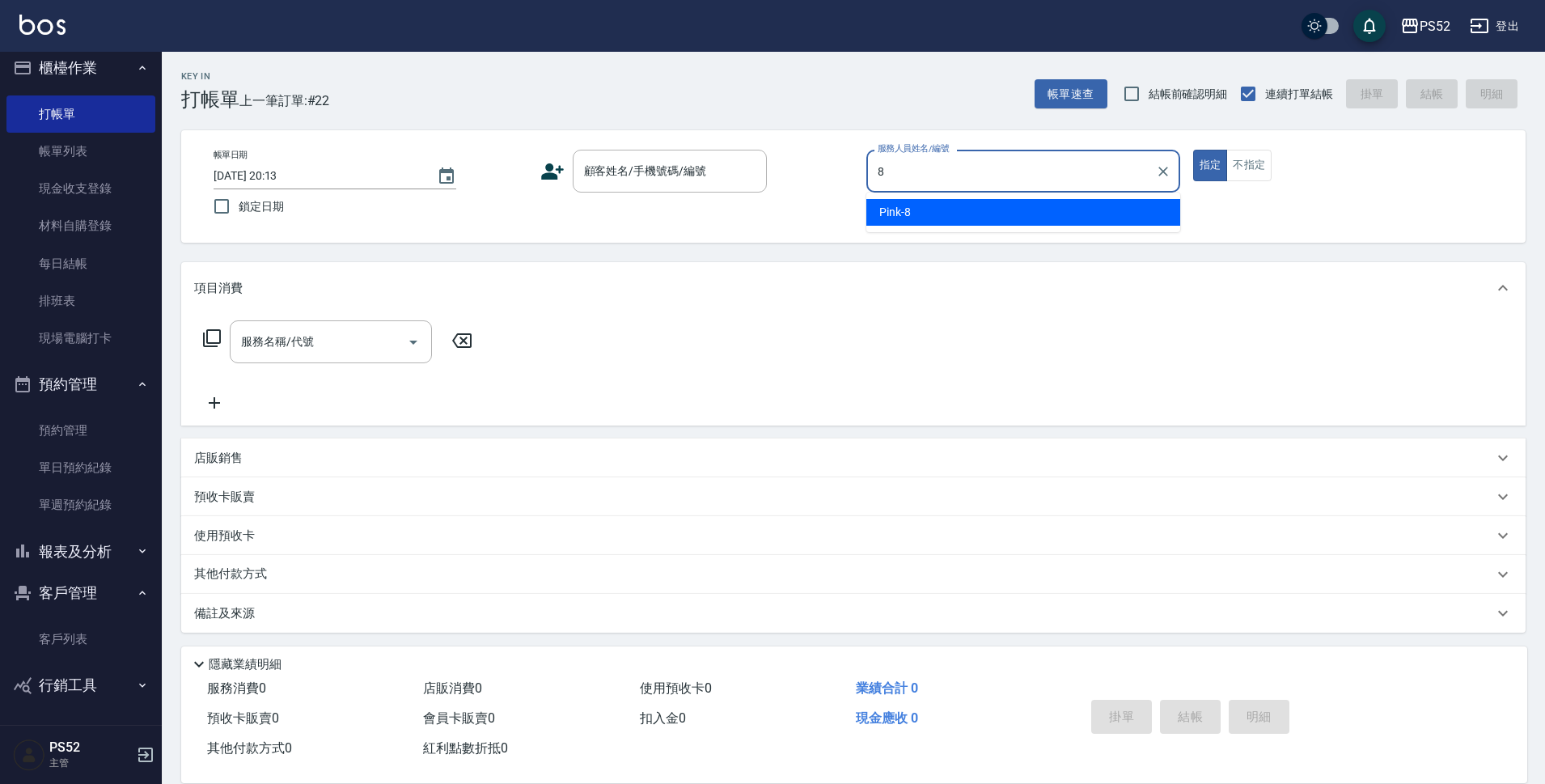
type input "Pink-8"
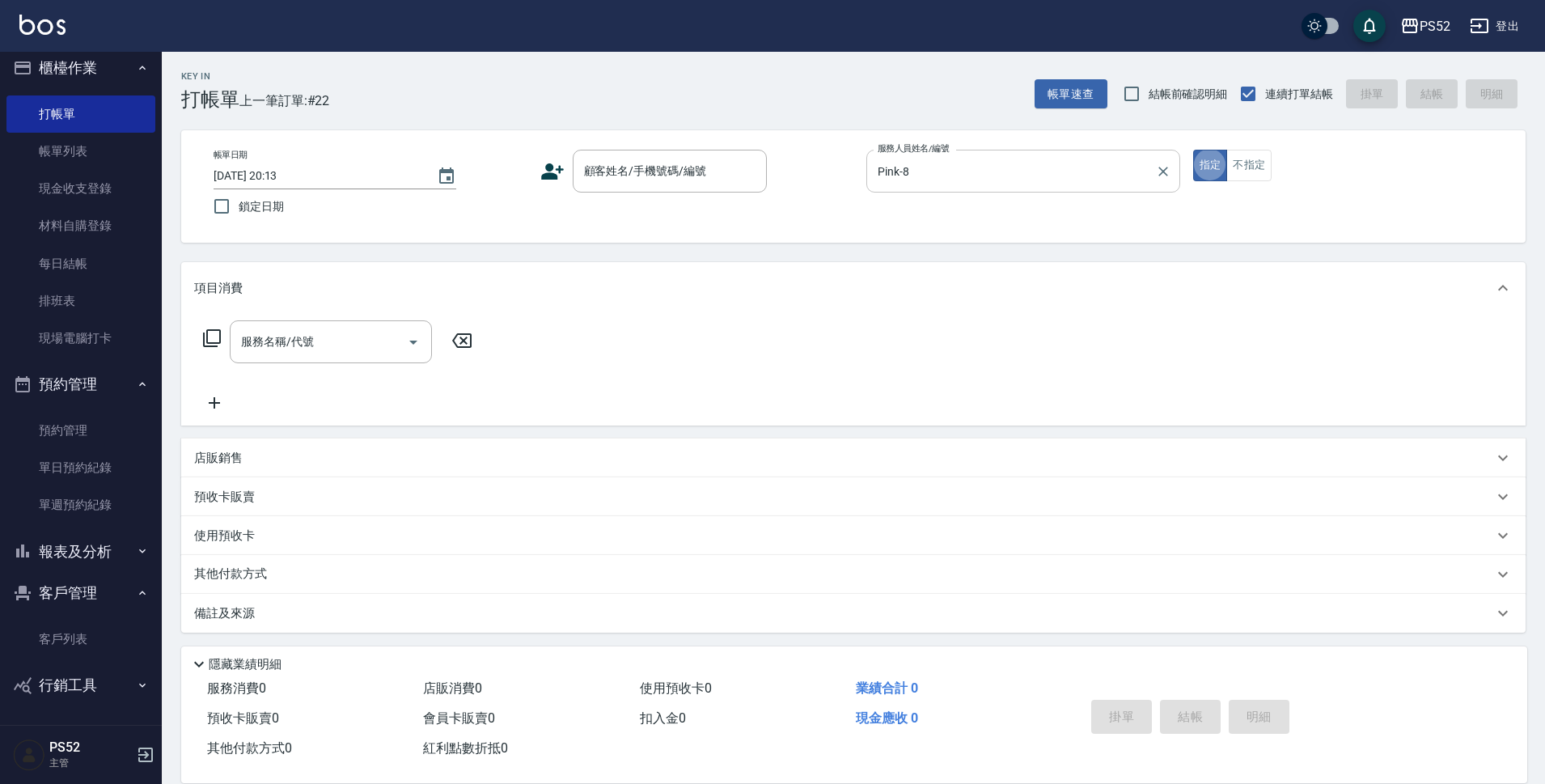
type button "true"
click at [712, 167] on input "顧客姓名/手機號碼/編號" at bounding box center [658, 171] width 155 height 28
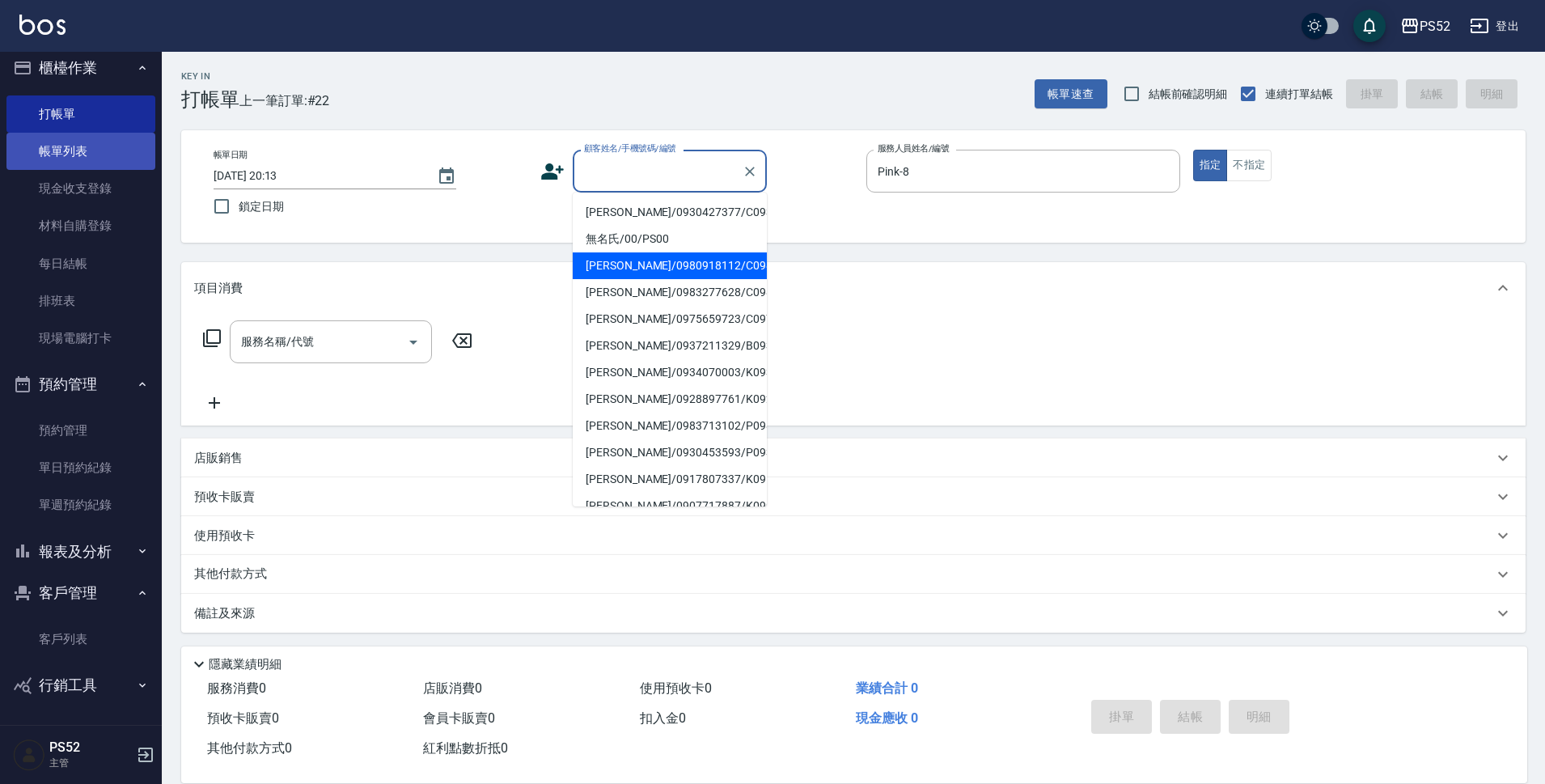
click at [103, 165] on link "帳單列表" at bounding box center [81, 151] width 149 height 37
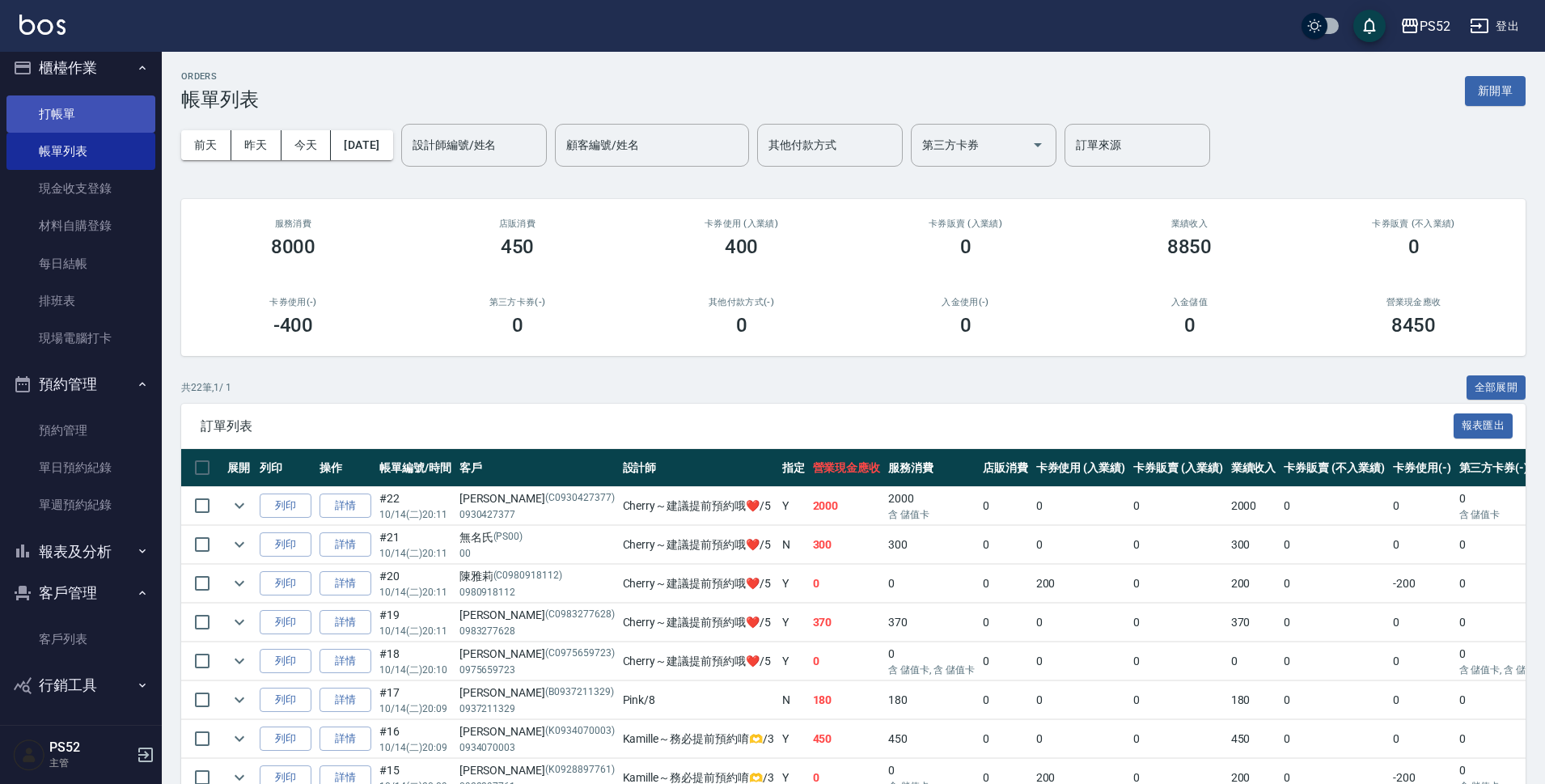
click at [67, 103] on link "打帳單" at bounding box center [81, 113] width 149 height 37
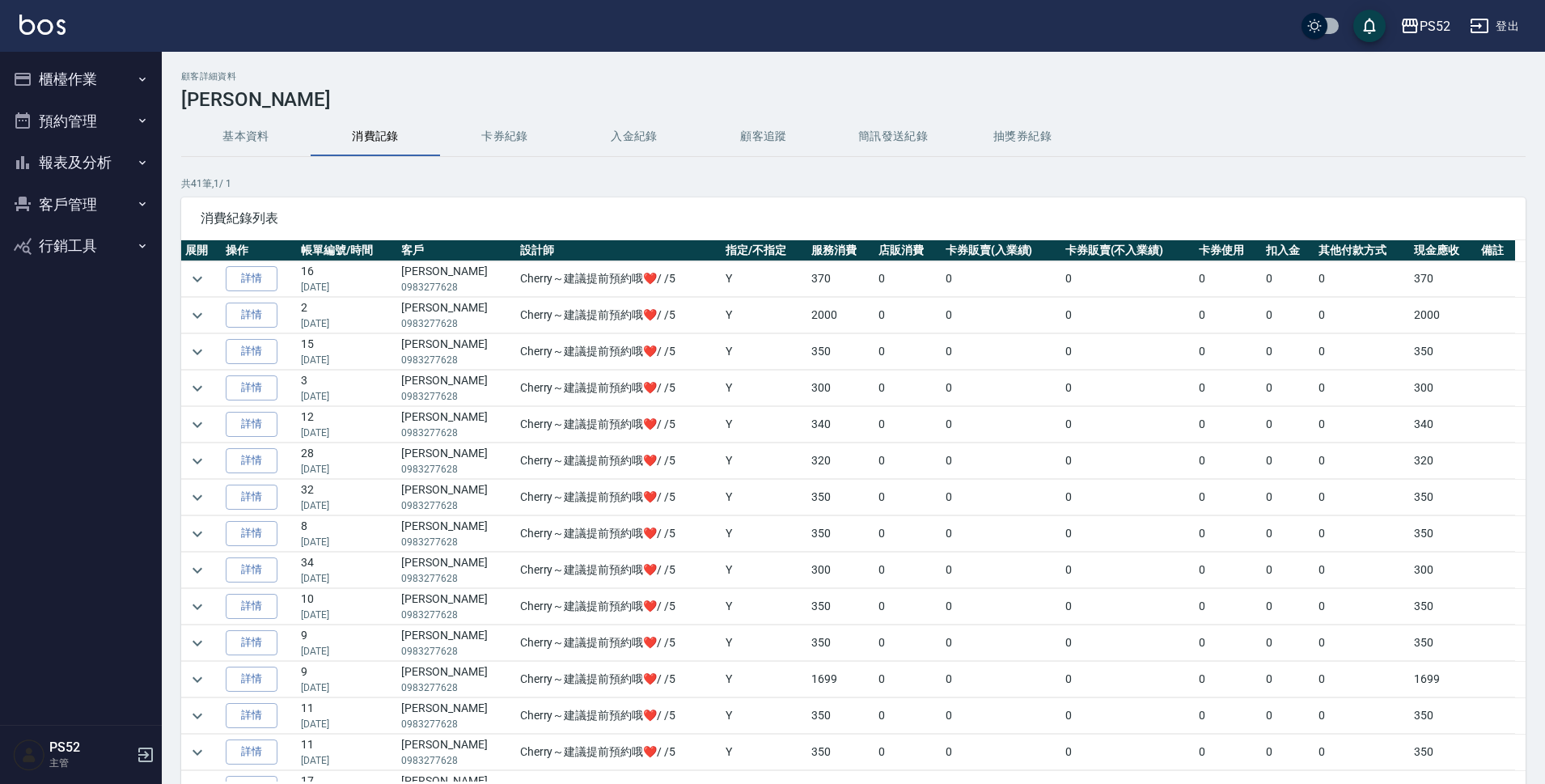
click at [60, 65] on button "櫃檯作業" at bounding box center [81, 79] width 149 height 42
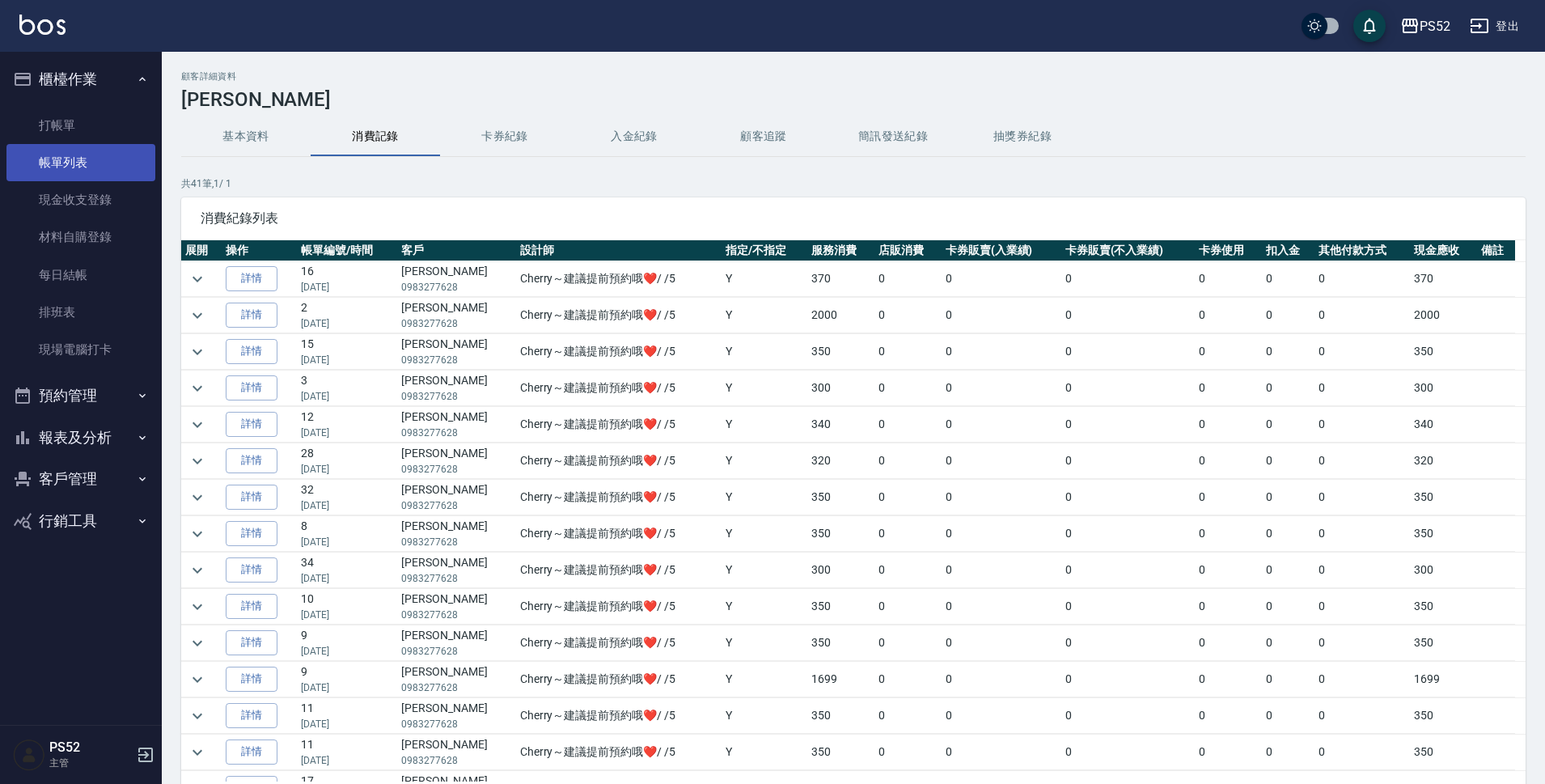
click at [95, 164] on link "帳單列表" at bounding box center [81, 162] width 149 height 37
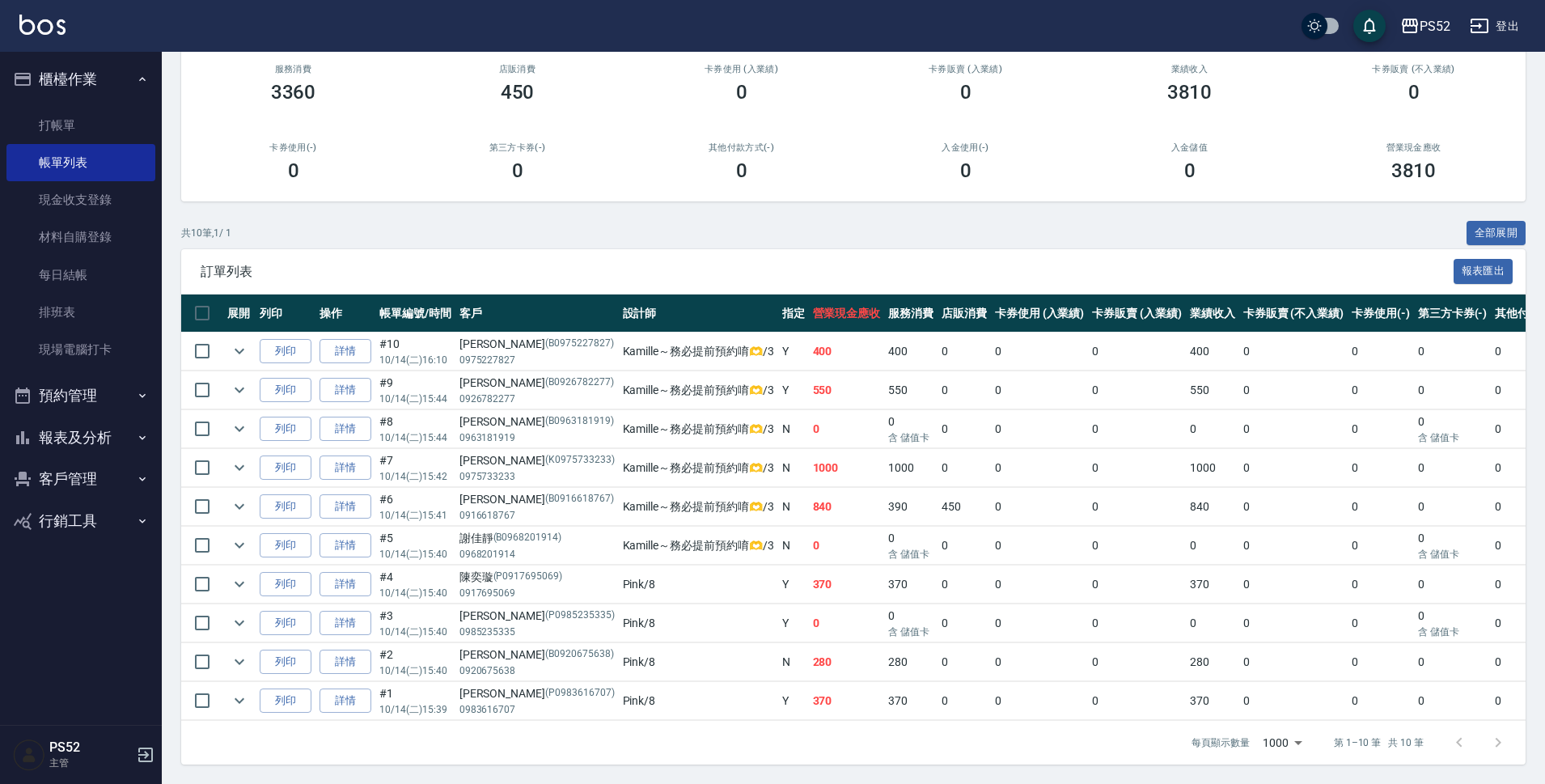
scroll to position [168, 0]
click at [107, 397] on button "預約管理" at bounding box center [81, 395] width 149 height 42
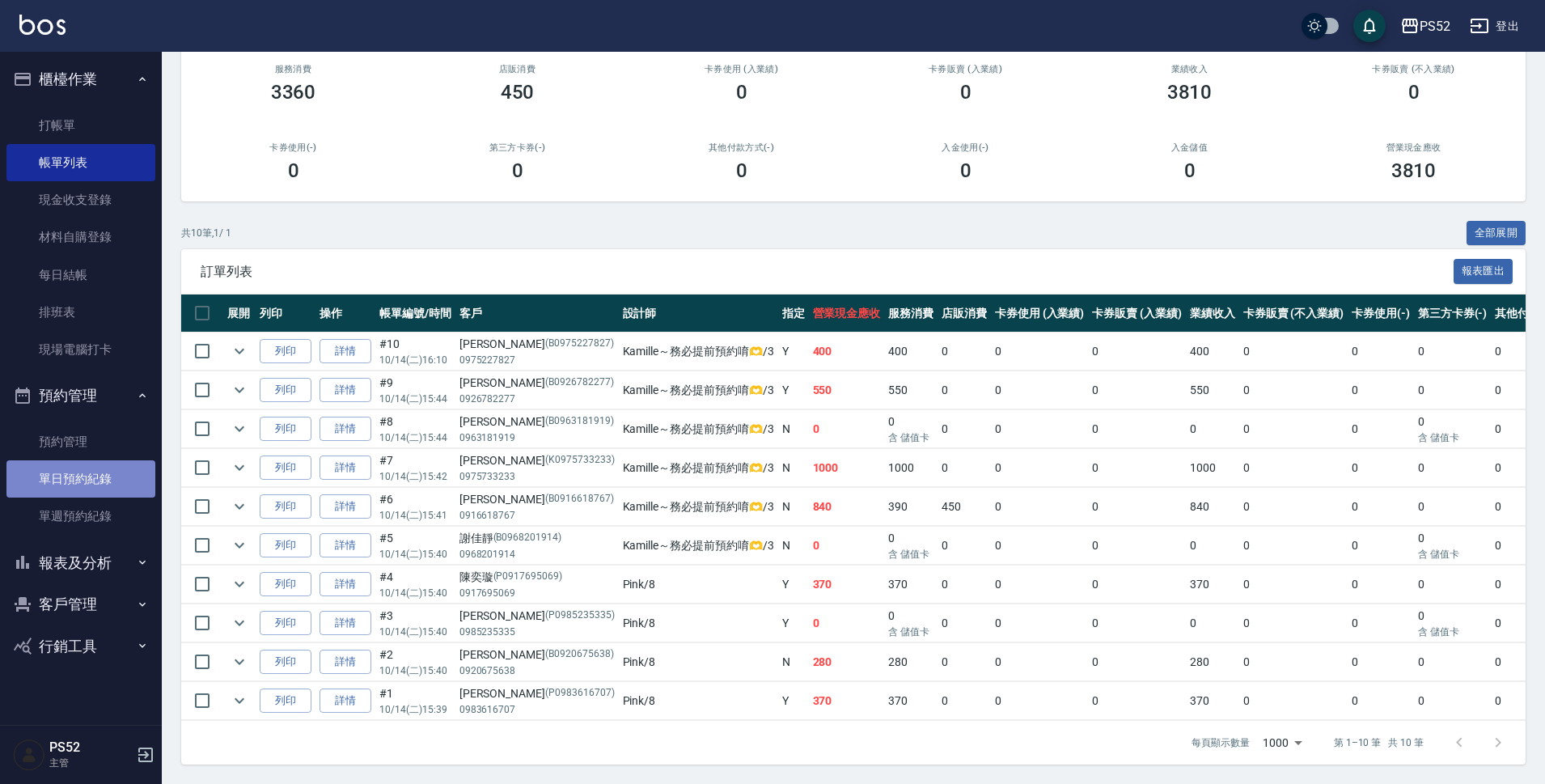
click at [88, 485] on link "單日預約紀錄" at bounding box center [81, 479] width 149 height 37
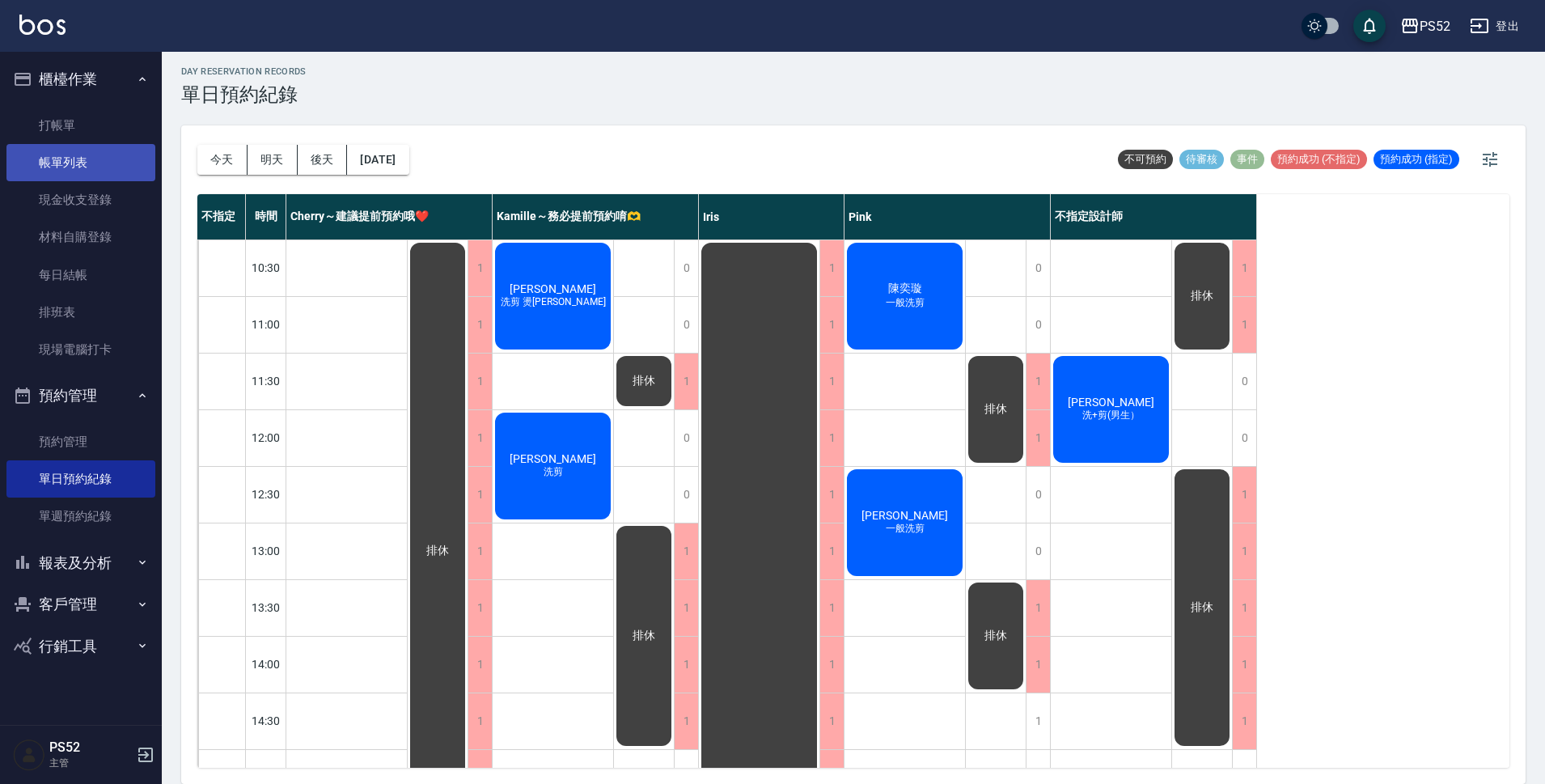
click at [82, 151] on link "帳單列表" at bounding box center [81, 162] width 149 height 37
